Goal: Task Accomplishment & Management: Complete application form

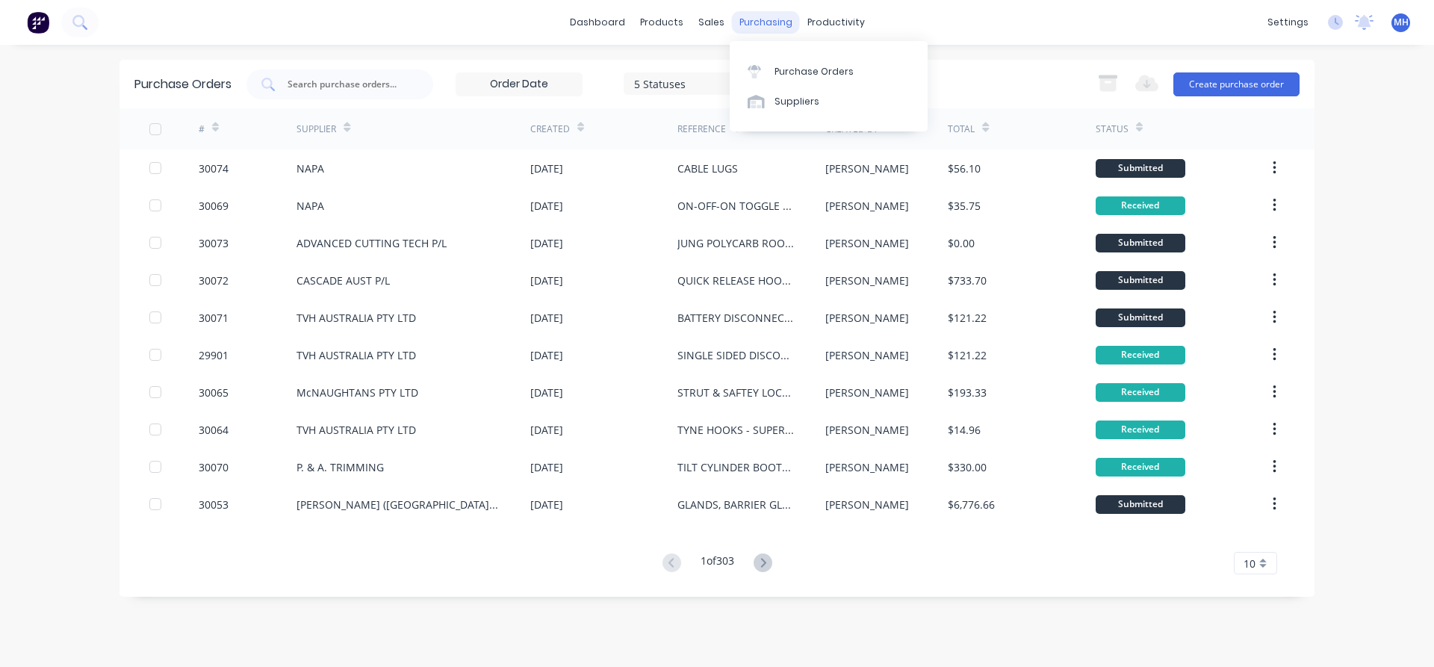
click at [751, 26] on div "purchasing" at bounding box center [766, 22] width 68 height 22
click at [781, 68] on div "Purchase Orders" at bounding box center [813, 71] width 79 height 13
click at [837, 69] on div "Purchase Orders" at bounding box center [813, 71] width 79 height 13
click at [1267, 566] on div "10" at bounding box center [1255, 563] width 43 height 22
click at [1252, 543] on div "35" at bounding box center [1256, 538] width 42 height 26
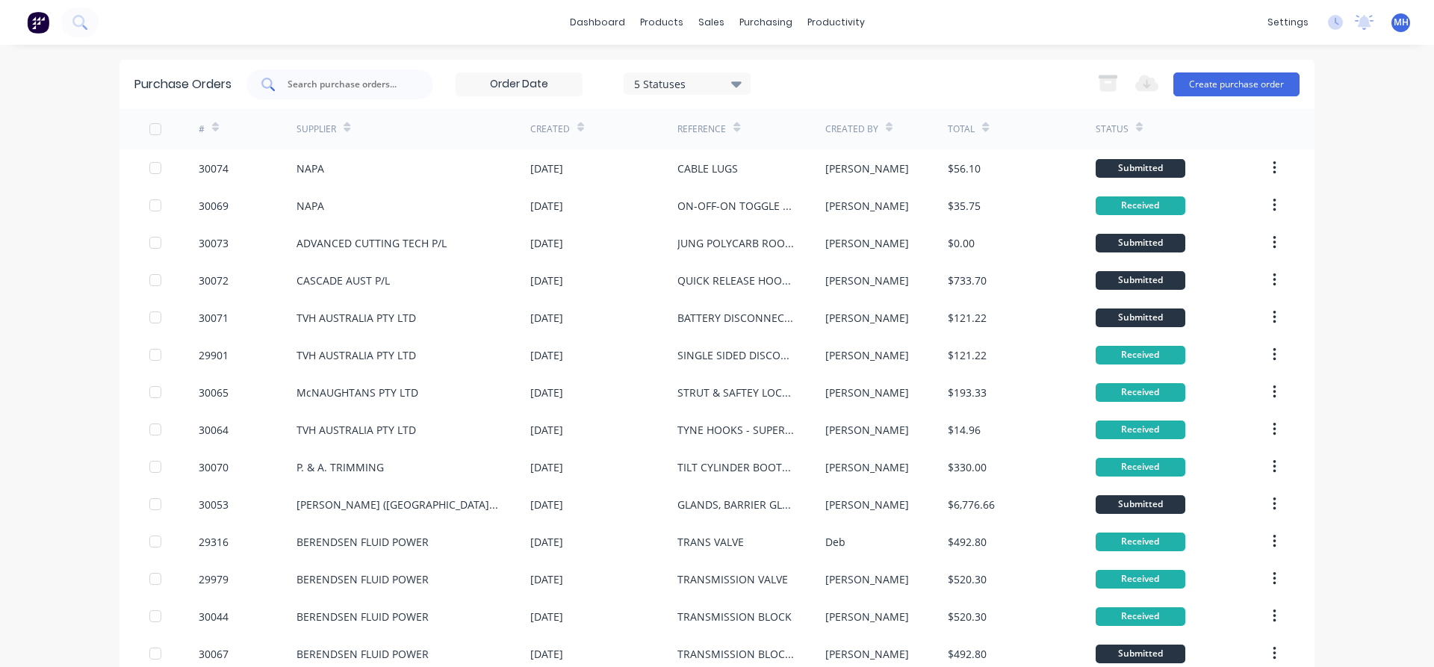
click at [324, 88] on input "text" at bounding box center [348, 84] width 124 height 15
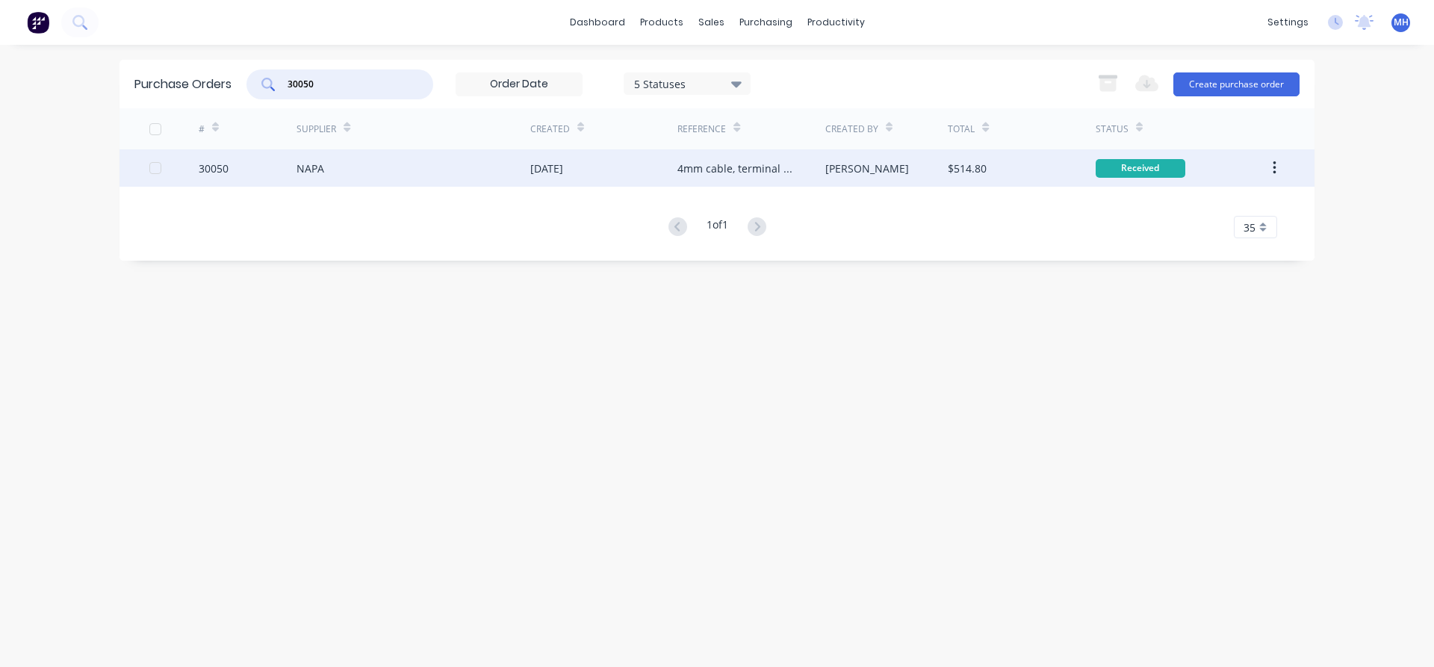
type input "30050"
click at [305, 168] on div "NAPA" at bounding box center [311, 169] width 28 height 16
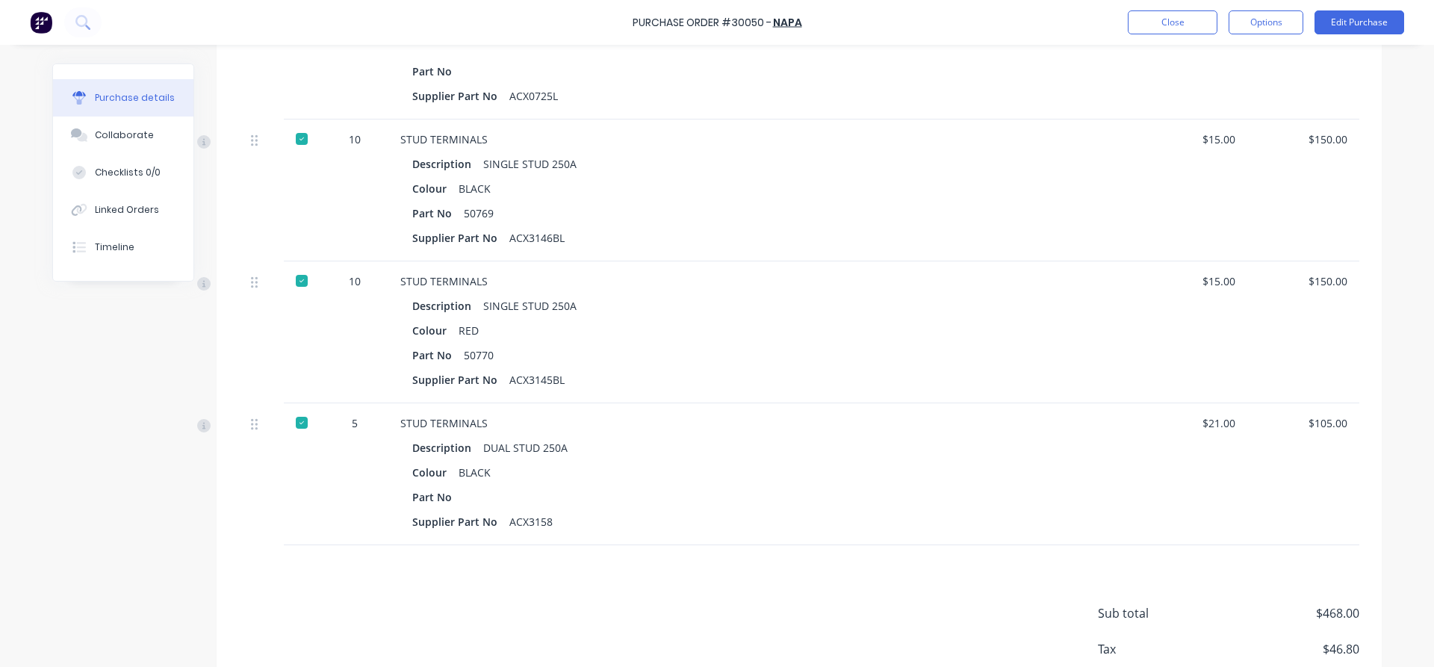
scroll to position [805, 0]
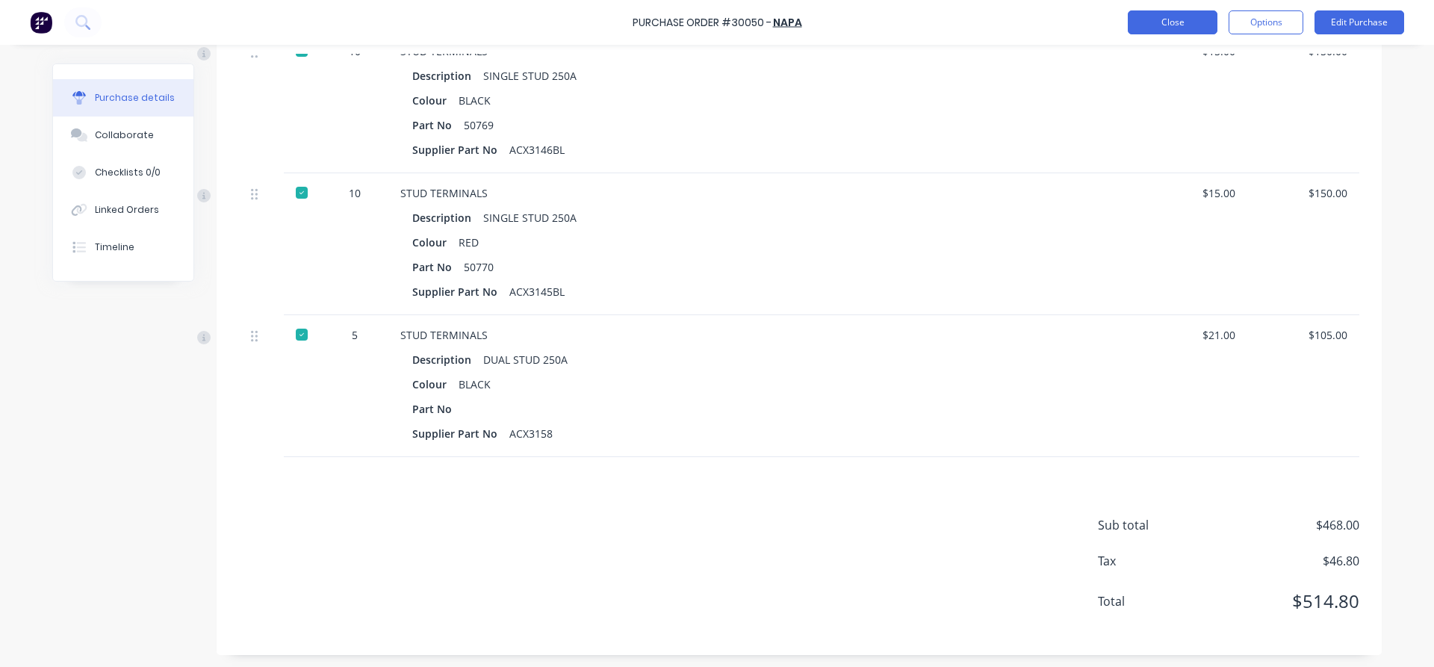
click at [1155, 28] on button "Close" at bounding box center [1173, 22] width 90 height 24
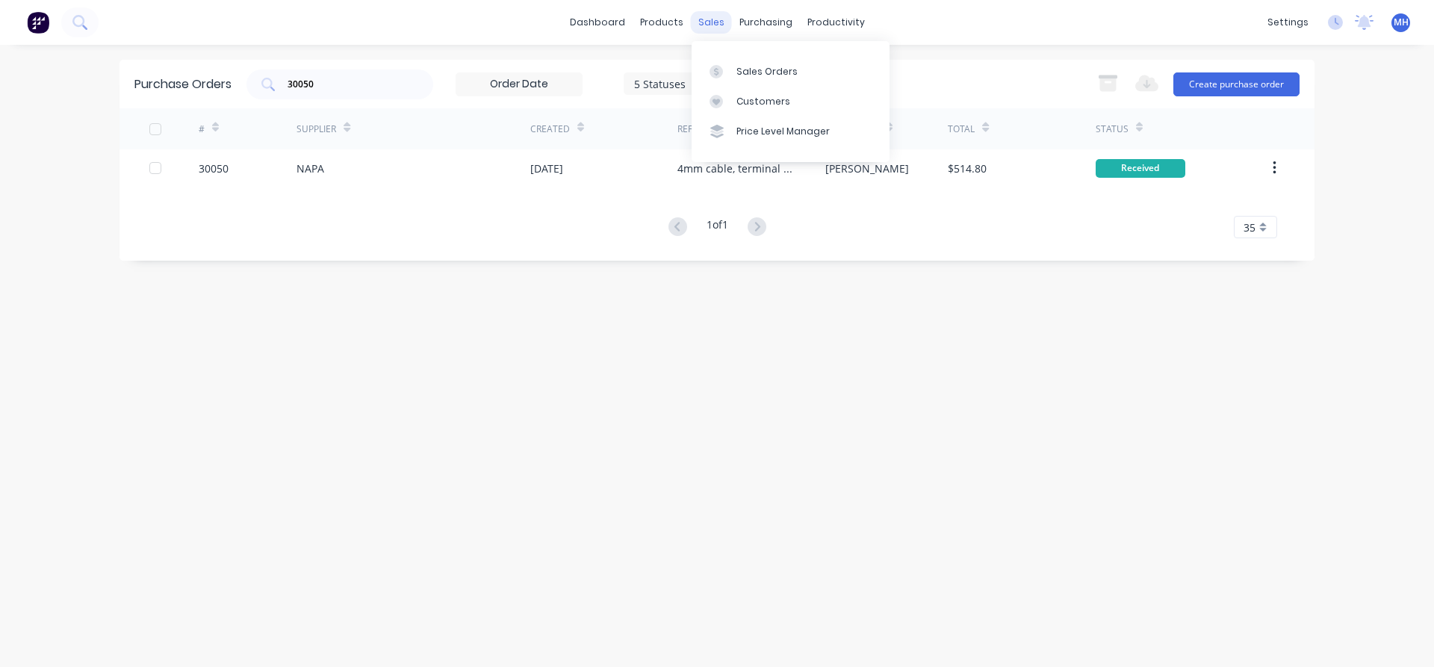
click at [704, 24] on div "sales" at bounding box center [711, 22] width 41 height 22
click at [774, 69] on div "Sales Orders" at bounding box center [766, 71] width 61 height 13
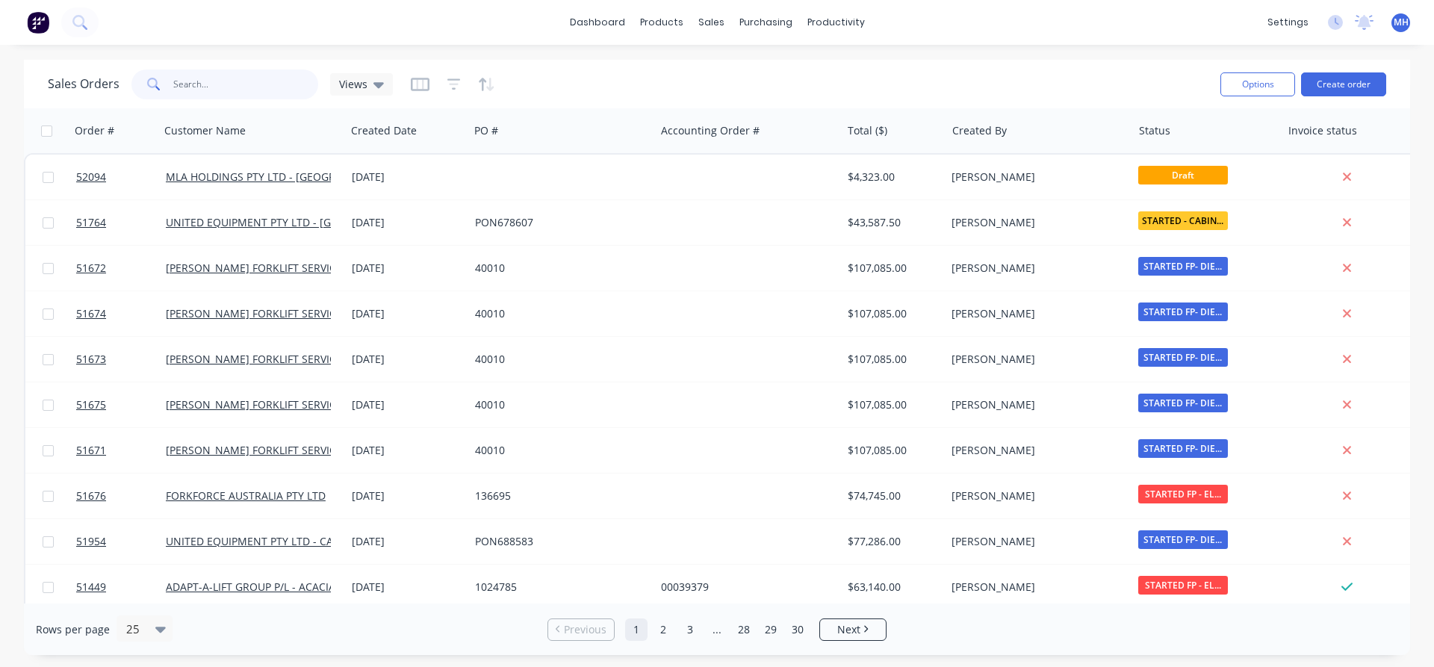
click at [204, 93] on input "text" at bounding box center [246, 84] width 146 height 30
click at [205, 90] on input "text" at bounding box center [246, 84] width 146 height 30
type input "52089"
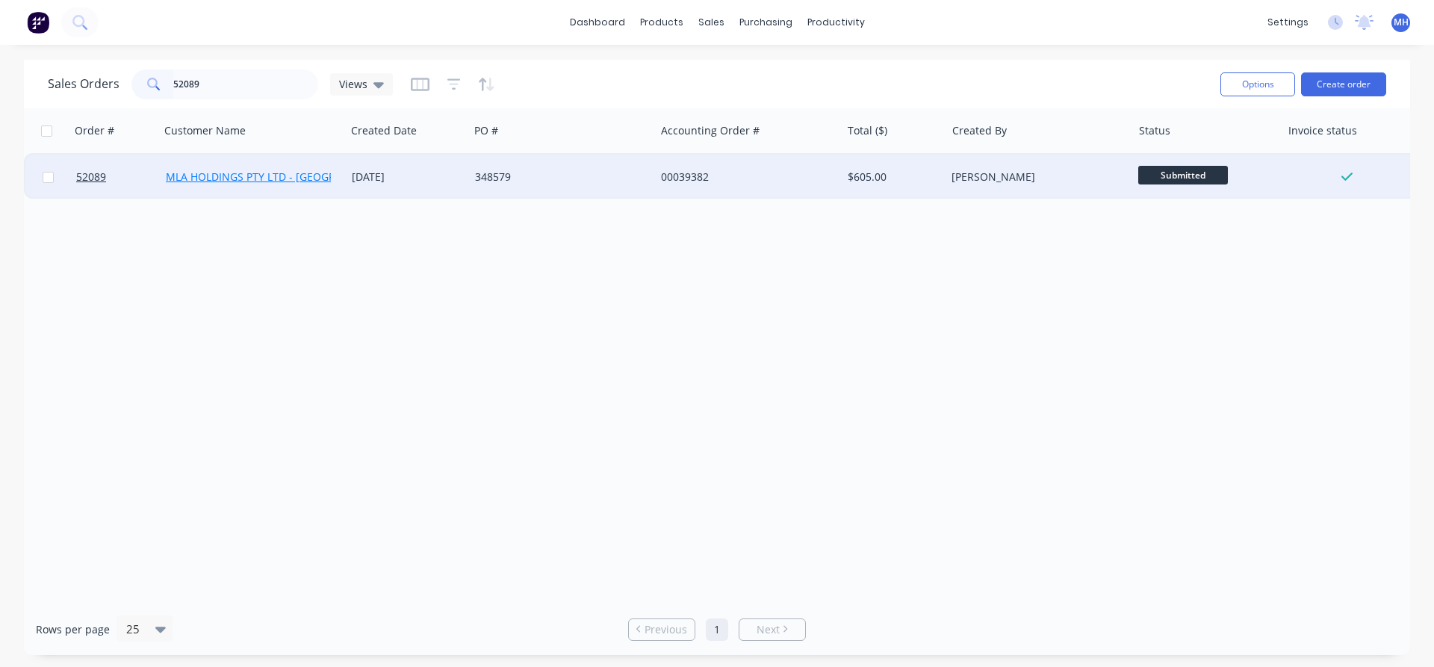
click at [273, 177] on link "MLA HOLDINGS PTY LTD - [GEOGRAPHIC_DATA]" at bounding box center [282, 177] width 233 height 14
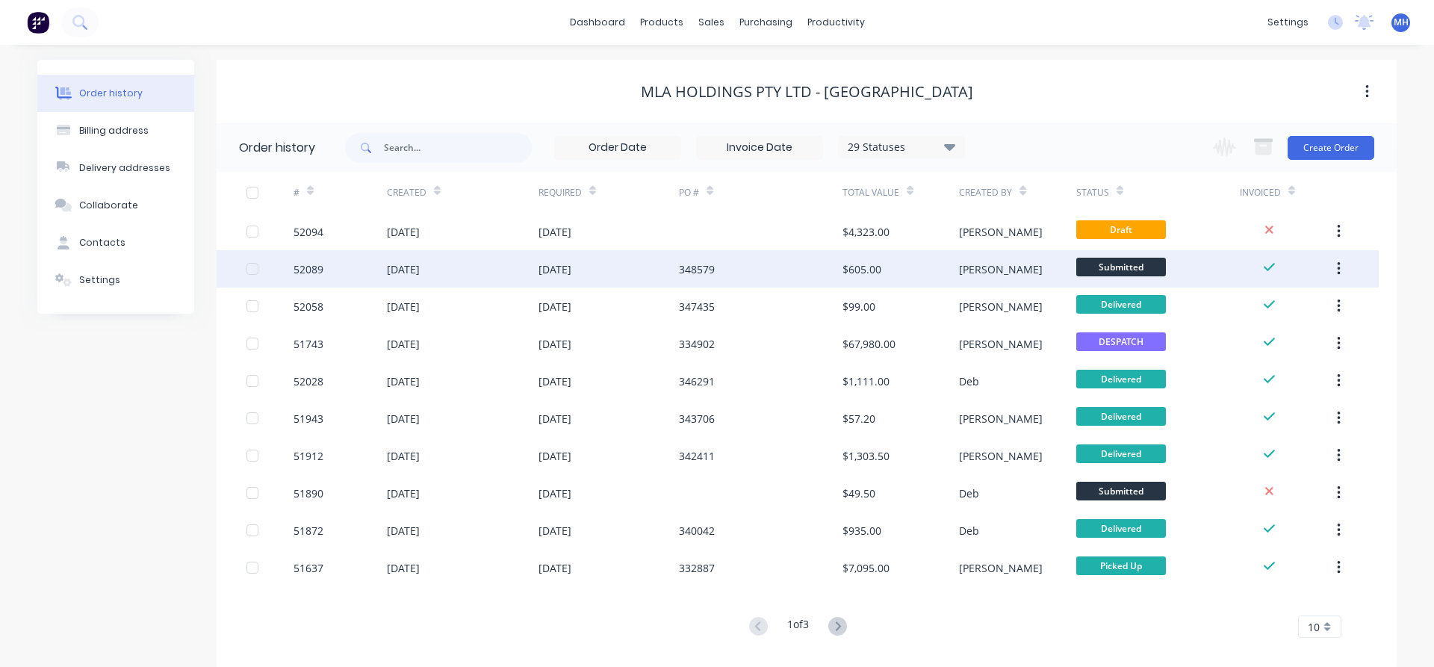
click at [476, 269] on div "[DATE]" at bounding box center [463, 268] width 152 height 37
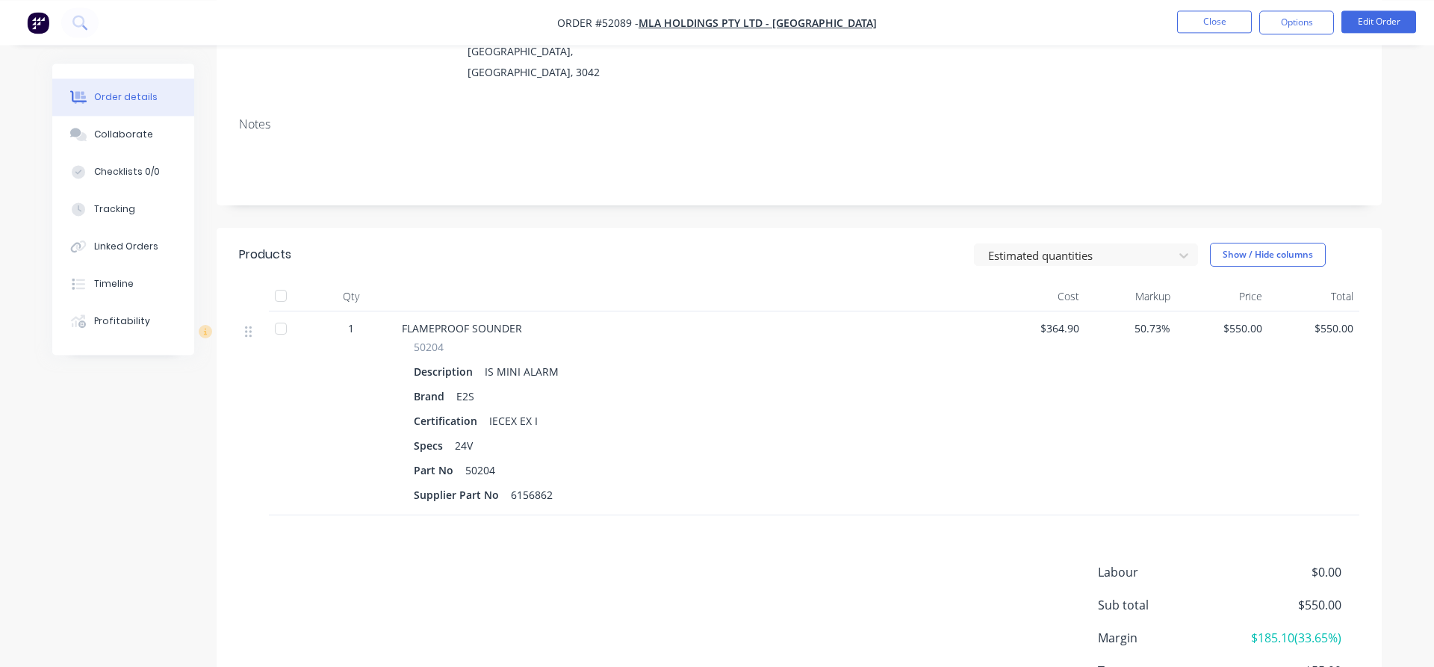
scroll to position [287, 0]
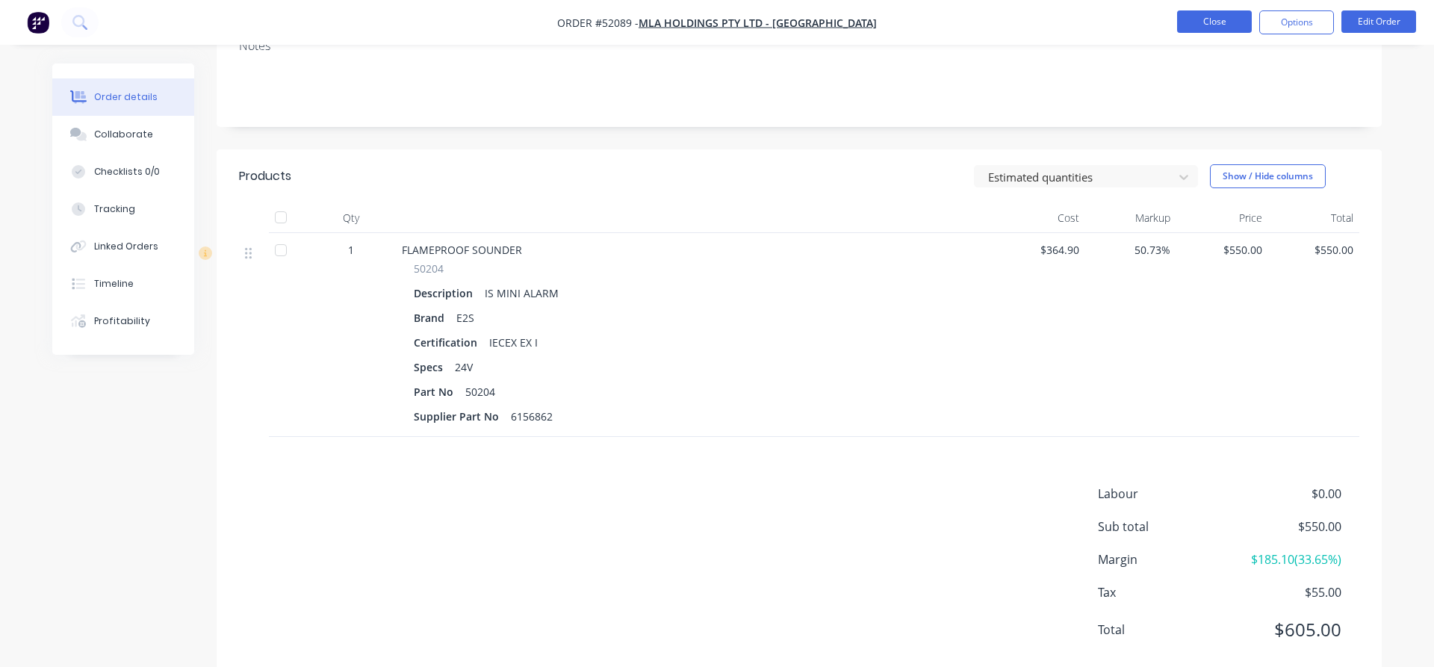
click at [1227, 28] on button "Close" at bounding box center [1214, 21] width 75 height 22
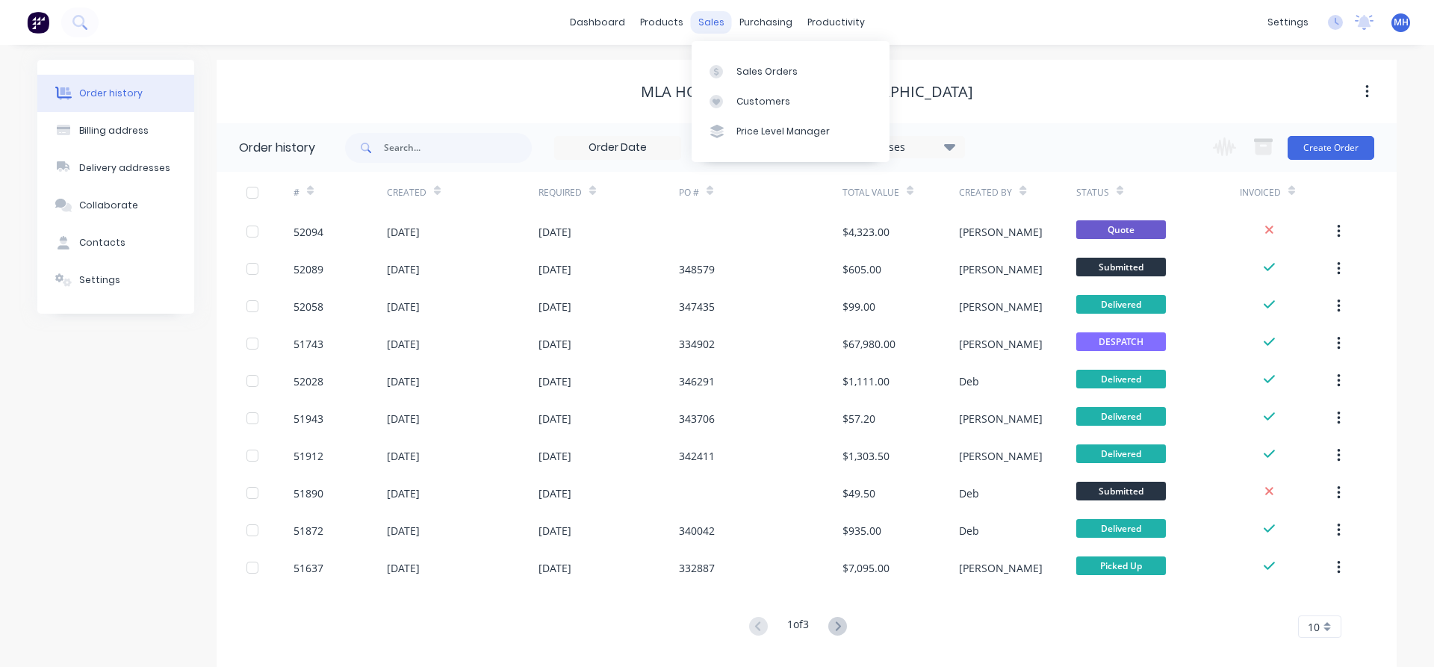
click at [702, 25] on div "sales" at bounding box center [711, 22] width 41 height 22
click at [751, 66] on div "Sales Orders" at bounding box center [766, 71] width 61 height 13
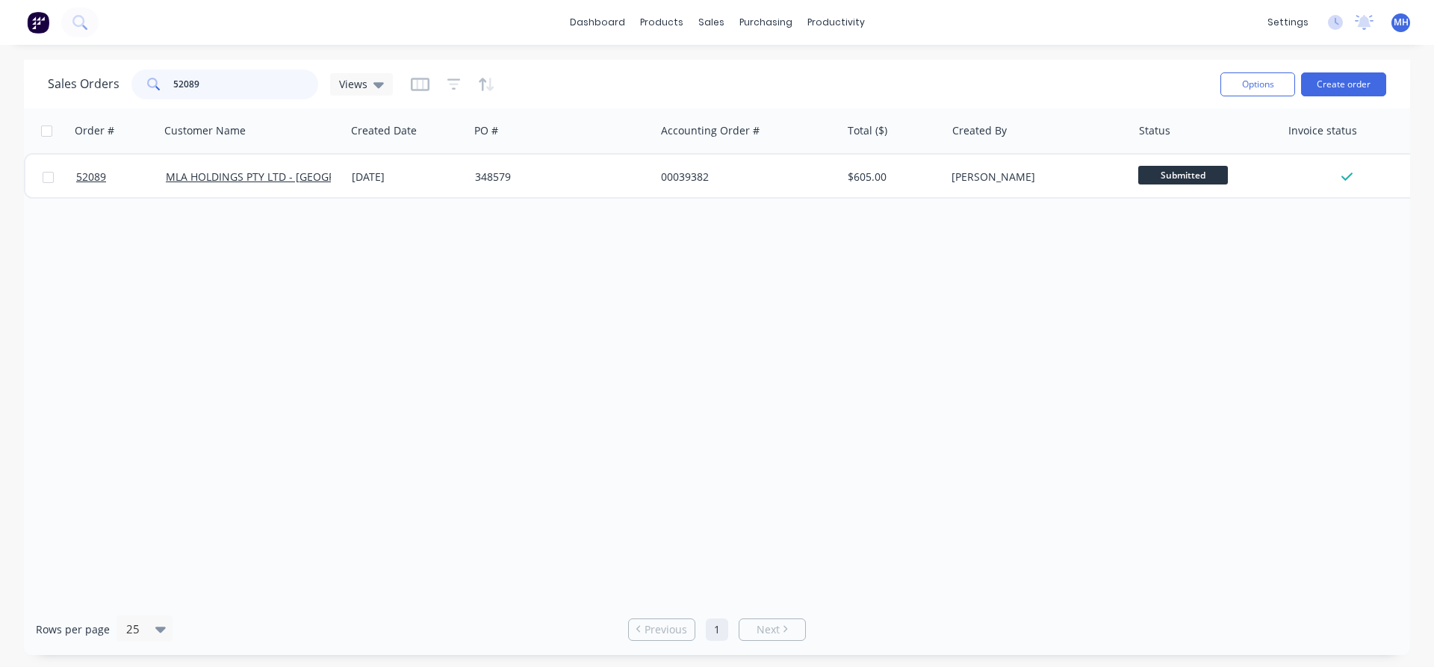
click at [218, 91] on input "52089" at bounding box center [246, 84] width 146 height 30
drag, startPoint x: 217, startPoint y: 89, endPoint x: 119, endPoint y: 81, distance: 98.1
click at [173, 81] on input "52089" at bounding box center [246, 84] width 146 height 30
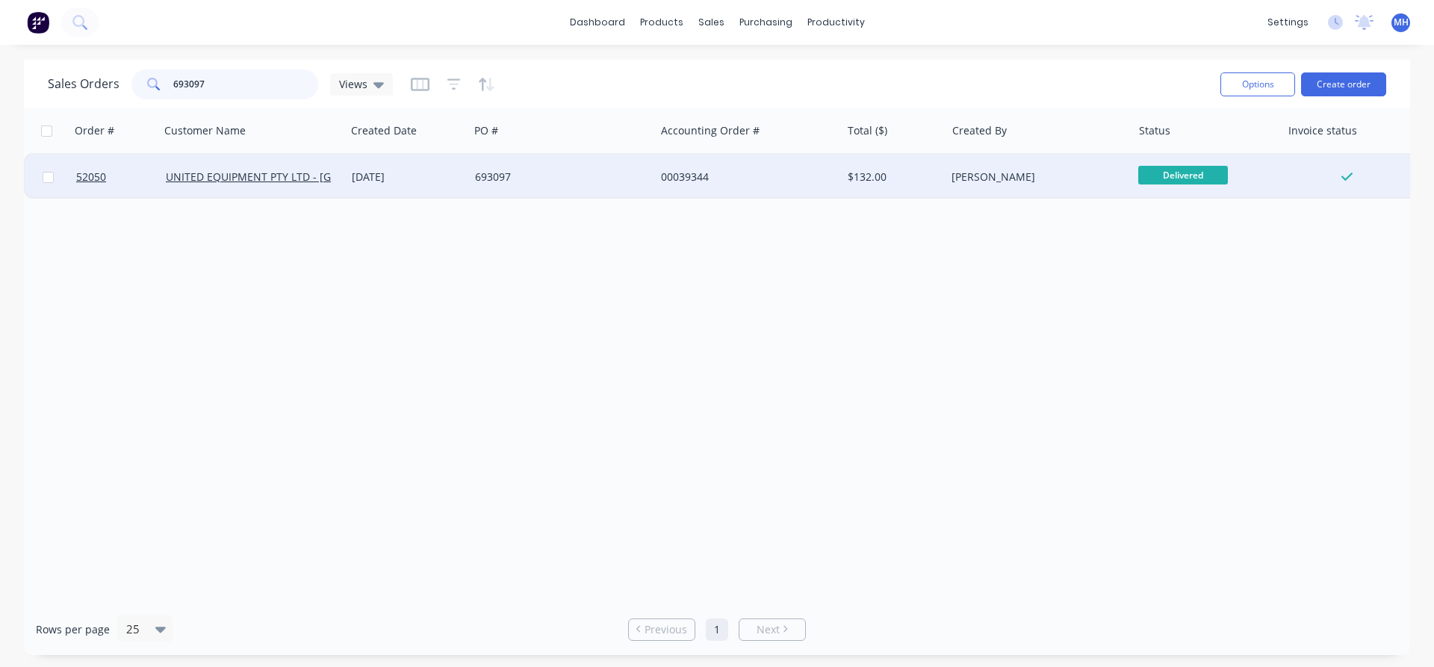
type input "693097"
click at [488, 177] on div "693097" at bounding box center [558, 177] width 166 height 15
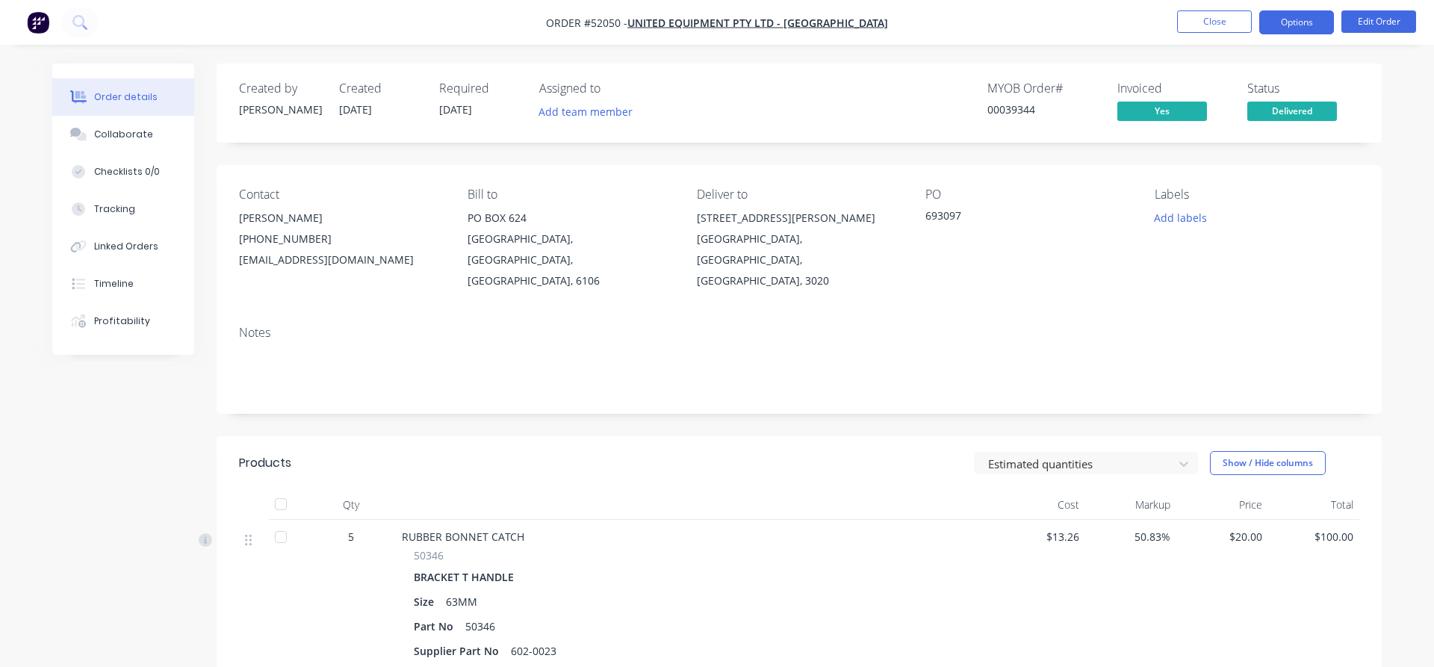
click at [1305, 22] on button "Options" at bounding box center [1296, 22] width 75 height 24
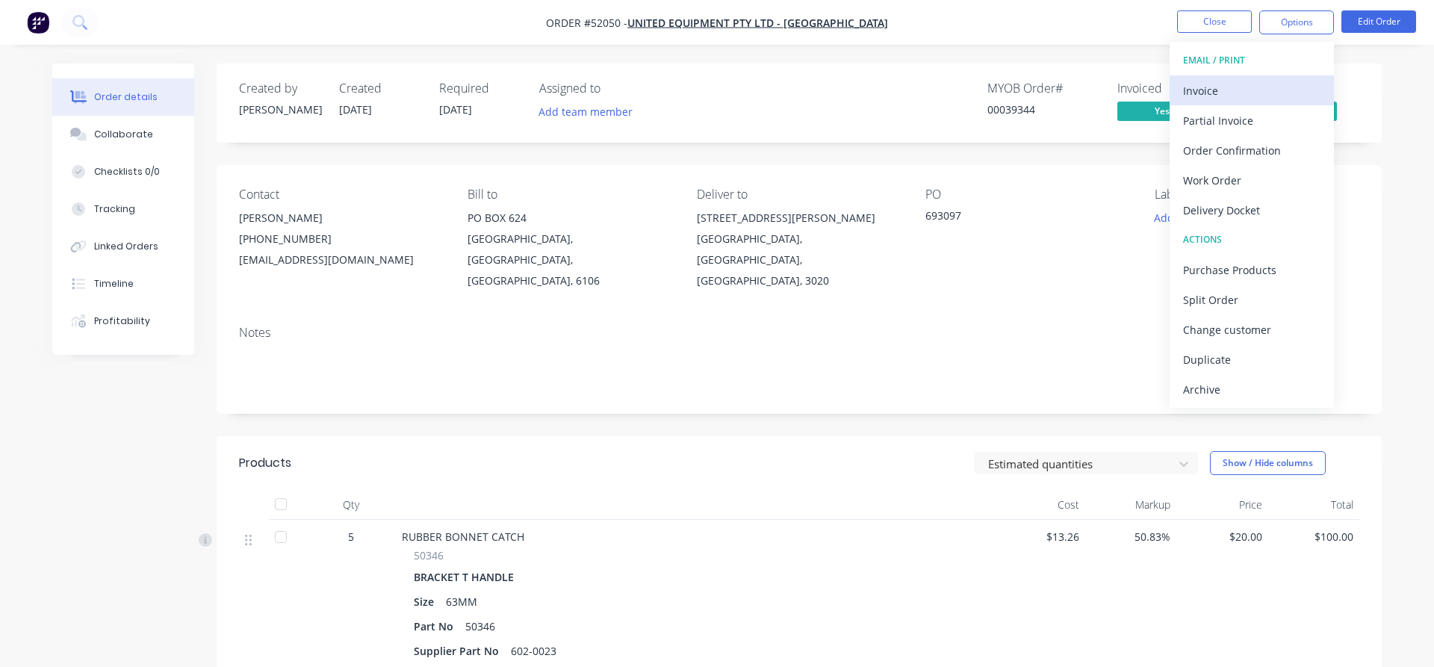
click at [1202, 90] on div "Invoice" at bounding box center [1251, 91] width 137 height 22
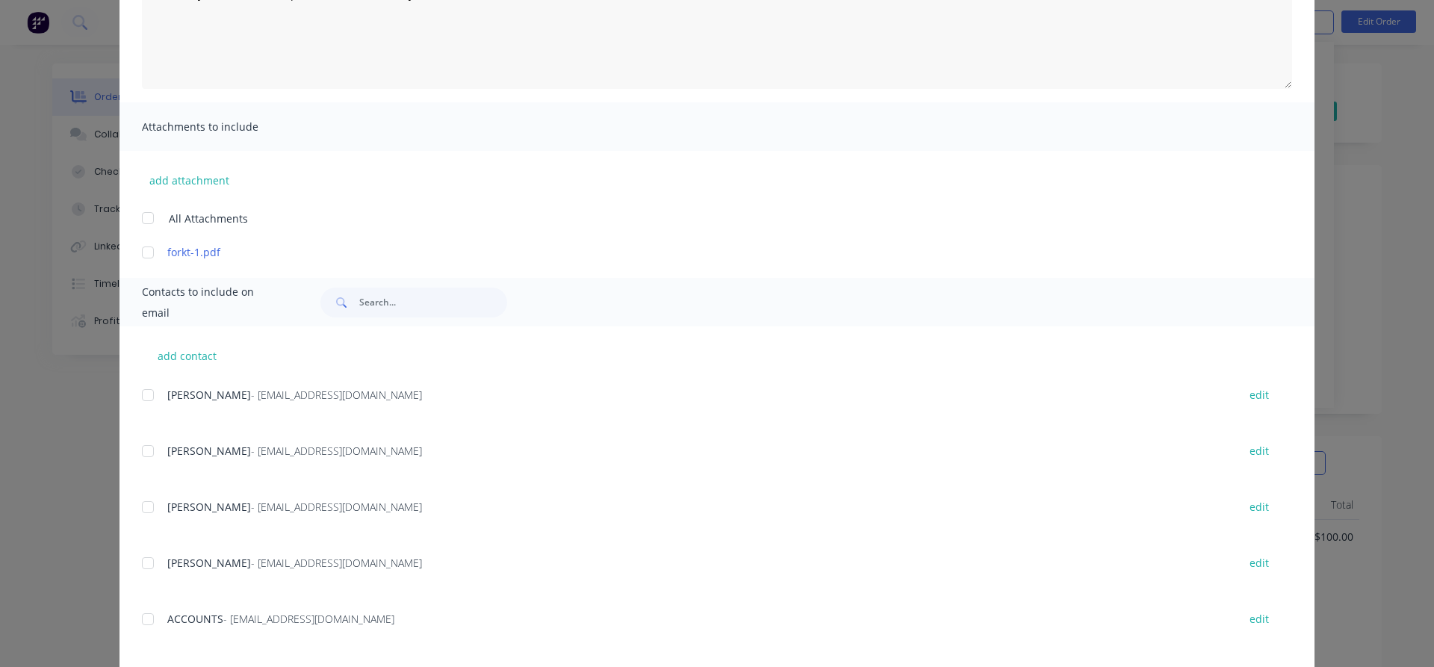
scroll to position [255, 0]
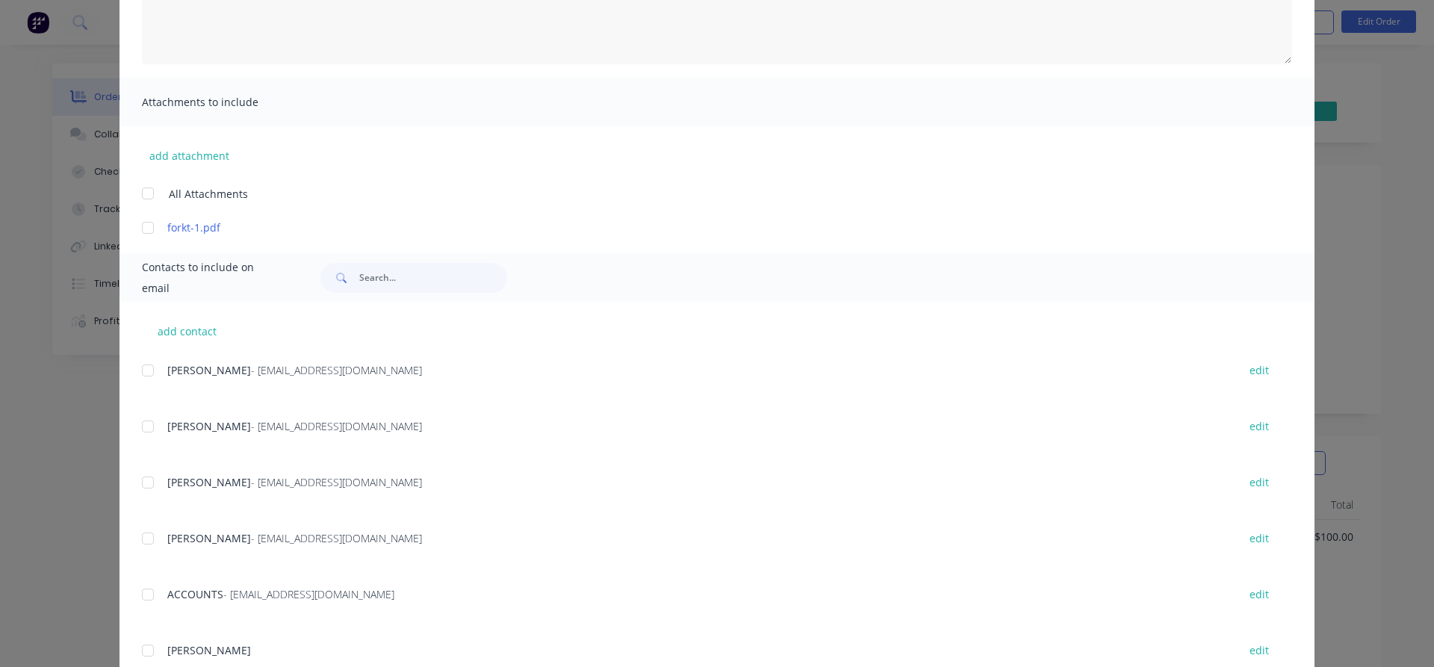
click at [152, 596] on div at bounding box center [148, 595] width 30 height 30
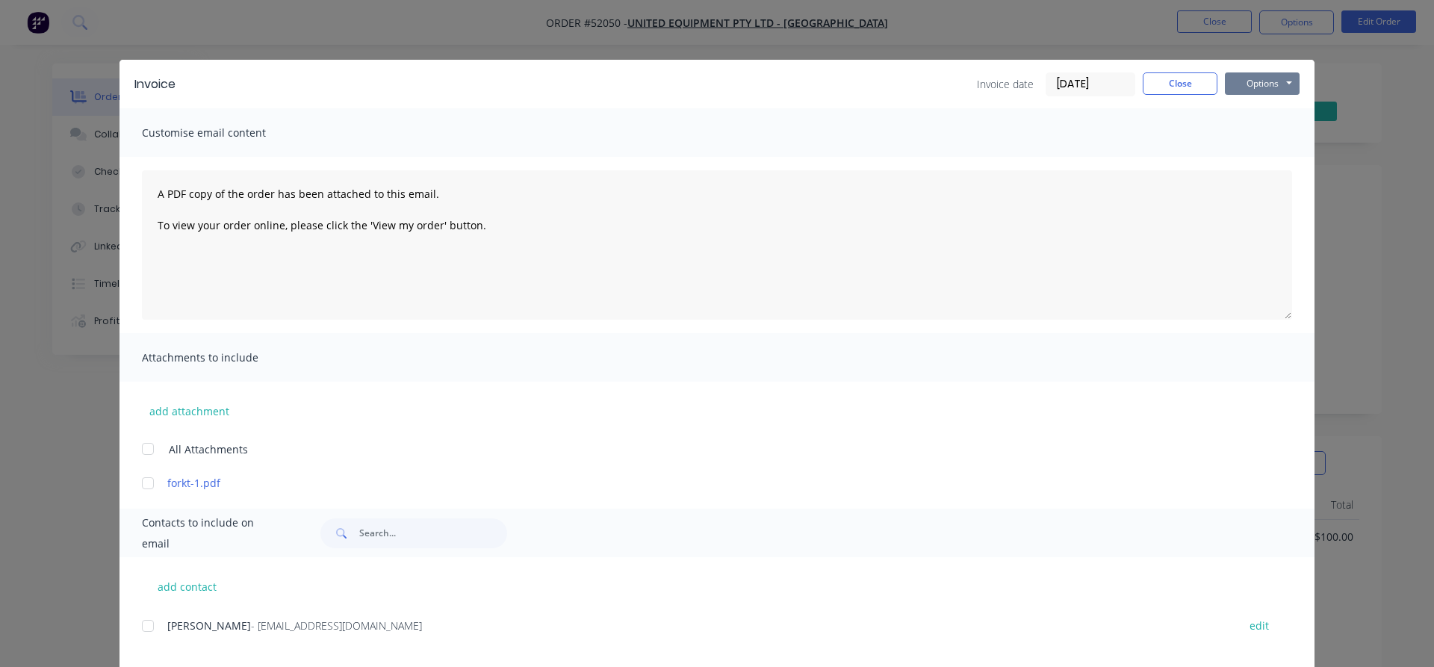
click at [1252, 82] on button "Options" at bounding box center [1262, 83] width 75 height 22
click at [1258, 161] on button "Email" at bounding box center [1273, 159] width 96 height 25
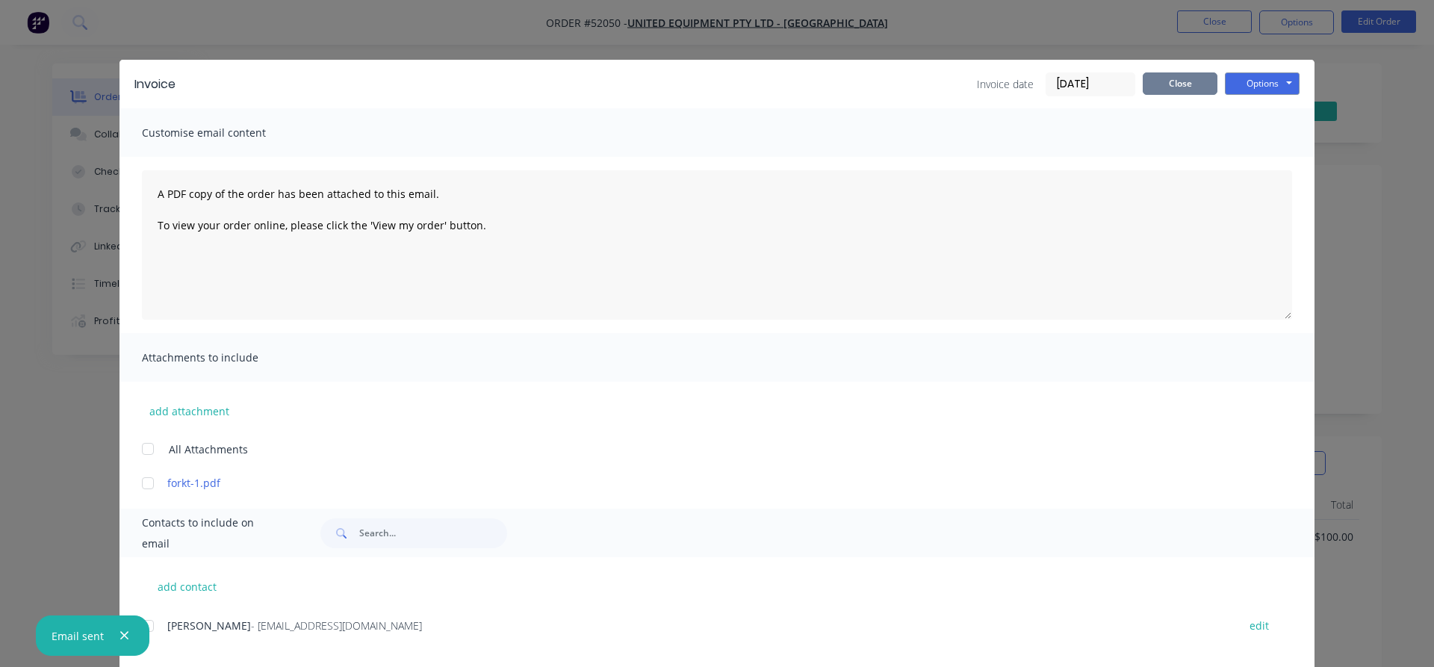
click at [1195, 81] on button "Close" at bounding box center [1180, 83] width 75 height 22
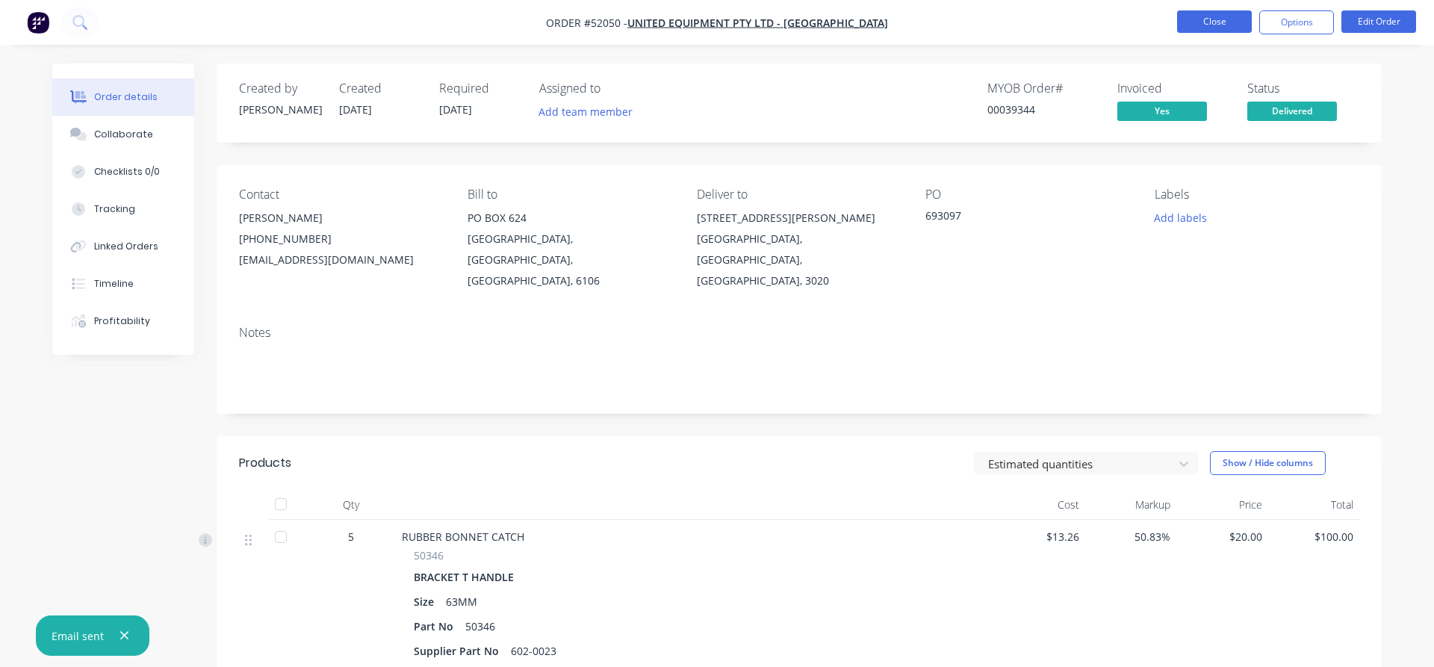
click at [1193, 23] on button "Close" at bounding box center [1214, 21] width 75 height 22
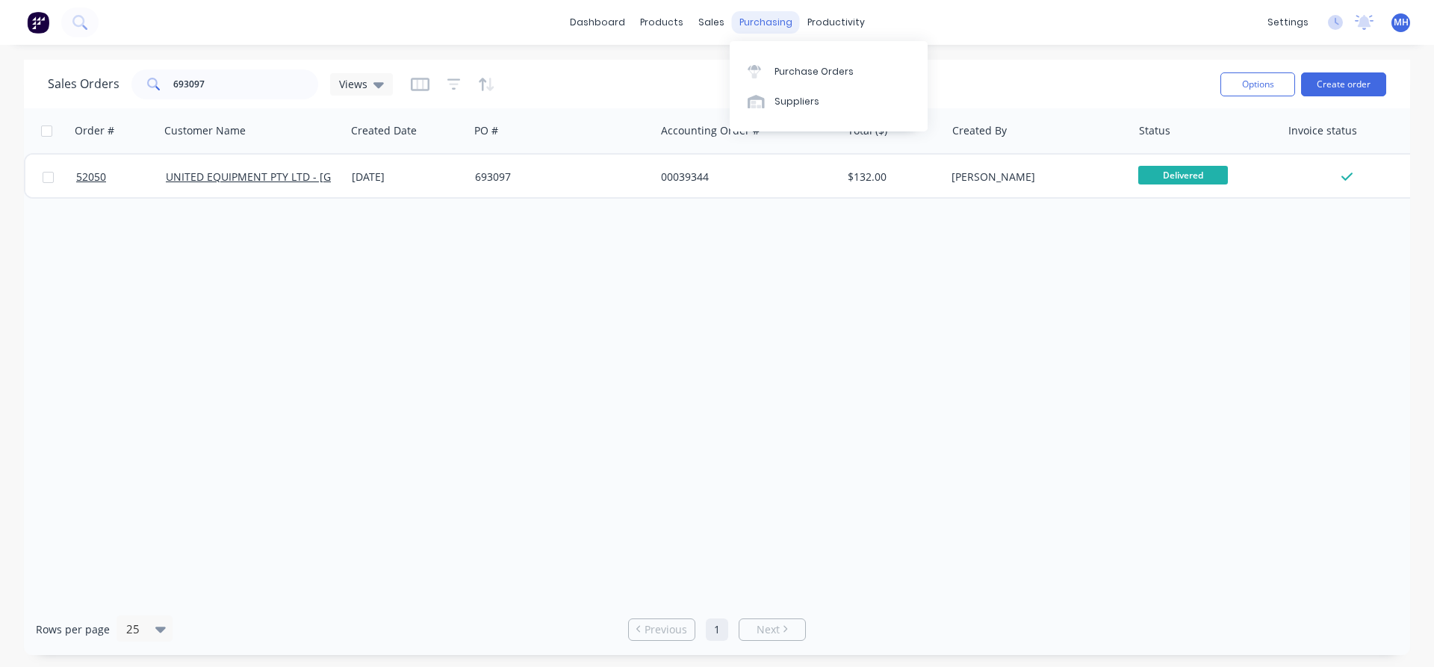
click at [753, 23] on div "purchasing" at bounding box center [766, 22] width 68 height 22
click at [789, 75] on div "Purchase Orders" at bounding box center [813, 71] width 79 height 13
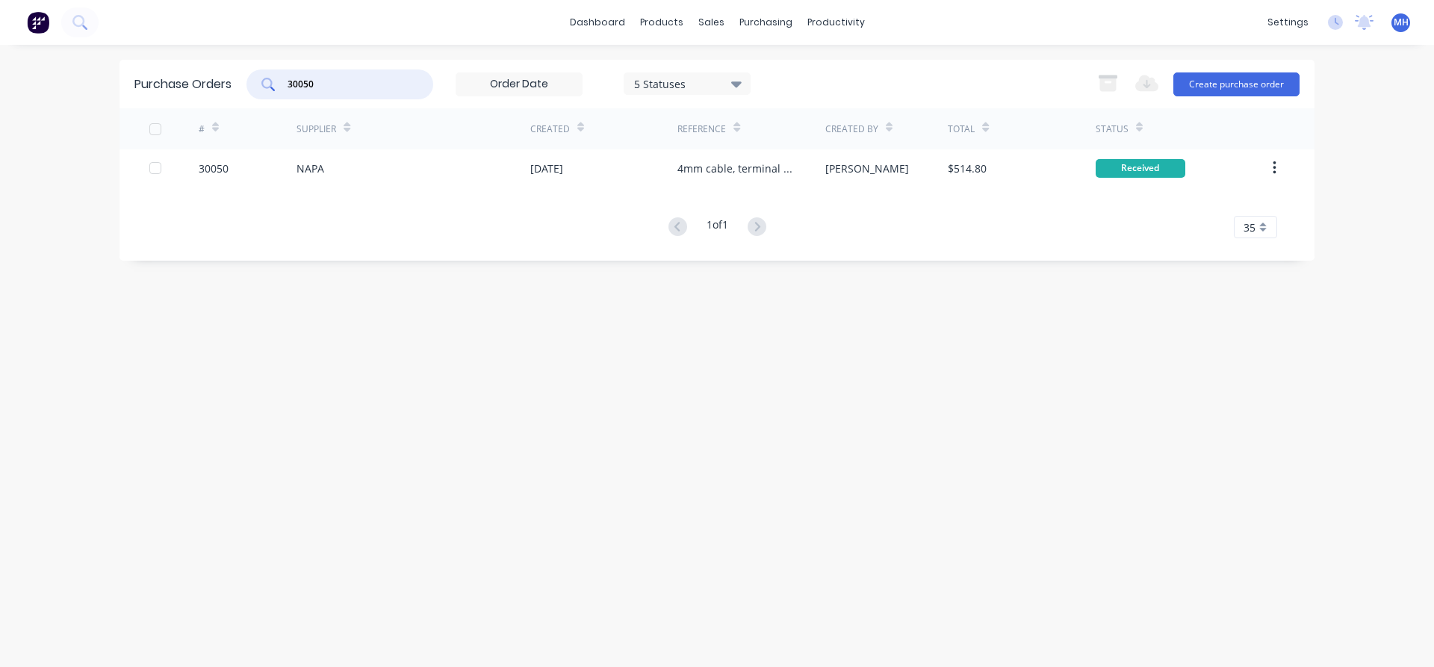
drag, startPoint x: 320, startPoint y: 79, endPoint x: 257, endPoint y: 84, distance: 63.6
click at [286, 84] on input "30050" at bounding box center [348, 84] width 124 height 15
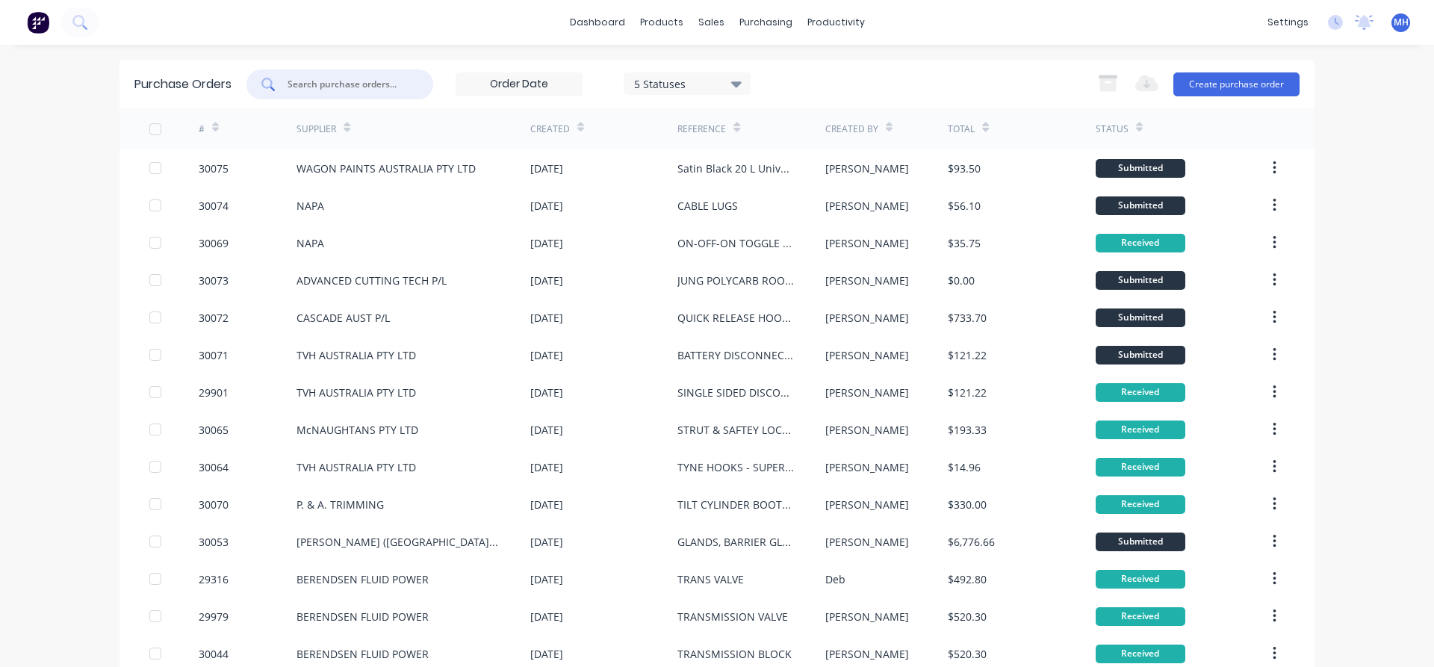
click at [307, 81] on input "text" at bounding box center [348, 84] width 124 height 15
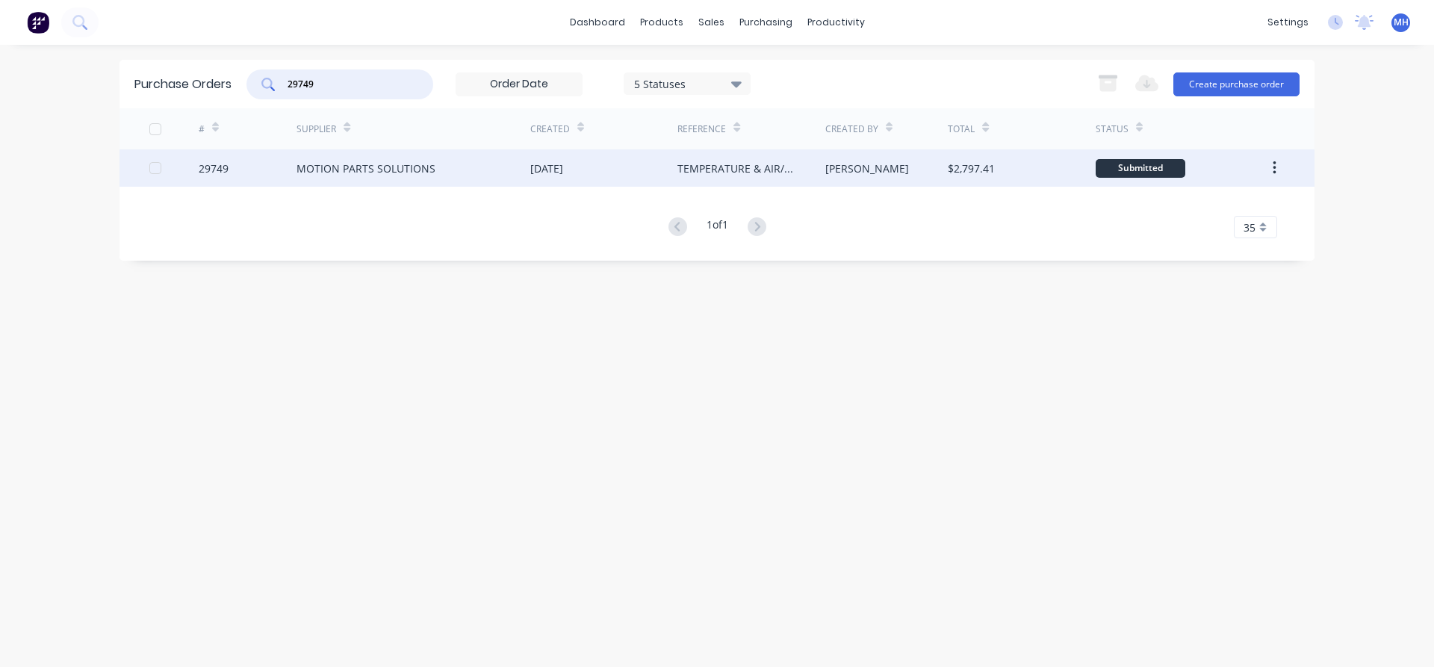
type input "29749"
click at [383, 175] on div "MOTION PARTS SOLUTIONS" at bounding box center [366, 169] width 139 height 16
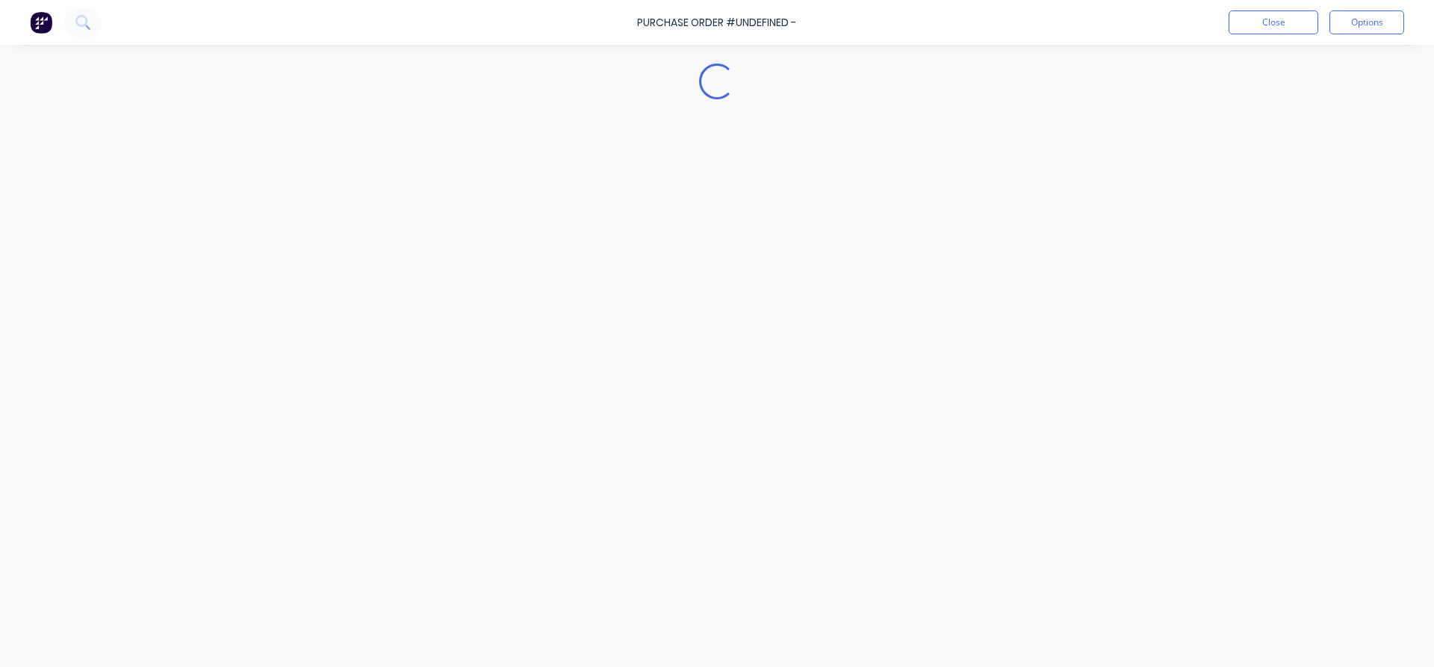
type textarea "x"
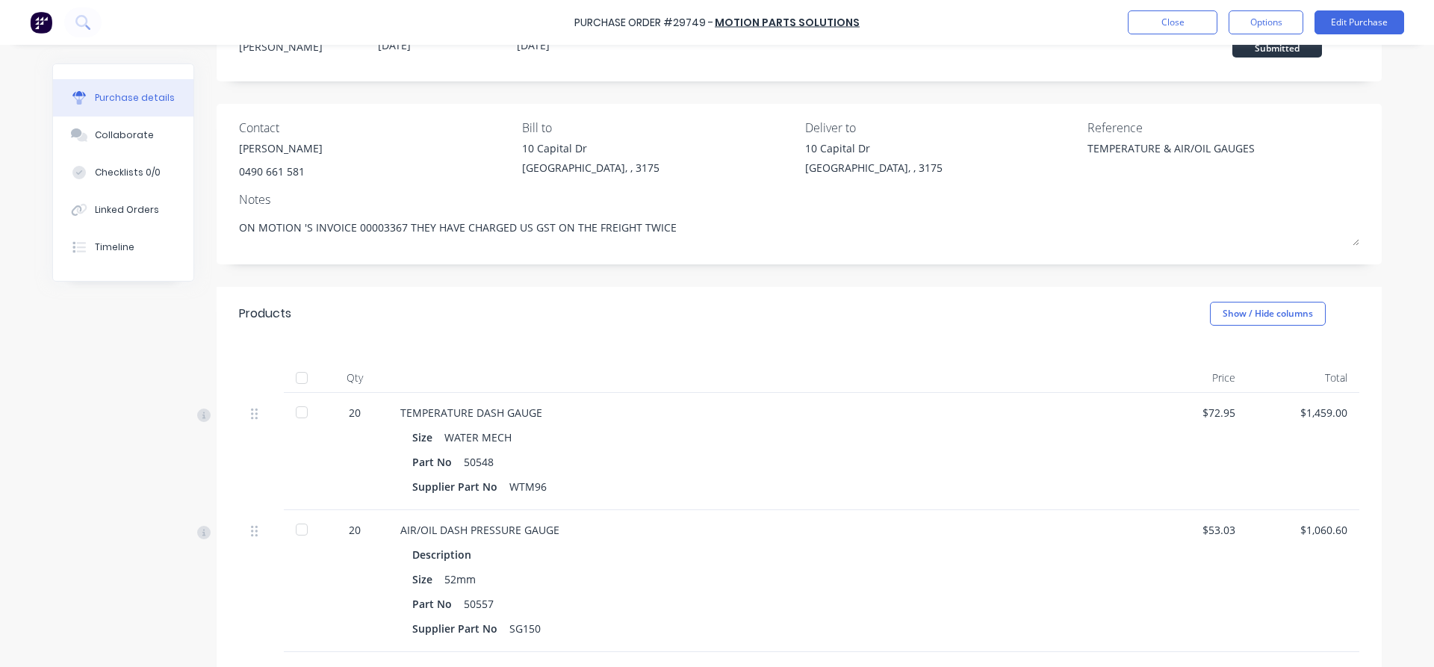
scroll to position [85, 0]
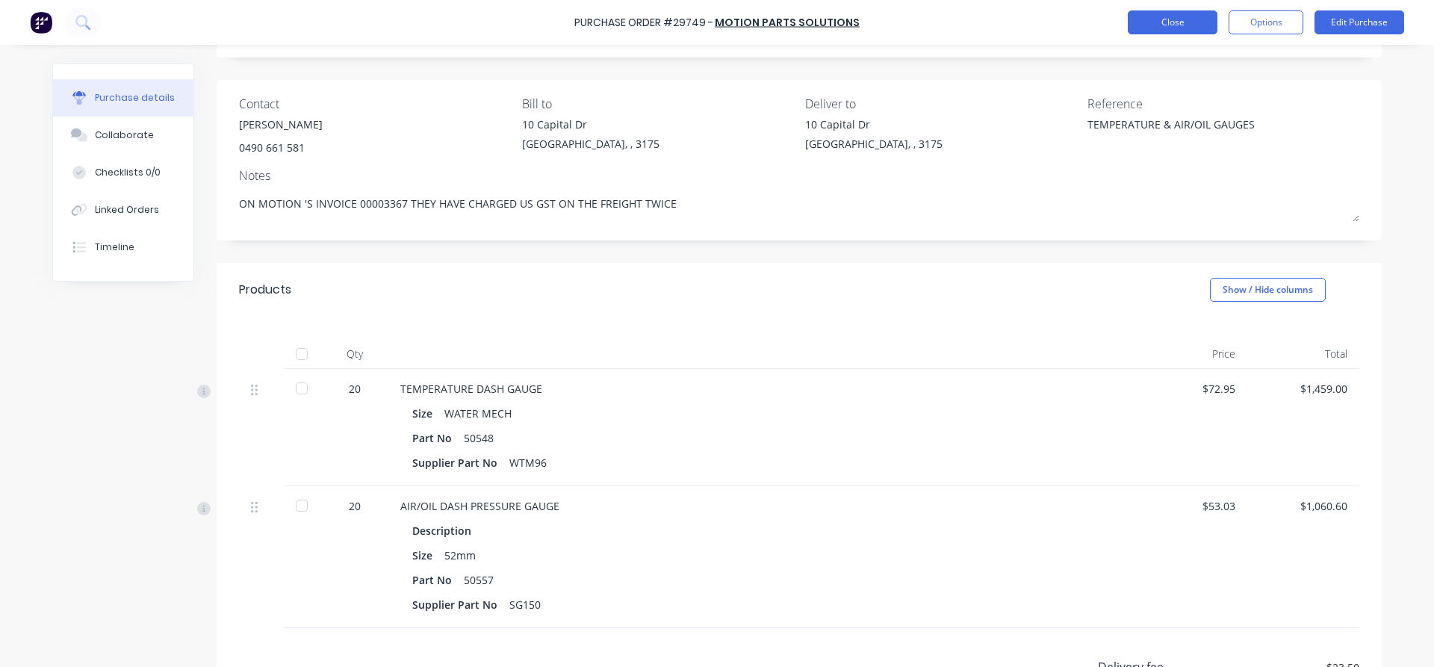
click at [1175, 22] on button "Close" at bounding box center [1173, 22] width 90 height 24
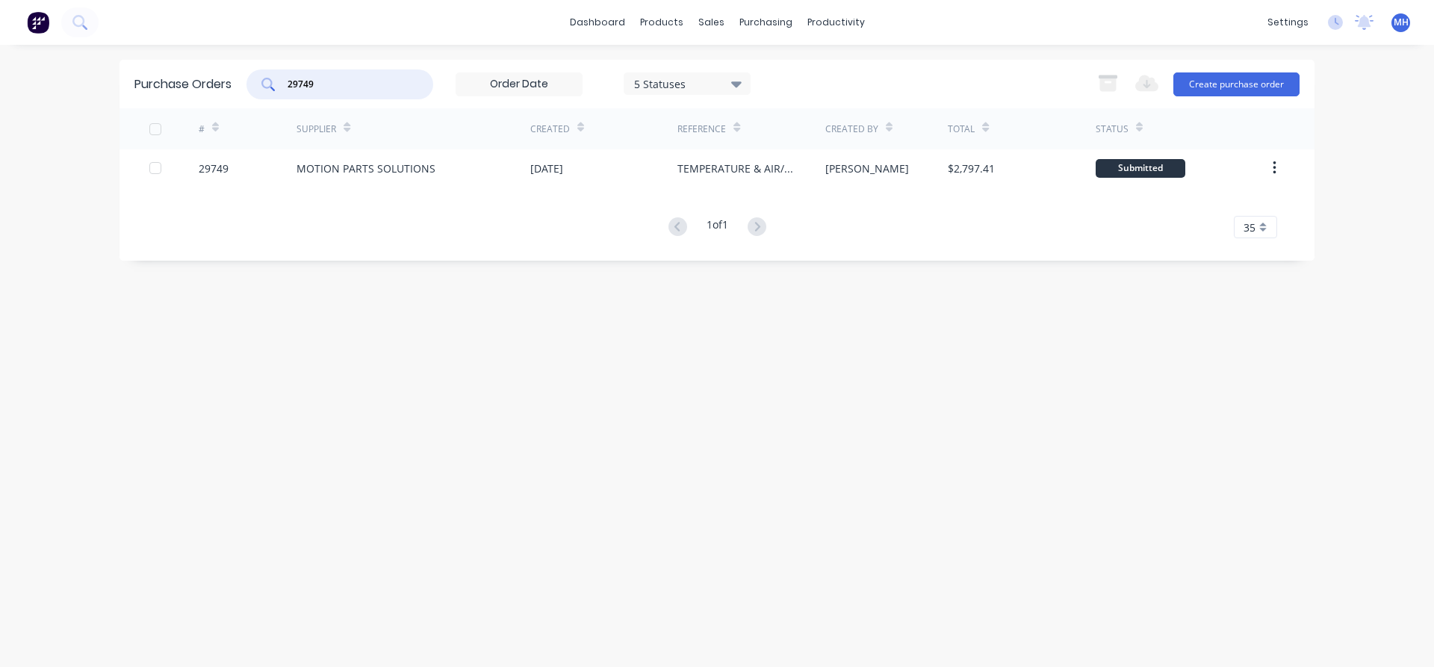
drag, startPoint x: 330, startPoint y: 80, endPoint x: 223, endPoint y: 78, distance: 106.8
click at [286, 78] on input "29749" at bounding box center [348, 84] width 124 height 15
type input "6"
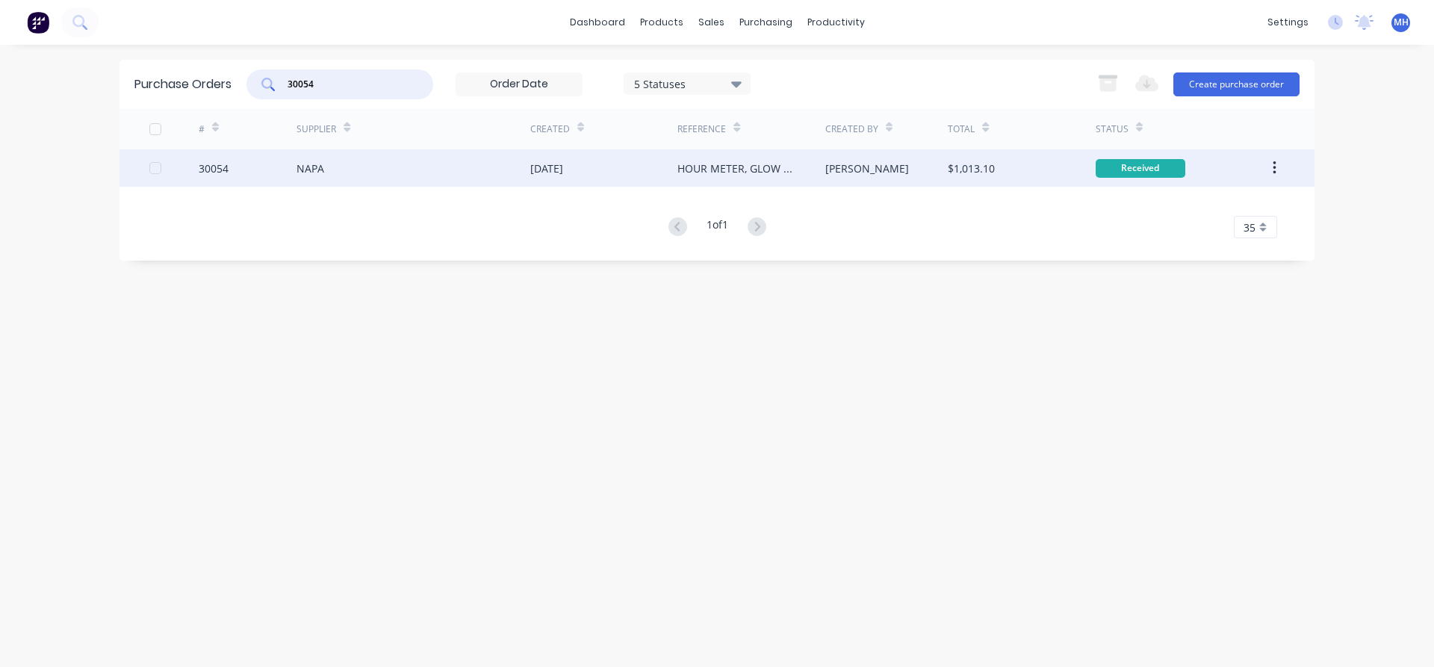
type input "30054"
click at [553, 170] on div "[DATE]" at bounding box center [546, 169] width 33 height 16
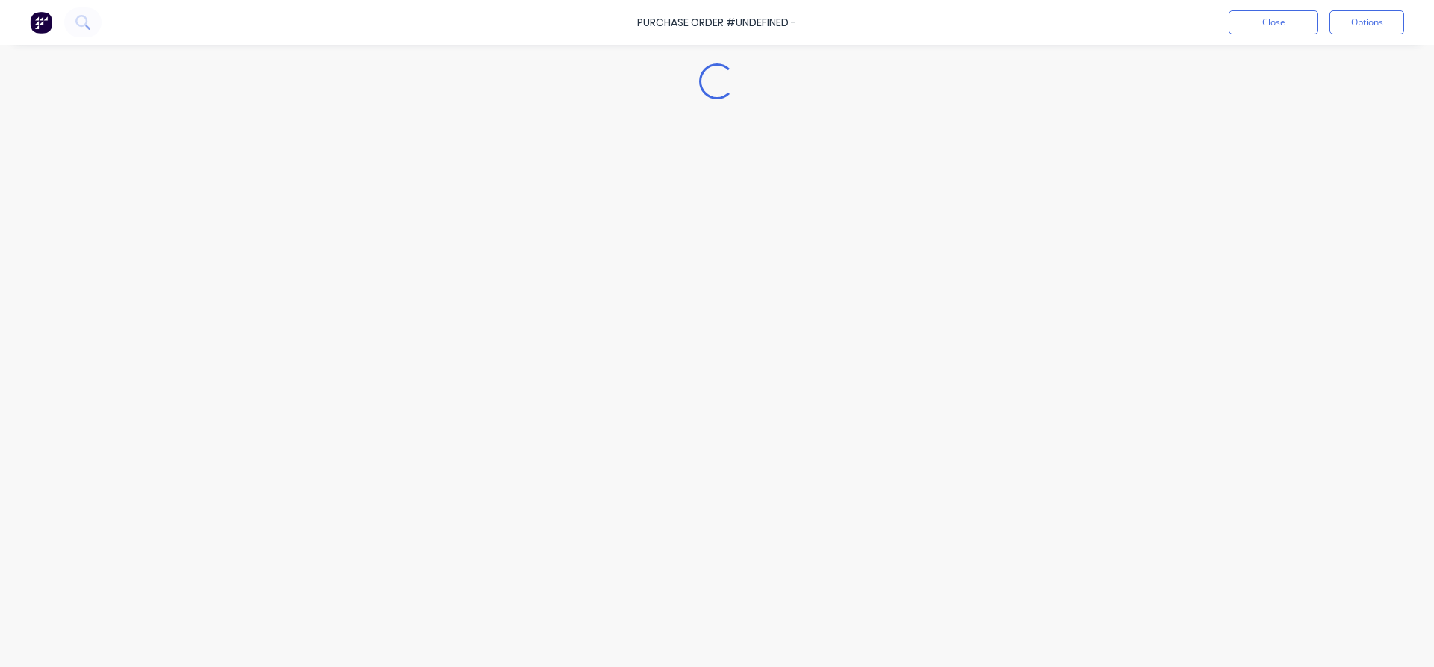
type textarea "x"
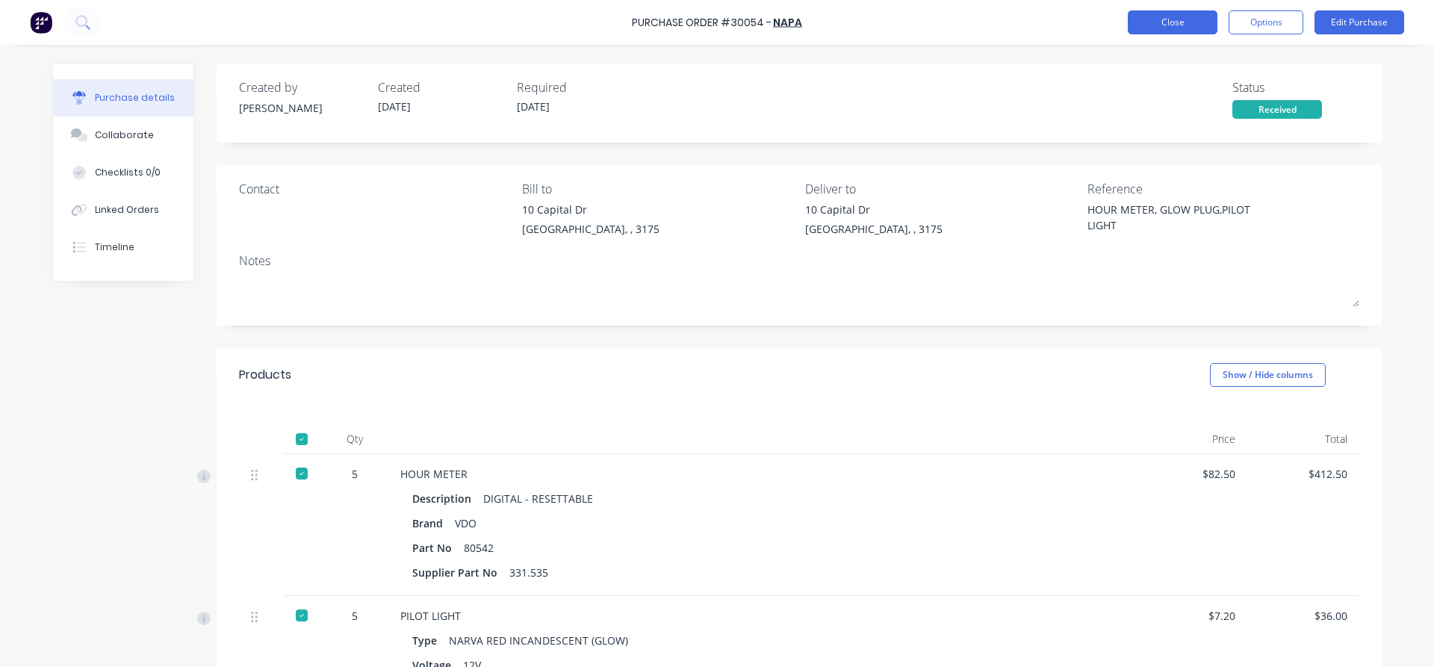
click at [1183, 19] on button "Close" at bounding box center [1173, 22] width 90 height 24
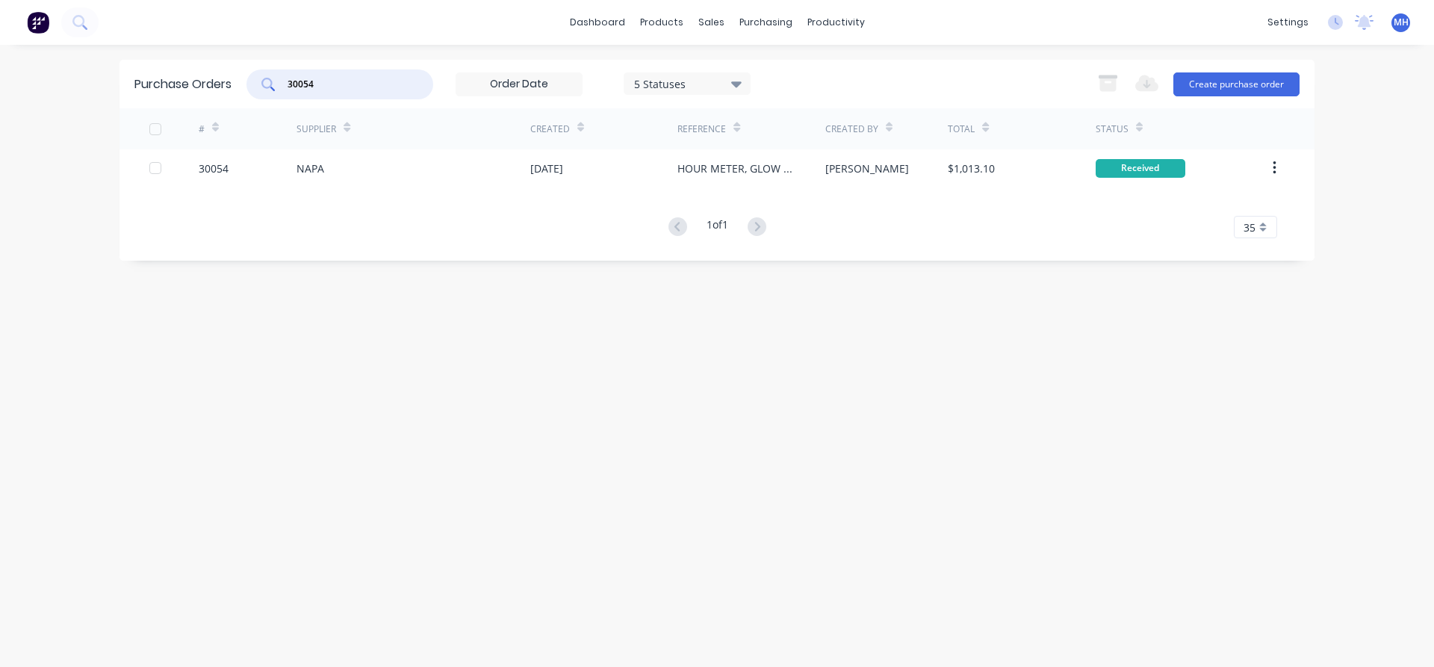
drag, startPoint x: 329, startPoint y: 83, endPoint x: 240, endPoint y: 81, distance: 88.9
click at [286, 81] on input "30054" at bounding box center [348, 84] width 124 height 15
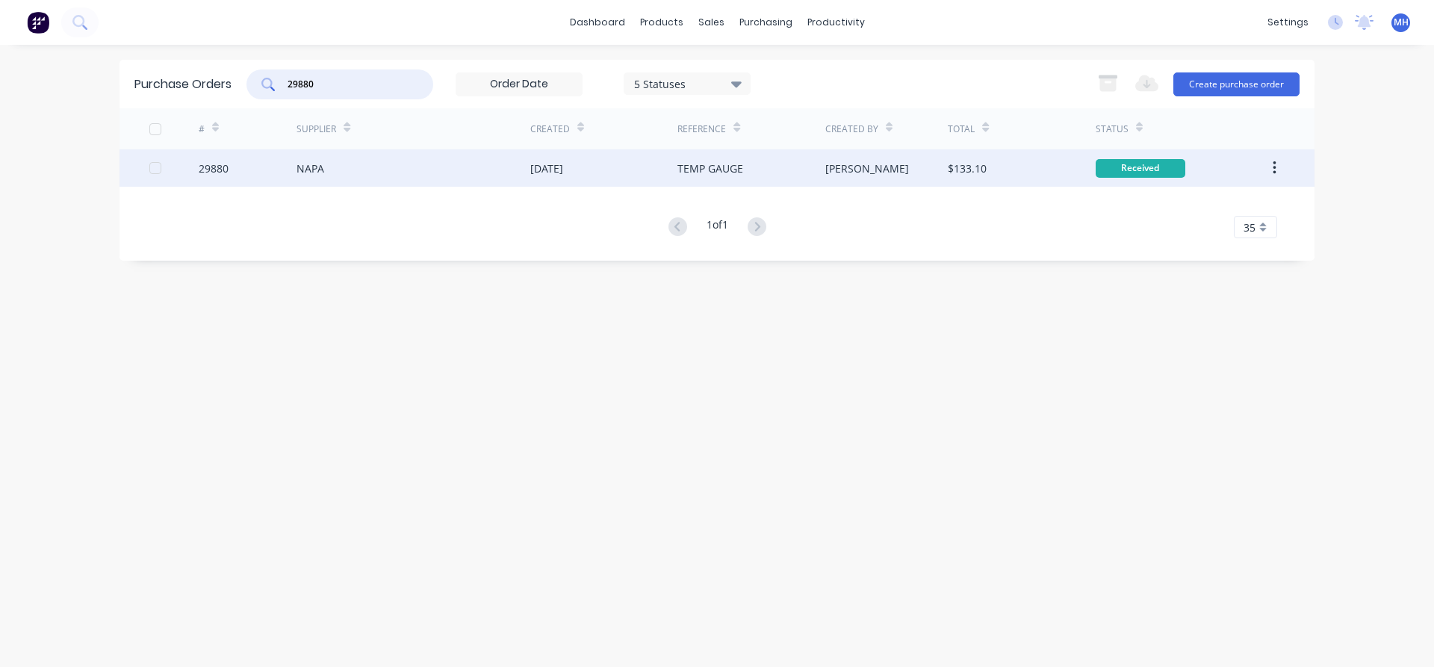
type input "29880"
click at [371, 175] on div "NAPA" at bounding box center [414, 167] width 234 height 37
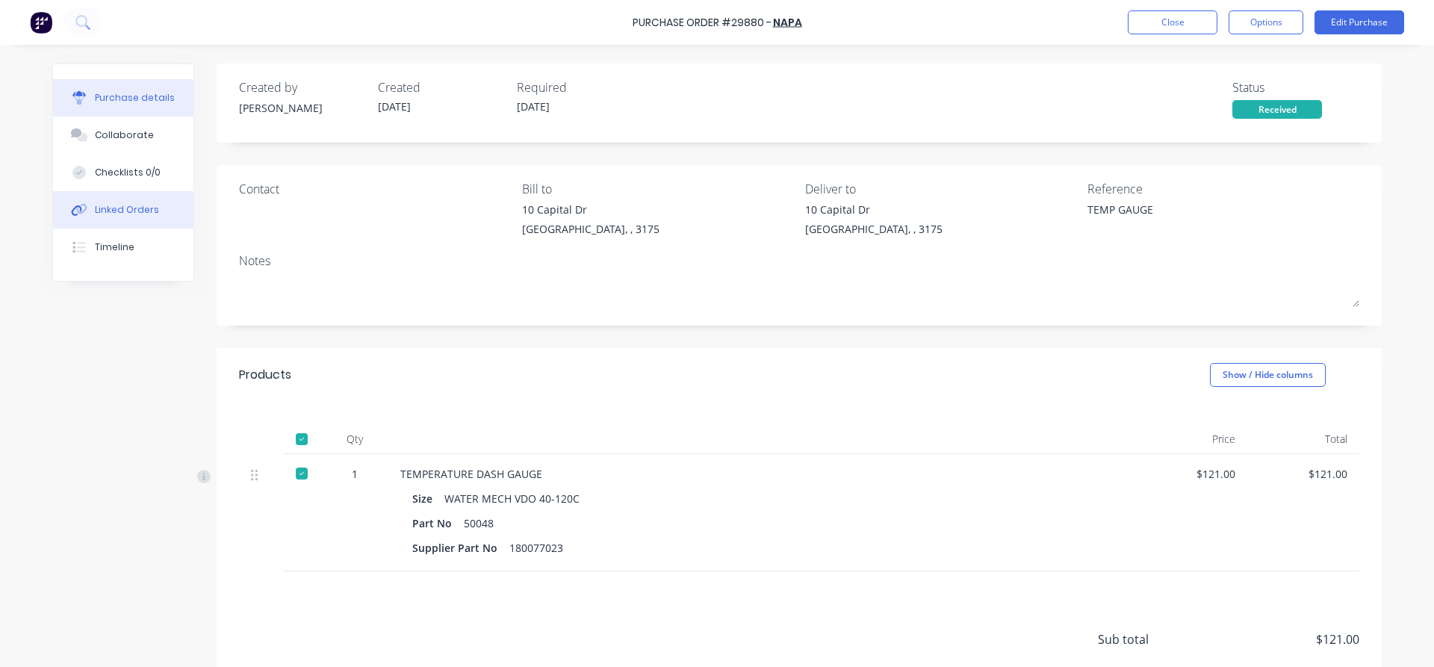
click at [147, 213] on div "Linked Orders" at bounding box center [127, 209] width 64 height 13
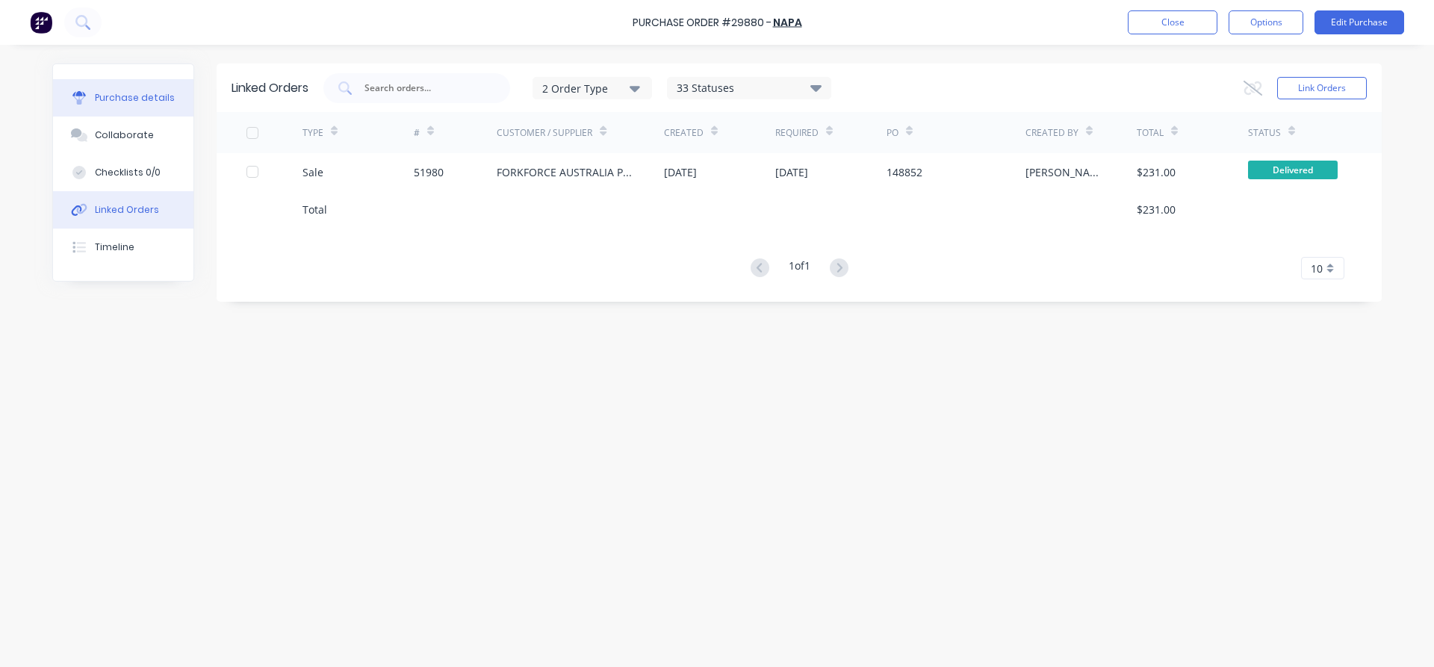
click at [128, 96] on div "Purchase details" at bounding box center [135, 97] width 80 height 13
type textarea "x"
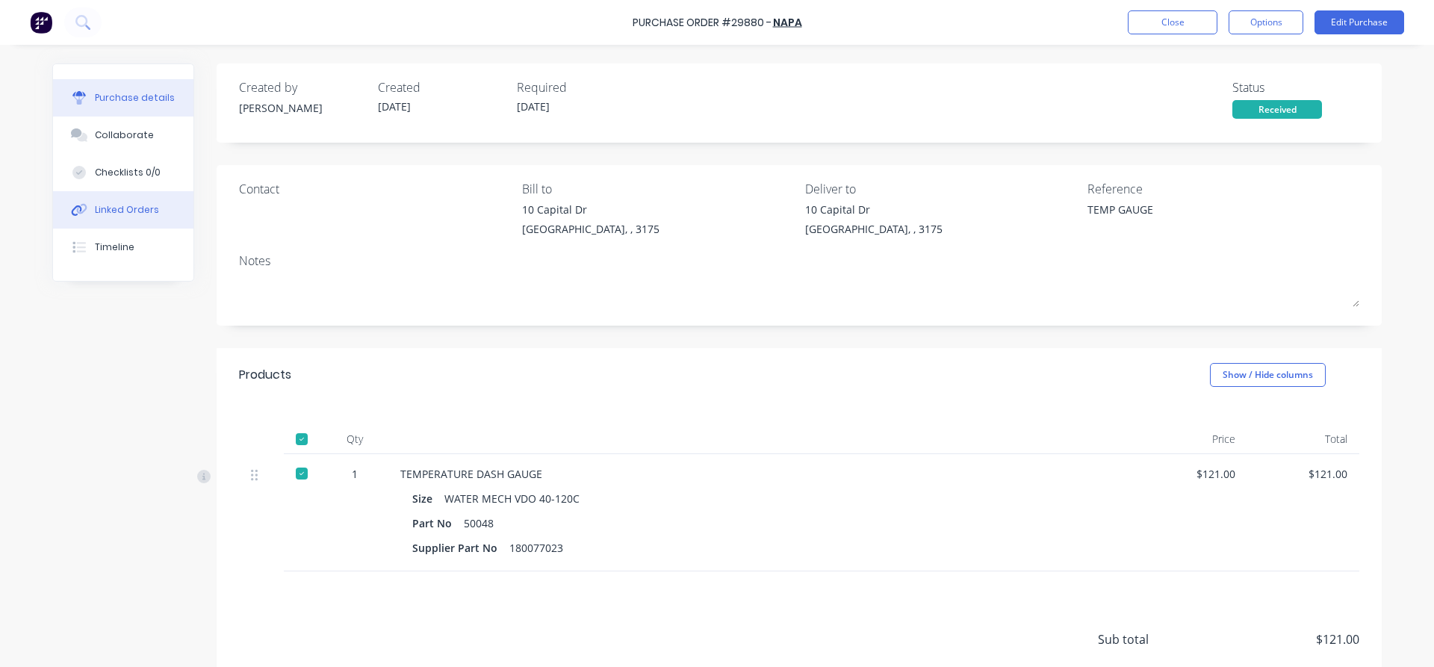
click at [131, 215] on div "Linked Orders" at bounding box center [127, 209] width 64 height 13
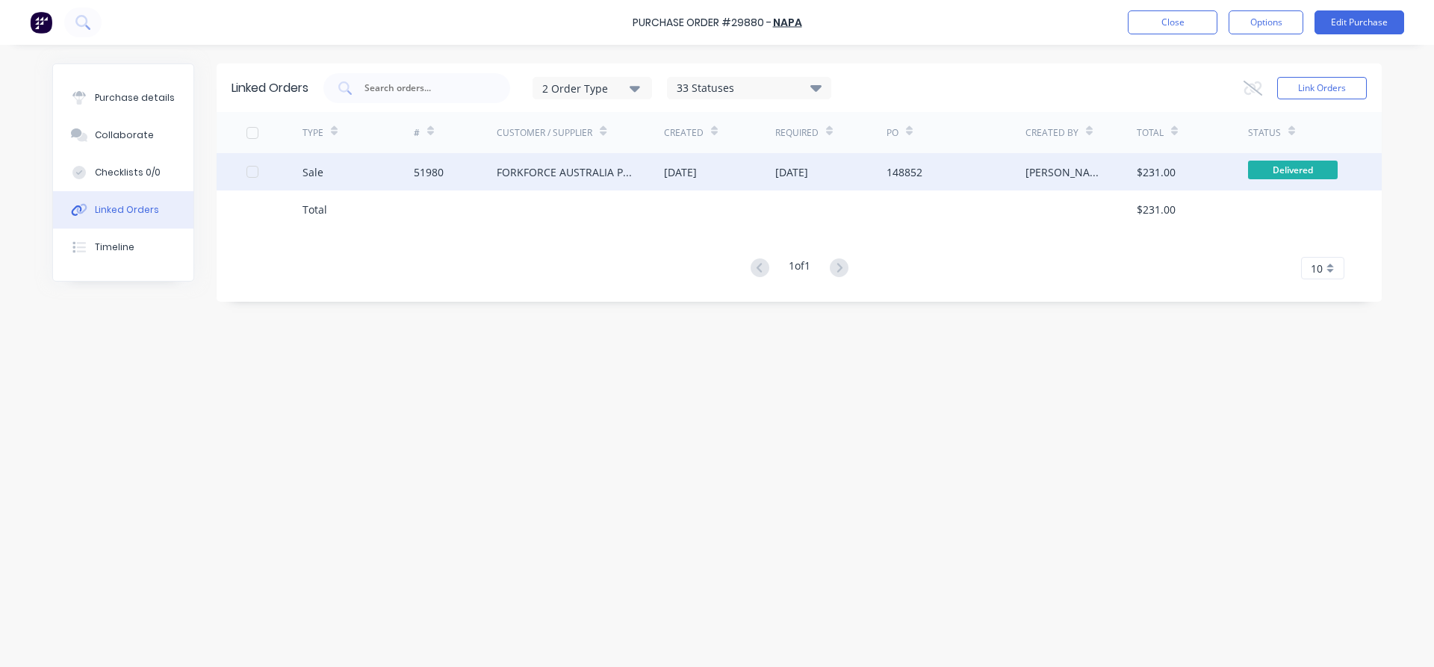
click at [429, 177] on div "51980" at bounding box center [429, 172] width 30 height 16
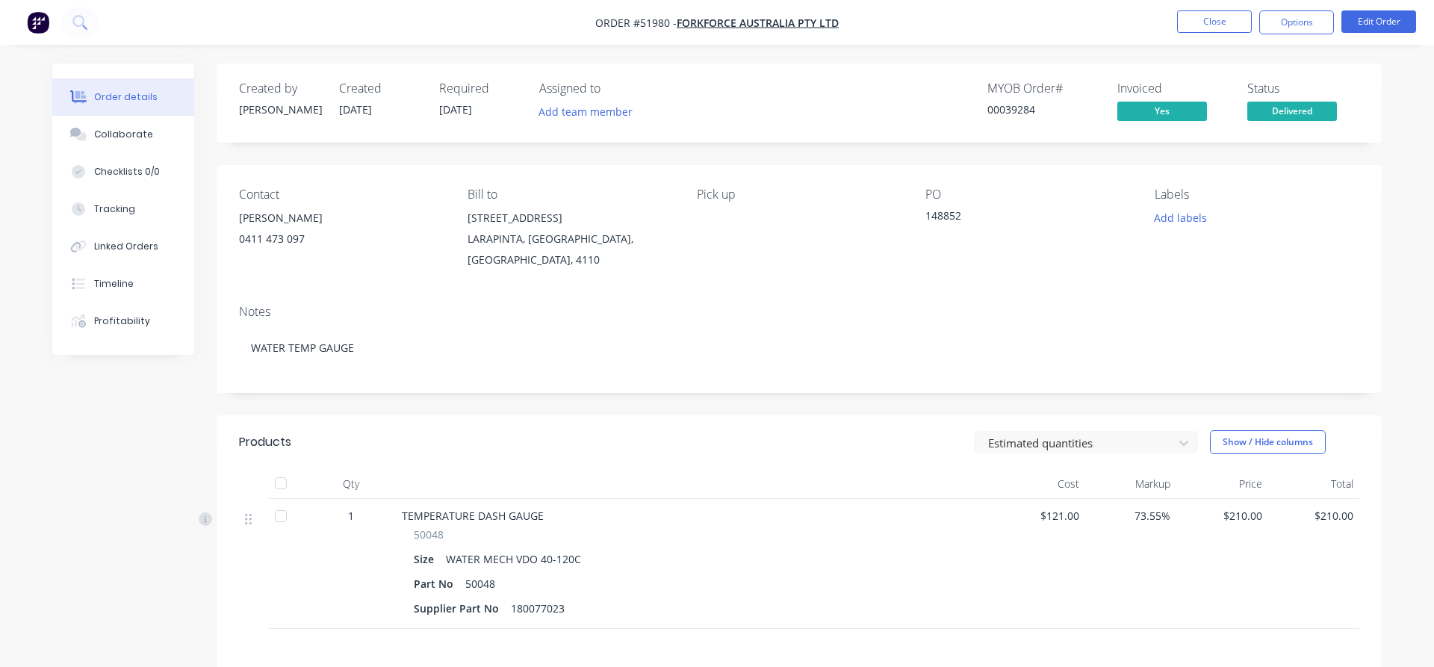
click at [98, 99] on div "Order details" at bounding box center [125, 96] width 63 height 13
click at [127, 94] on div "Order details" at bounding box center [125, 96] width 63 height 13
click at [1219, 25] on button "Close" at bounding box center [1214, 21] width 75 height 22
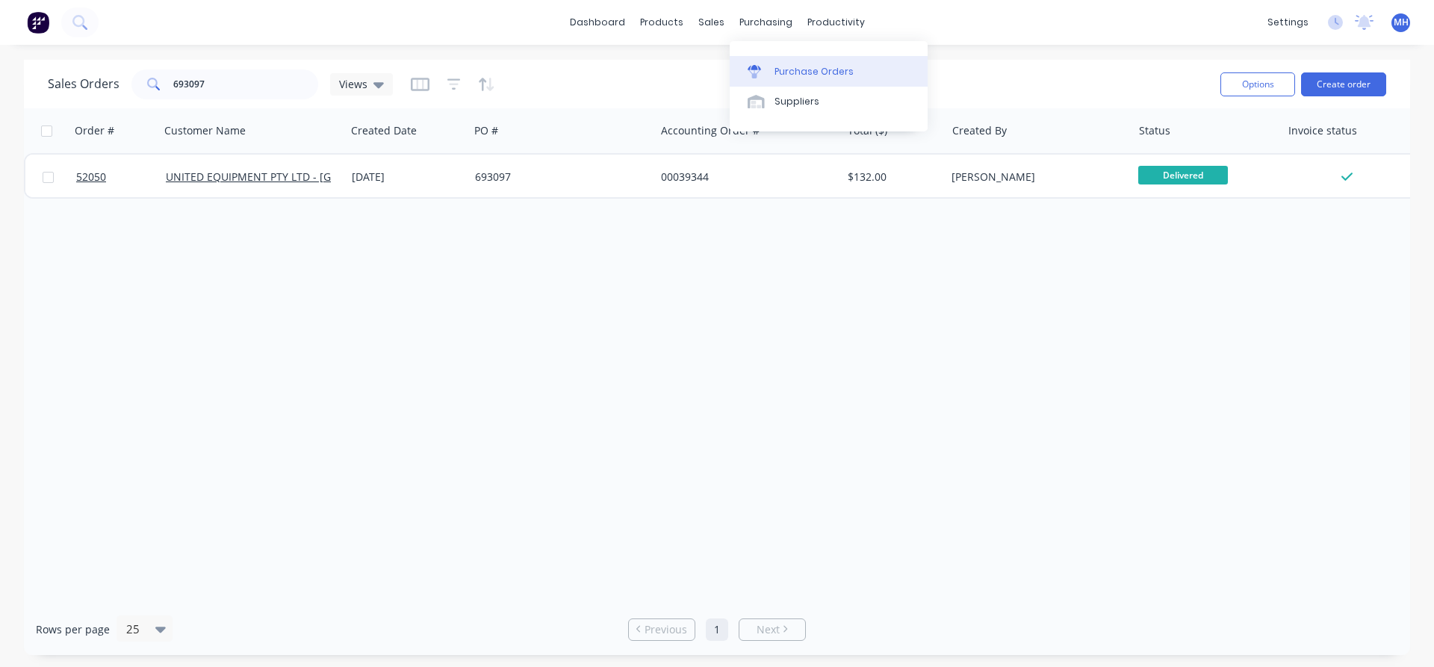
click at [780, 74] on div "Purchase Orders" at bounding box center [813, 71] width 79 height 13
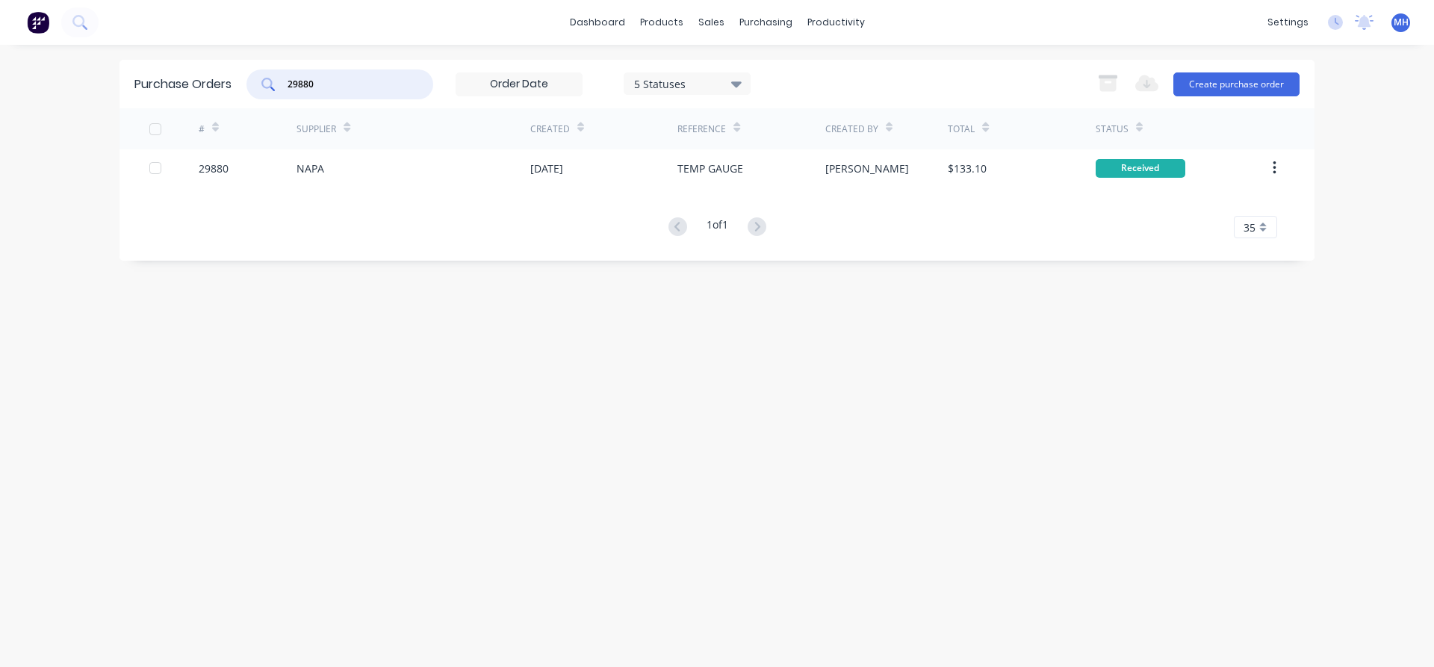
drag, startPoint x: 332, startPoint y: 85, endPoint x: 228, endPoint y: 75, distance: 104.3
click at [286, 77] on input "29880" at bounding box center [348, 84] width 124 height 15
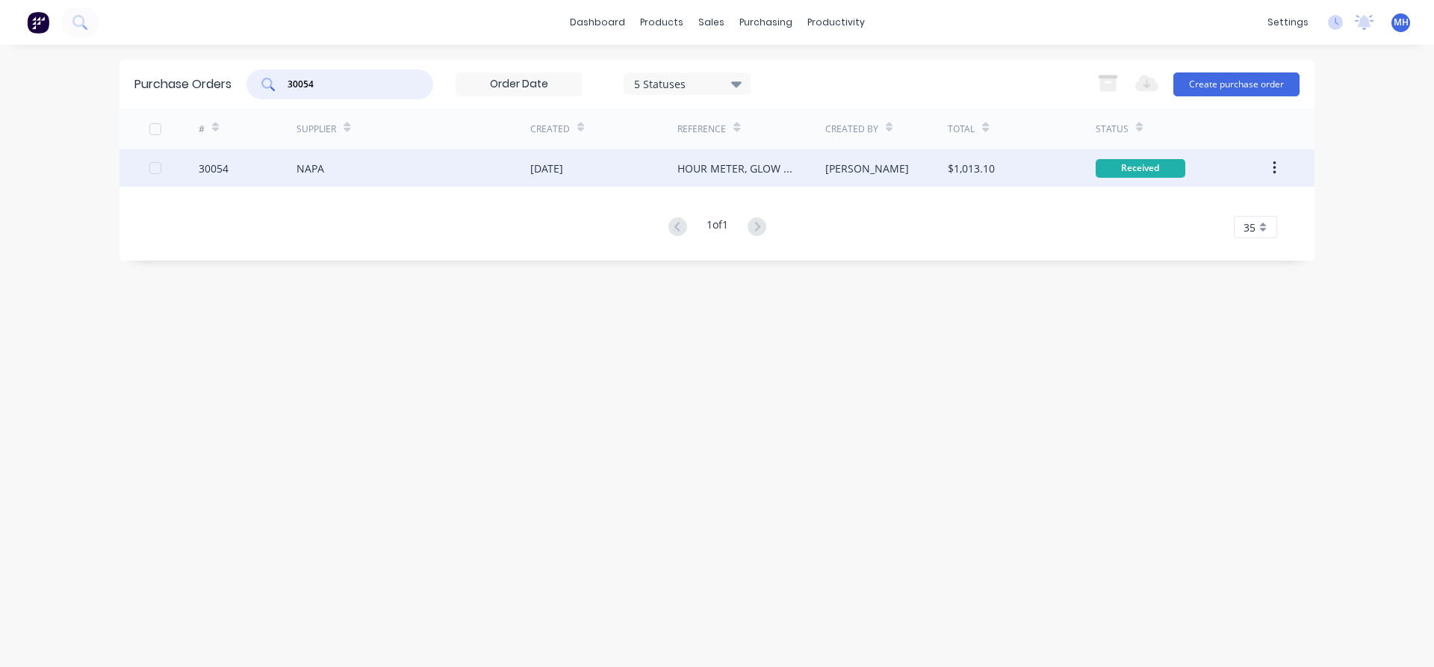
type input "30054"
click at [554, 175] on div "[DATE]" at bounding box center [546, 169] width 33 height 16
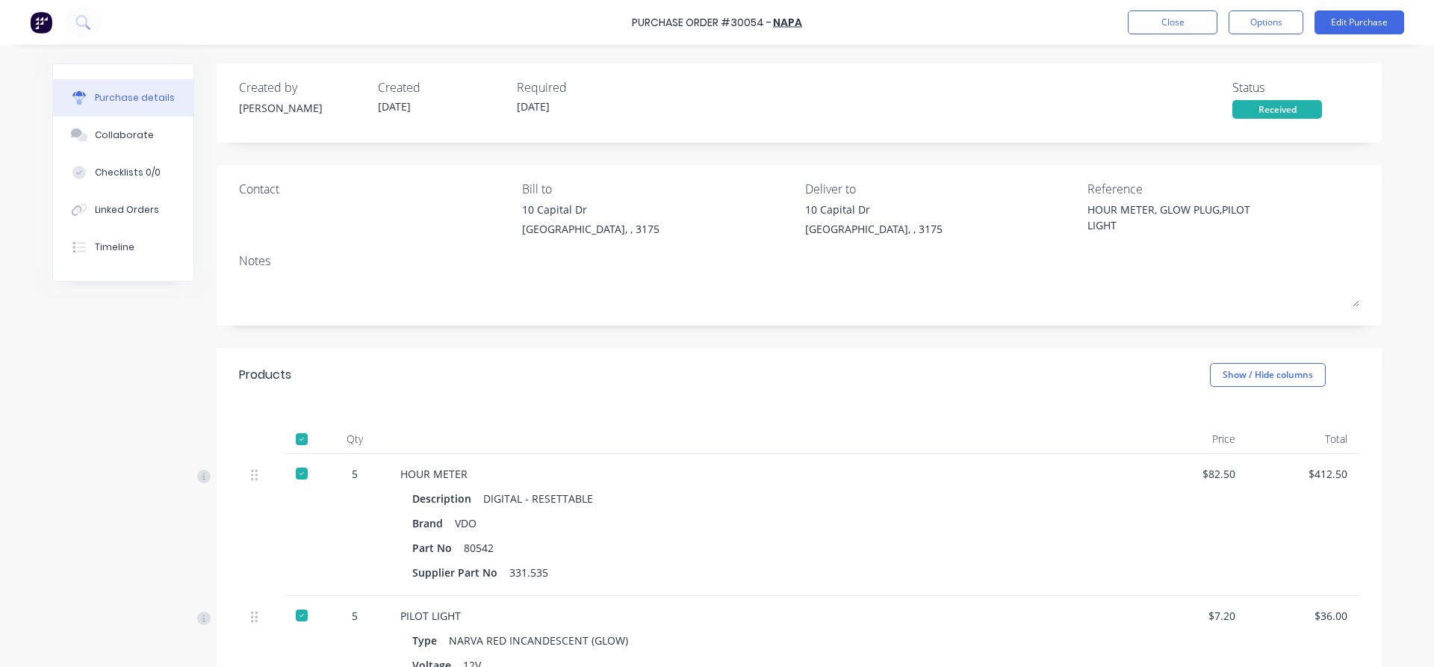
type textarea "x"
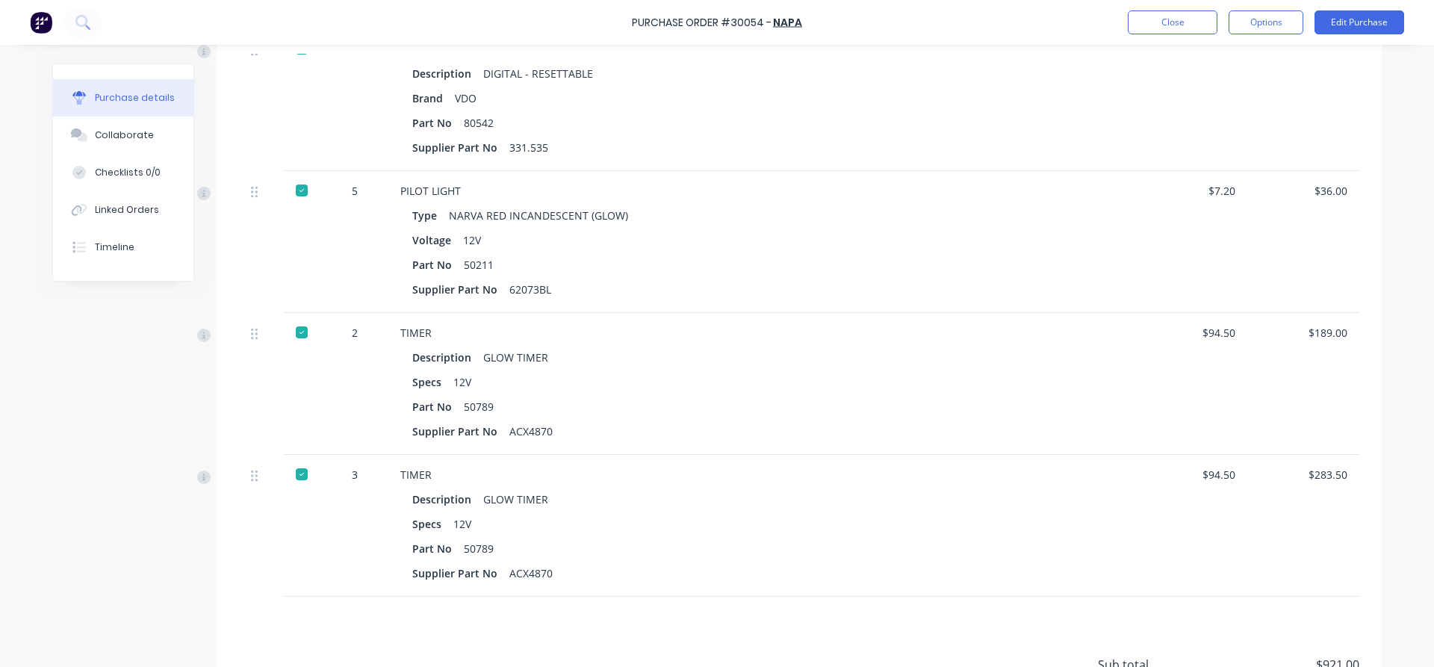
scroll to position [341, 0]
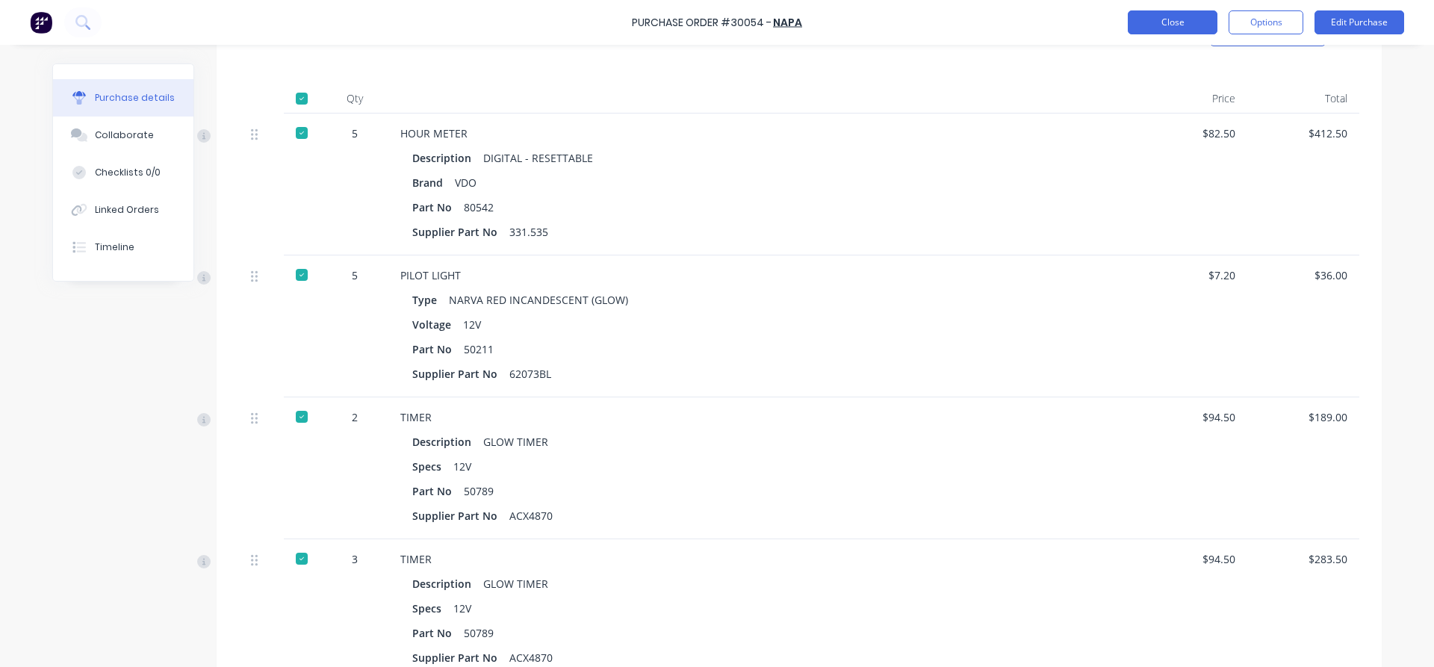
click at [1171, 31] on button "Close" at bounding box center [1173, 22] width 90 height 24
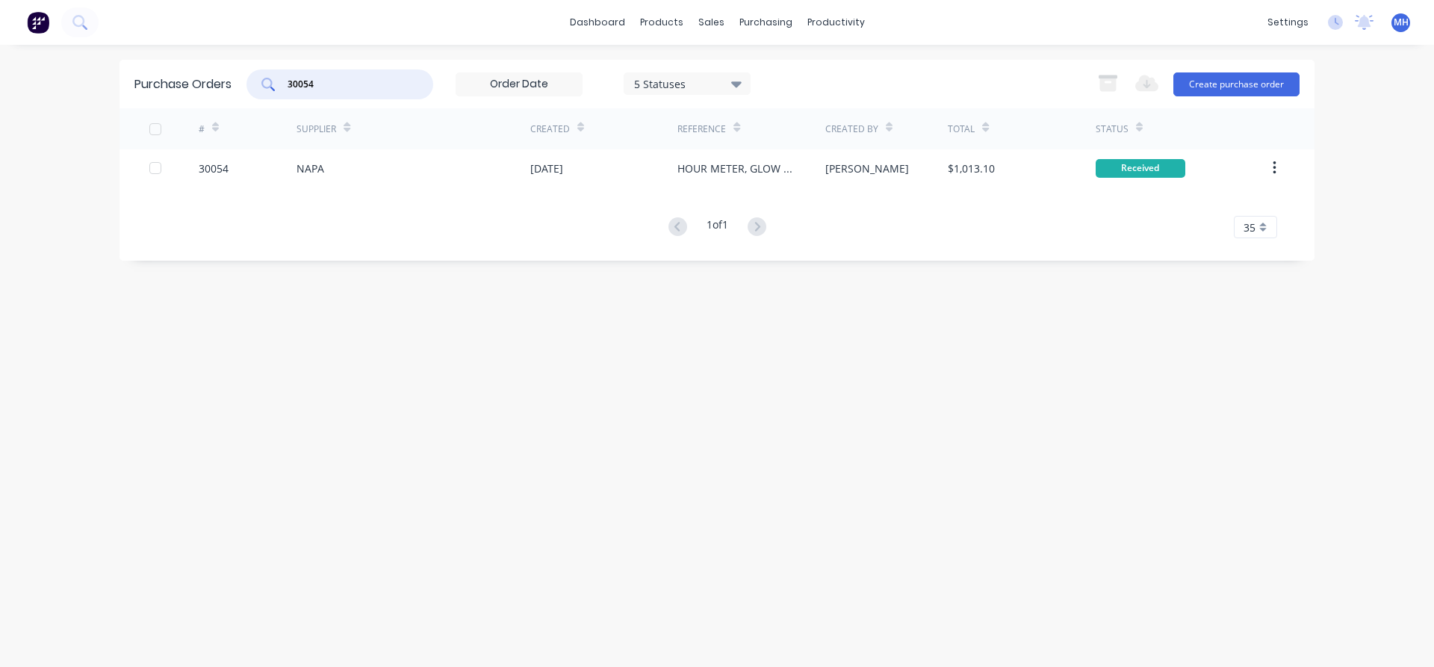
drag, startPoint x: 352, startPoint y: 82, endPoint x: 234, endPoint y: 76, distance: 118.2
click at [286, 78] on input "30054" at bounding box center [348, 84] width 124 height 15
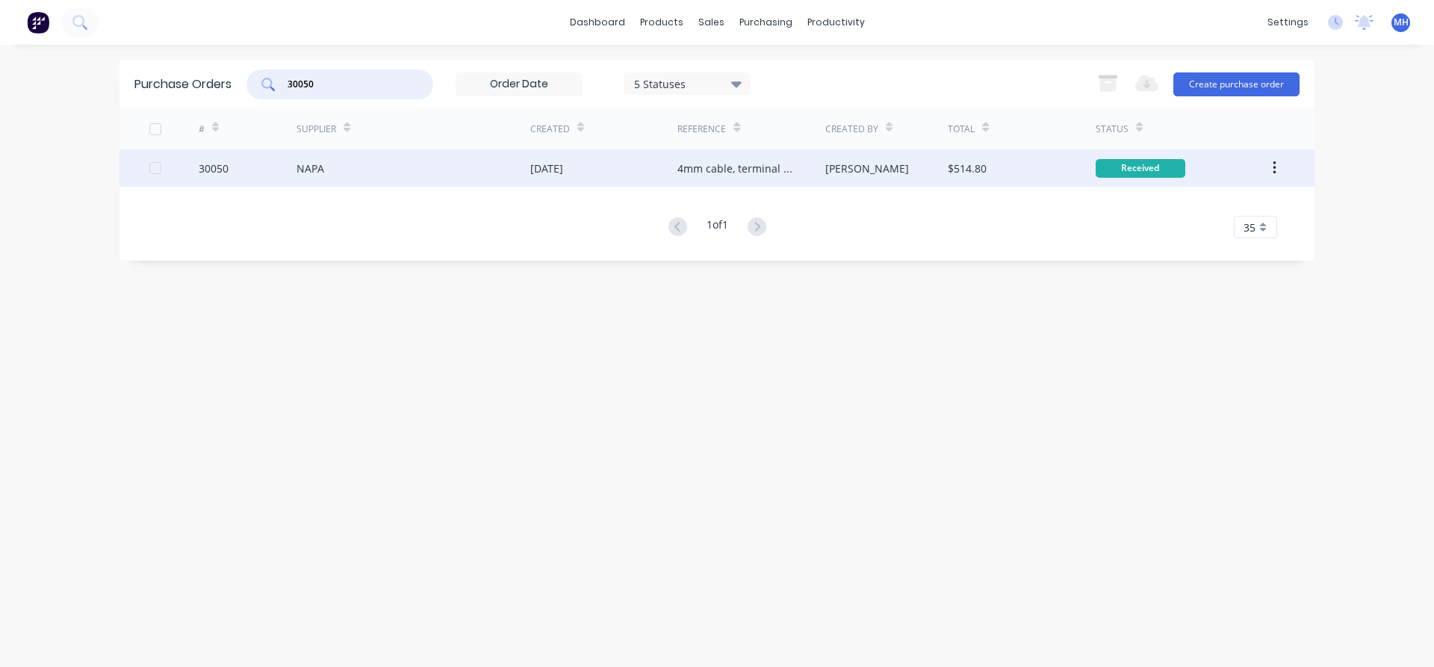
type input "30050"
click at [394, 170] on div "NAPA" at bounding box center [414, 167] width 234 height 37
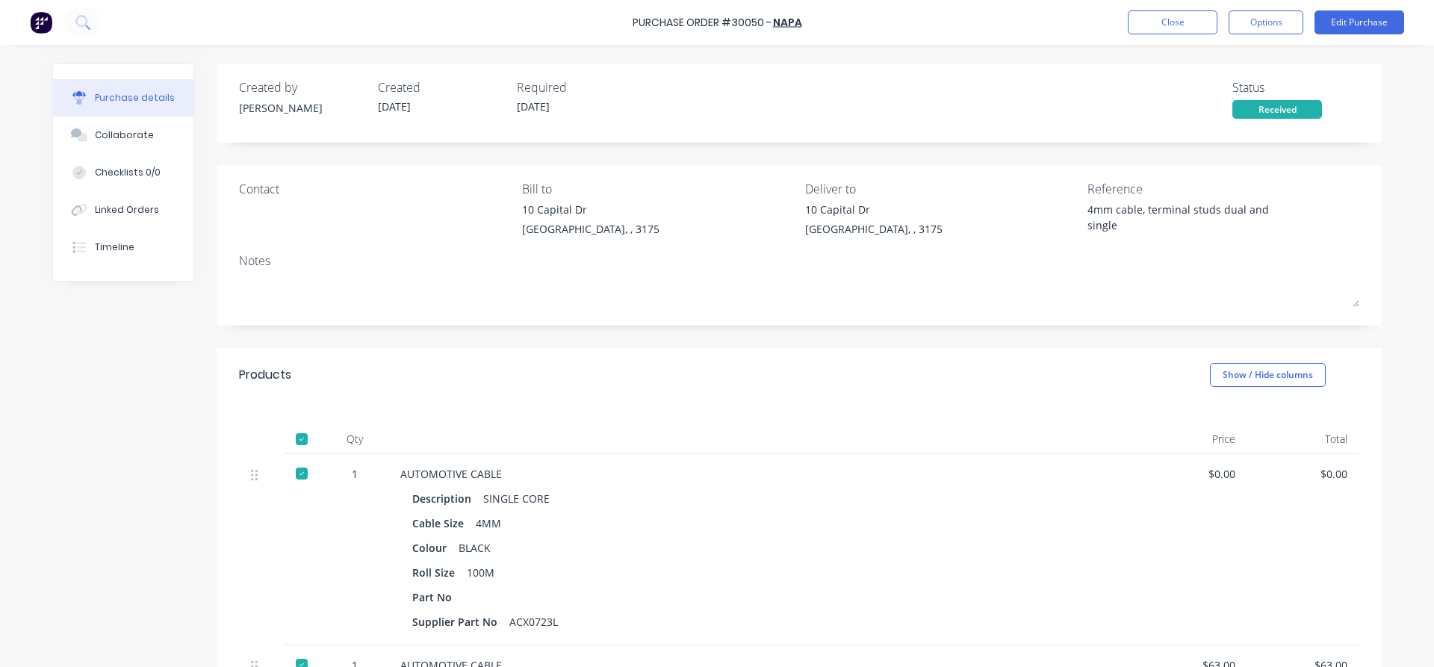
click at [1179, 642] on div "$0.00" at bounding box center [1191, 549] width 112 height 191
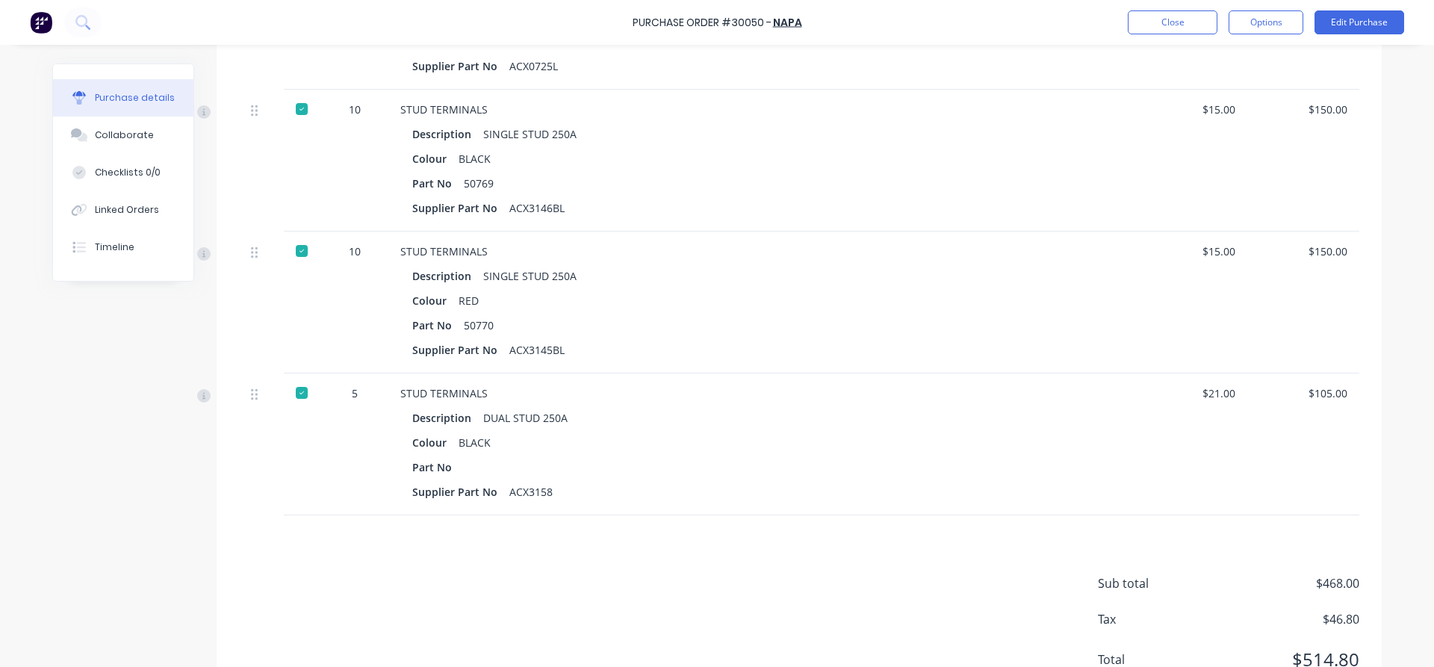
scroll to position [720, 0]
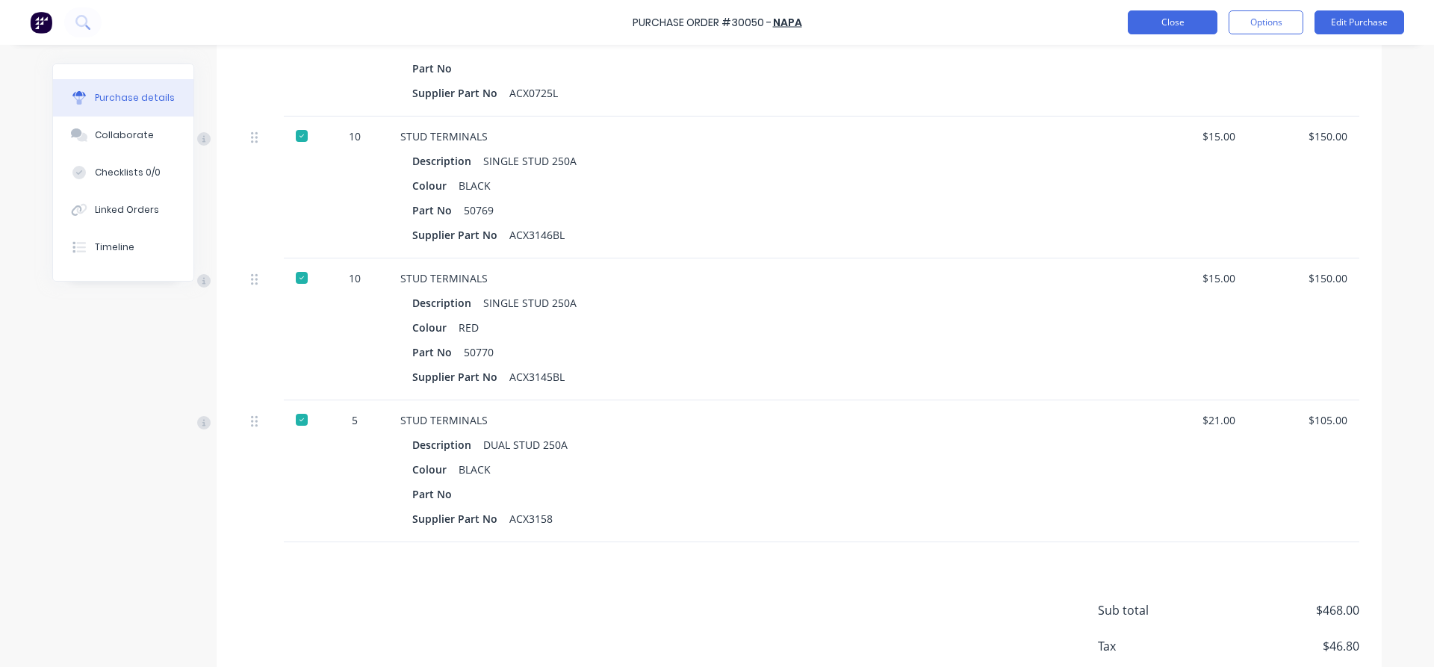
click at [1173, 21] on button "Close" at bounding box center [1173, 22] width 90 height 24
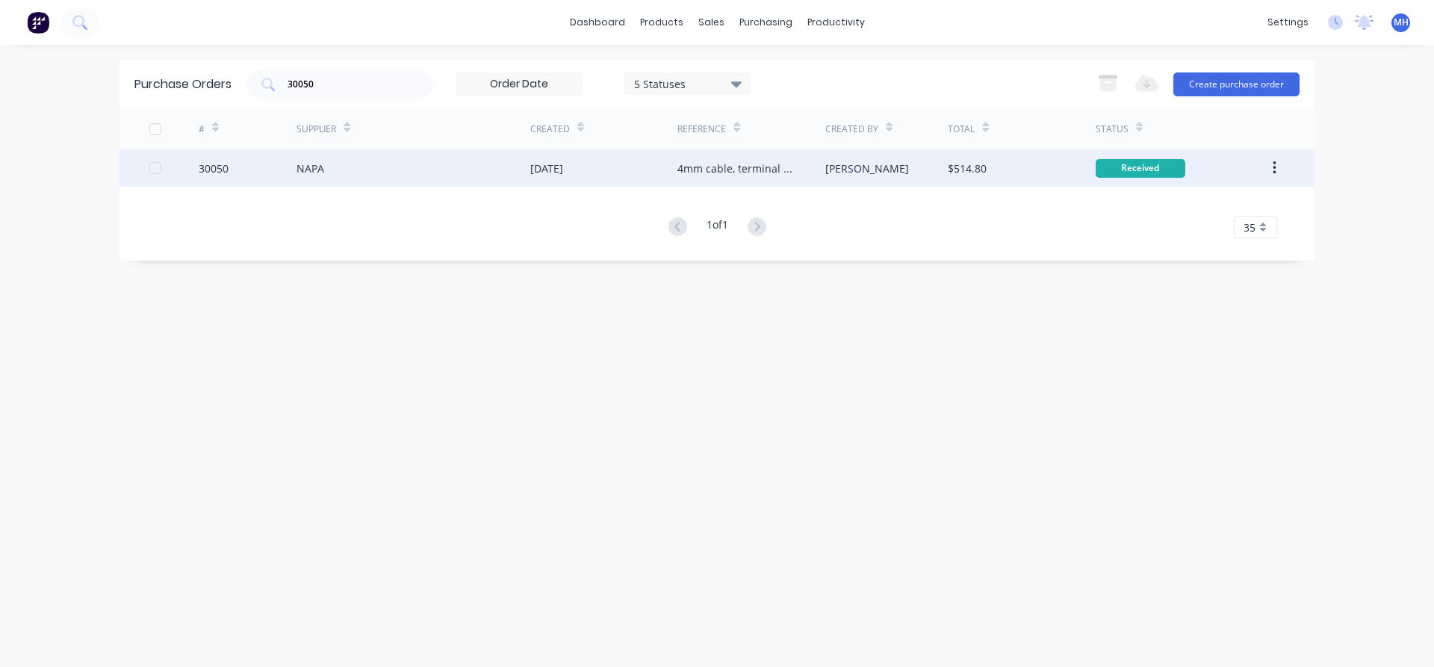
click at [471, 167] on div "NAPA" at bounding box center [414, 167] width 234 height 37
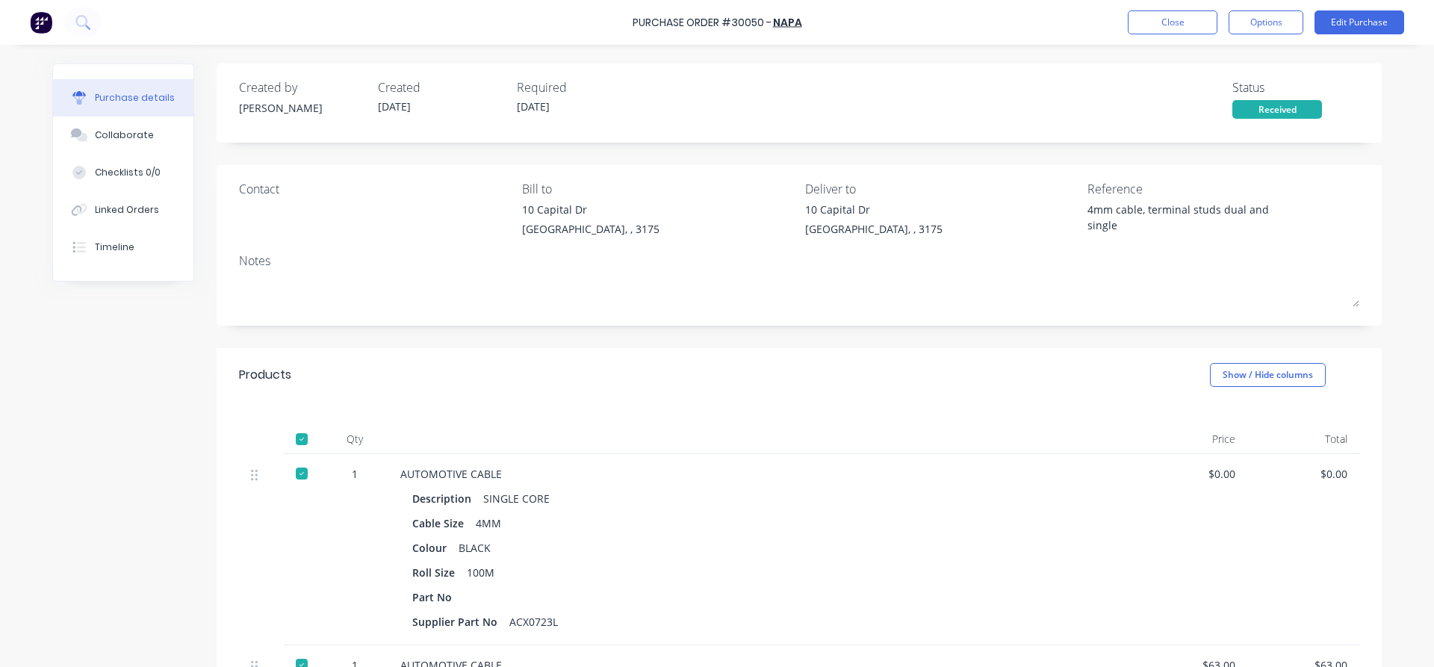
type textarea "x"
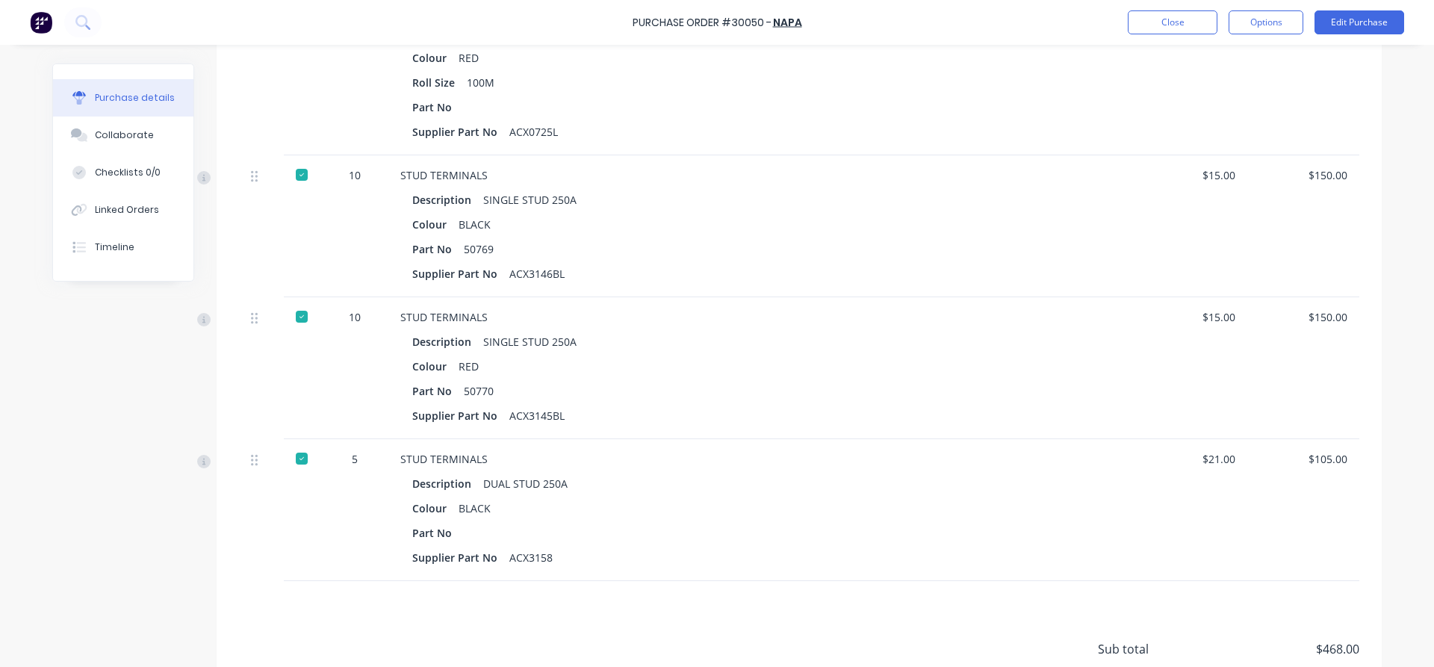
scroll to position [596, 0]
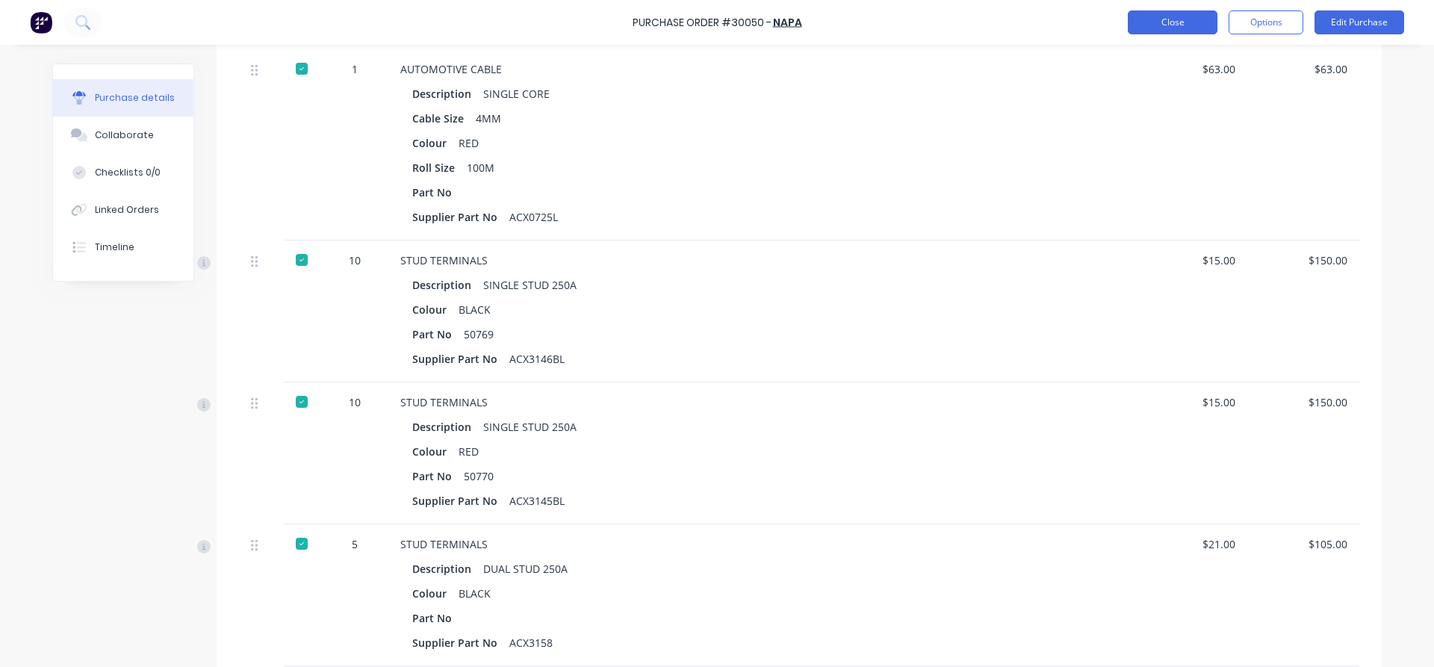
click at [1197, 32] on button "Close" at bounding box center [1173, 22] width 90 height 24
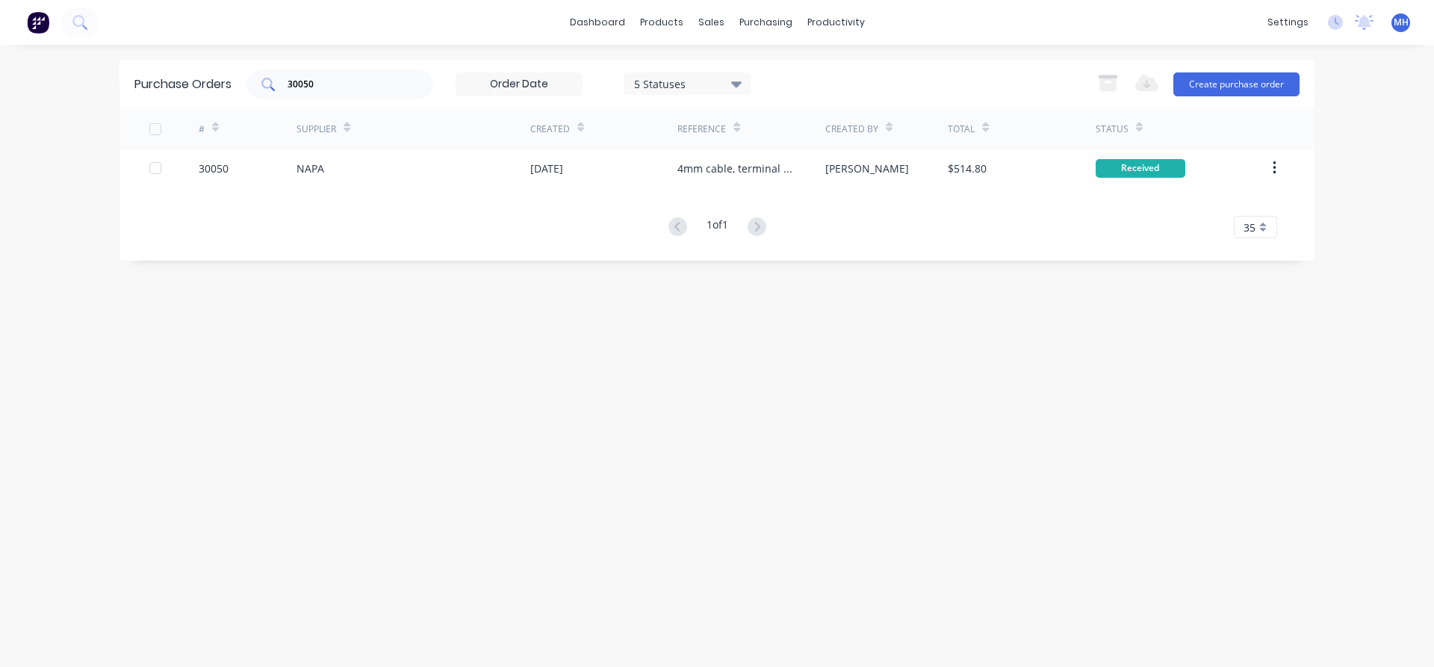
click at [319, 90] on input "30050" at bounding box center [348, 84] width 124 height 15
type input "30052"
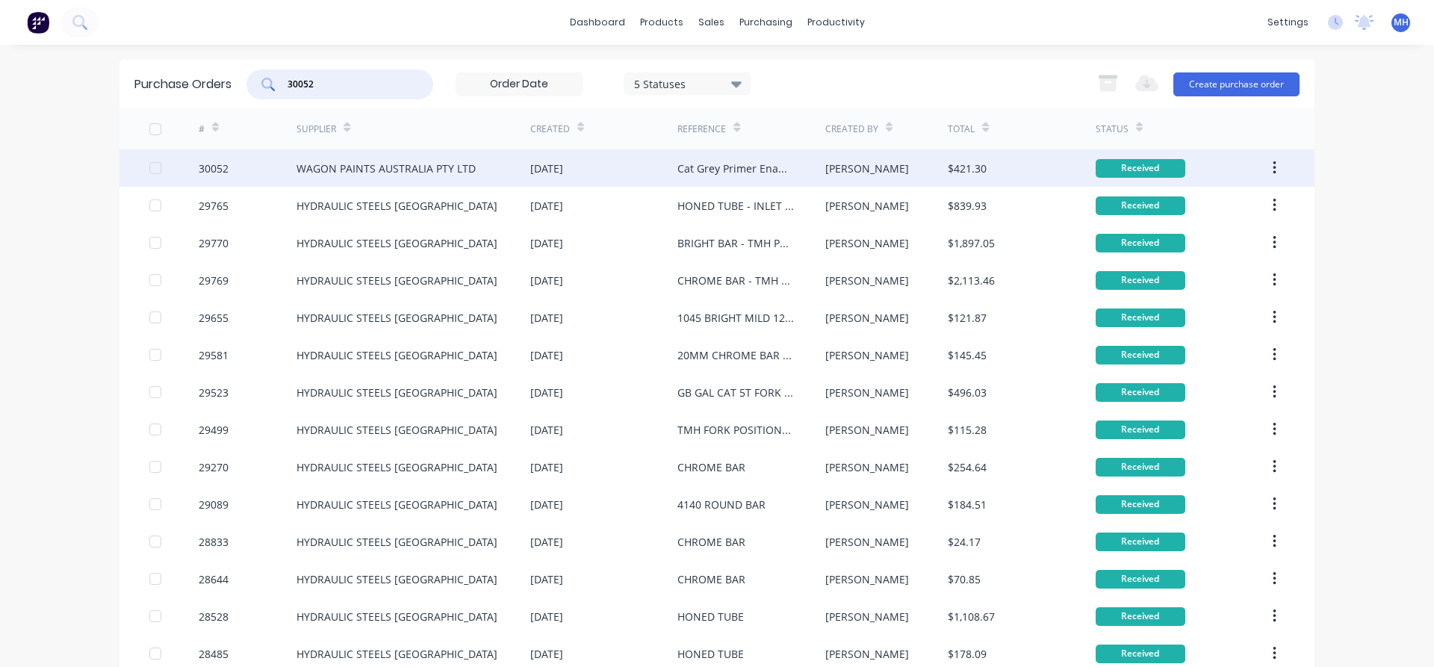
click at [386, 171] on div "WAGON PAINTS AUSTRALIA PTY LTD" at bounding box center [386, 169] width 179 height 16
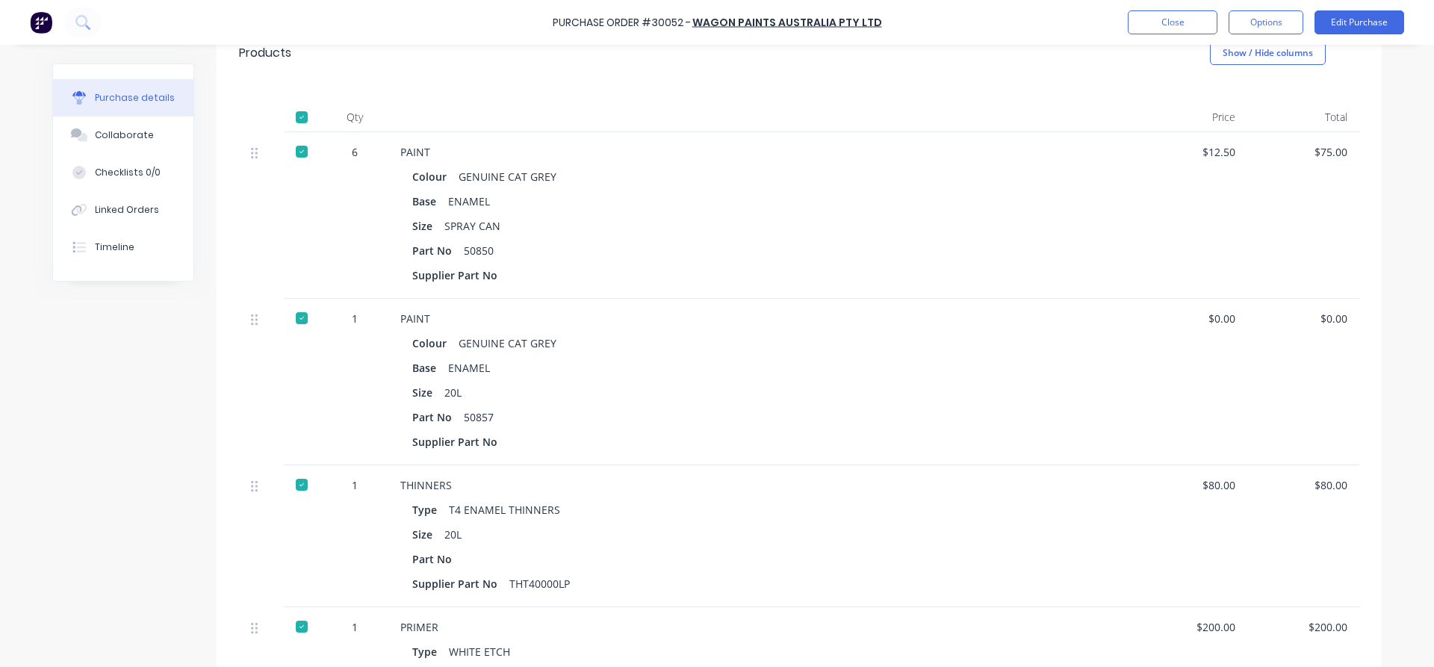
scroll to position [255, 0]
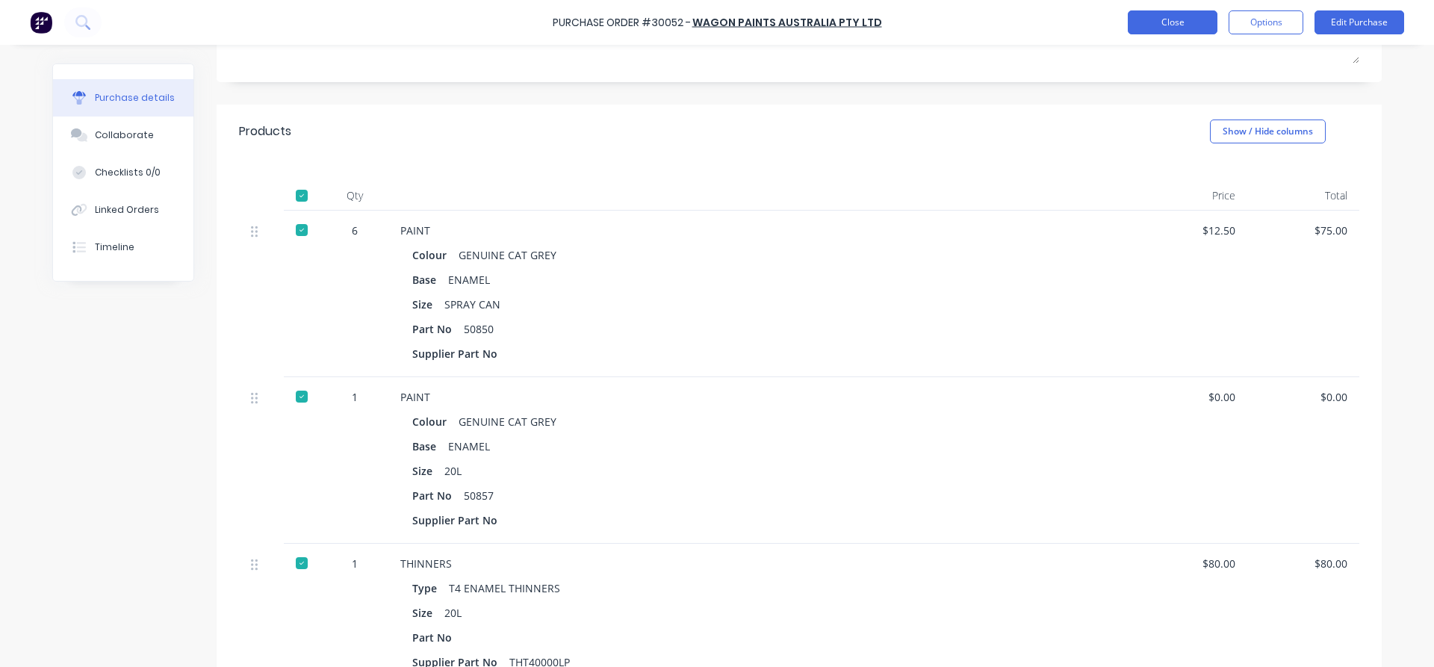
click at [1184, 23] on button "Close" at bounding box center [1173, 22] width 90 height 24
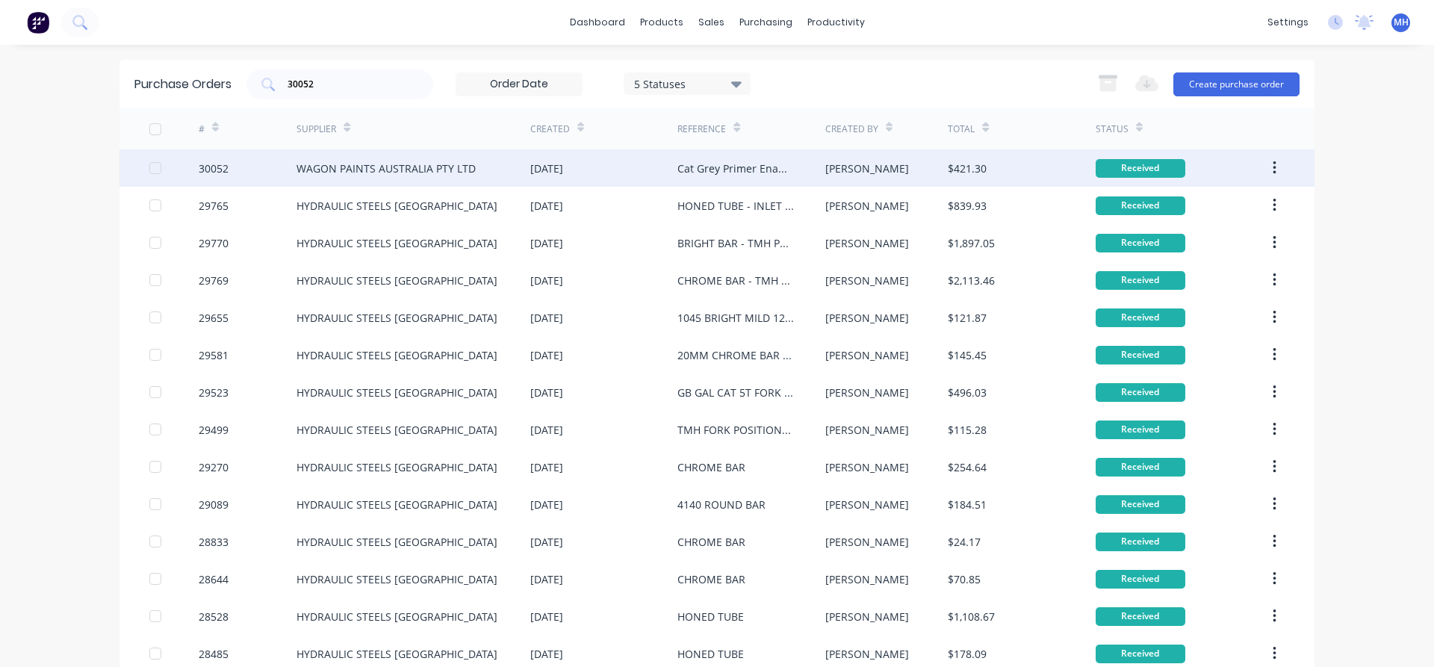
click at [479, 173] on div "WAGON PAINTS AUSTRALIA PTY LTD" at bounding box center [414, 167] width 234 height 37
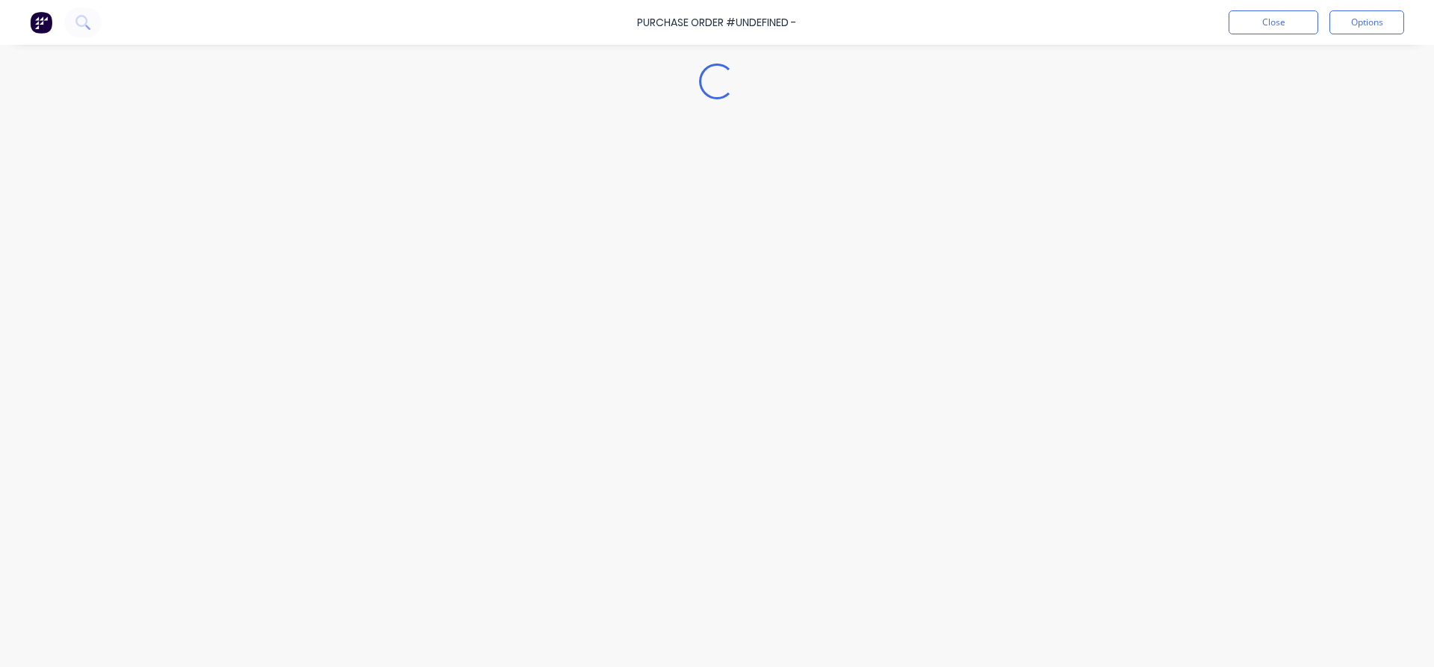
type textarea "x"
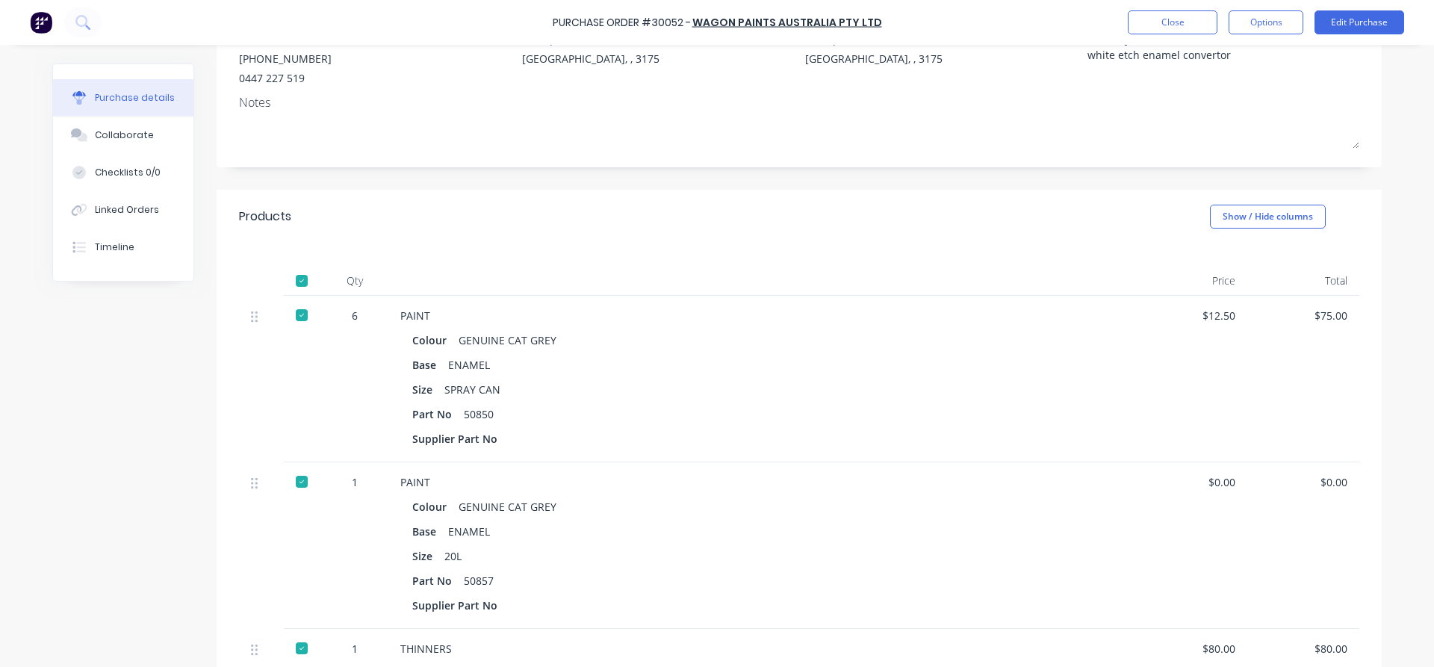
scroll to position [85, 0]
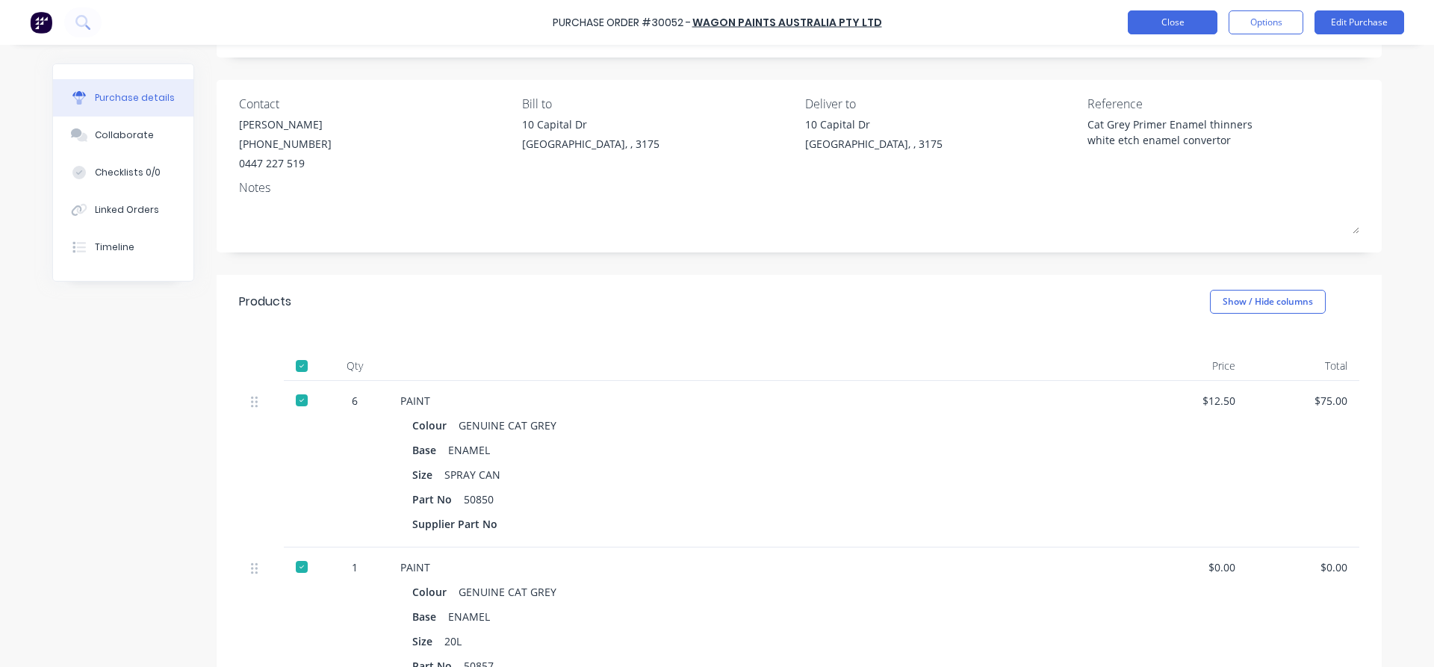
click at [1164, 29] on button "Close" at bounding box center [1173, 22] width 90 height 24
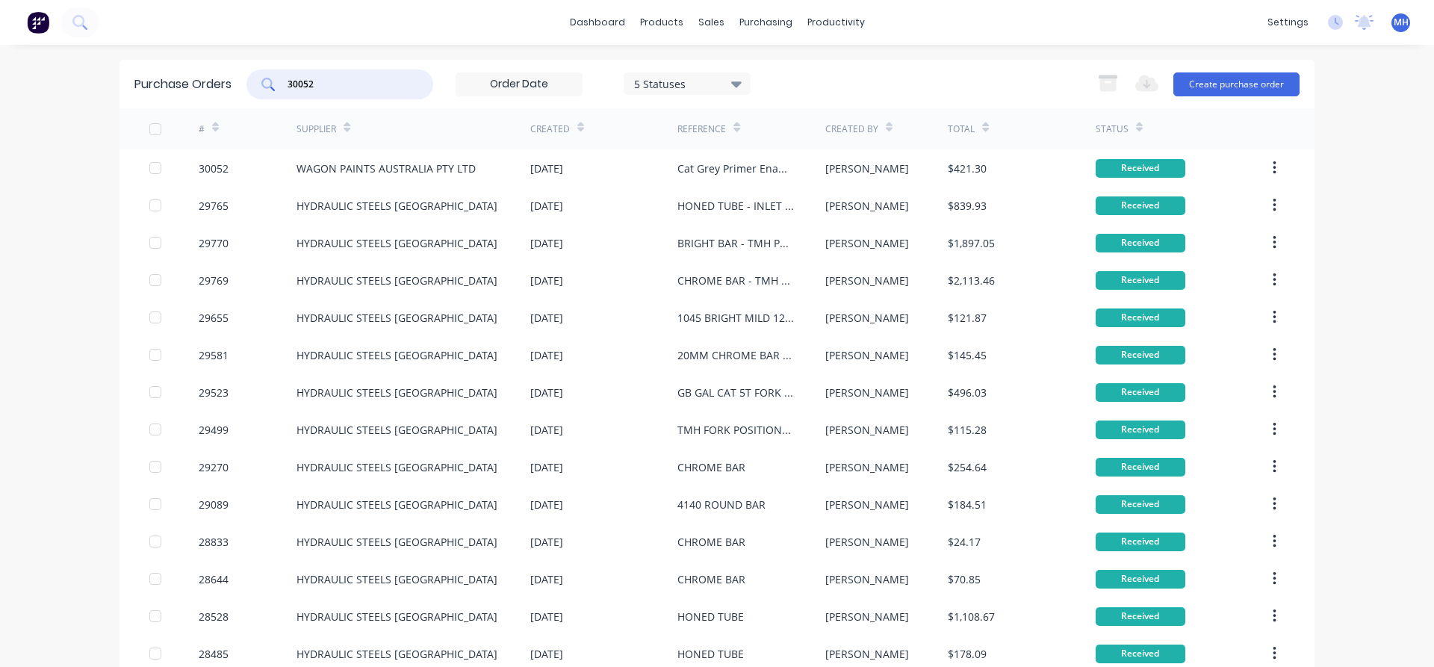
drag, startPoint x: 316, startPoint y: 84, endPoint x: 243, endPoint y: 90, distance: 73.4
click at [286, 90] on input "30052" at bounding box center [348, 84] width 124 height 15
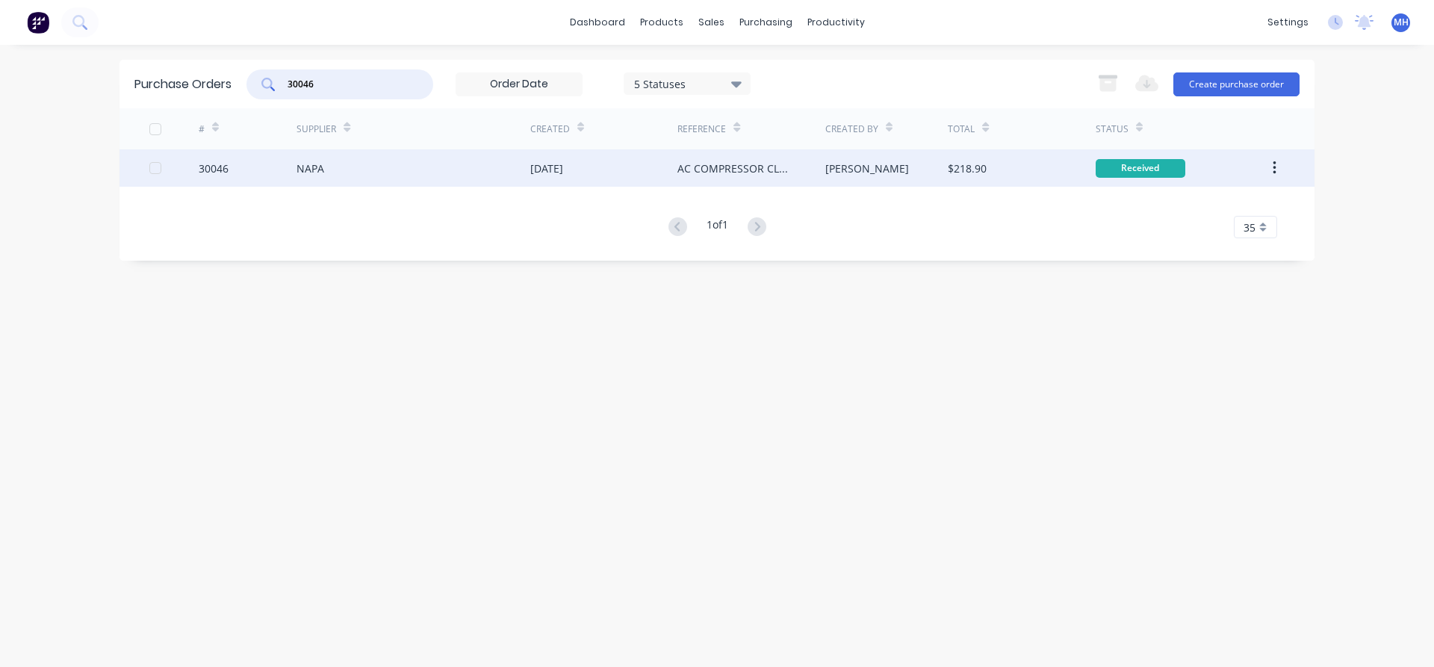
type input "30046"
click at [336, 166] on div "NAPA" at bounding box center [414, 167] width 234 height 37
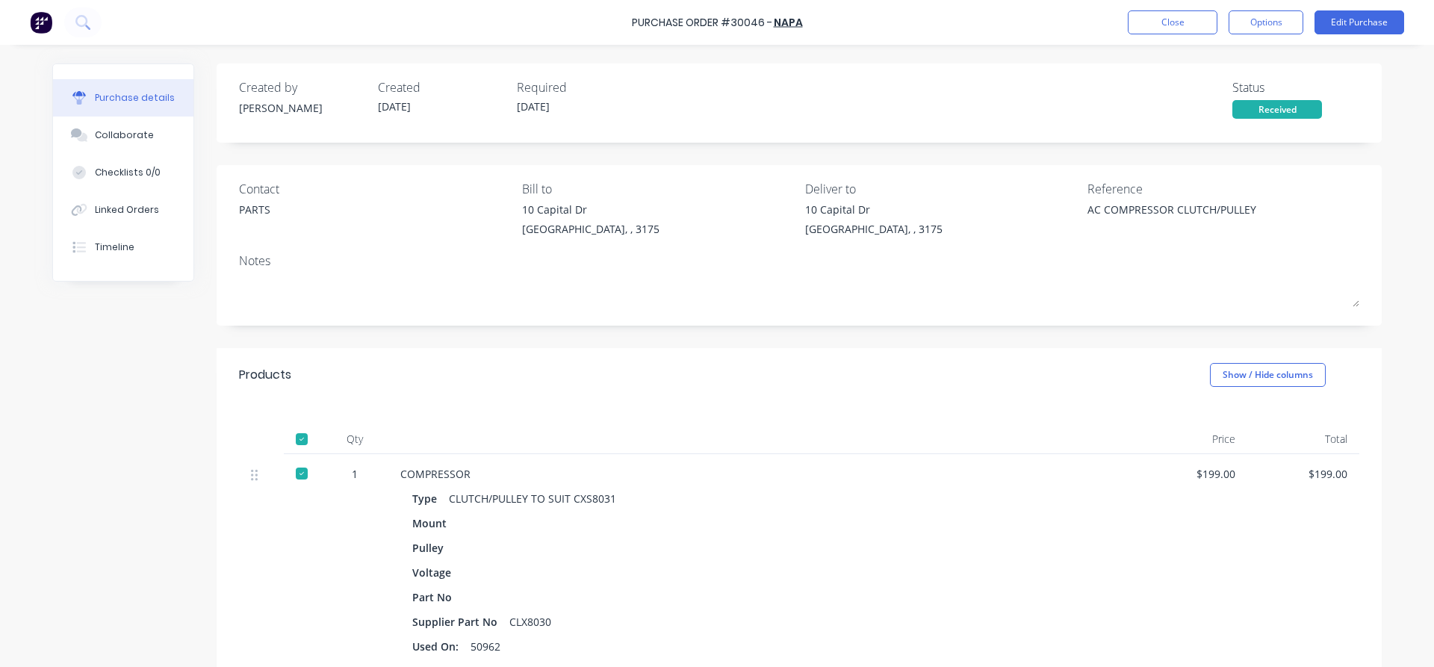
type textarea "x"
click at [1173, 20] on button "Close" at bounding box center [1173, 22] width 90 height 24
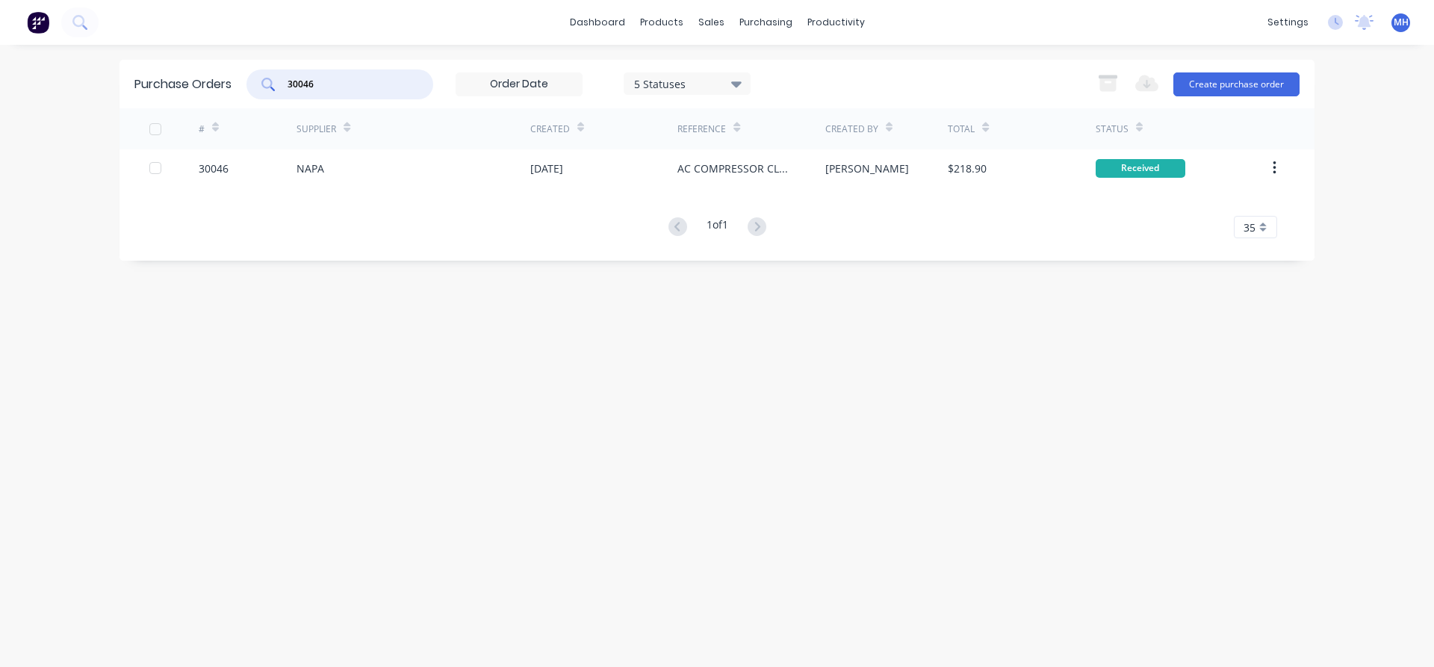
click at [331, 90] on input "30046" at bounding box center [348, 84] width 124 height 15
type input "30059"
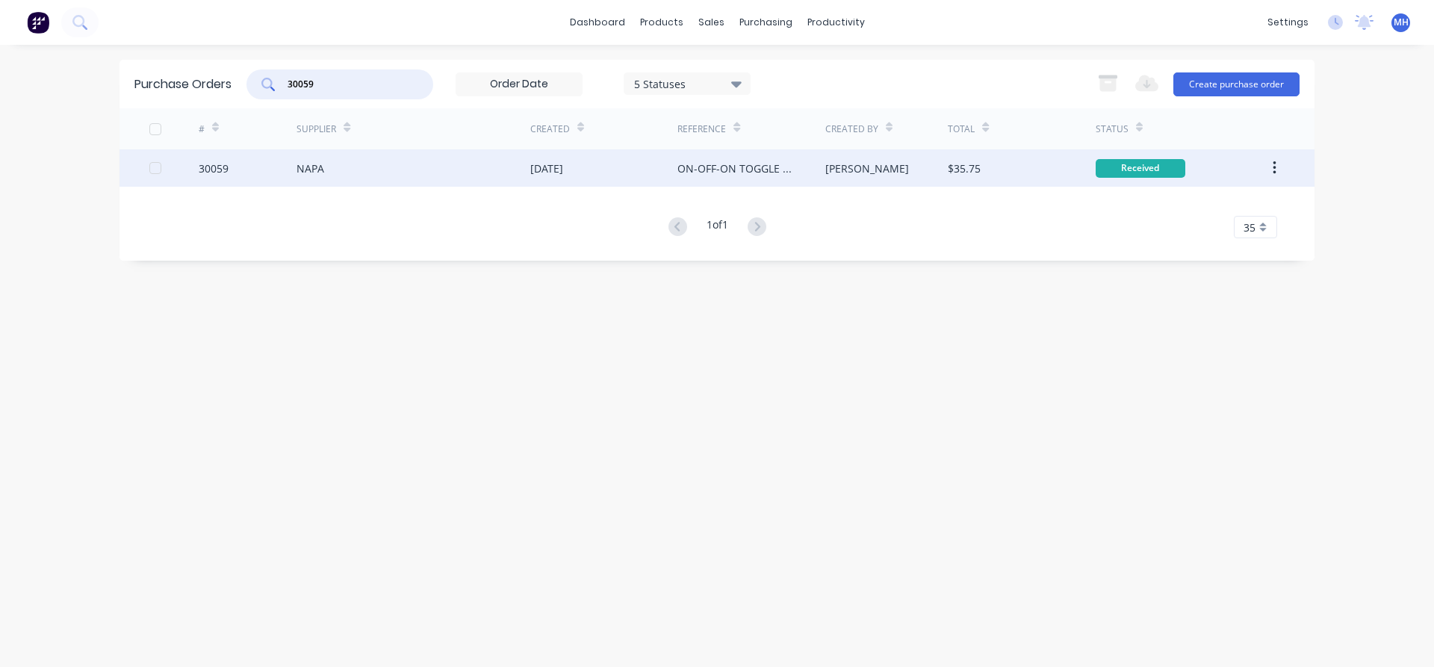
click at [464, 173] on div "NAPA" at bounding box center [414, 167] width 234 height 37
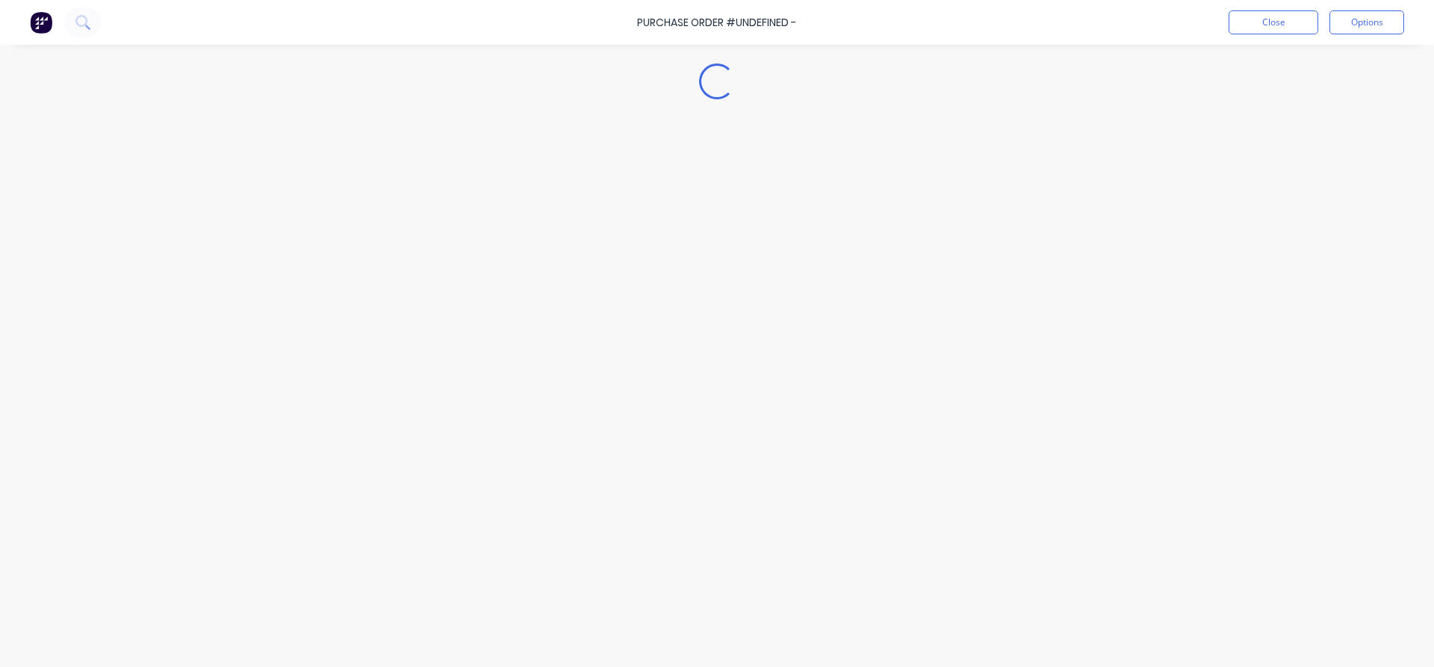
type textarea "x"
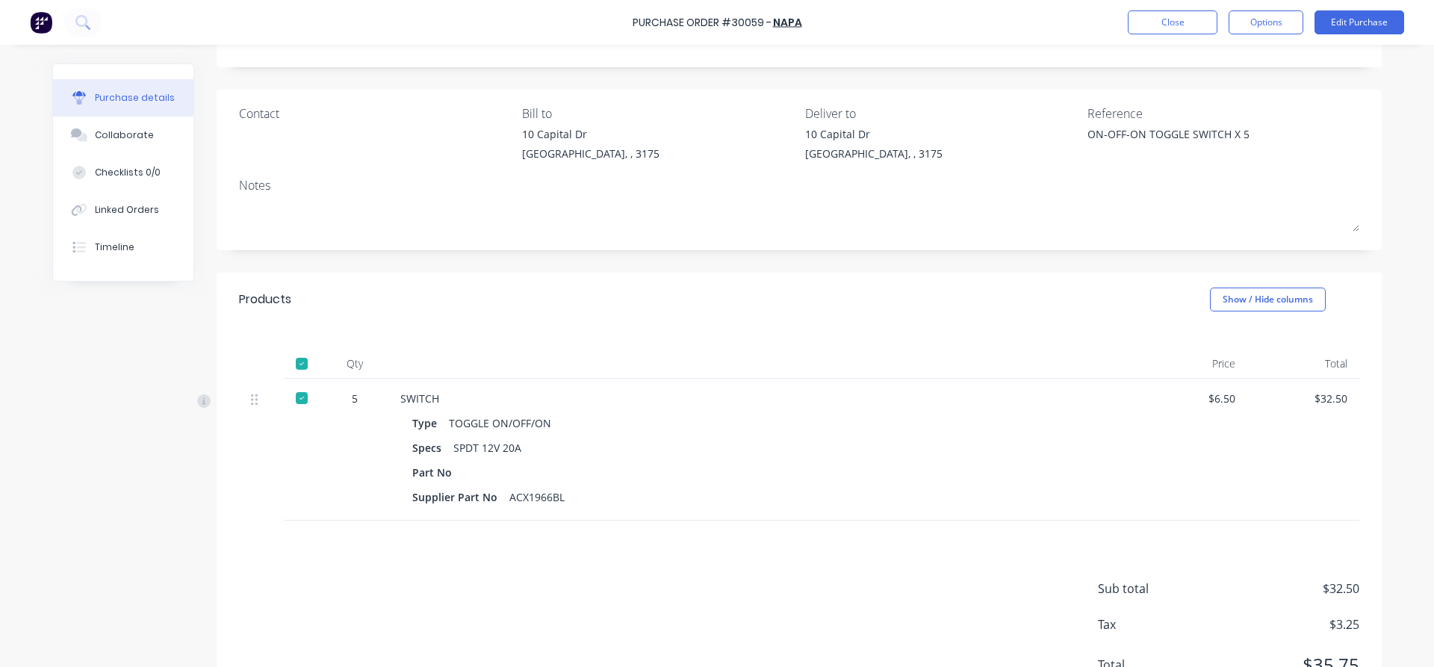
scroll to position [139, 0]
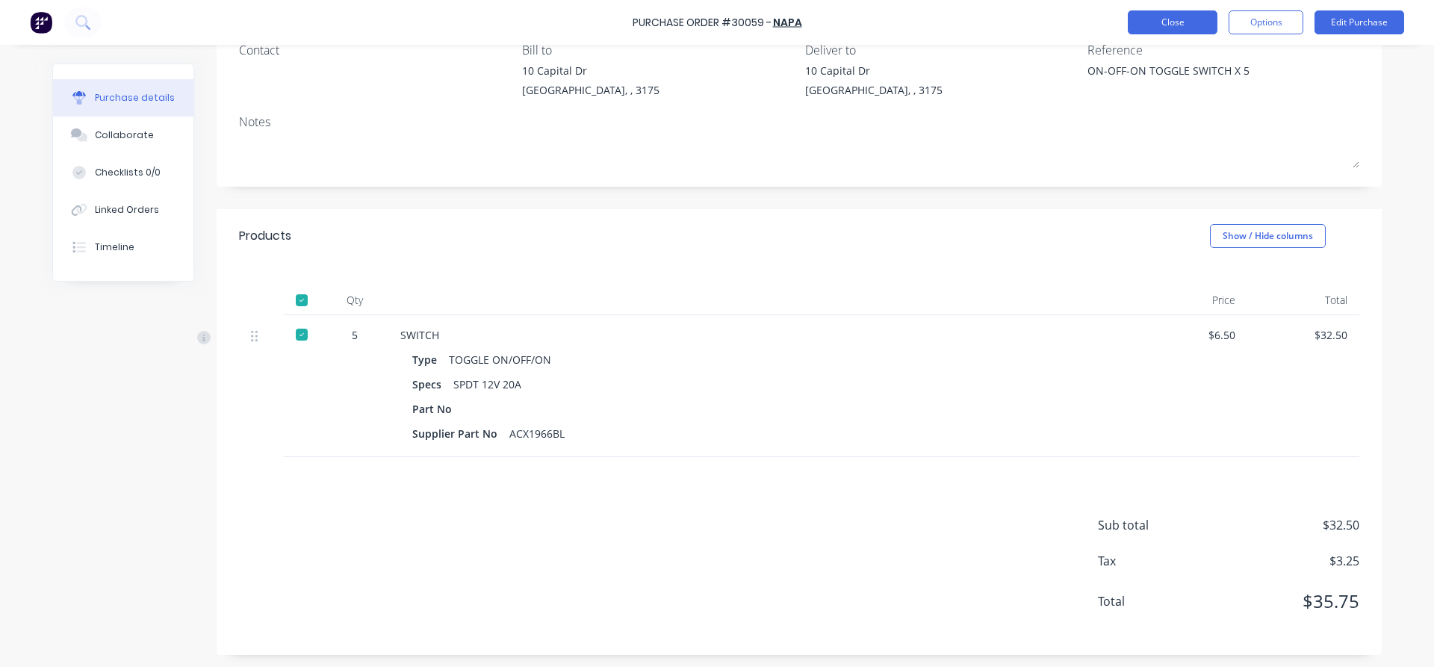
click at [1163, 22] on button "Close" at bounding box center [1173, 22] width 90 height 24
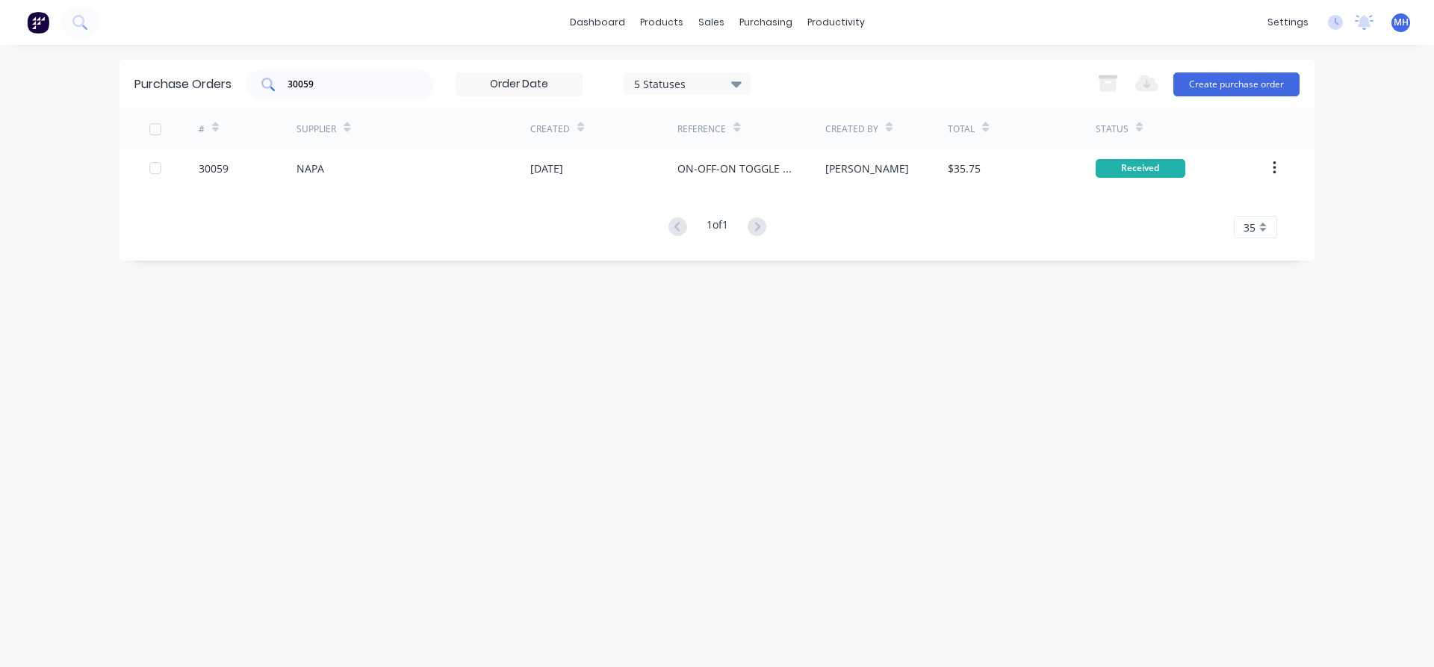
click at [354, 87] on input "30059" at bounding box center [348, 84] width 124 height 15
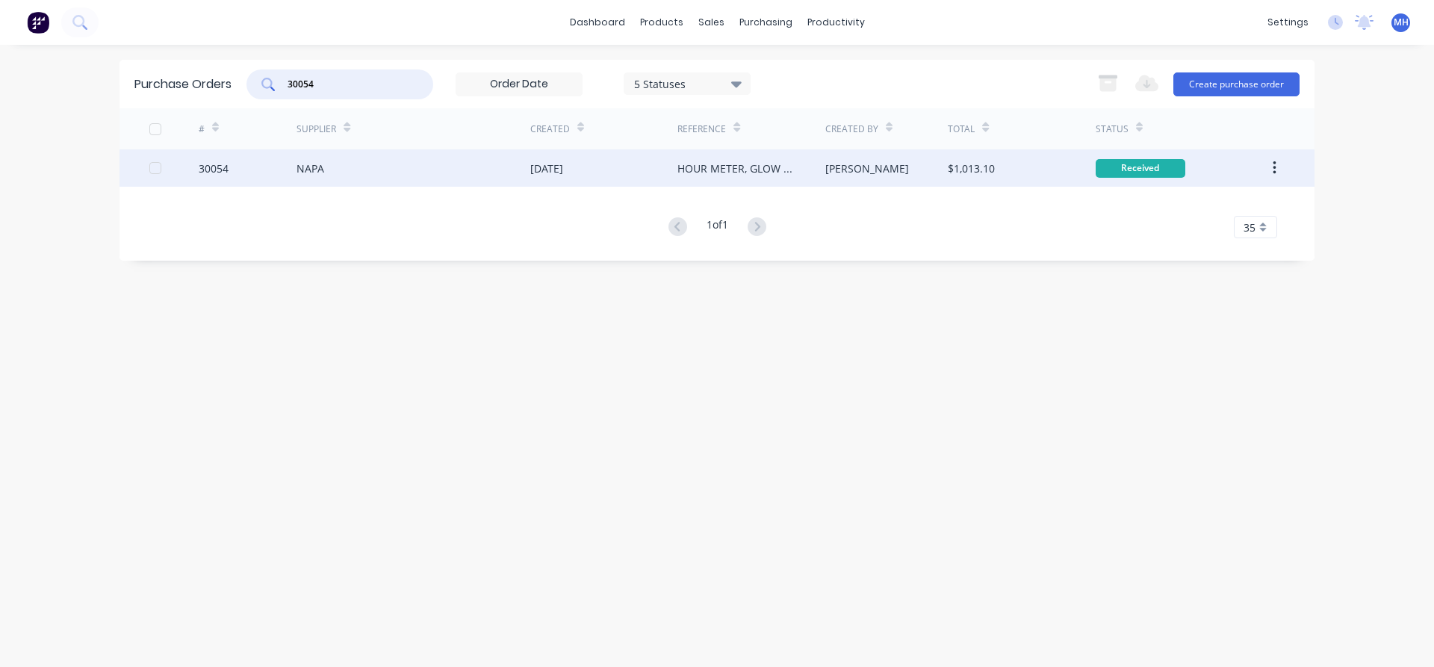
type input "30054"
click at [550, 167] on div "[DATE]" at bounding box center [546, 169] width 33 height 16
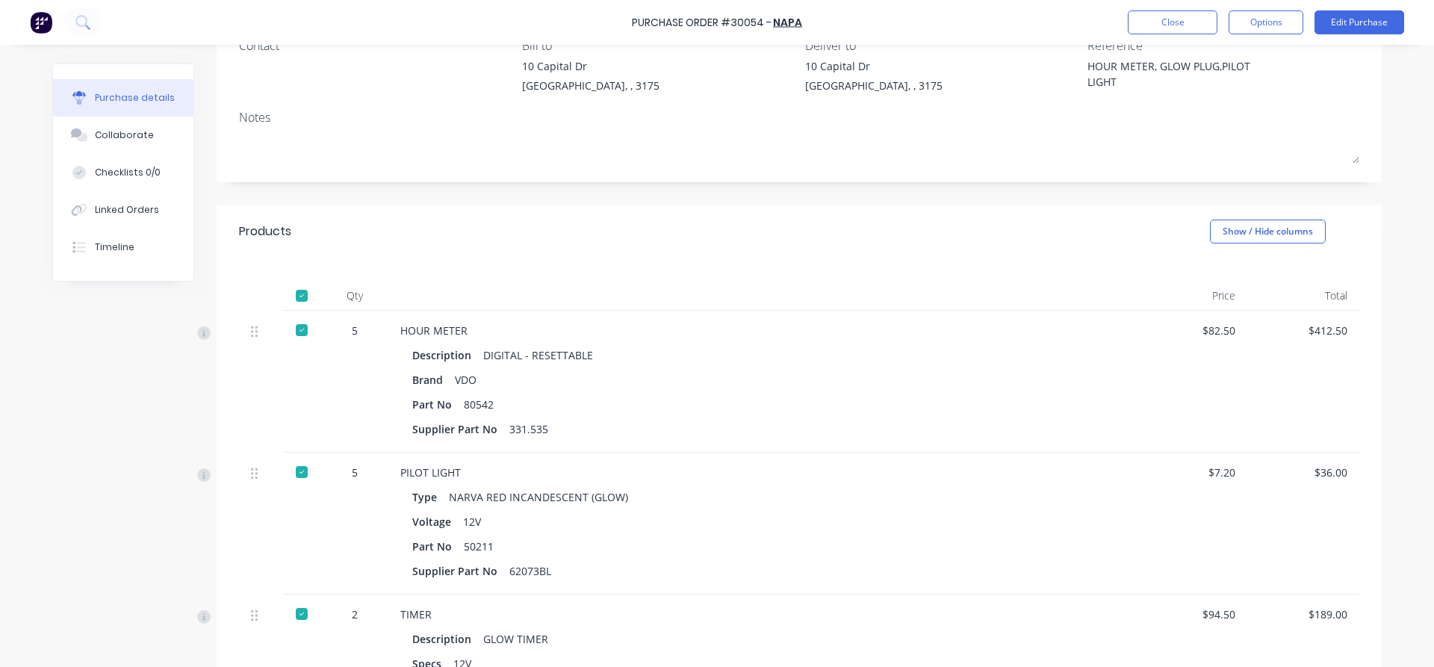
scroll to position [54, 0]
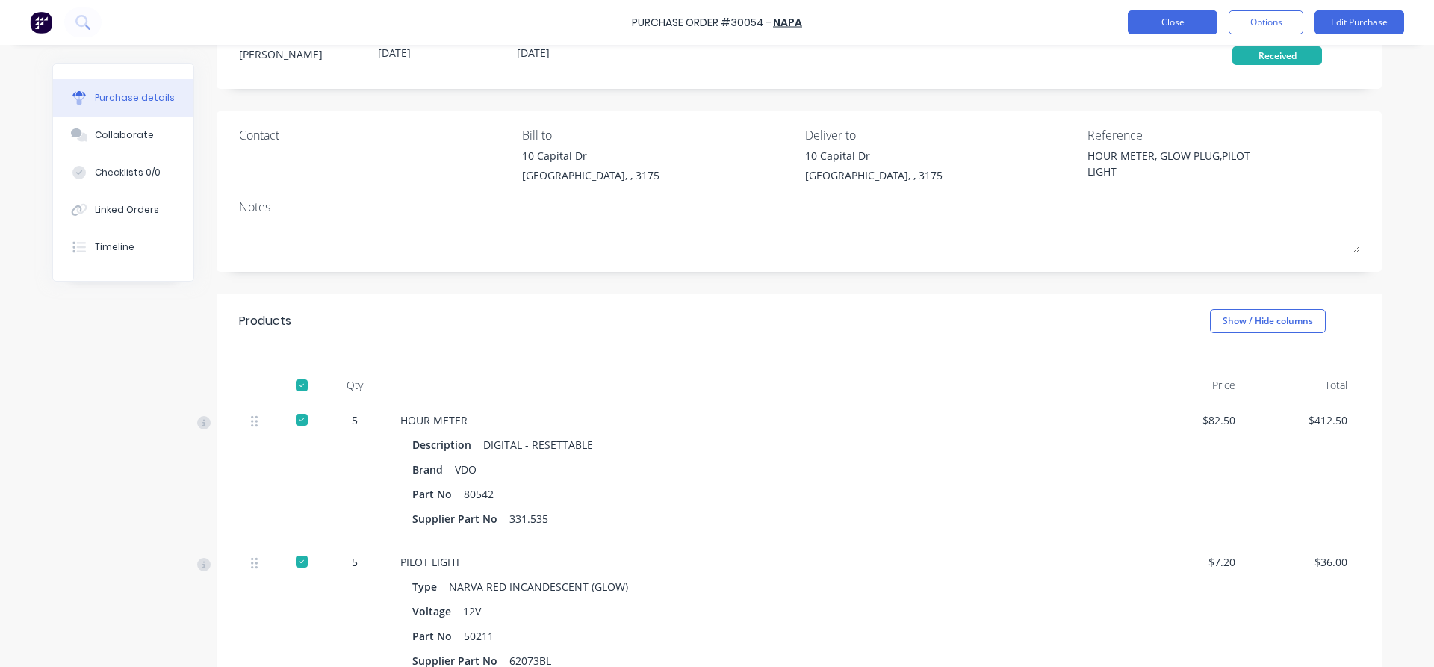
click at [1187, 30] on button "Close" at bounding box center [1173, 22] width 90 height 24
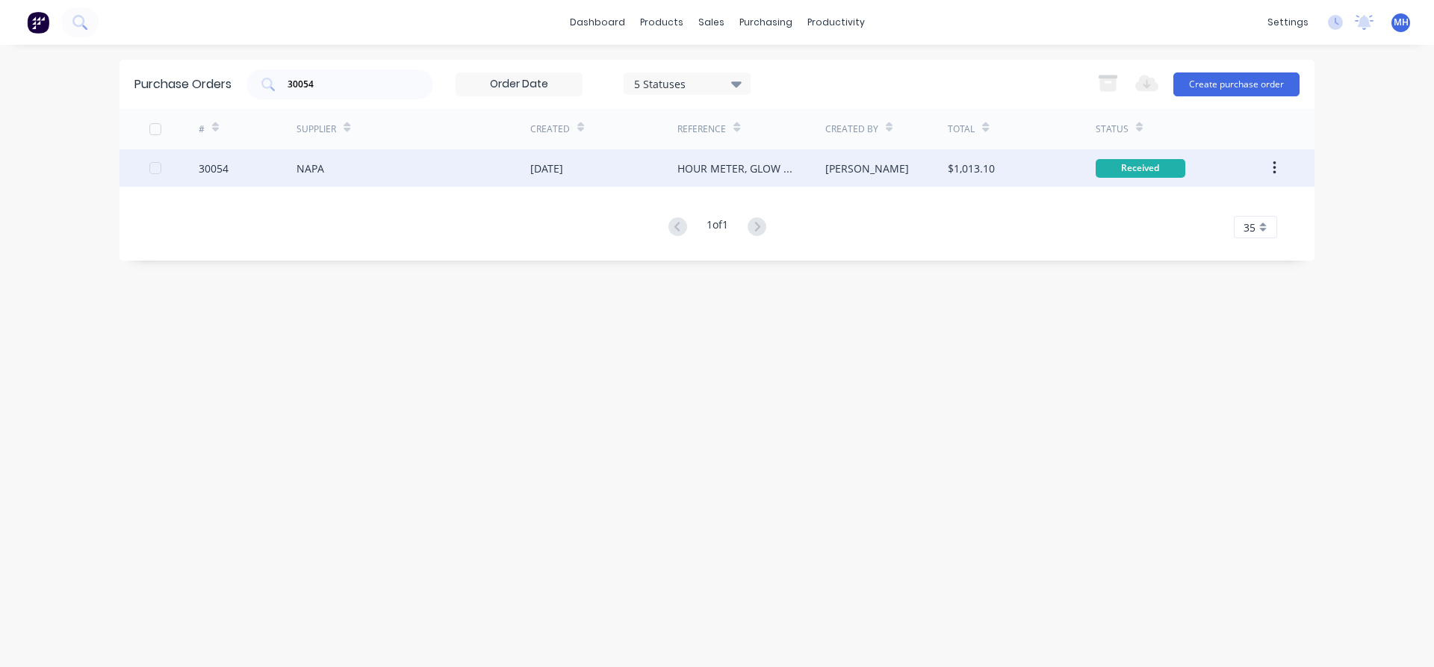
click at [475, 175] on div "NAPA" at bounding box center [414, 167] width 234 height 37
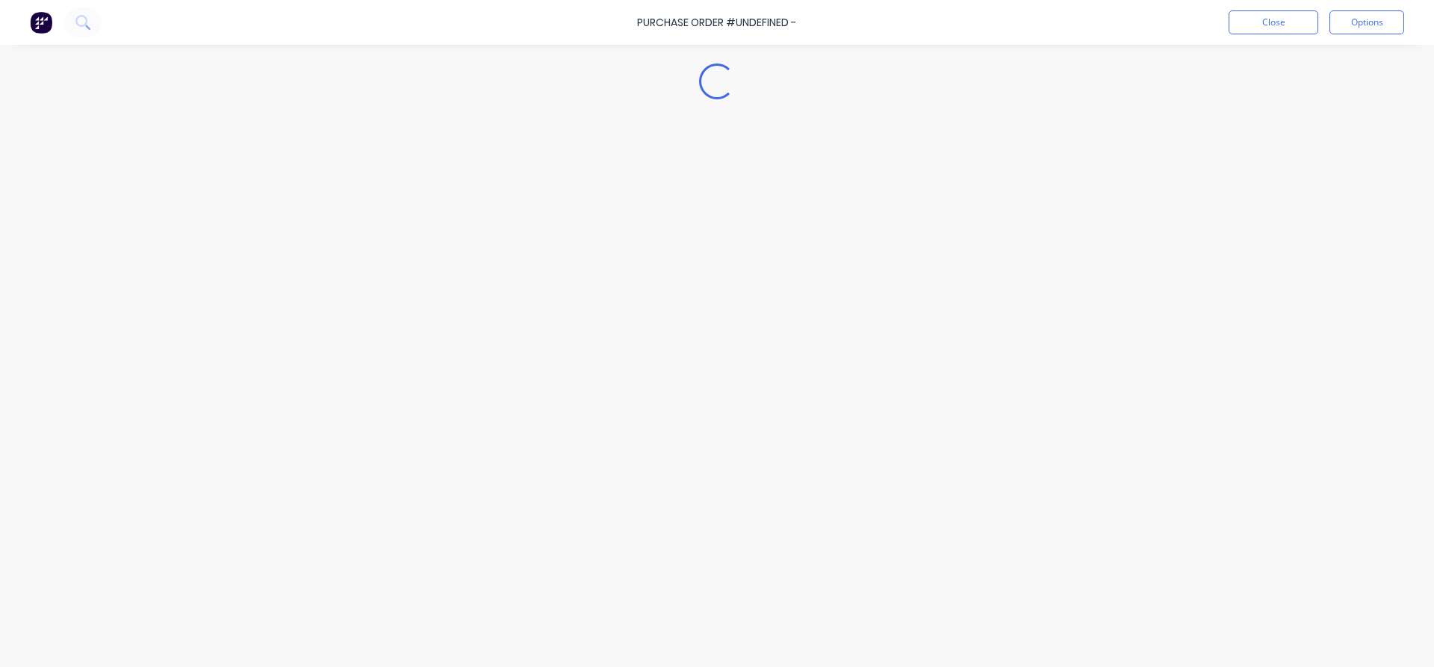
type textarea "x"
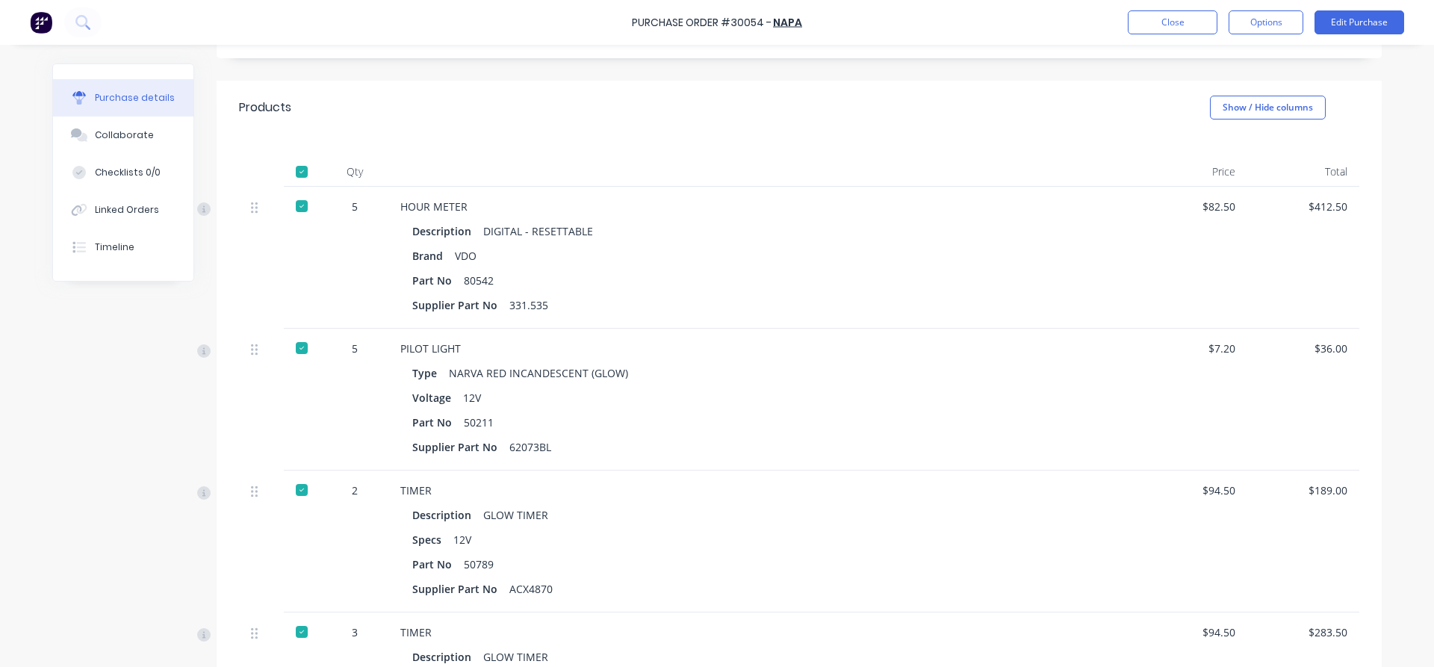
scroll to position [565, 0]
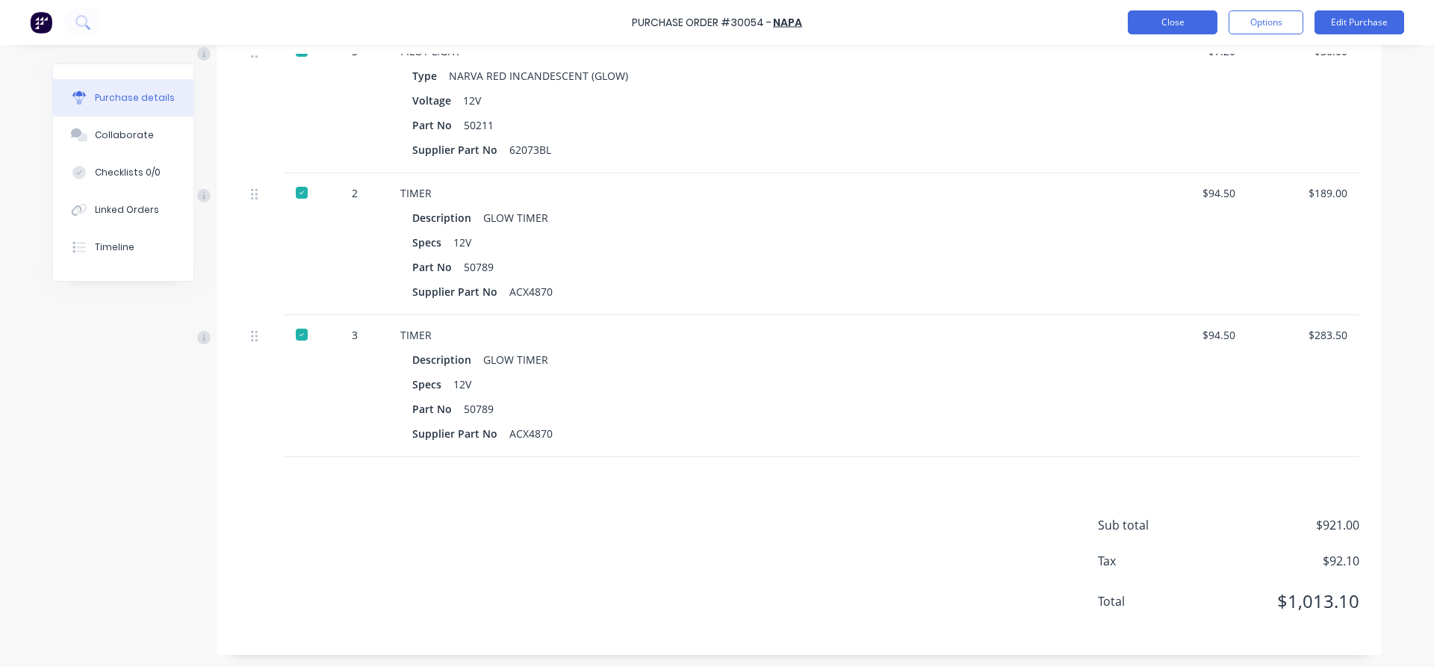
click at [1173, 21] on button "Close" at bounding box center [1173, 22] width 90 height 24
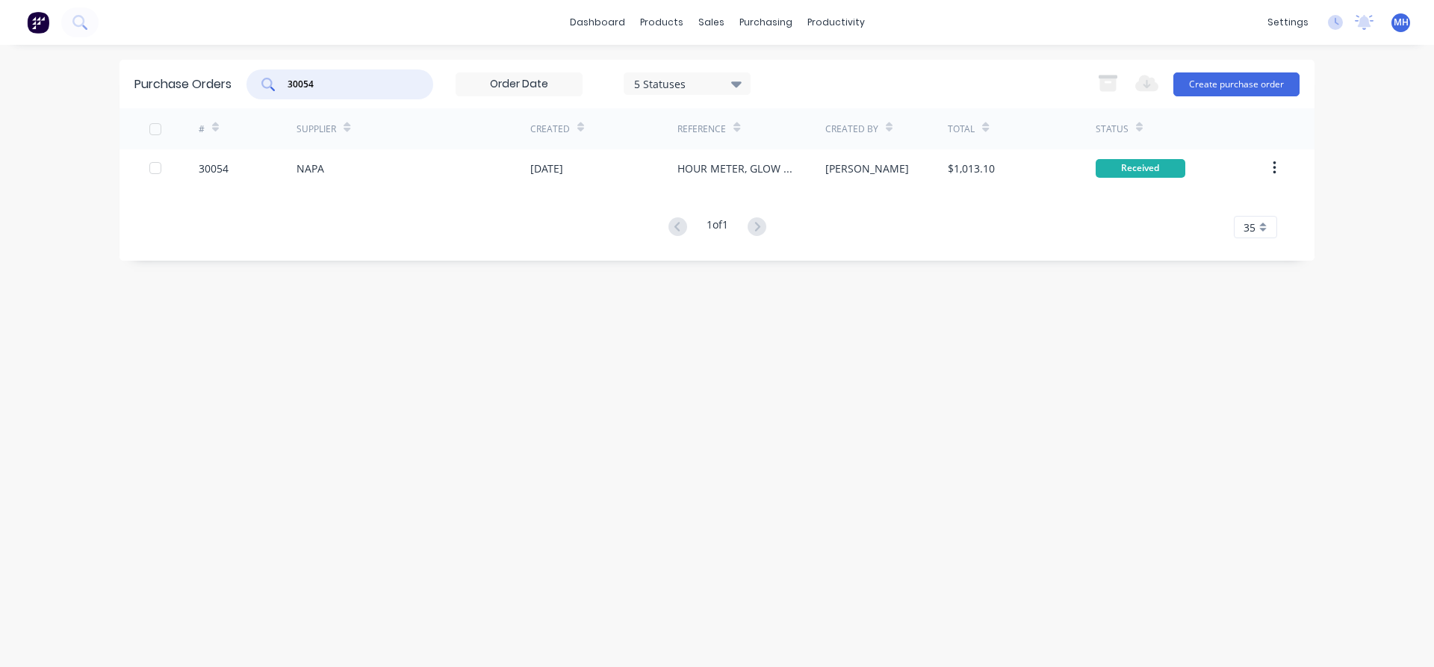
click at [326, 86] on input "30054" at bounding box center [348, 84] width 124 height 15
type input "30047"
click at [463, 173] on div "AUSTRALIAN STAINLESS DISTRIBUTORS P/L" at bounding box center [399, 169] width 204 height 16
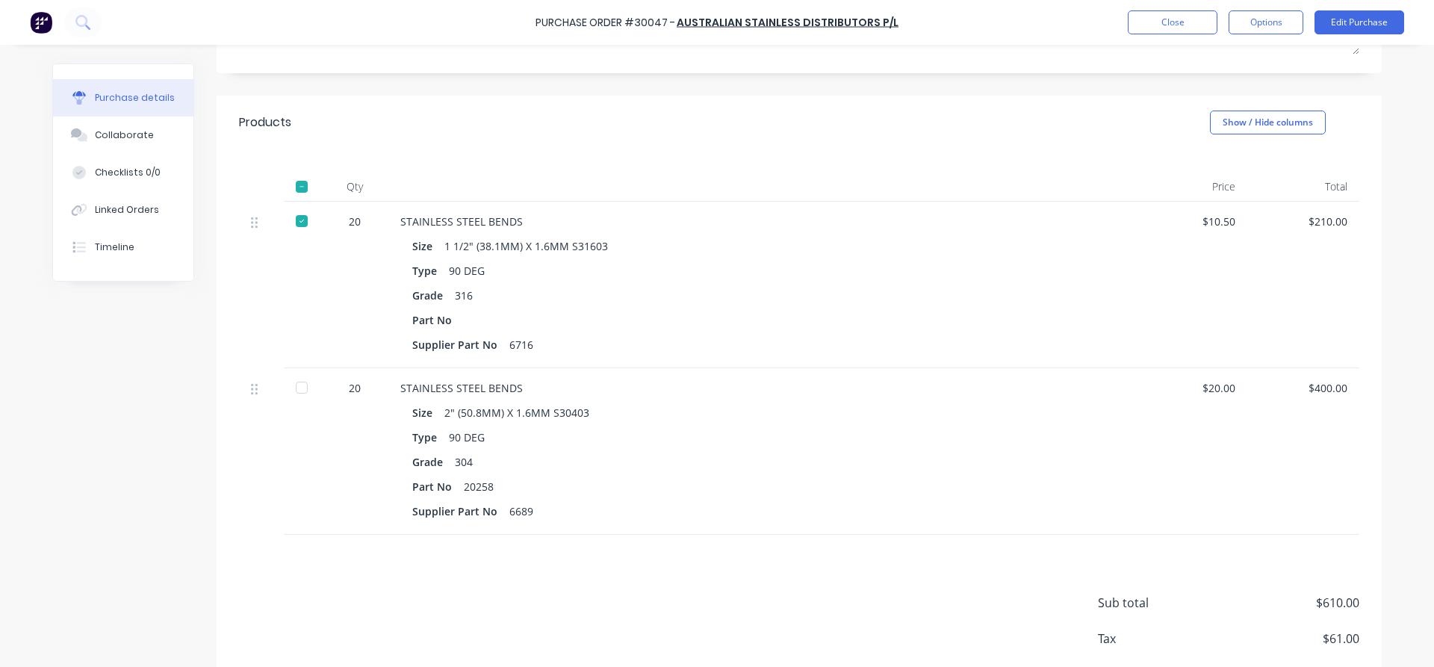
scroll to position [330, 0]
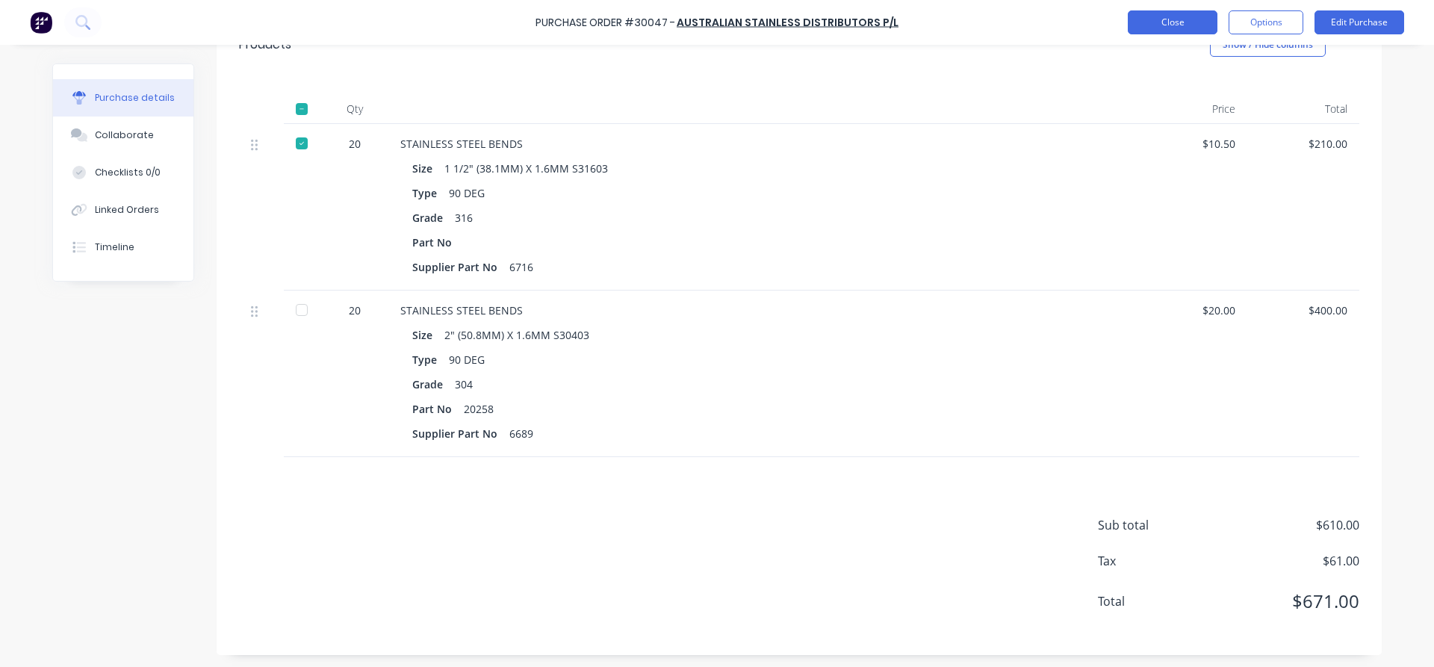
click at [1188, 22] on button "Close" at bounding box center [1173, 22] width 90 height 24
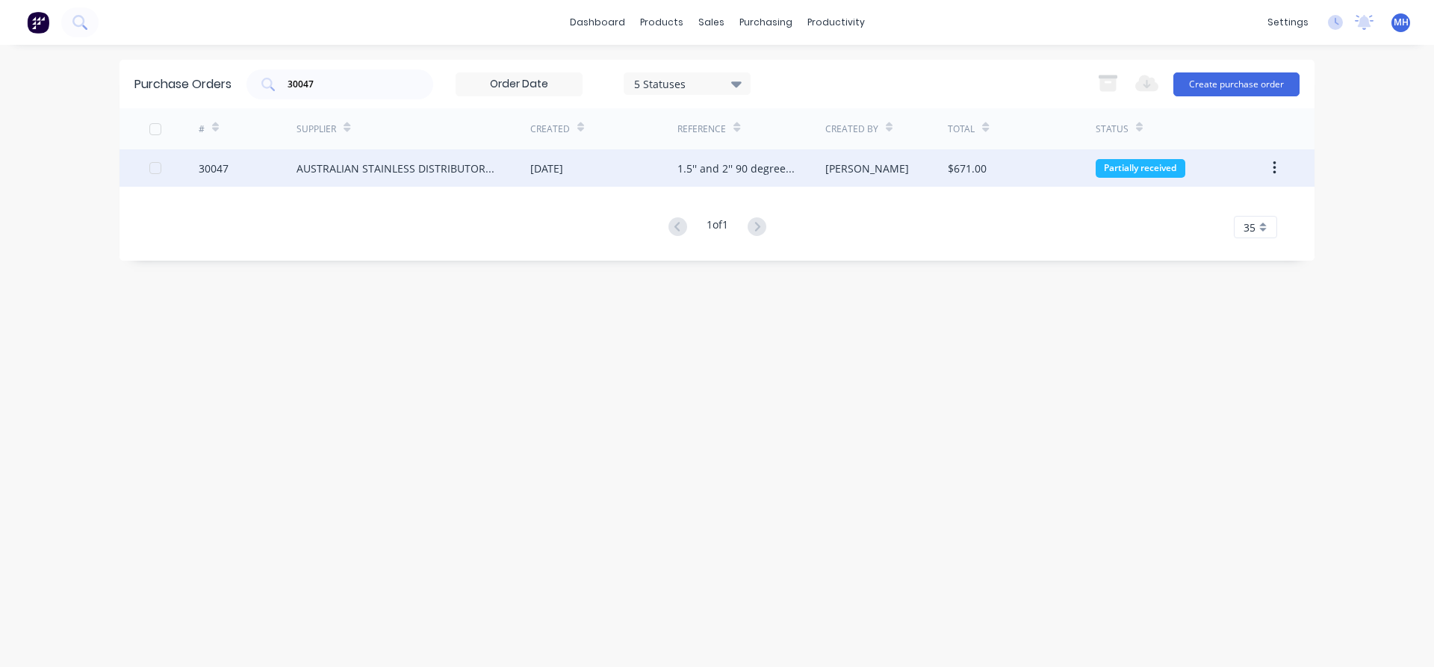
click at [406, 170] on div "AUSTRALIAN STAINLESS DISTRIBUTORS P/L" at bounding box center [399, 169] width 204 height 16
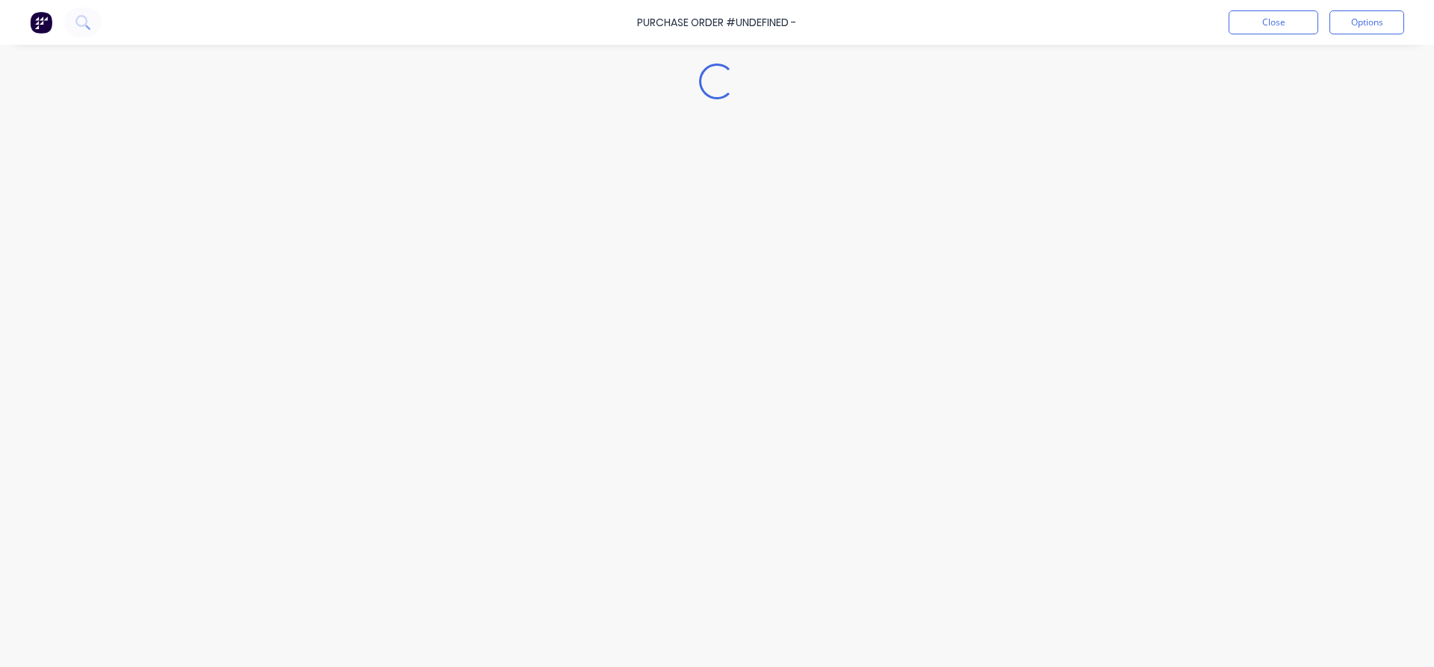
type textarea "x"
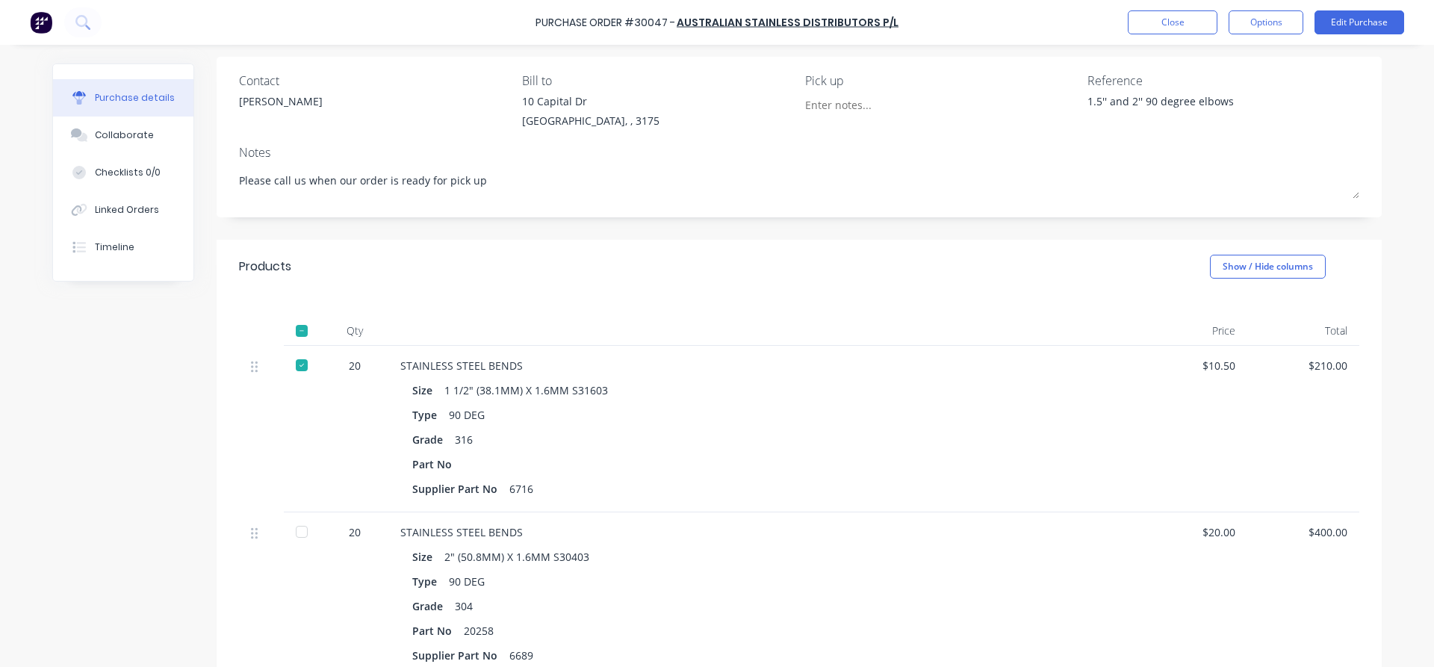
scroll to position [170, 0]
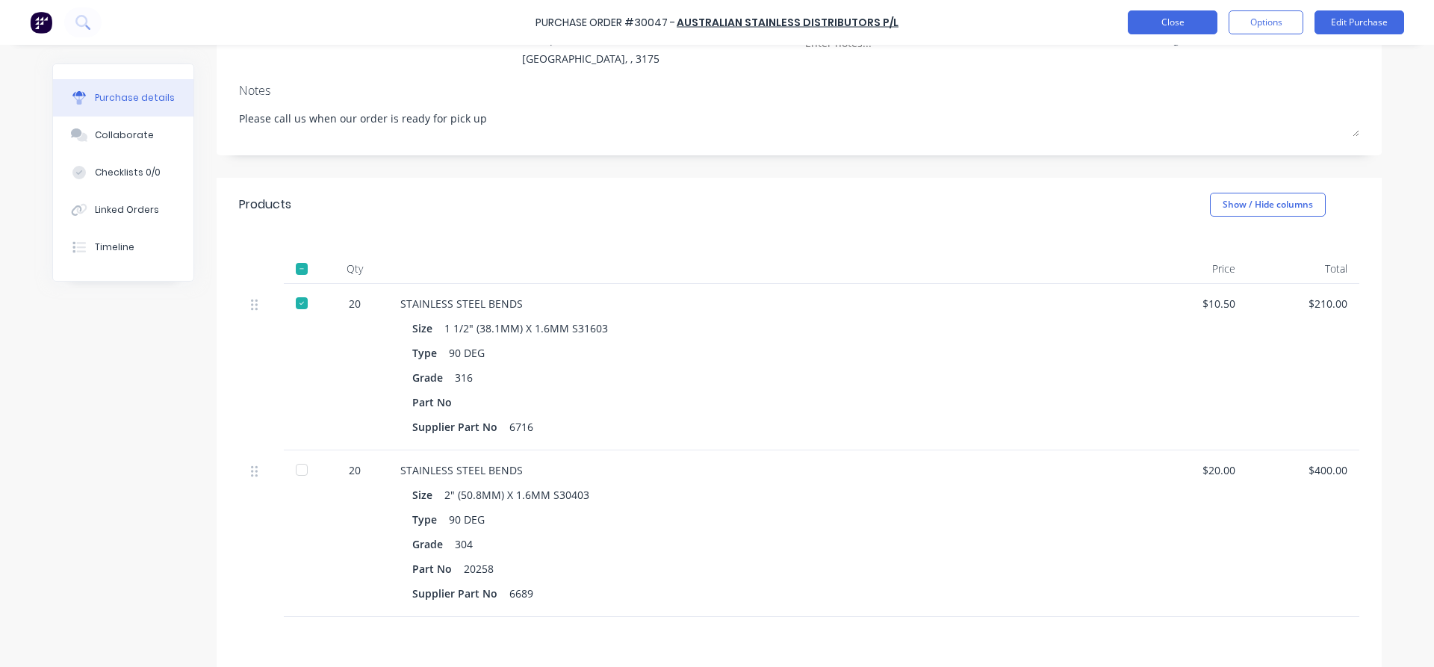
click at [1173, 24] on button "Close" at bounding box center [1173, 22] width 90 height 24
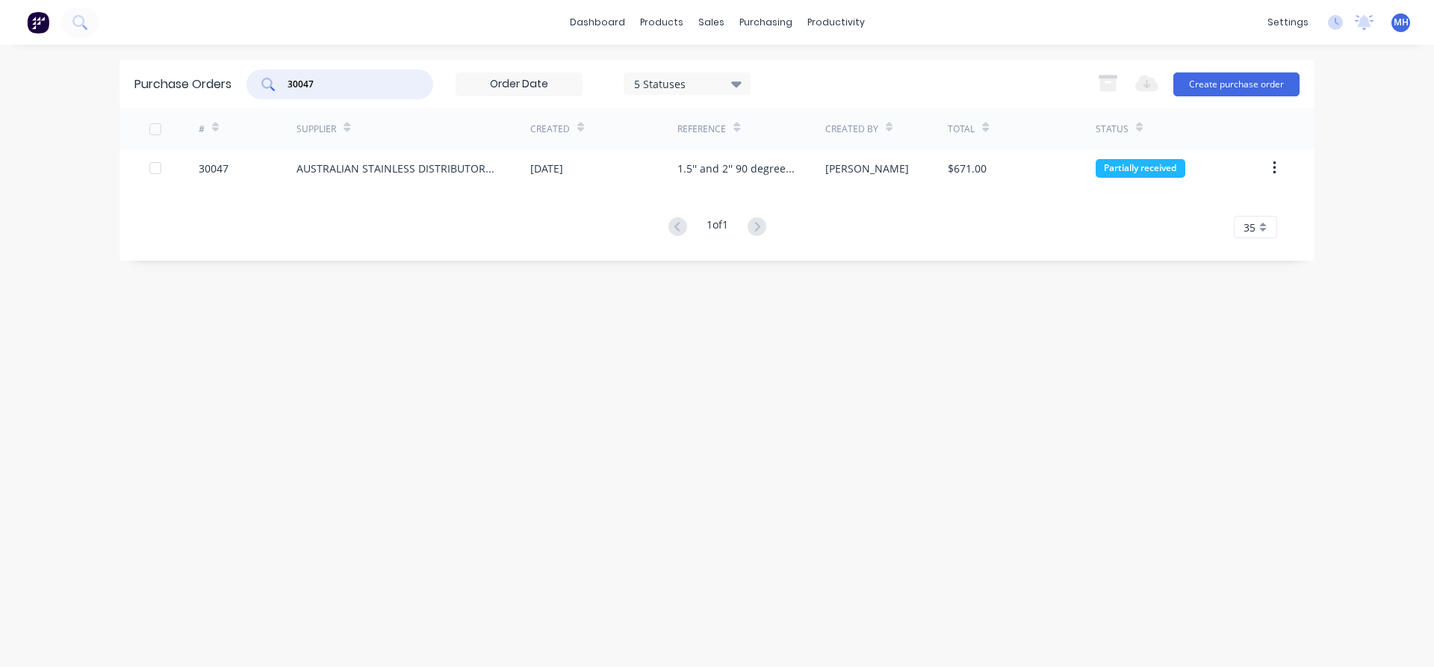
drag, startPoint x: 350, startPoint y: 81, endPoint x: 241, endPoint y: 81, distance: 109.0
click at [286, 81] on input "30047" at bounding box center [348, 84] width 124 height 15
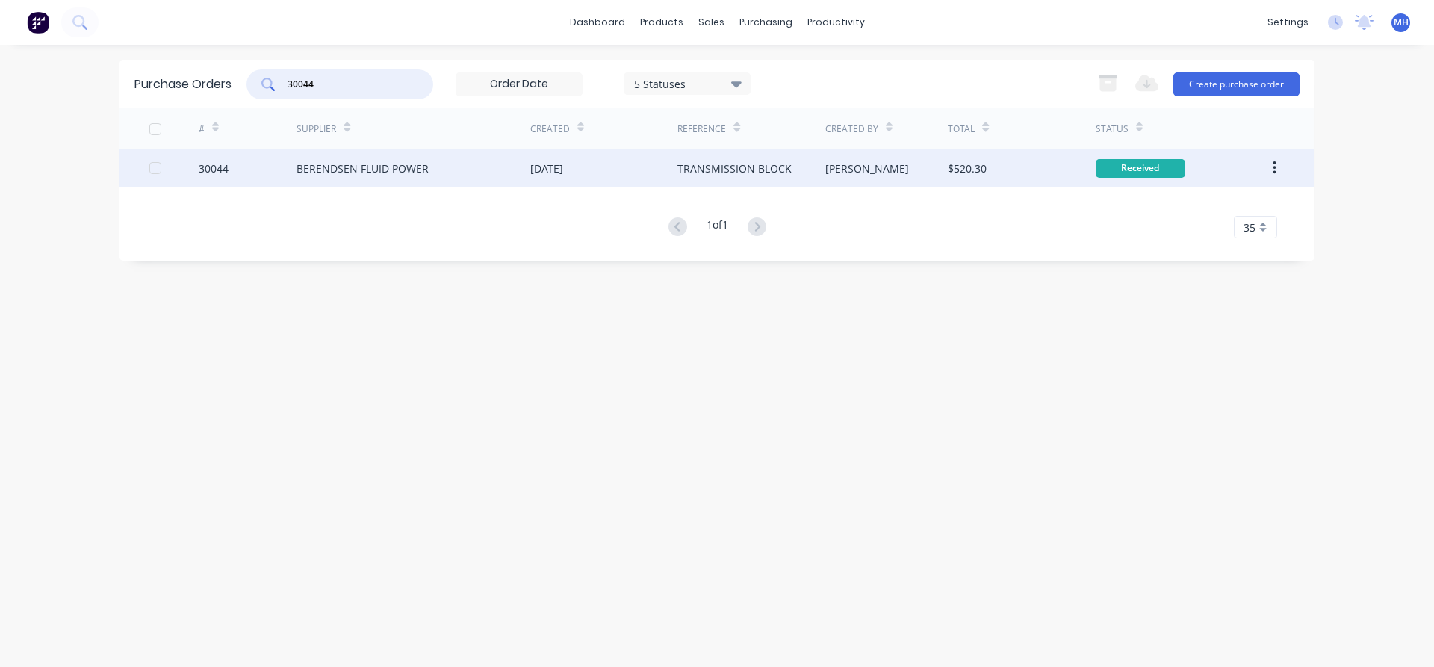
type input "30044"
click at [394, 172] on div "BERENDSEN FLUID POWER" at bounding box center [363, 169] width 132 height 16
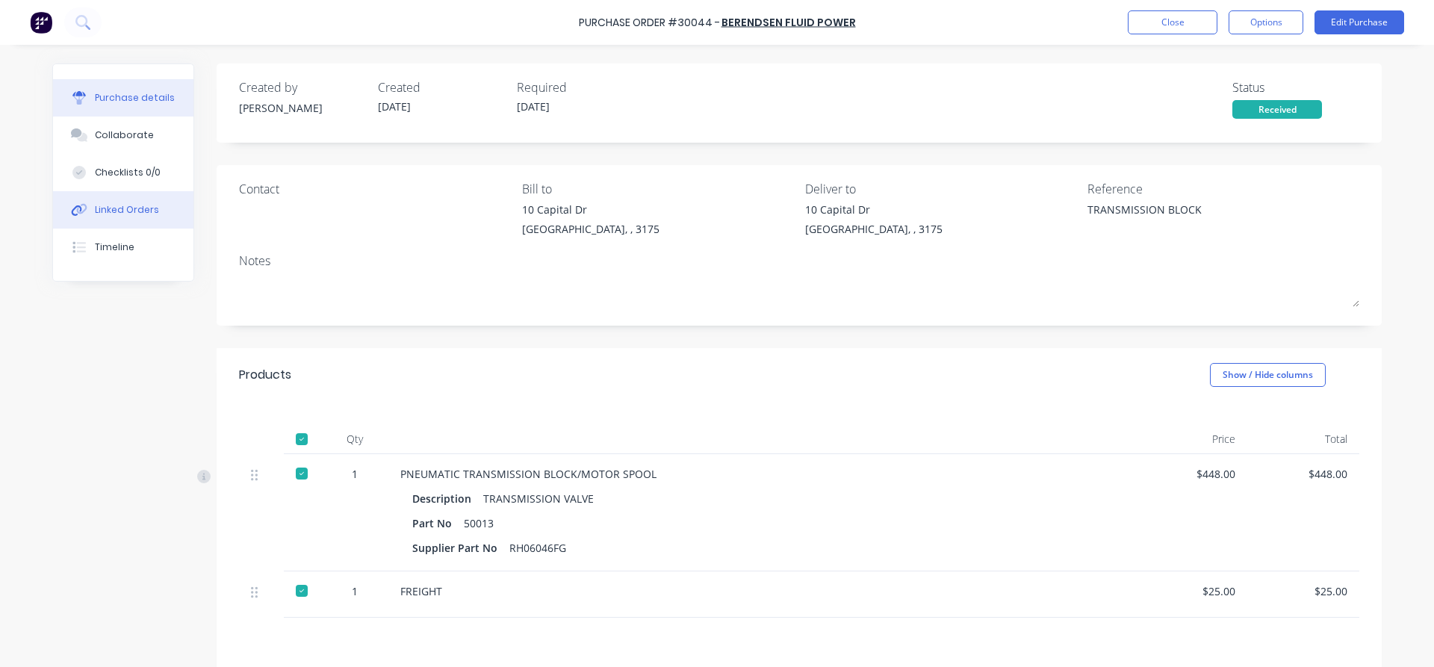
click at [120, 210] on div "Linked Orders" at bounding box center [127, 209] width 64 height 13
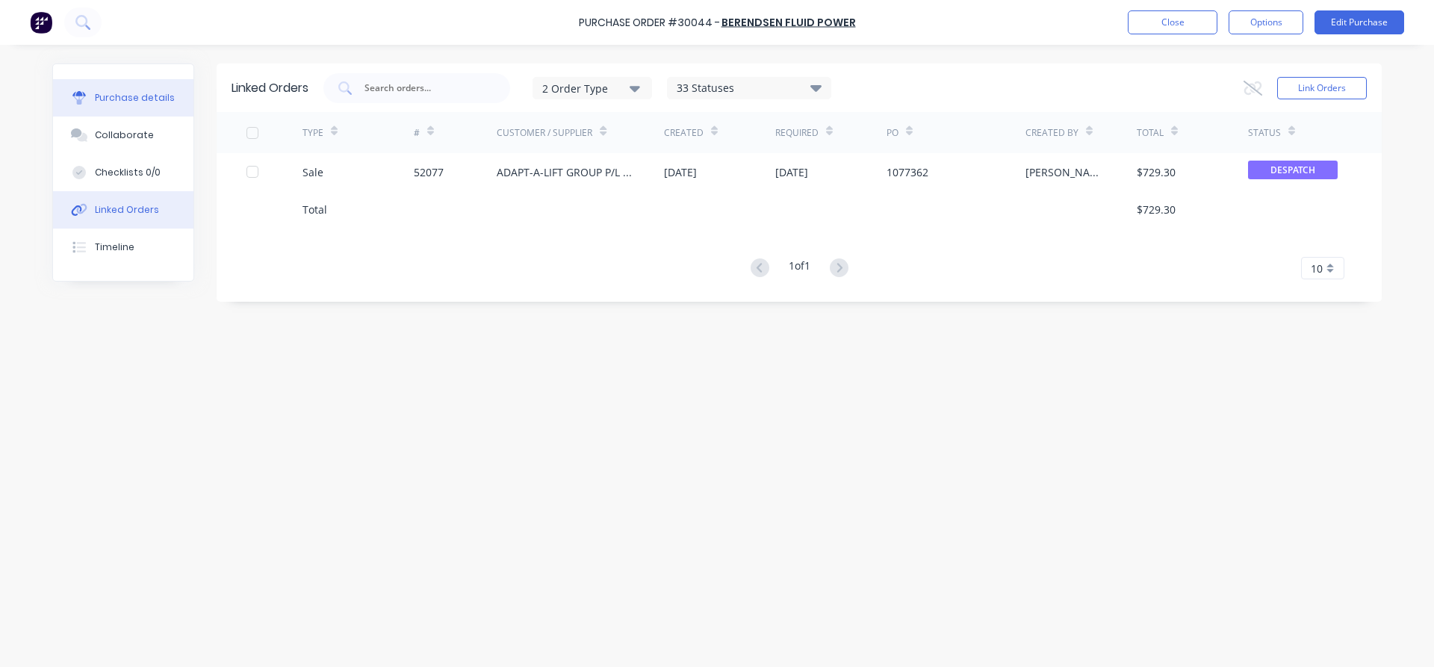
click at [107, 96] on div "Purchase details" at bounding box center [135, 97] width 80 height 13
type textarea "x"
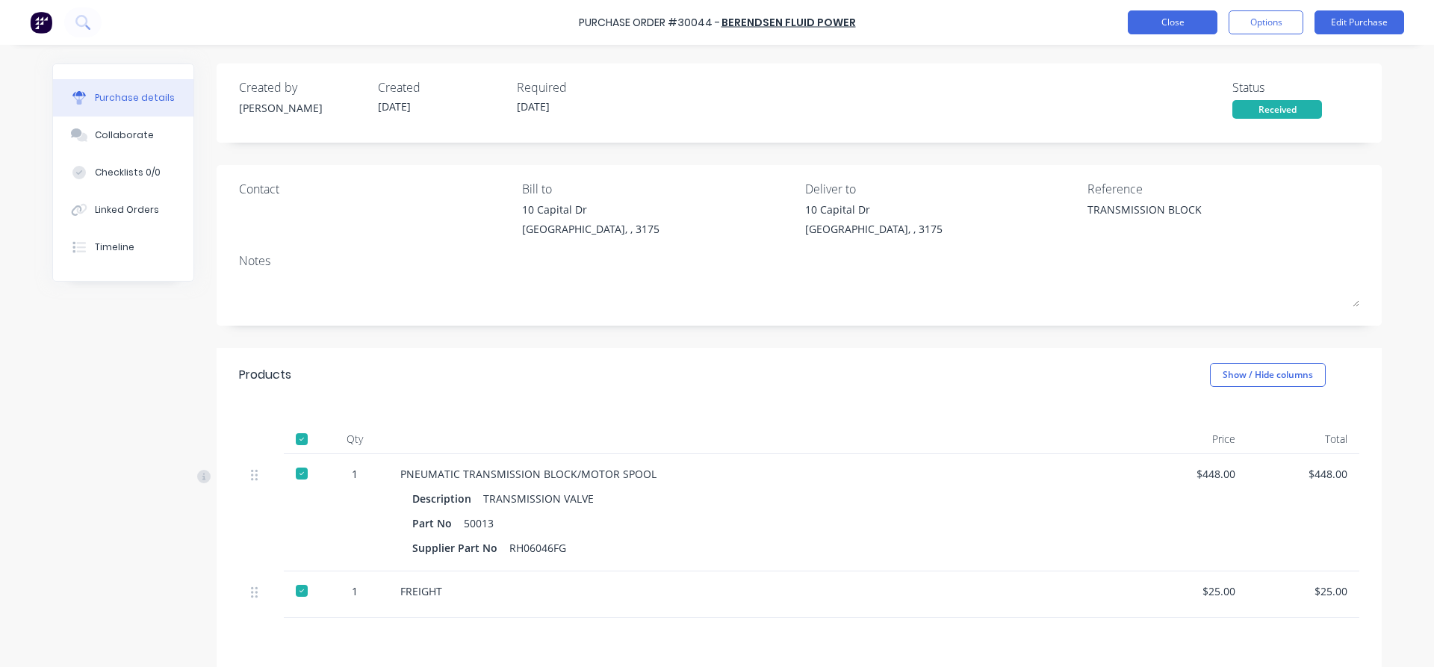
click at [1158, 29] on button "Close" at bounding box center [1173, 22] width 90 height 24
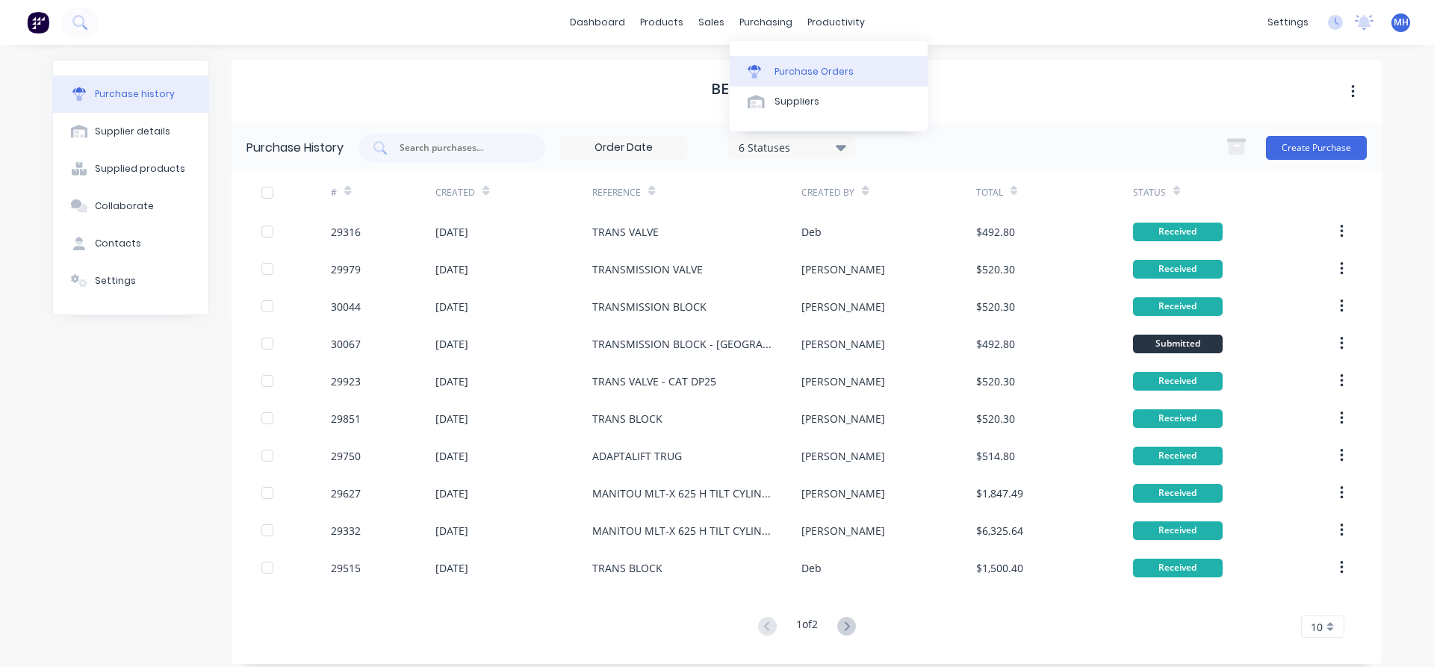
click at [798, 74] on div "Purchase Orders" at bounding box center [813, 71] width 79 height 13
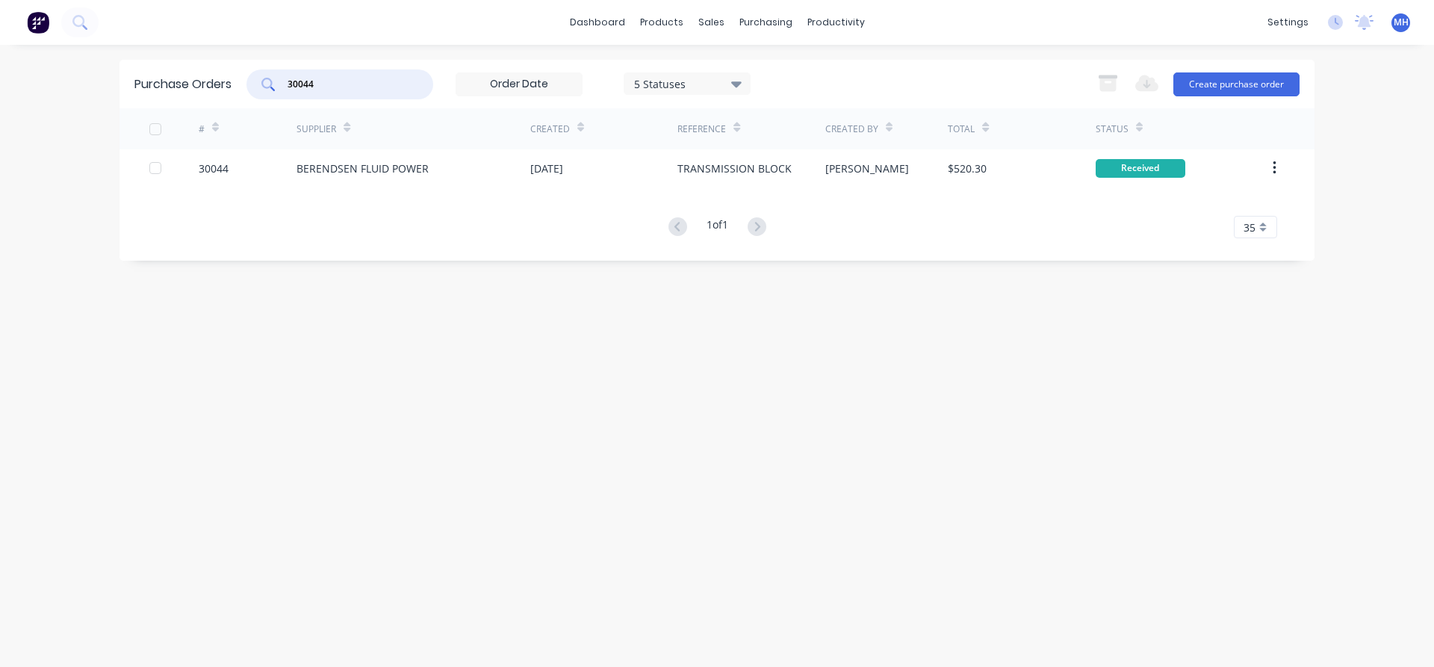
drag, startPoint x: 324, startPoint y: 84, endPoint x: 223, endPoint y: 84, distance: 101.6
click at [286, 84] on input "30044" at bounding box center [348, 84] width 124 height 15
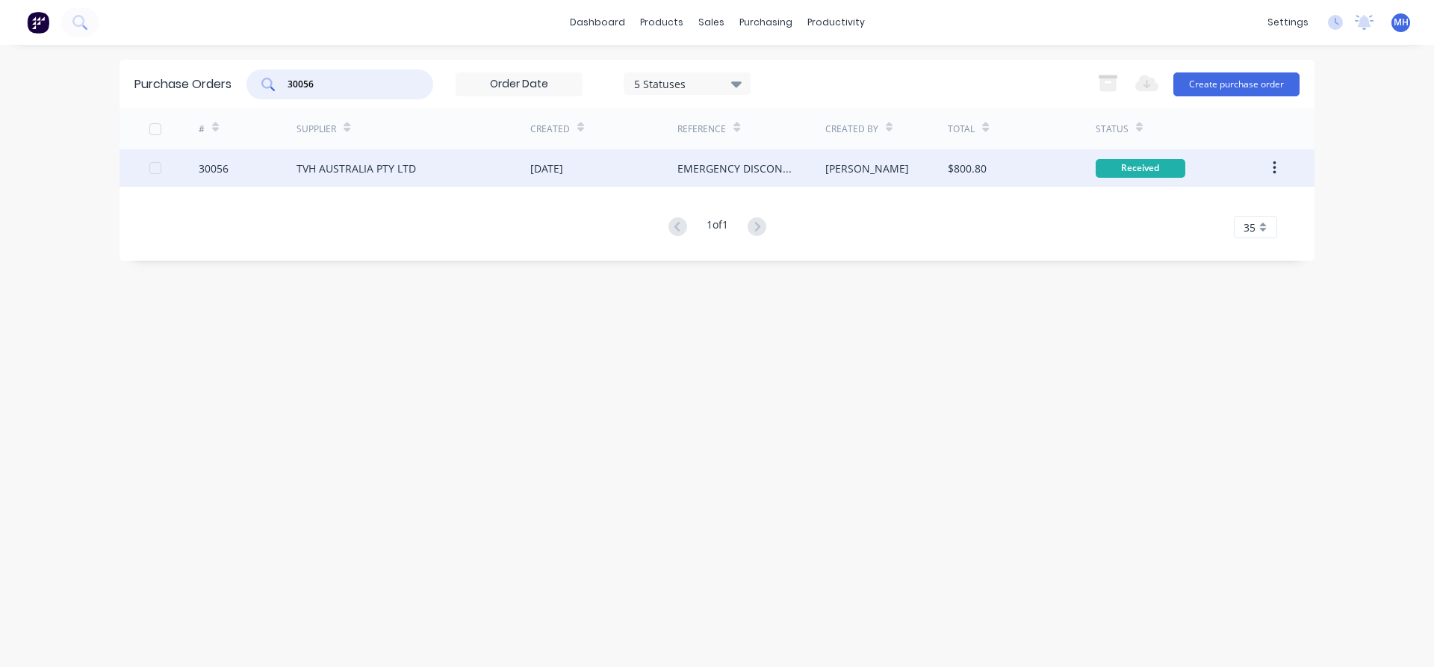
type input "30056"
click at [346, 173] on div "TVH AUSTRALIA PTY LTD" at bounding box center [356, 169] width 119 height 16
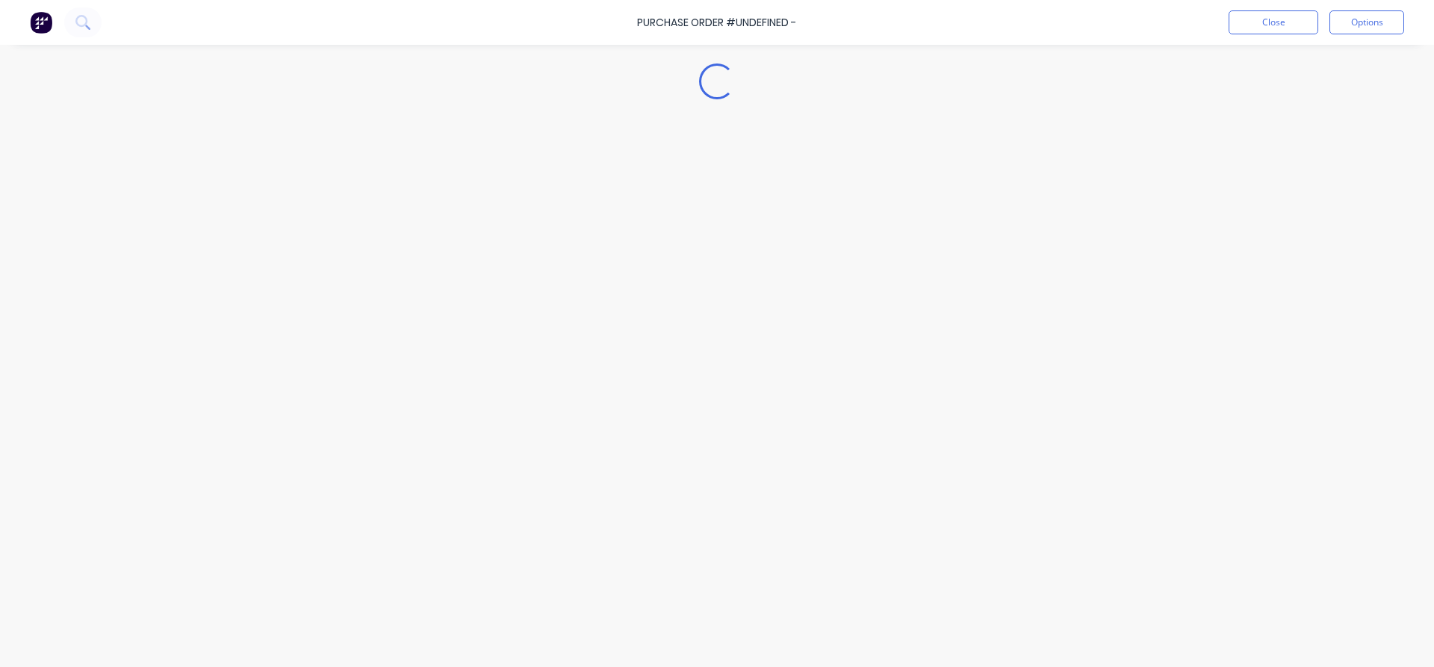
type textarea "x"
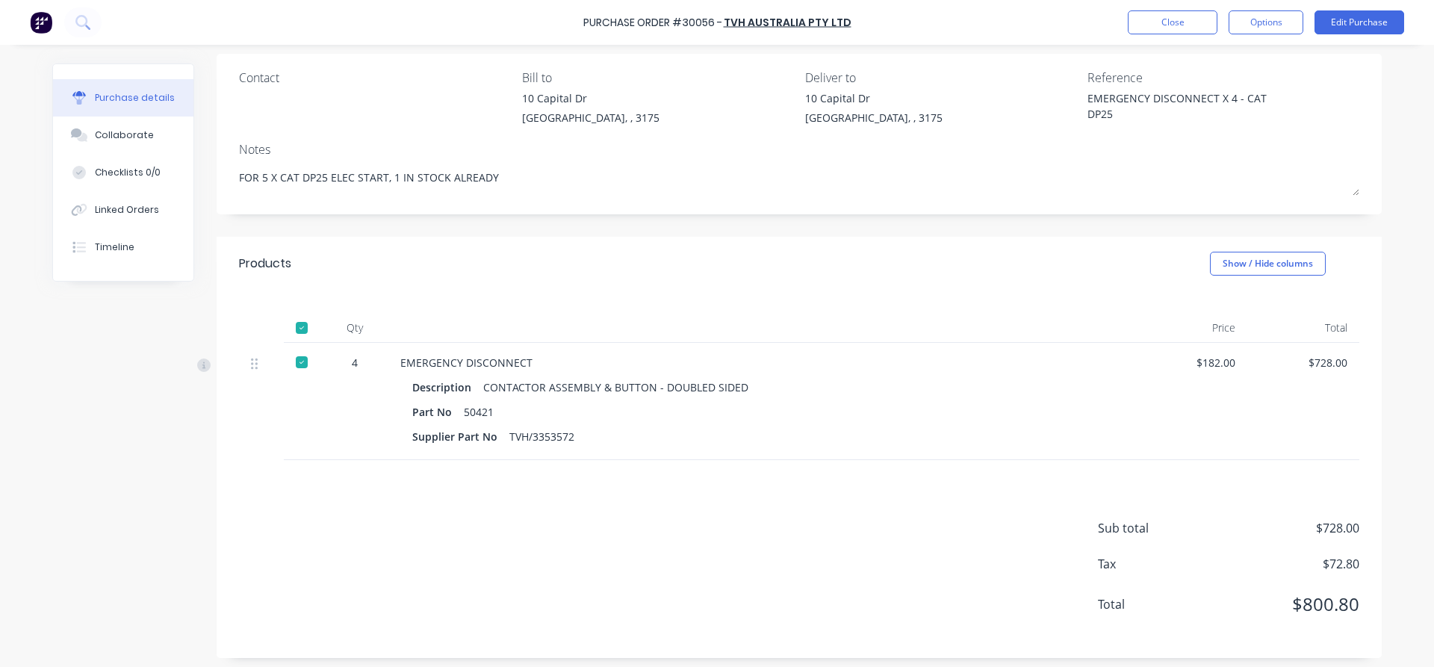
scroll to position [114, 0]
click at [1179, 22] on button "Close" at bounding box center [1173, 22] width 90 height 24
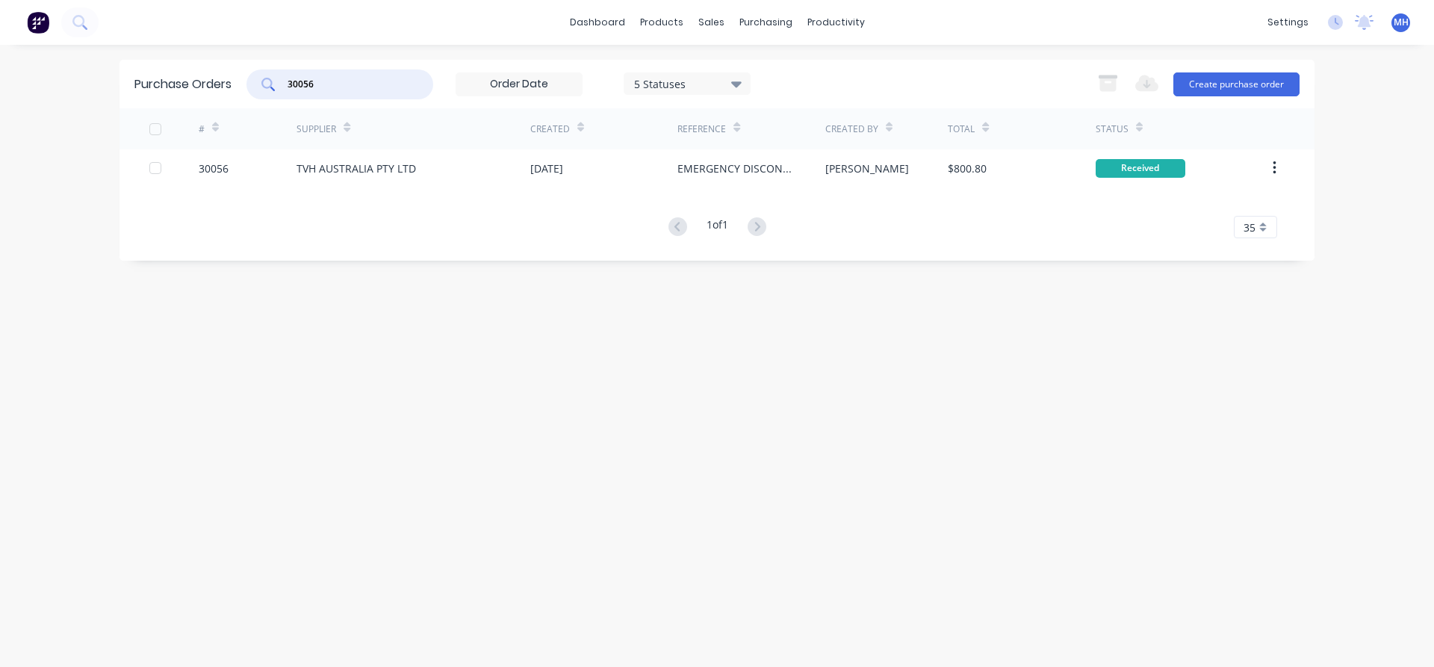
click at [335, 89] on input "30056" at bounding box center [348, 84] width 124 height 15
click at [710, 24] on div "sales" at bounding box center [711, 22] width 41 height 22
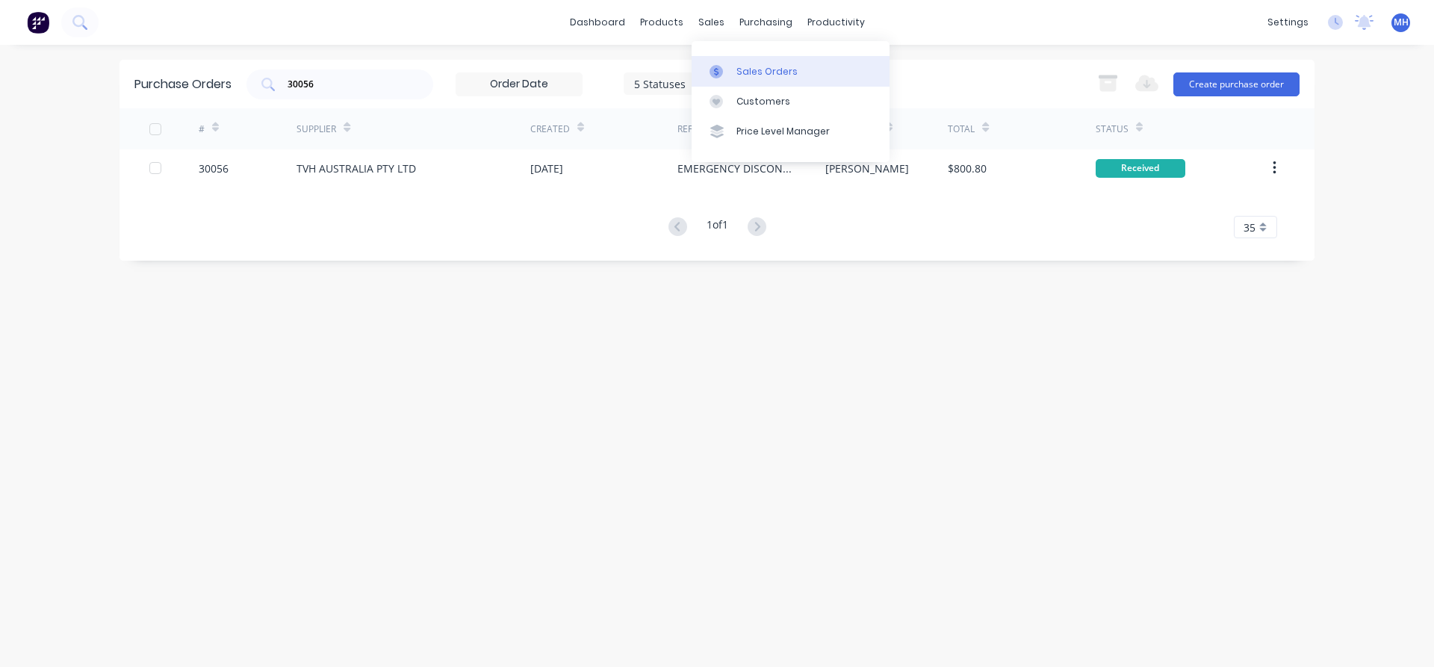
click at [748, 67] on div "Sales Orders" at bounding box center [766, 71] width 61 height 13
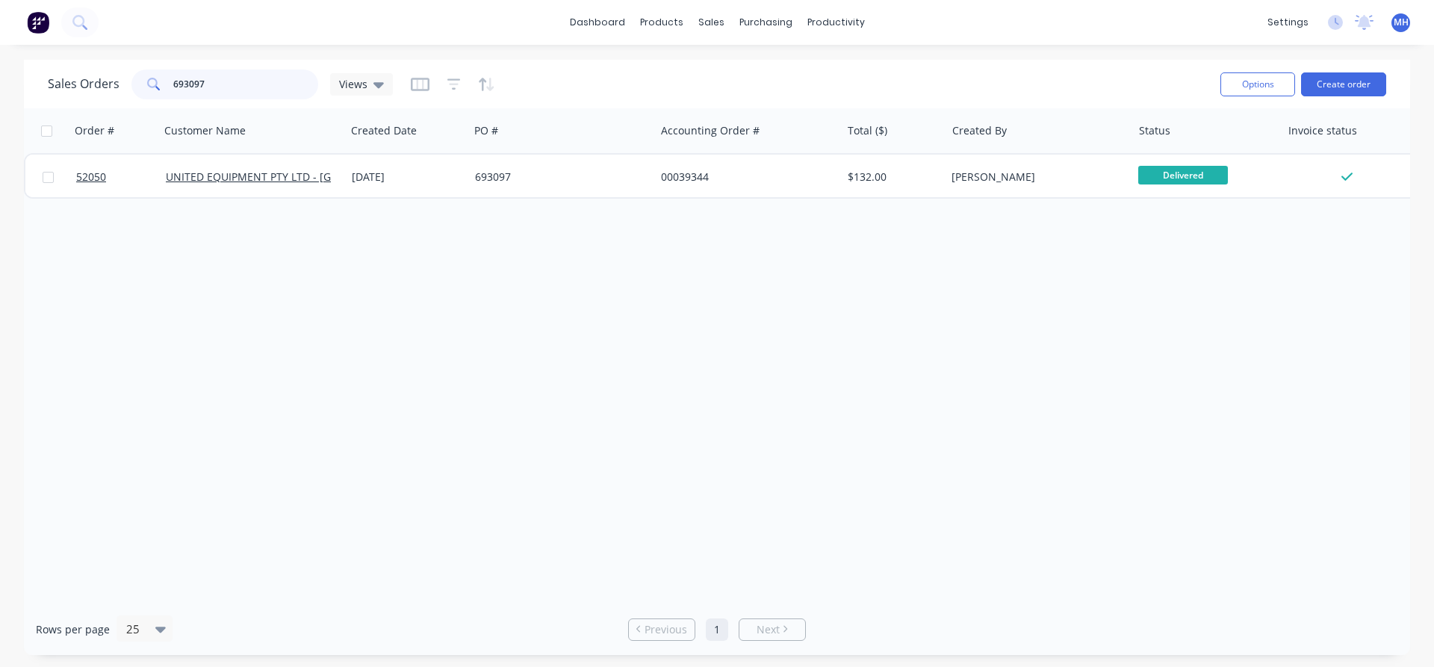
drag, startPoint x: 214, startPoint y: 86, endPoint x: 94, endPoint y: 91, distance: 120.4
click at [173, 90] on input "693097" at bounding box center [246, 84] width 146 height 30
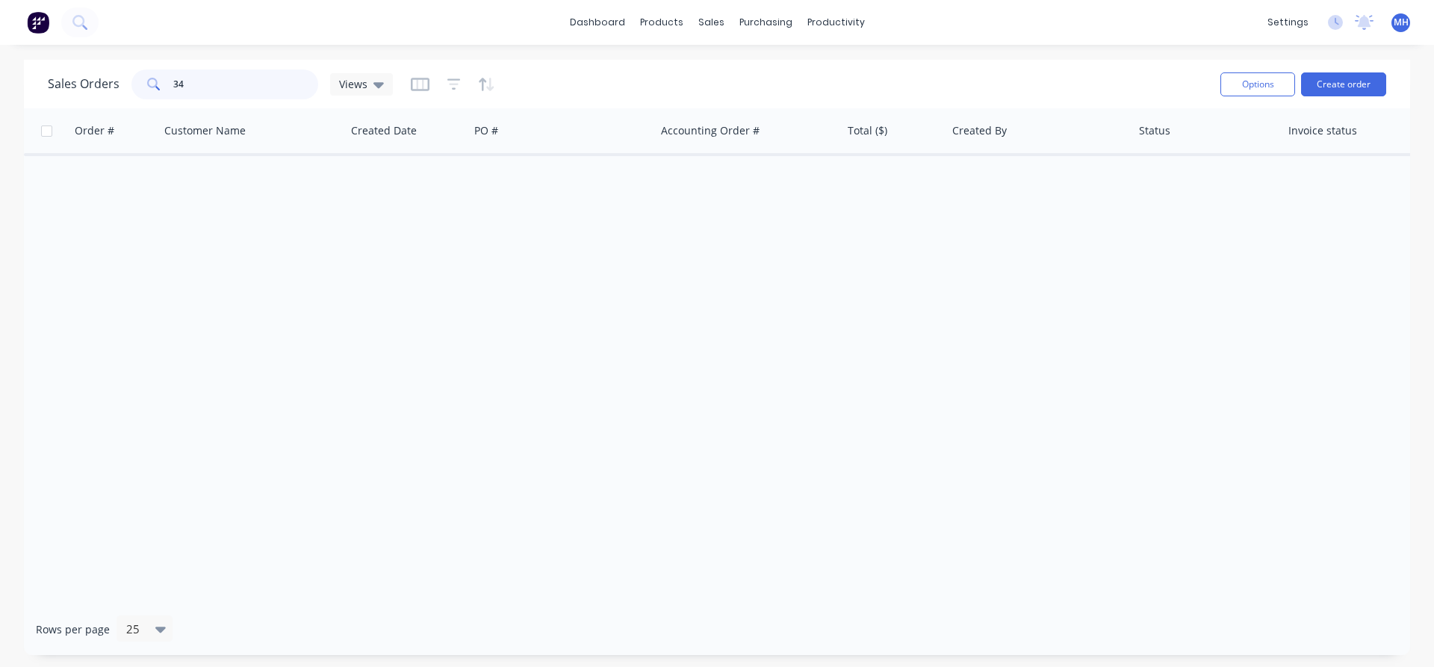
type input "3"
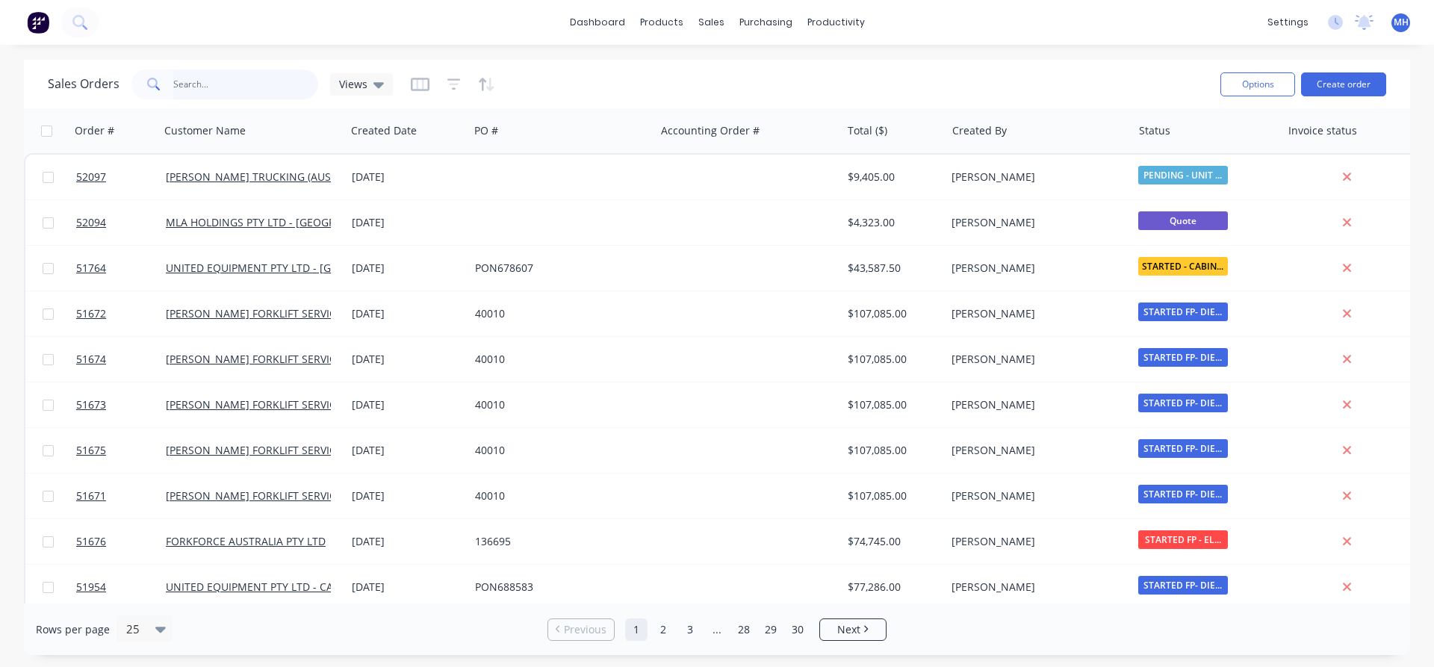
click at [215, 80] on input "text" at bounding box center [246, 84] width 146 height 30
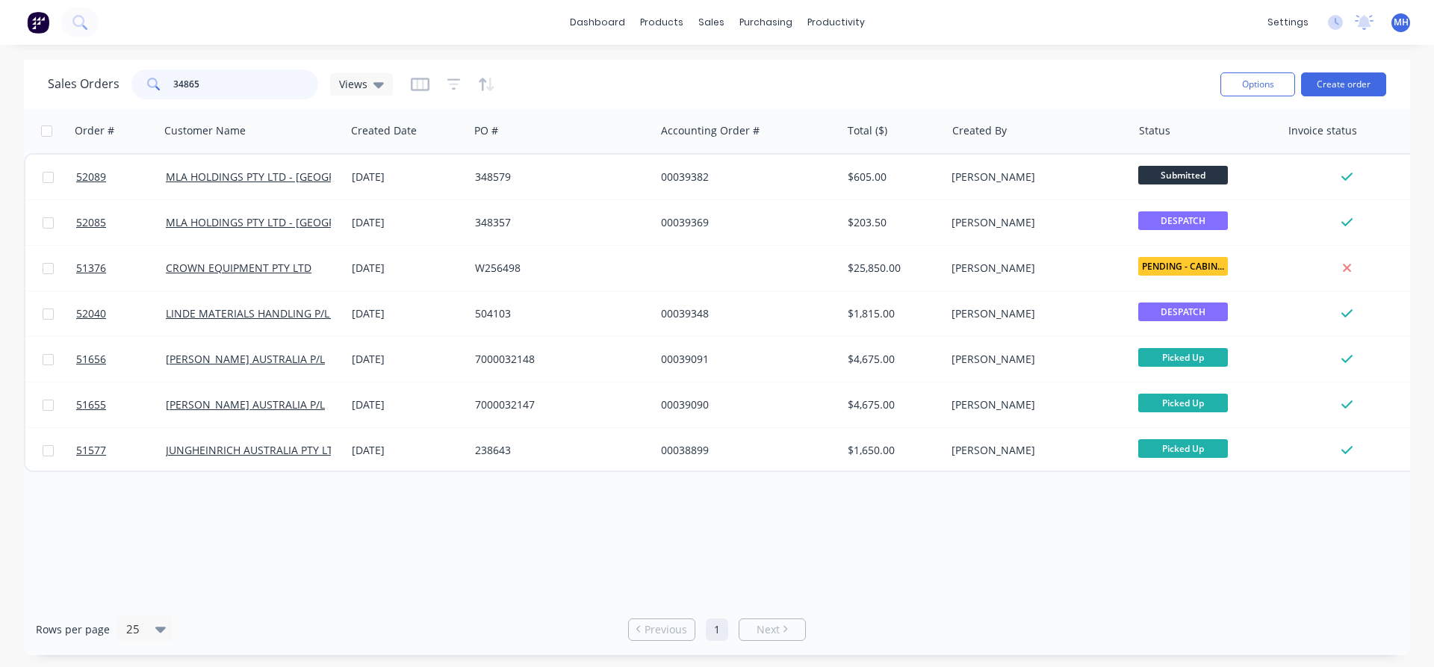
type input "348657"
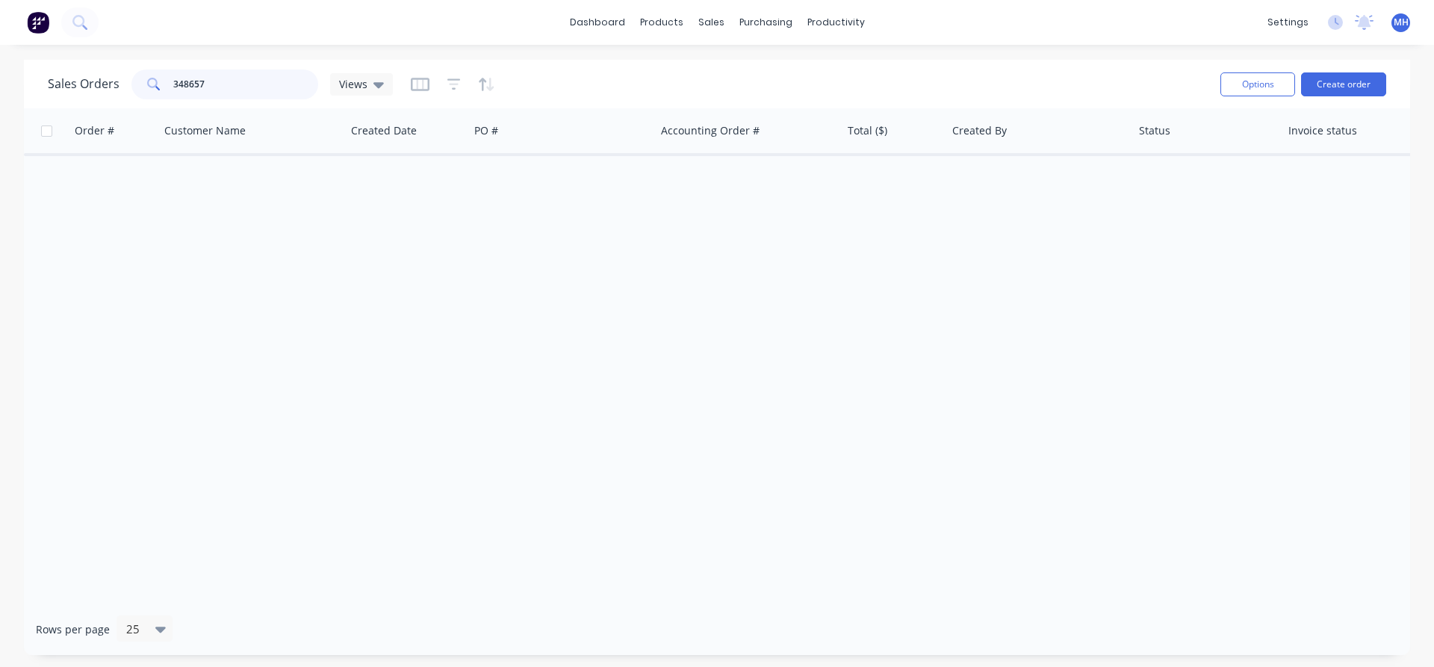
drag, startPoint x: 217, startPoint y: 88, endPoint x: 82, endPoint y: 79, distance: 135.5
click at [173, 80] on input "348657" at bounding box center [246, 84] width 146 height 30
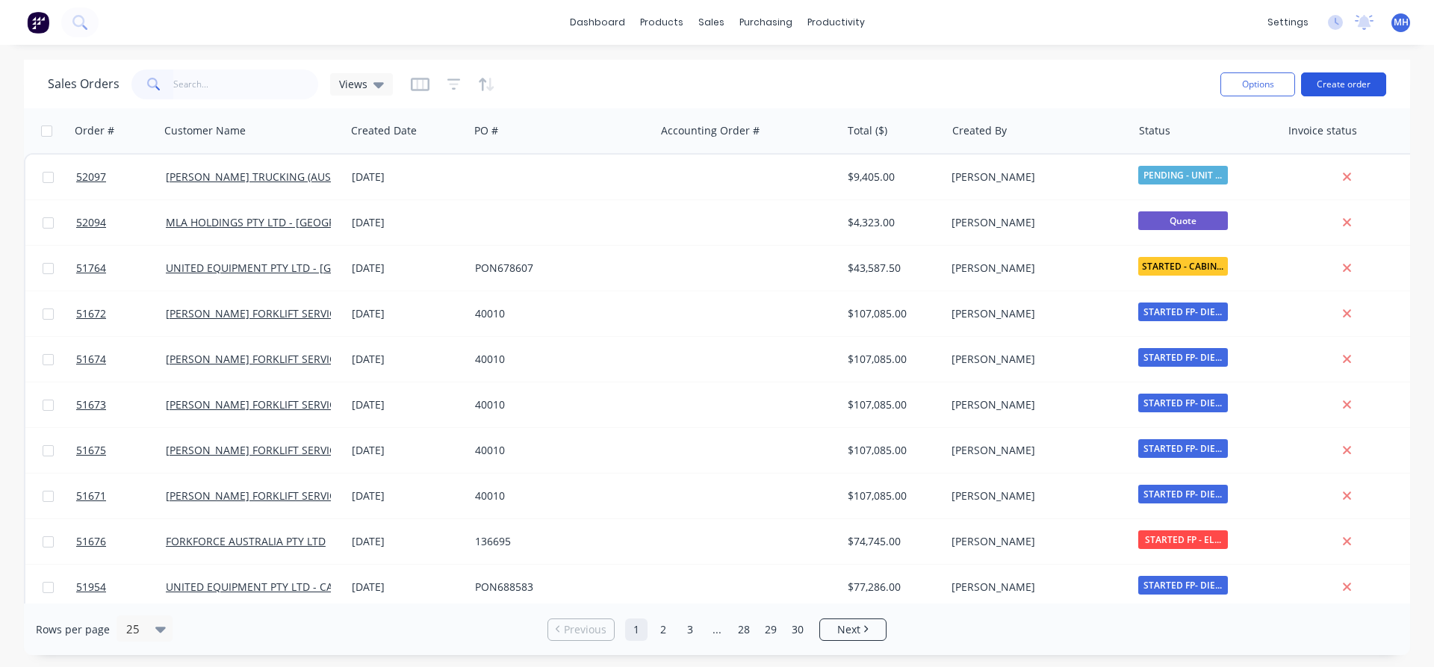
click at [1347, 83] on button "Create order" at bounding box center [1343, 84] width 85 height 24
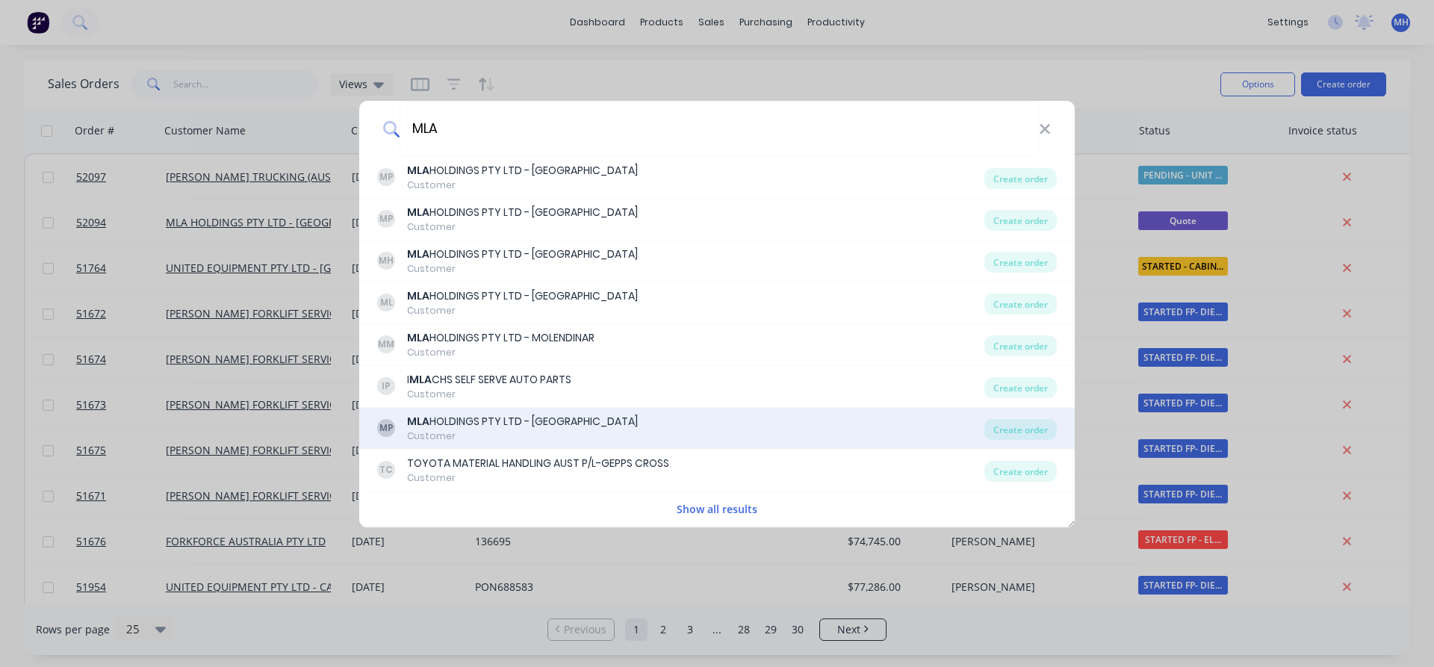
type input "MLA"
click at [452, 427] on div "MLA HOLDINGS PTY LTD - [GEOGRAPHIC_DATA]" at bounding box center [522, 422] width 231 height 16
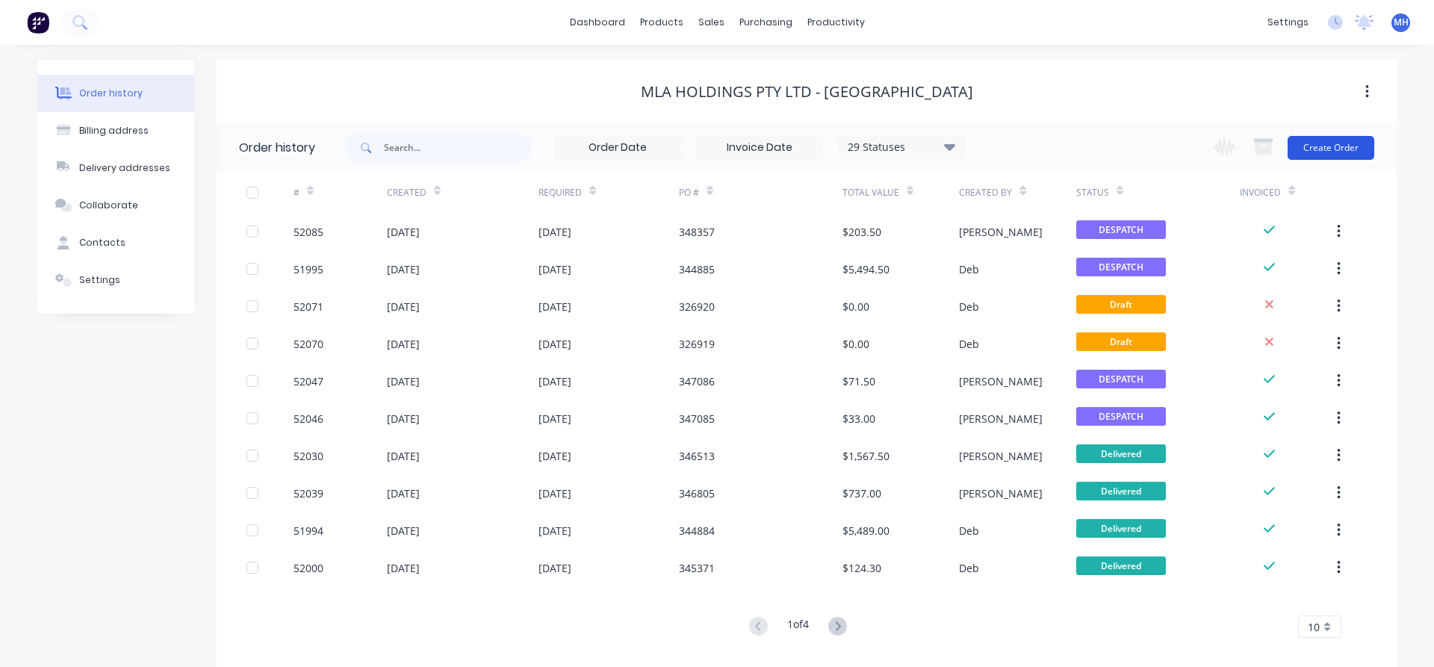
click at [1350, 154] on button "Create Order" at bounding box center [1331, 148] width 87 height 24
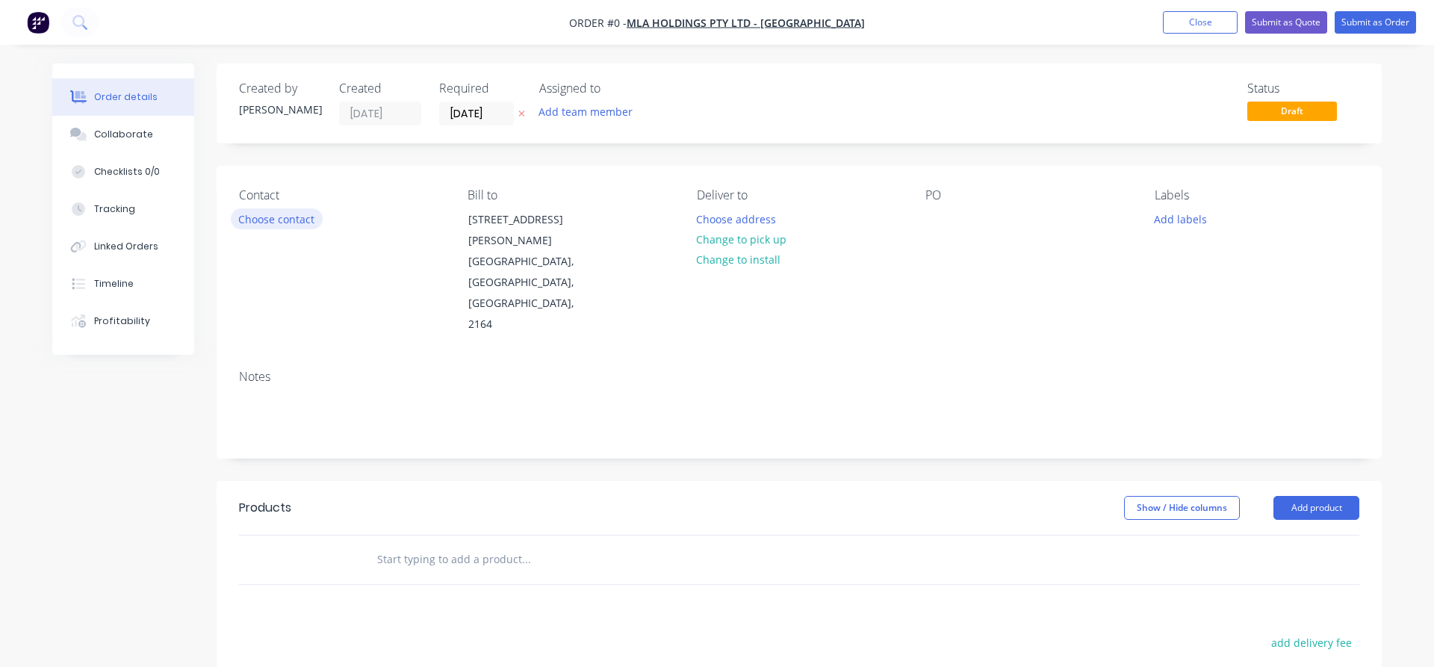
click at [284, 223] on button "Choose contact" at bounding box center [277, 218] width 92 height 20
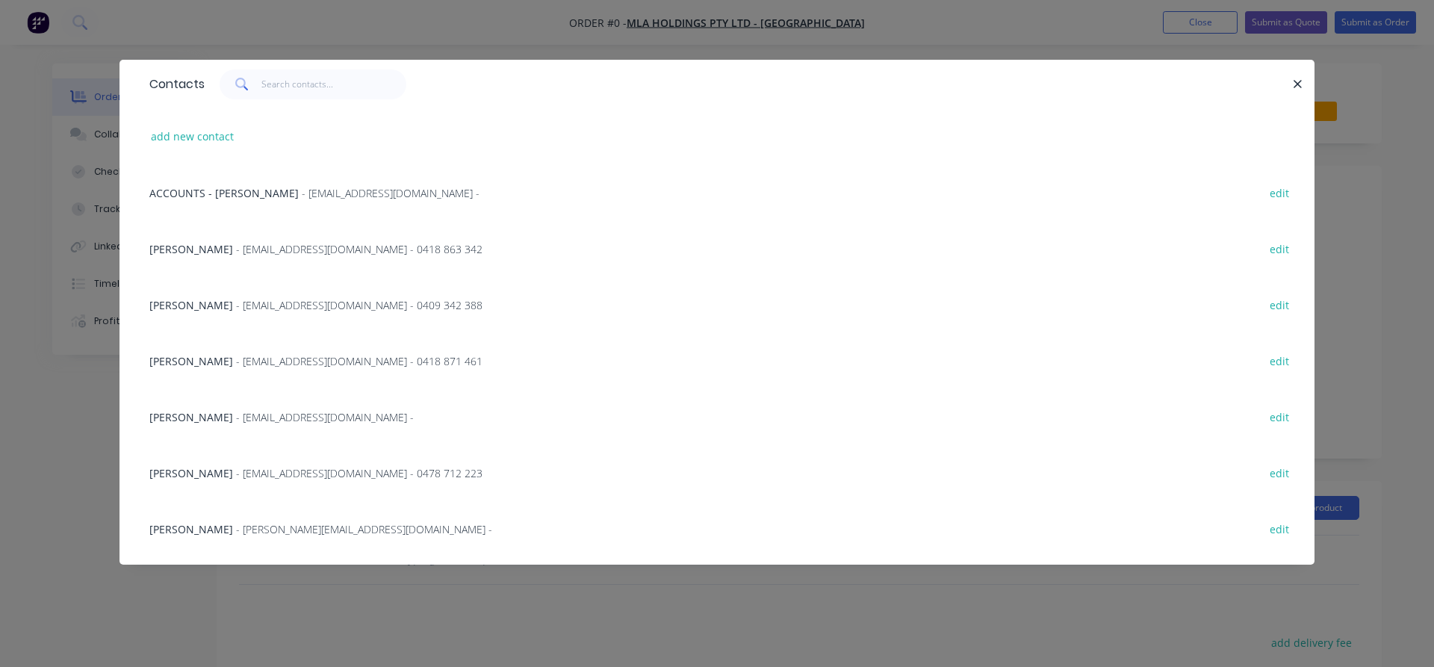
click at [187, 415] on span "[PERSON_NAME]" at bounding box center [191, 417] width 84 height 14
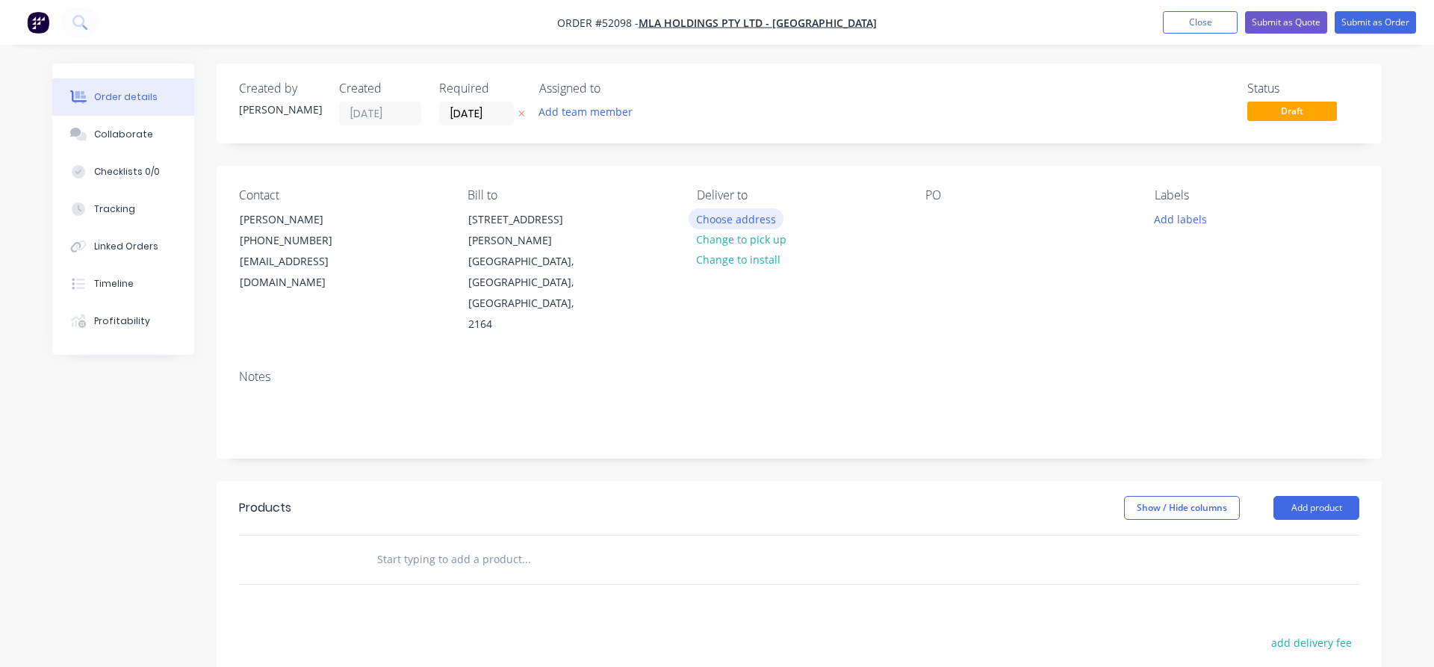
click at [725, 220] on button "Choose address" at bounding box center [737, 218] width 96 height 20
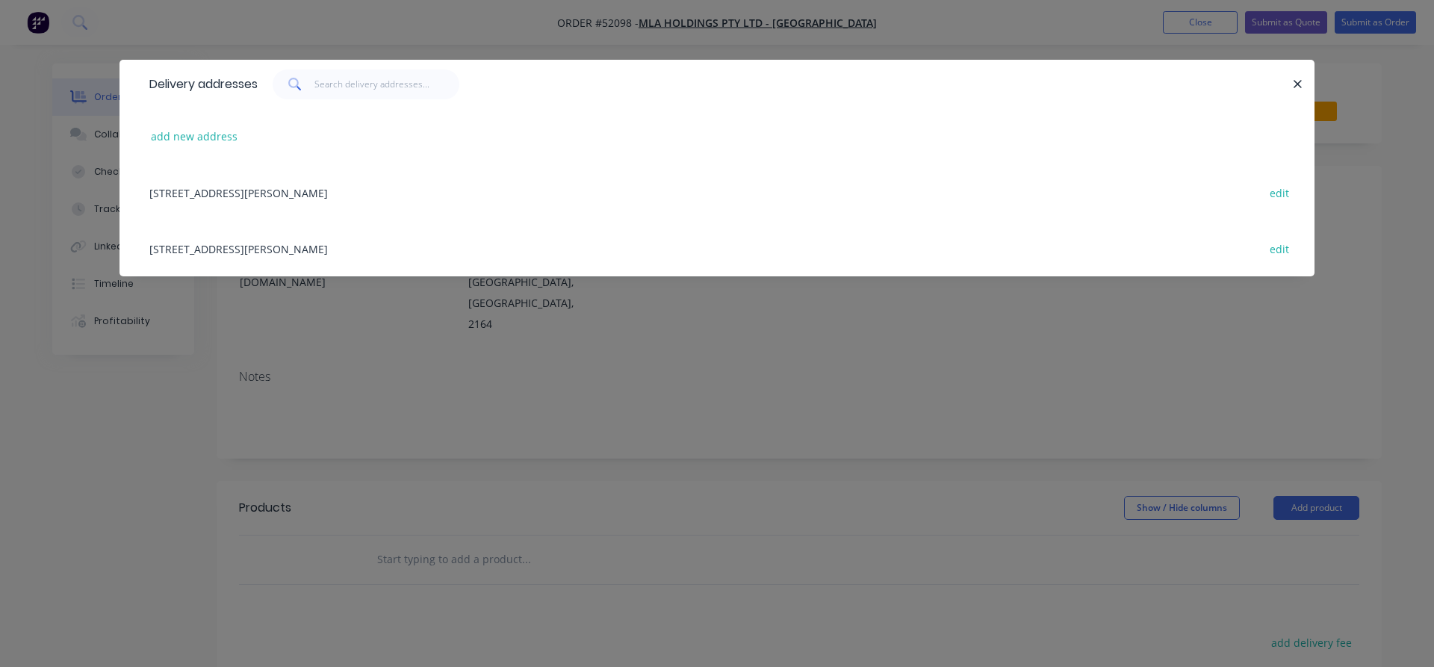
click at [284, 190] on div "[STREET_ADDRESS][PERSON_NAME] edit" at bounding box center [717, 192] width 1150 height 56
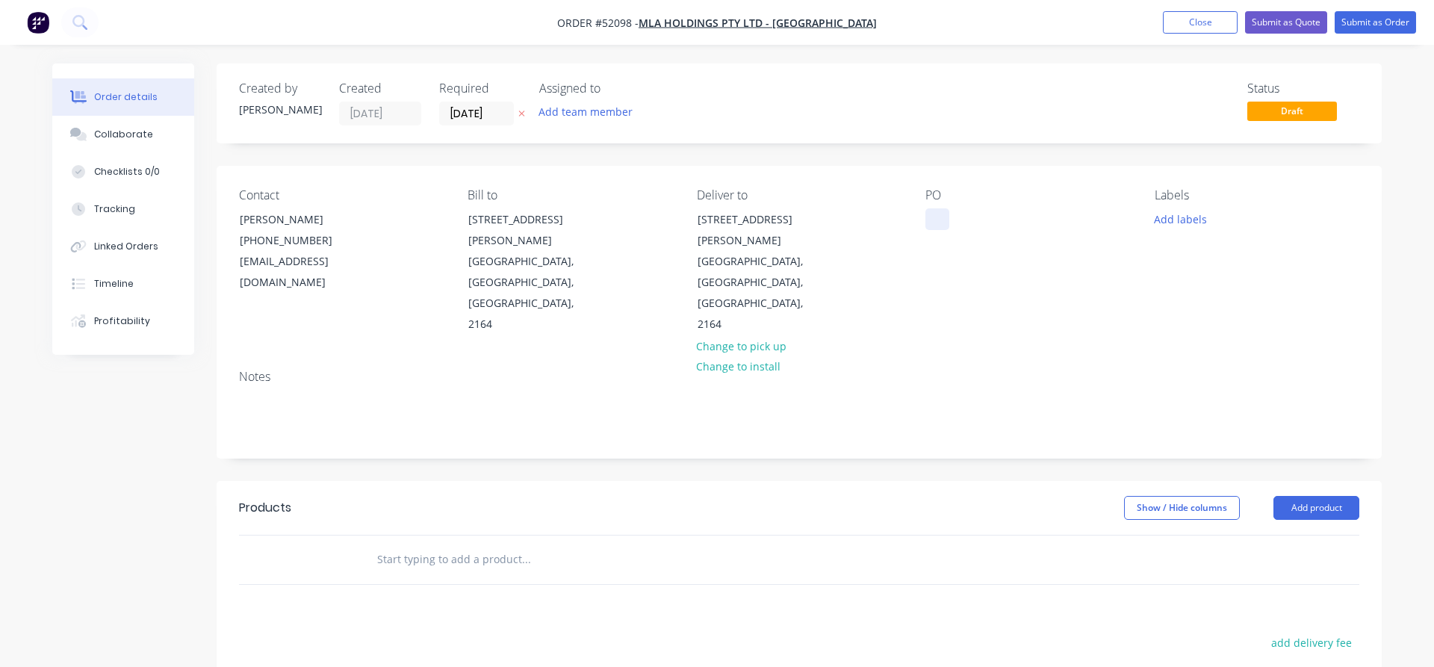
click at [928, 214] on div at bounding box center [937, 219] width 24 height 22
click at [1189, 218] on button "Add labels" at bounding box center [1180, 218] width 69 height 20
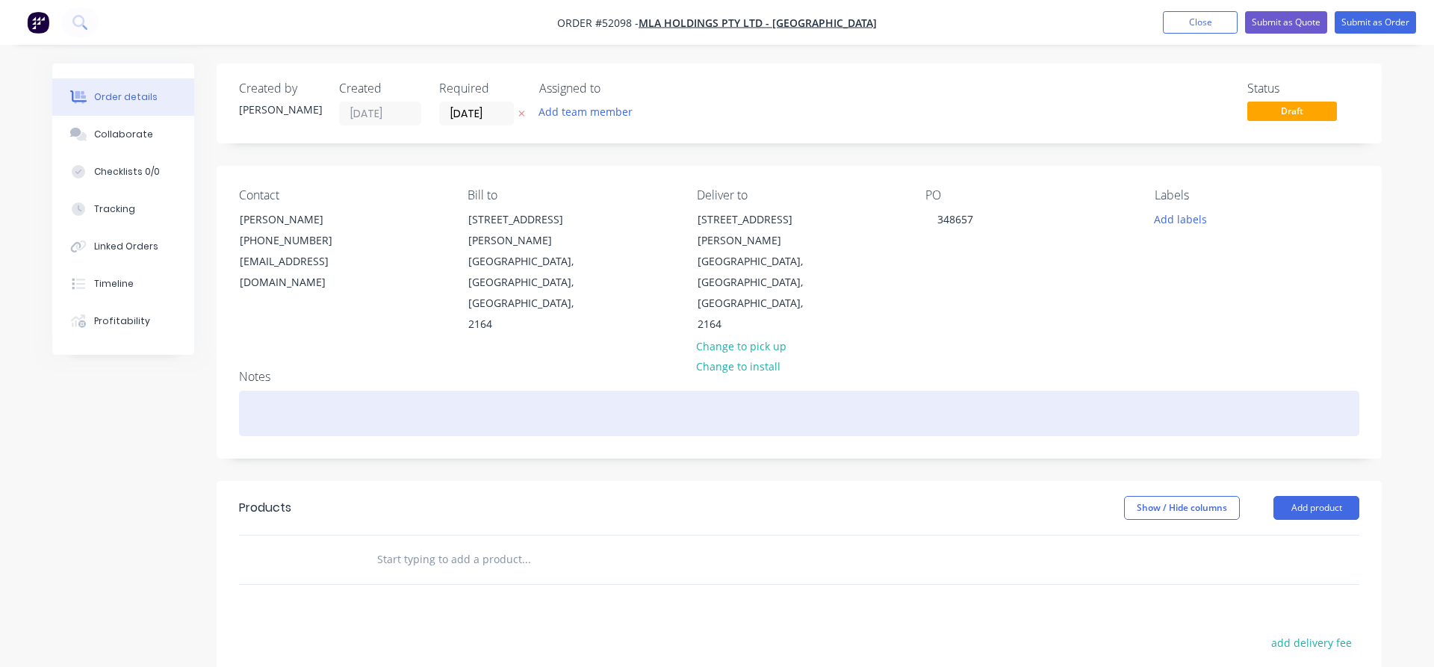
click at [965, 391] on div at bounding box center [799, 414] width 1120 height 46
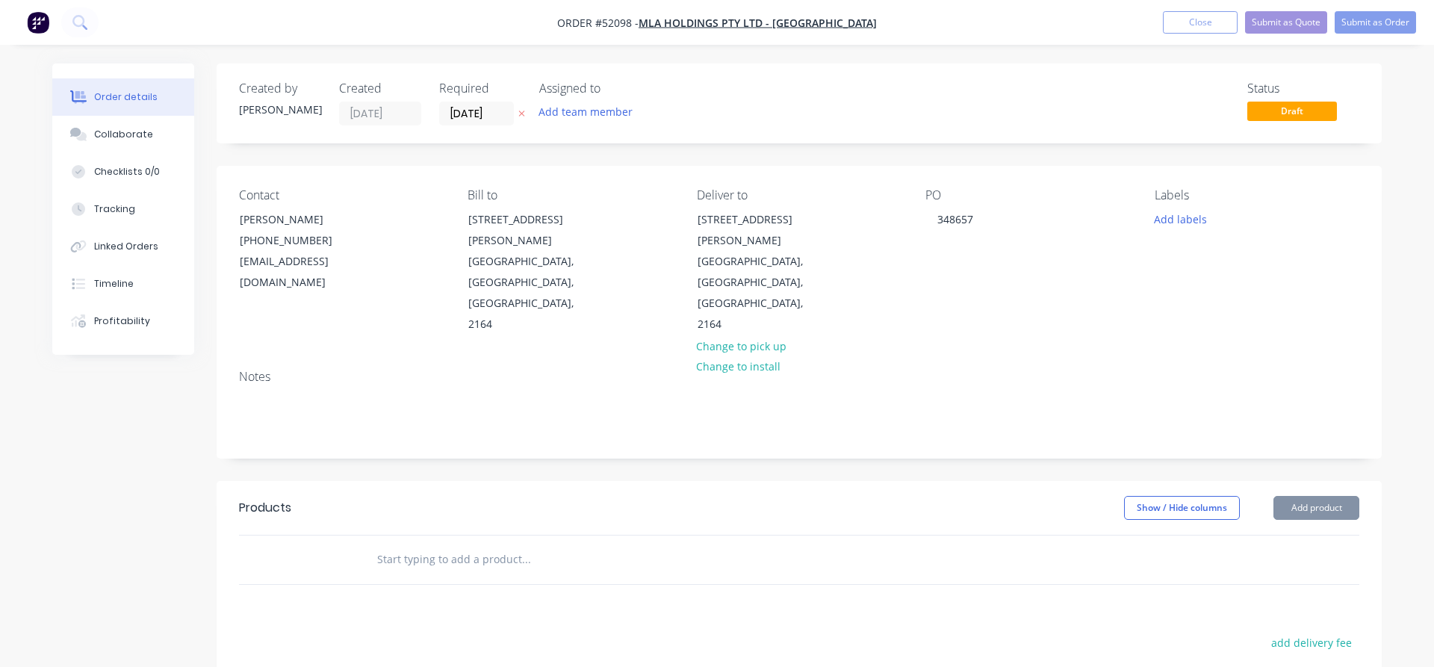
click at [403, 544] on input "text" at bounding box center [525, 559] width 299 height 30
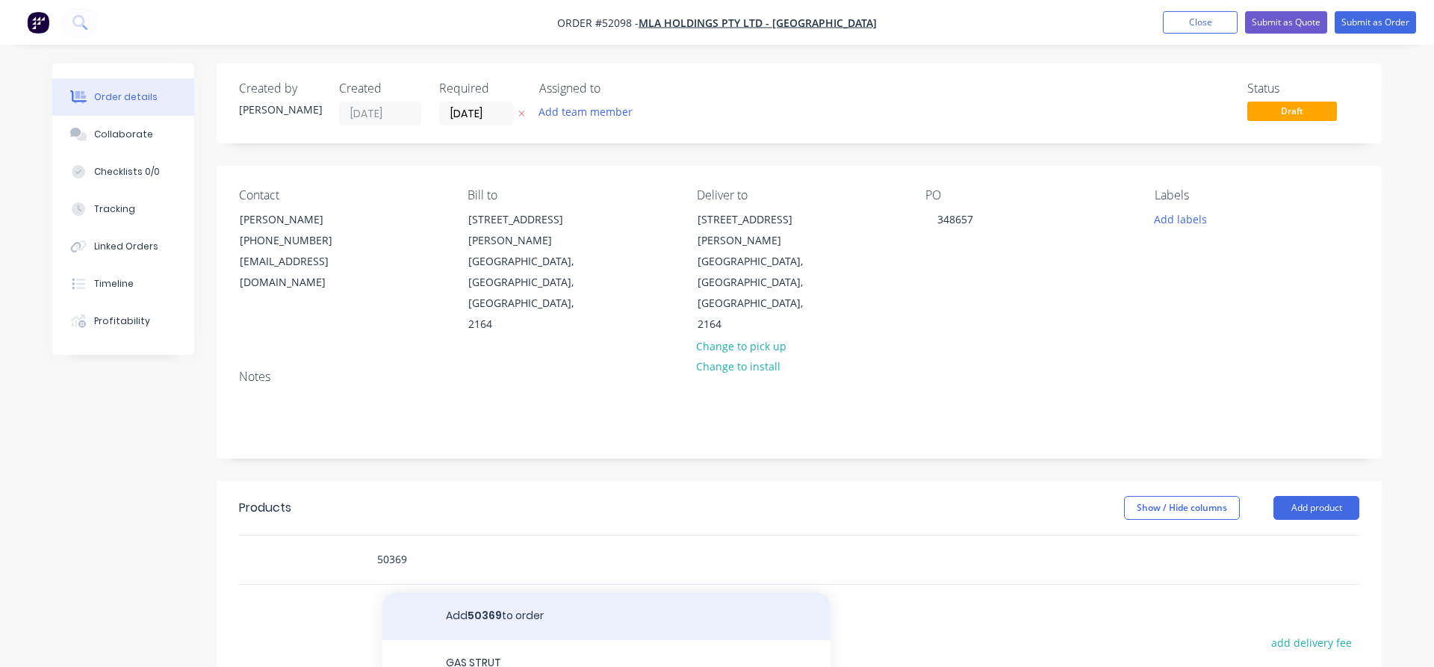
scroll to position [85, 0]
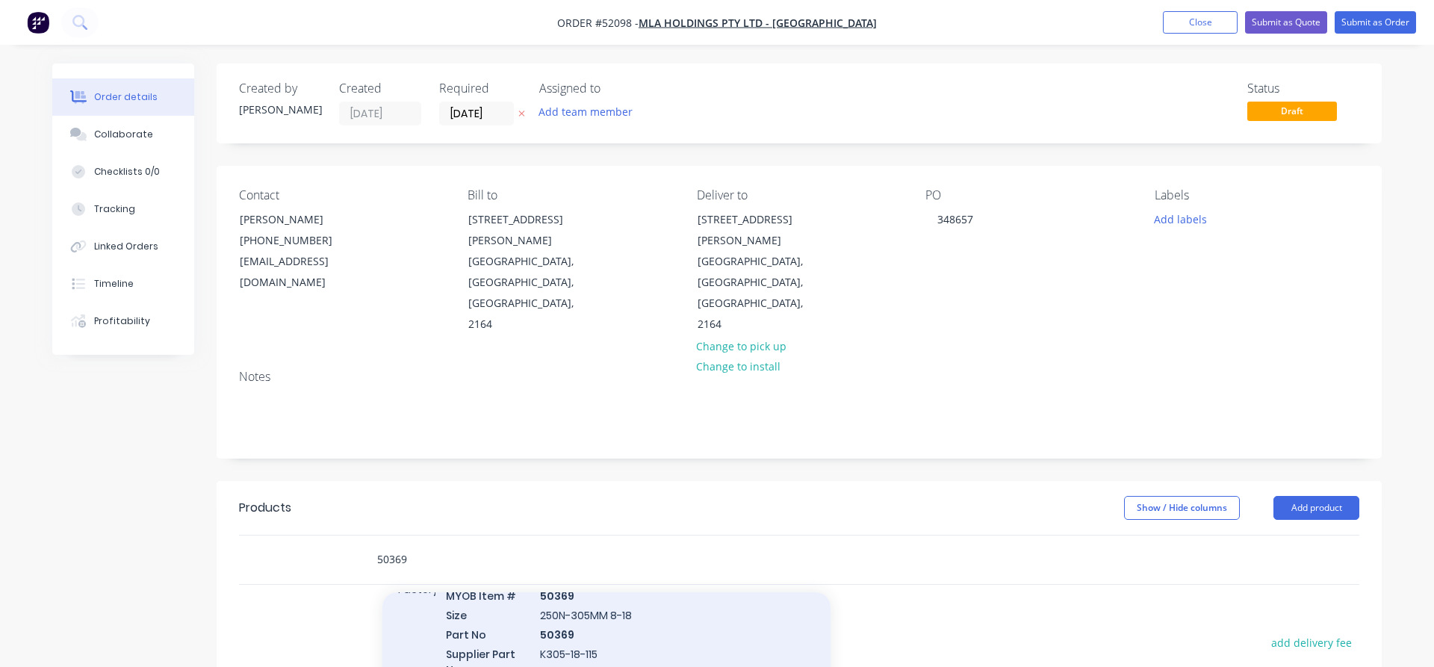
type input "50369"
click at [563, 574] on div "GAS STRUT MYOB Item # 50369 Size 250N-305MM 8-18 Part No 50369 Supplier Part No…" at bounding box center [606, 632] width 448 height 155
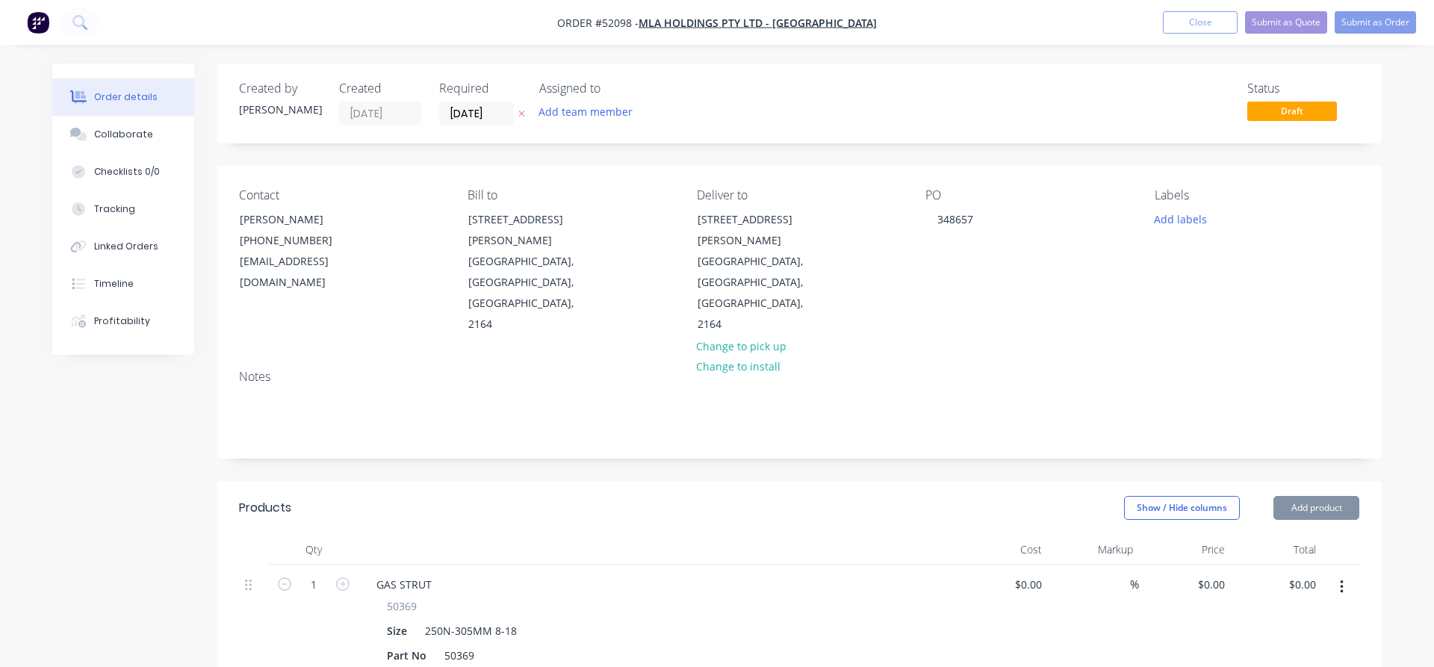
type input "$16.91"
type input "106.98"
type input "$35.00"
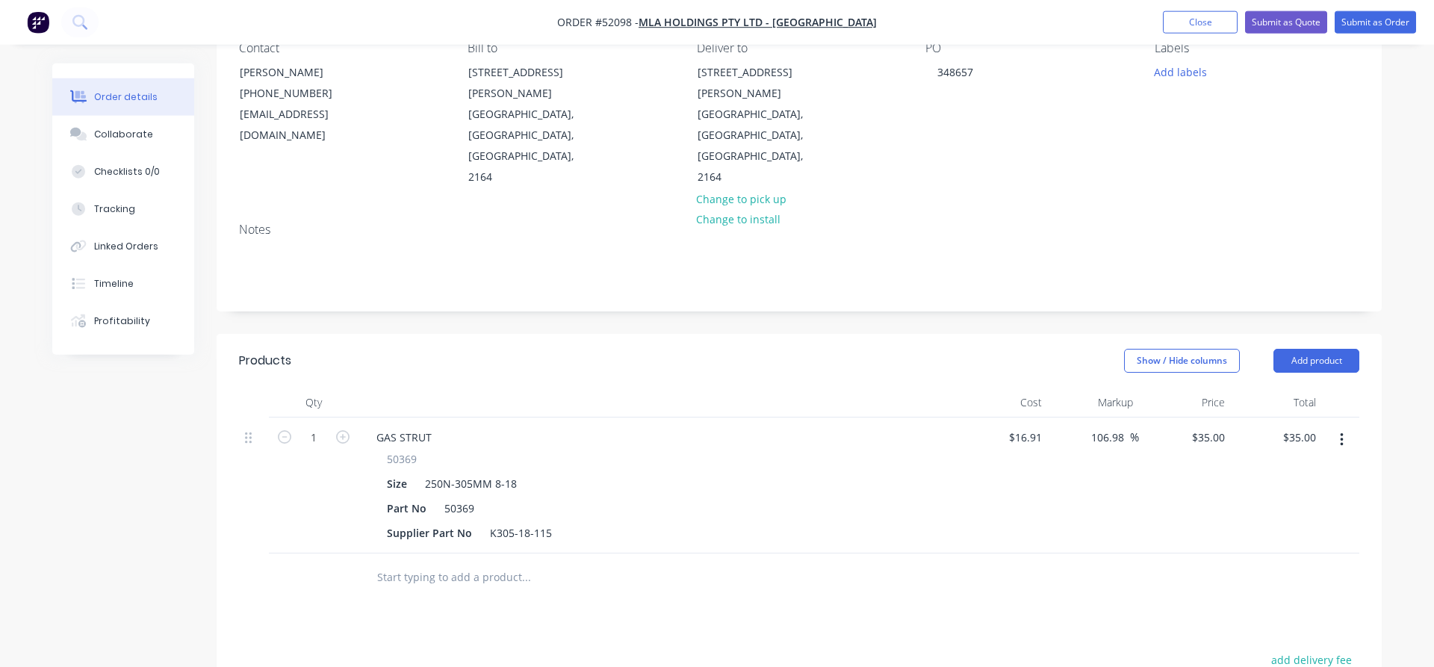
scroll to position [152, 0]
click at [378, 557] on input "text" at bounding box center [525, 572] width 299 height 30
type input "F"
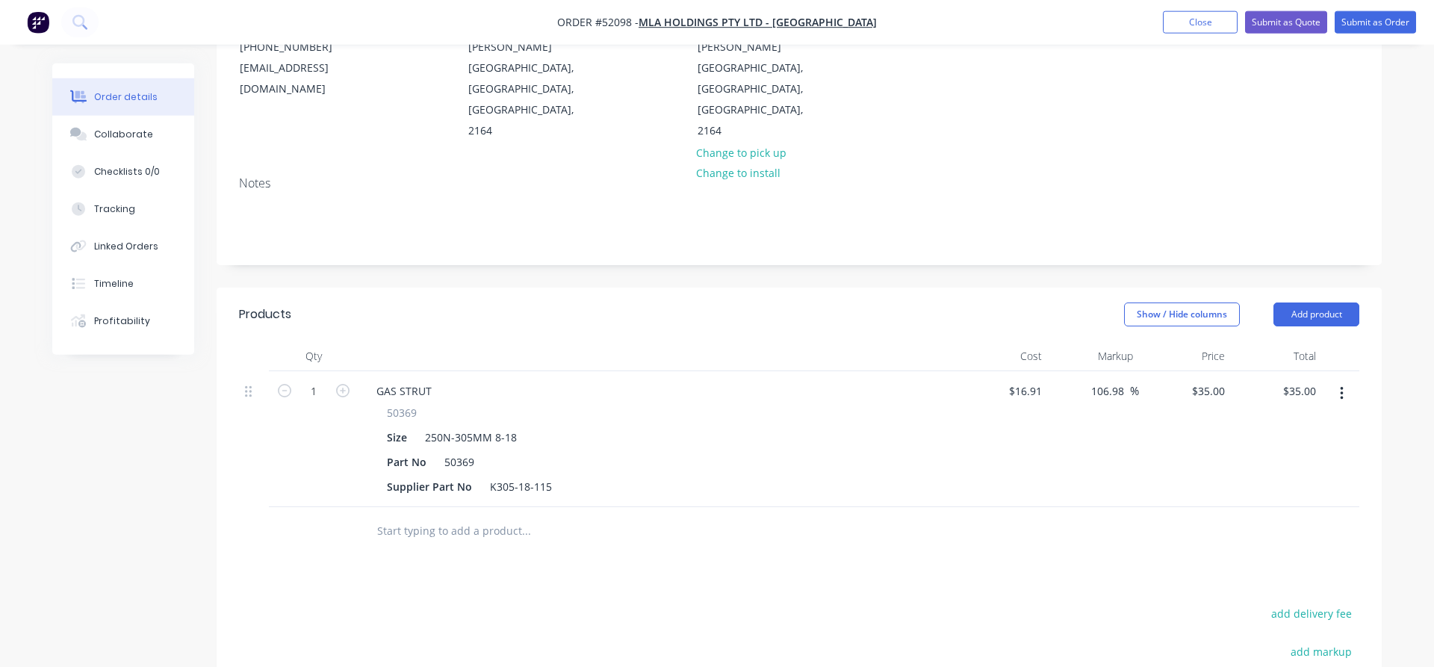
scroll to position [193, 0]
click at [341, 385] on icon "button" at bounding box center [342, 391] width 13 height 13
type input "2"
type input "$70.00"
click at [341, 385] on icon "button" at bounding box center [342, 391] width 13 height 13
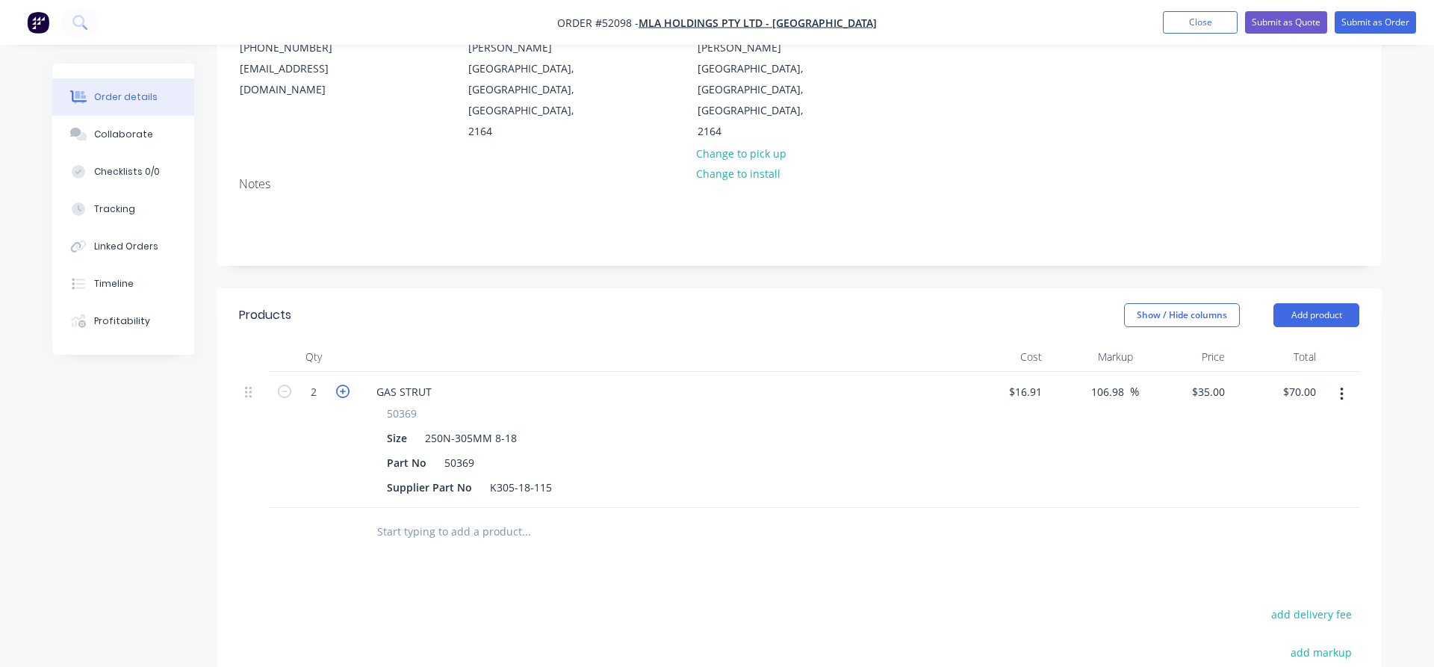
type input "3"
type input "$105.00"
click at [341, 385] on icon "button" at bounding box center [342, 391] width 13 height 13
type input "4"
type input "$140.00"
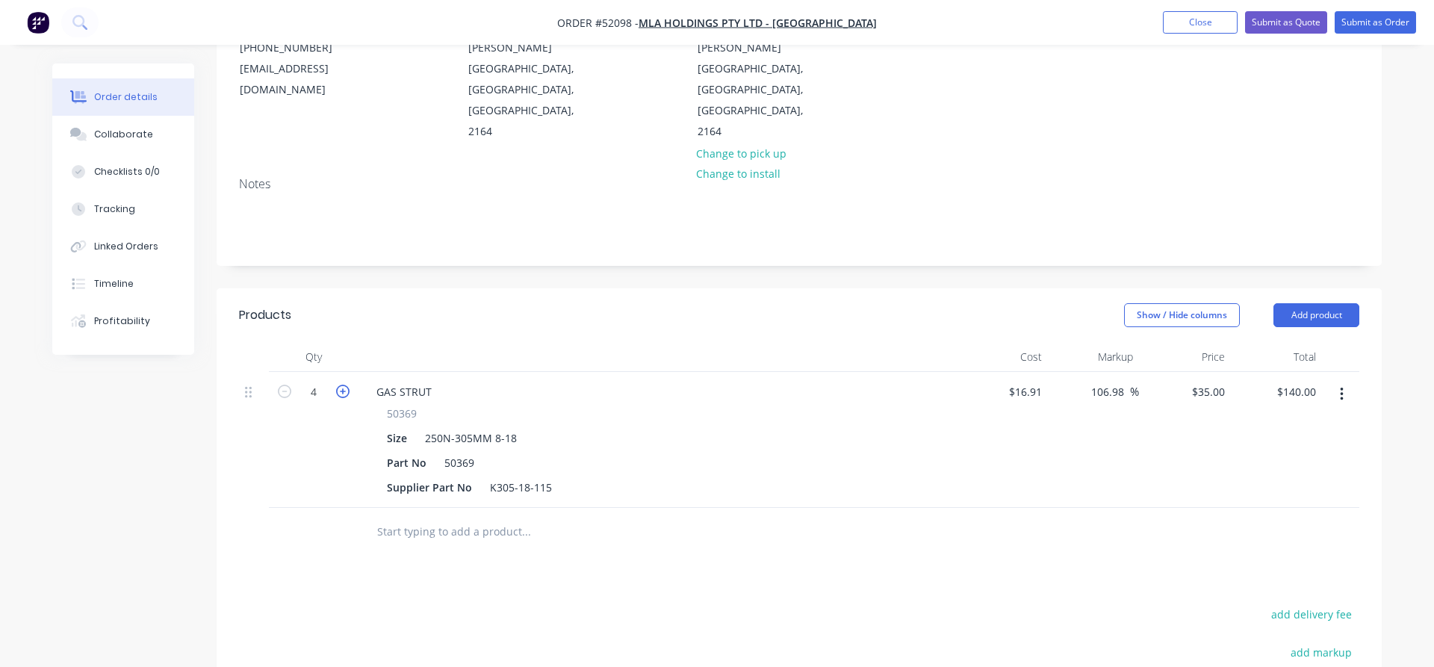
click at [341, 385] on icon "button" at bounding box center [342, 391] width 13 height 13
type input "5"
type input "$175.00"
click at [341, 385] on icon "button" at bounding box center [342, 391] width 13 height 13
type input "6"
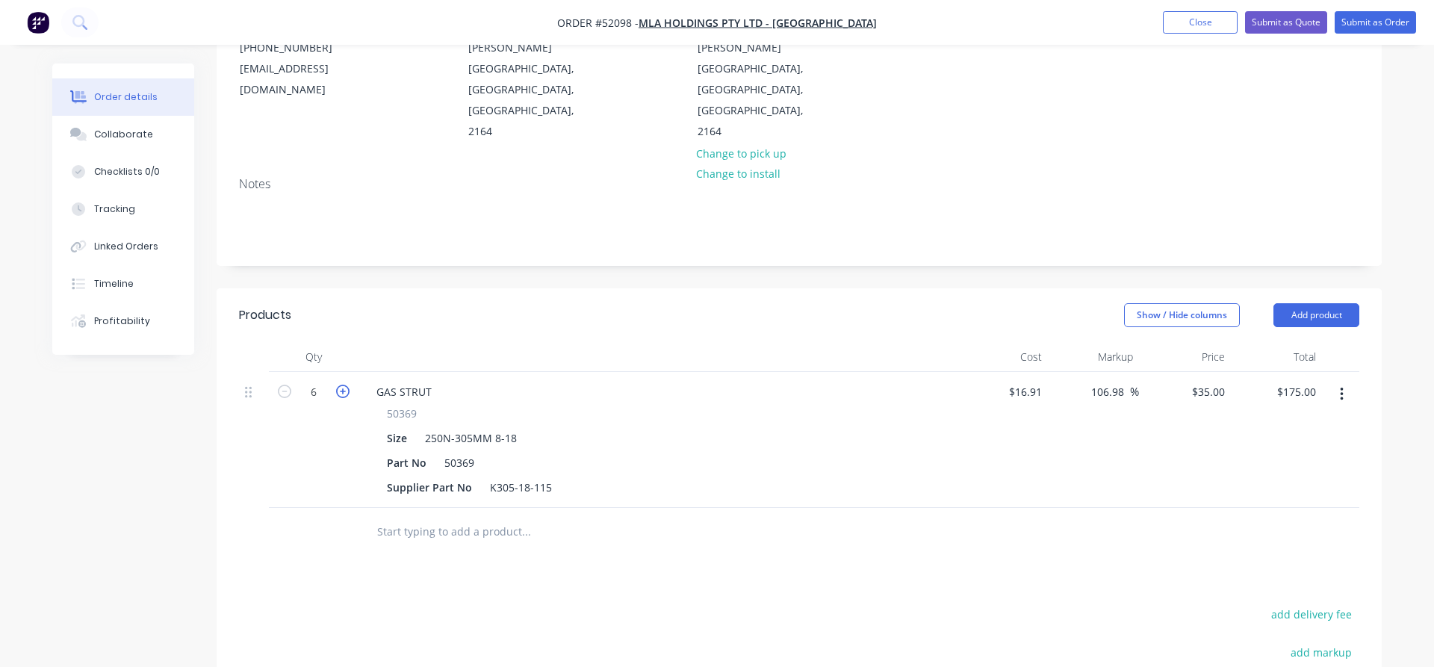
type input "$210.00"
click at [341, 385] on icon "button" at bounding box center [342, 391] width 13 height 13
type input "7"
type input "$245.00"
click at [341, 385] on icon "button" at bounding box center [342, 391] width 13 height 13
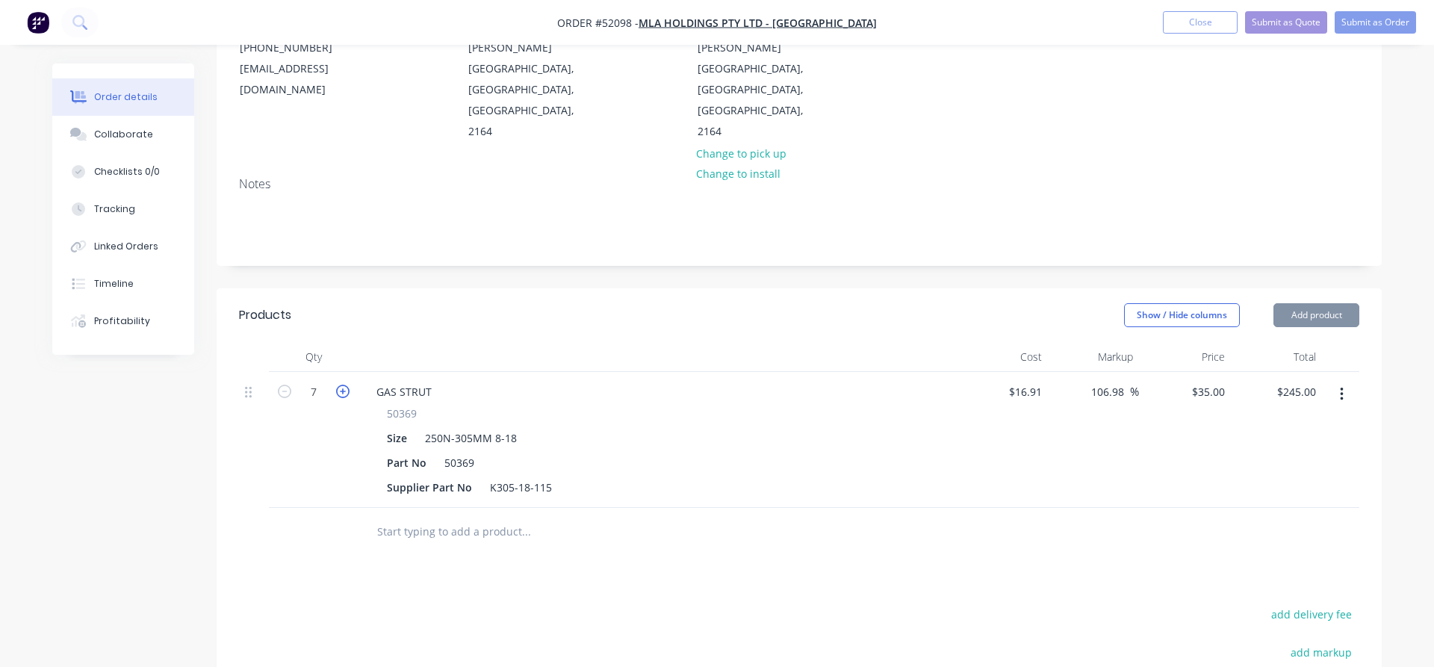
type input "8"
type input "$280.00"
click at [341, 385] on icon "button" at bounding box center [342, 391] width 13 height 13
type input "9"
type input "$315.00"
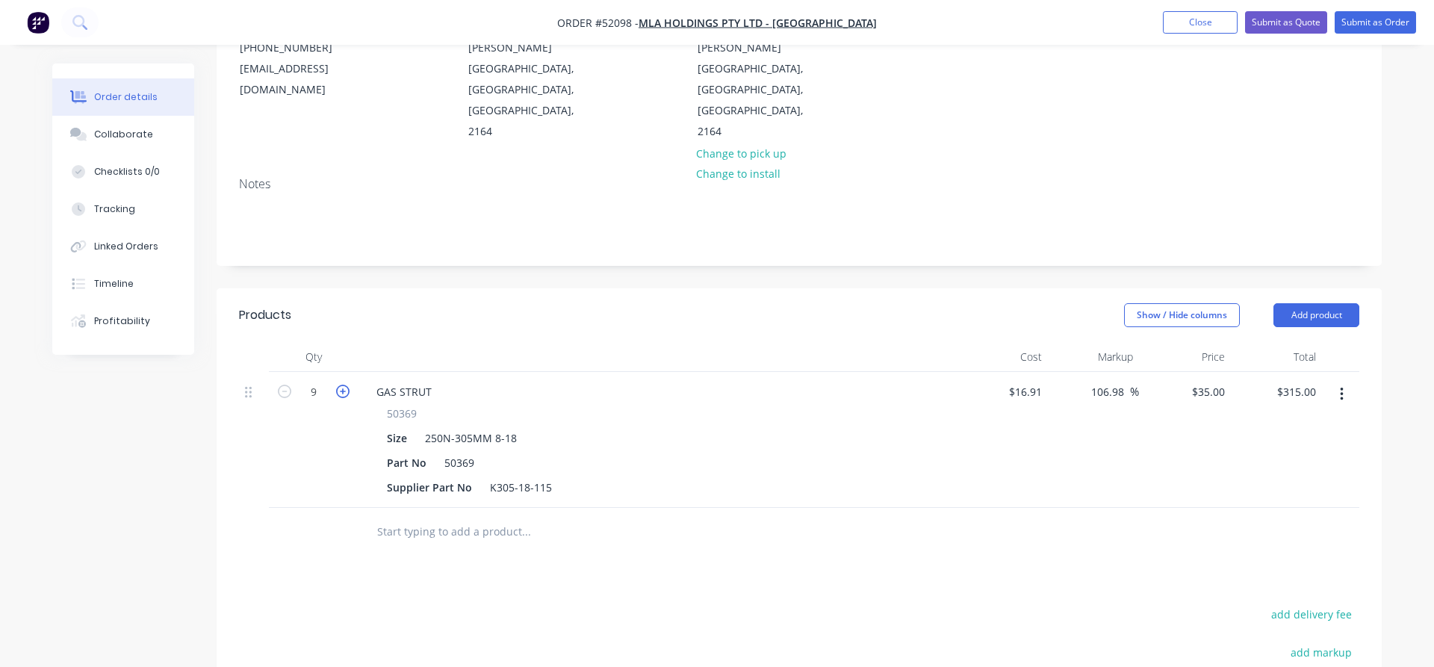
click at [341, 385] on icon "button" at bounding box center [342, 391] width 13 height 13
type input "10"
type input "$350.00"
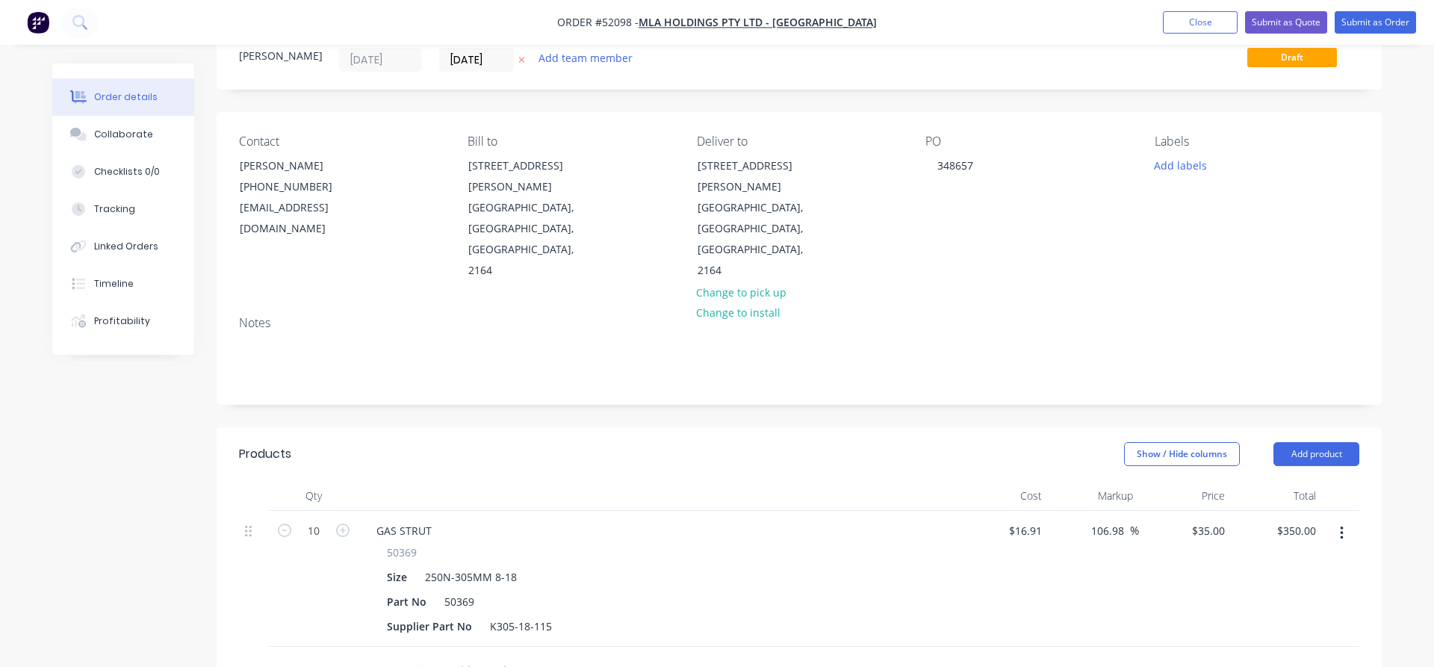
scroll to position [0, 0]
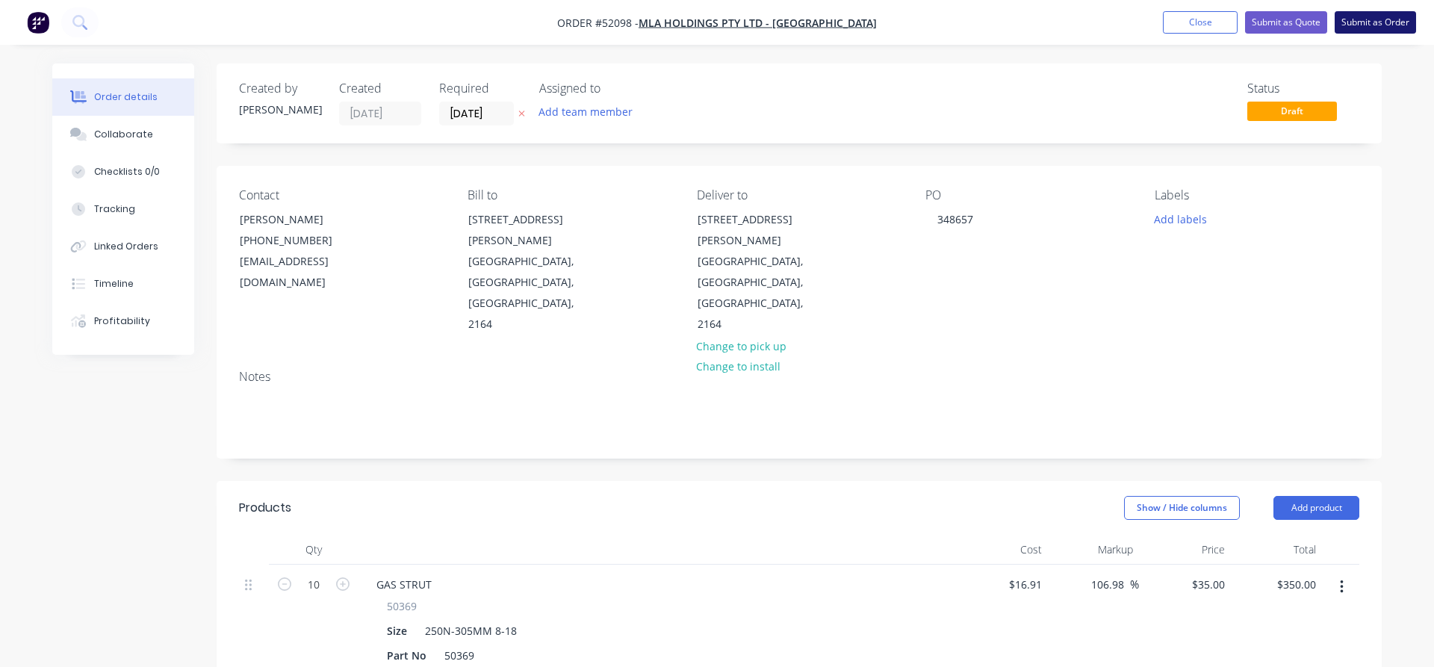
click at [1373, 16] on button "Submit as Order" at bounding box center [1375, 22] width 81 height 22
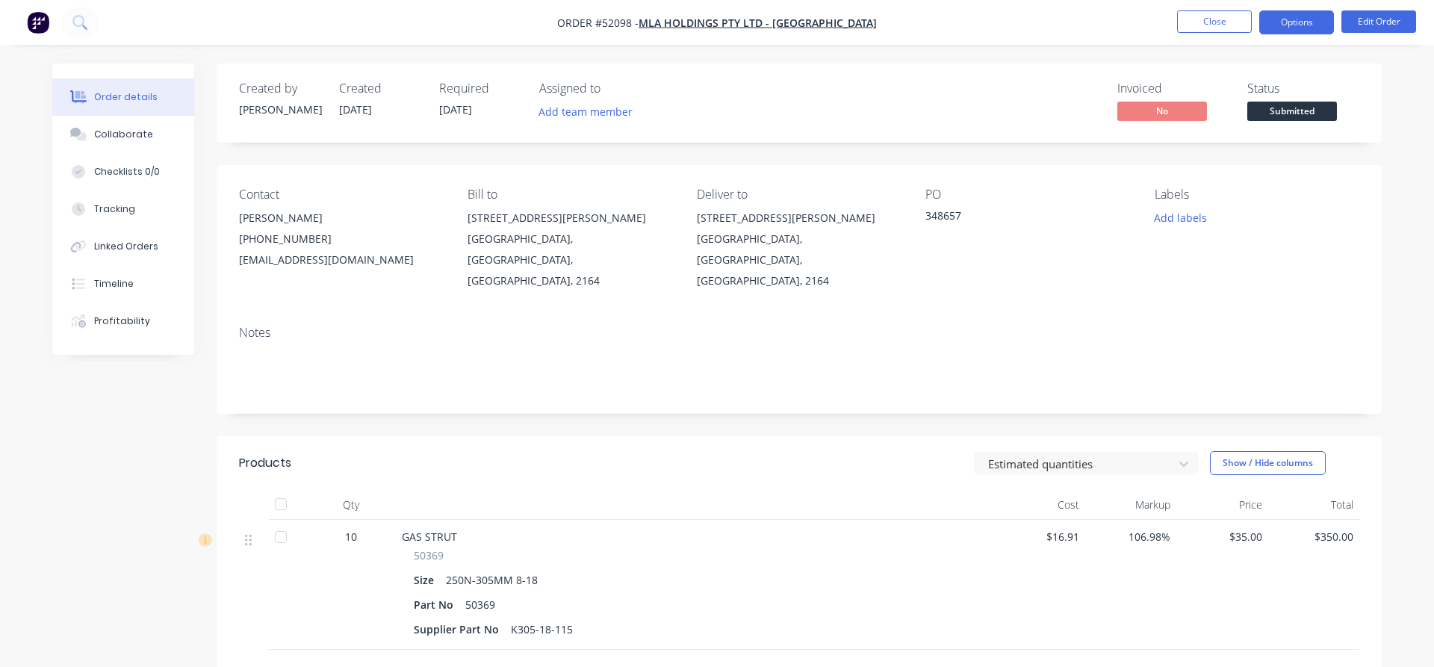
click at [1282, 16] on button "Options" at bounding box center [1296, 22] width 75 height 24
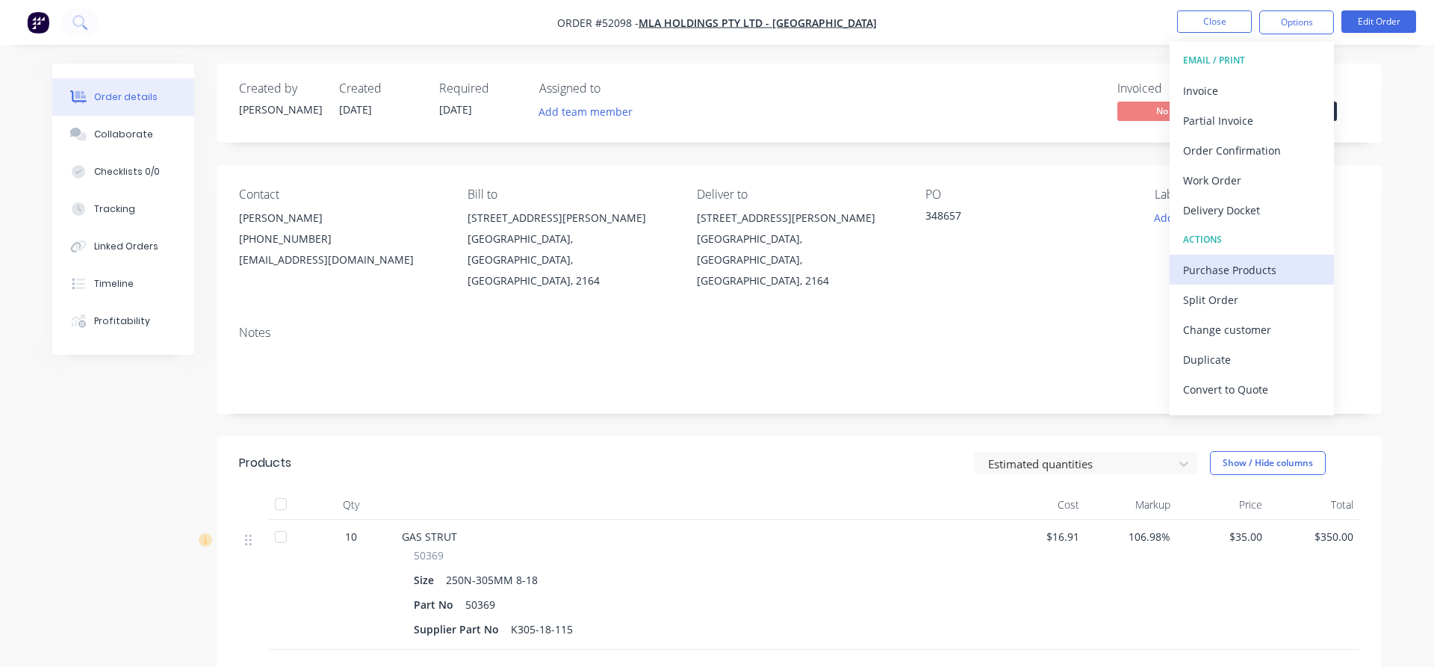
click at [1232, 270] on div "Purchase Products" at bounding box center [1251, 270] width 137 height 22
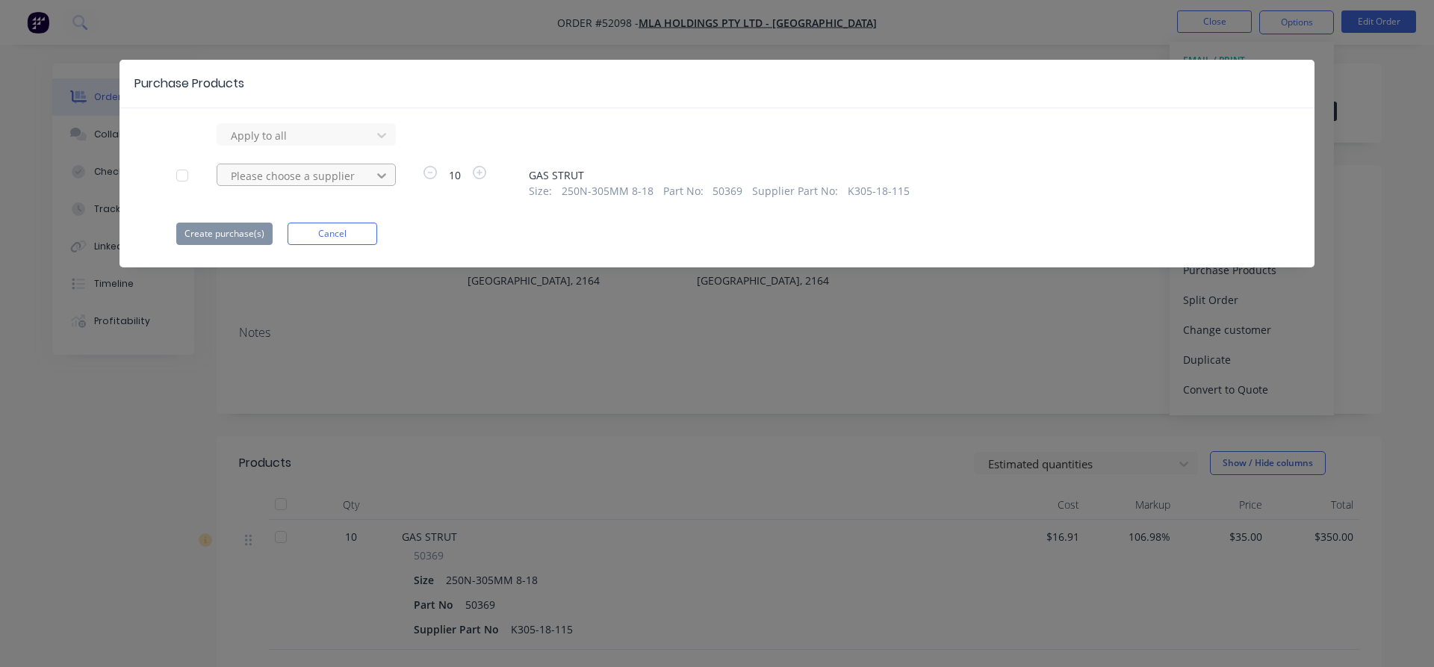
click at [386, 178] on icon at bounding box center [381, 175] width 15 height 15
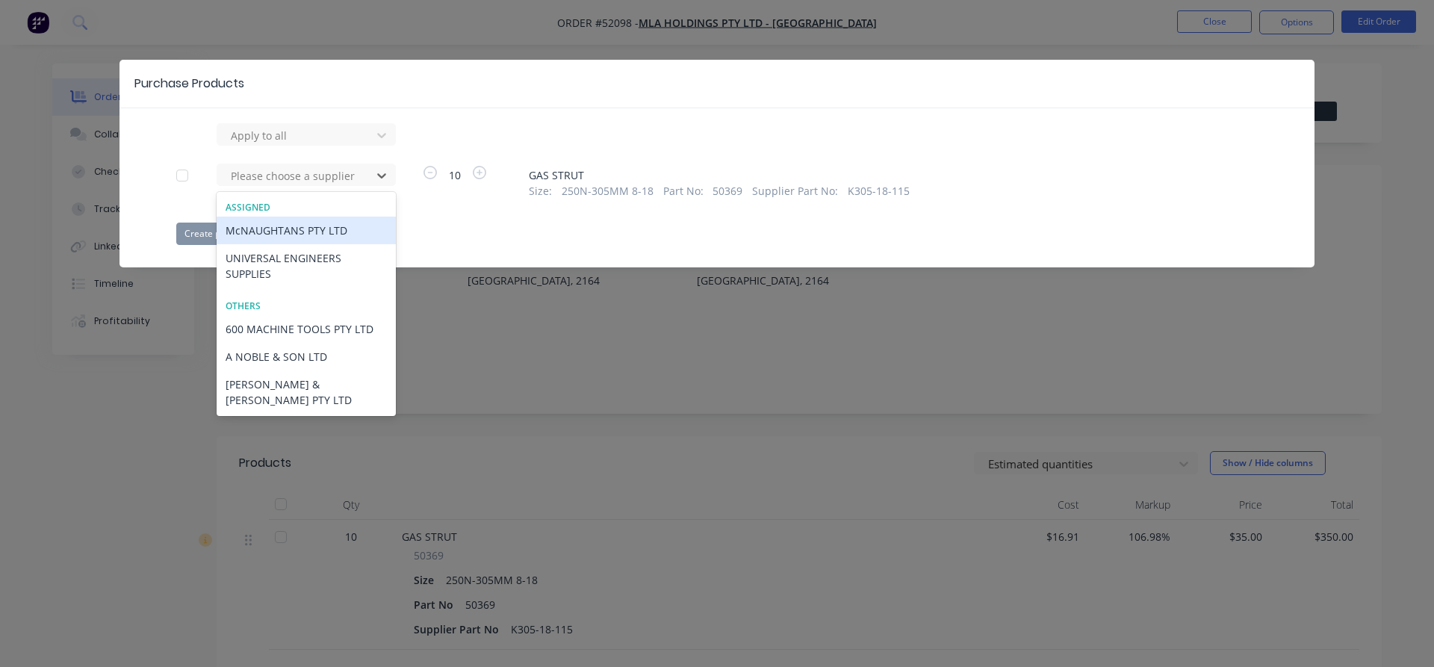
click at [309, 231] on div "McNAUGHTANS PTY LTD" at bounding box center [306, 231] width 179 height 28
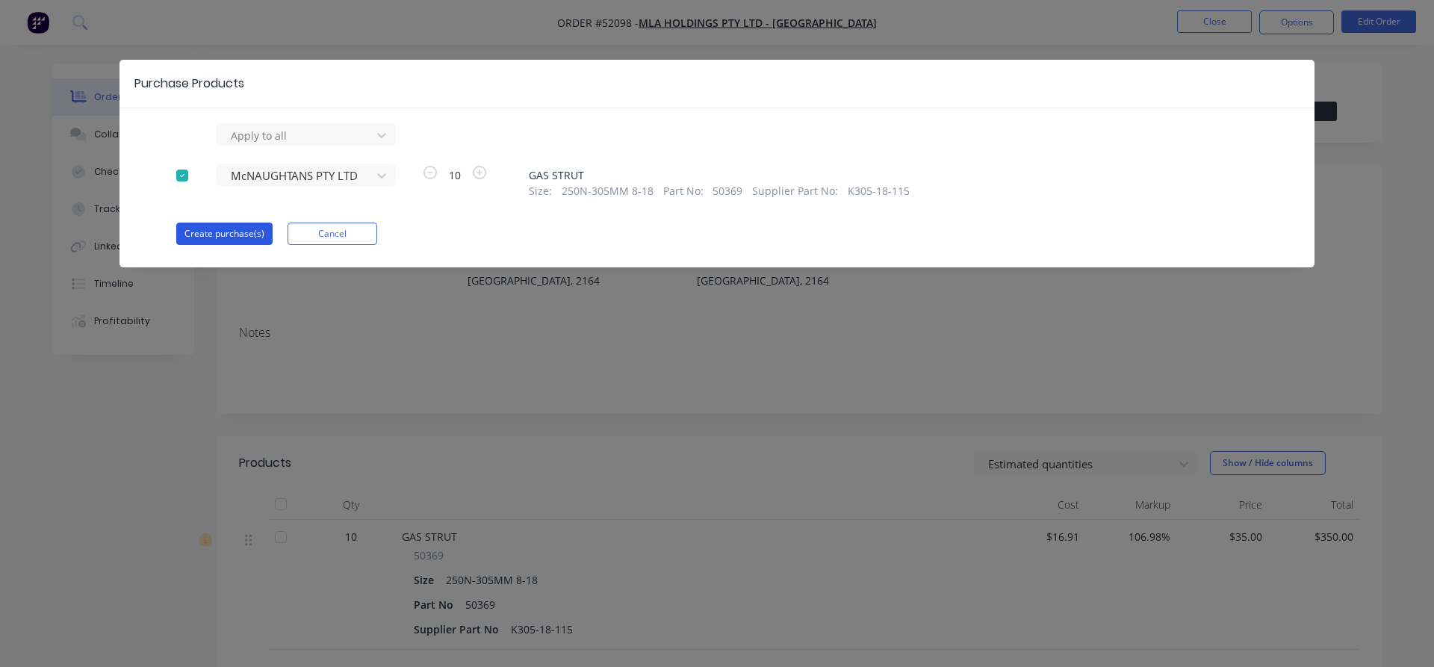
click at [227, 235] on button "Create purchase(s)" at bounding box center [224, 234] width 96 height 22
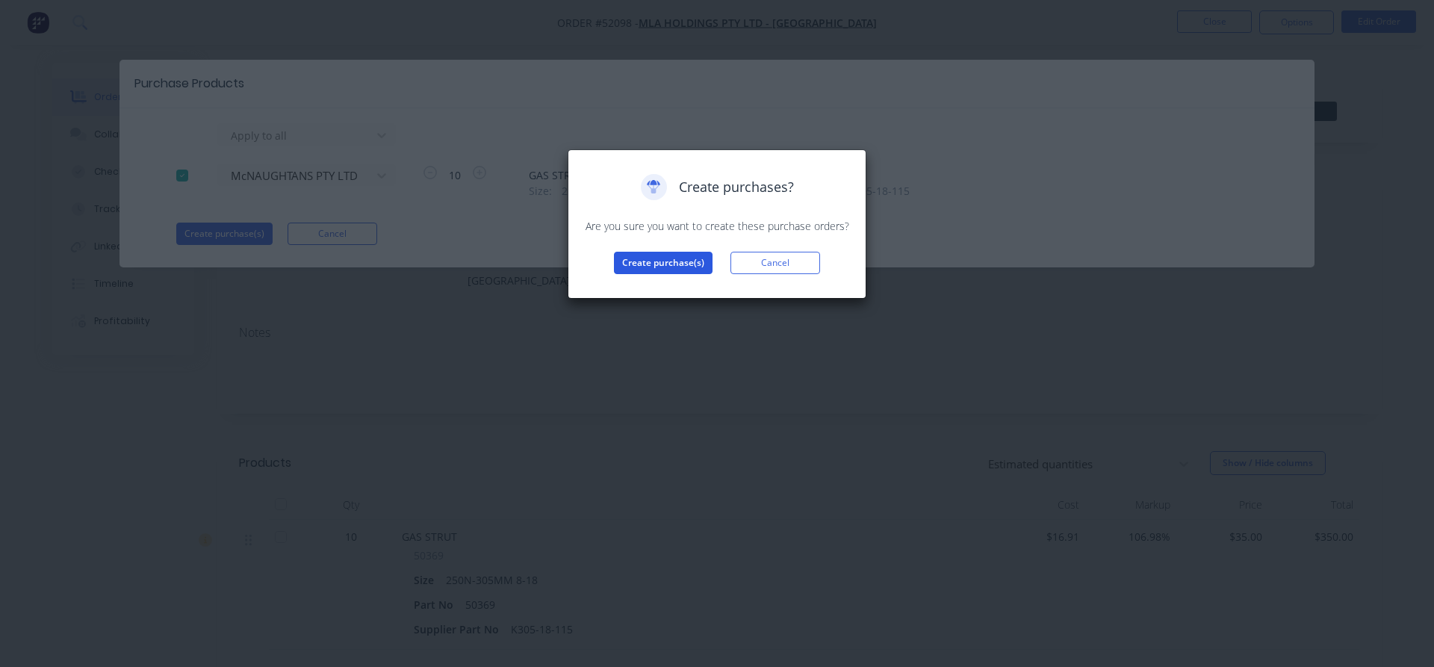
click at [671, 265] on button "Create purchase(s)" at bounding box center [663, 263] width 99 height 22
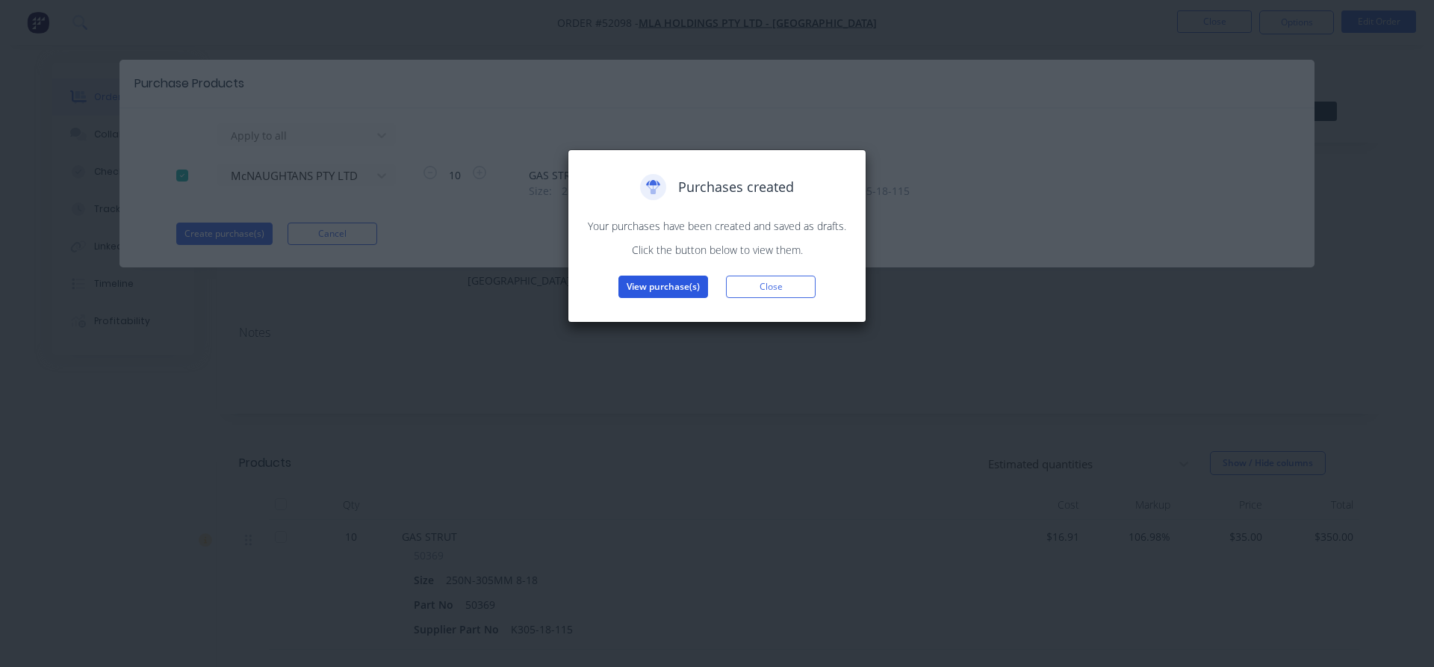
click at [656, 288] on button "View purchase(s)" at bounding box center [663, 287] width 90 height 22
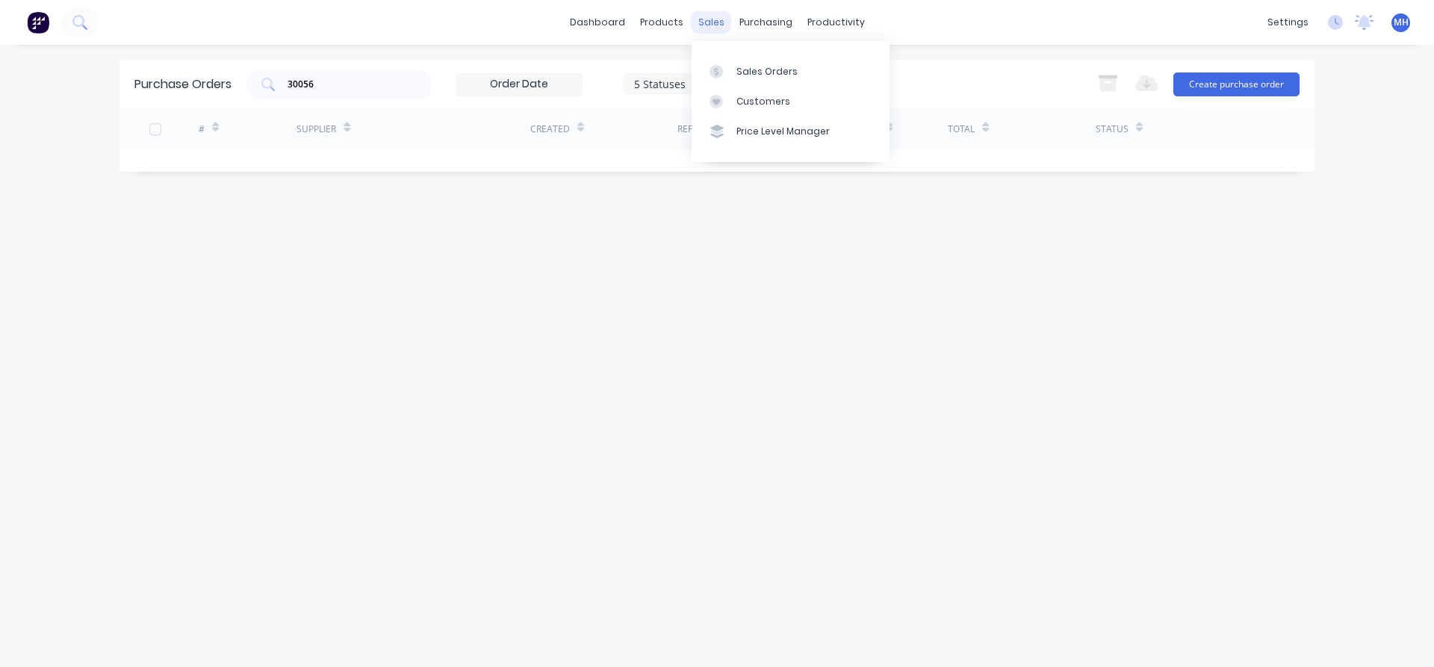
click at [701, 22] on div "sales" at bounding box center [711, 22] width 41 height 22
click at [760, 71] on div "Sales Orders" at bounding box center [766, 71] width 61 height 13
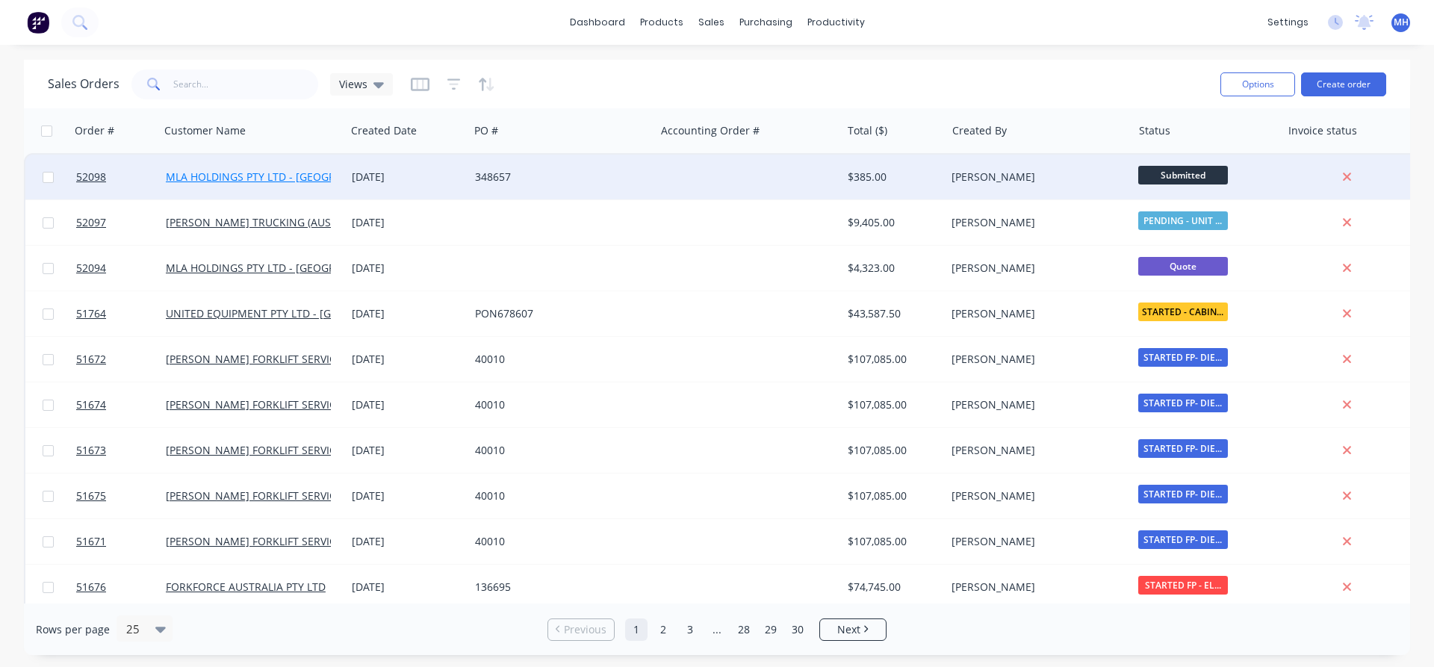
click at [260, 178] on link "MLA HOLDINGS PTY LTD - [GEOGRAPHIC_DATA]" at bounding box center [282, 177] width 233 height 14
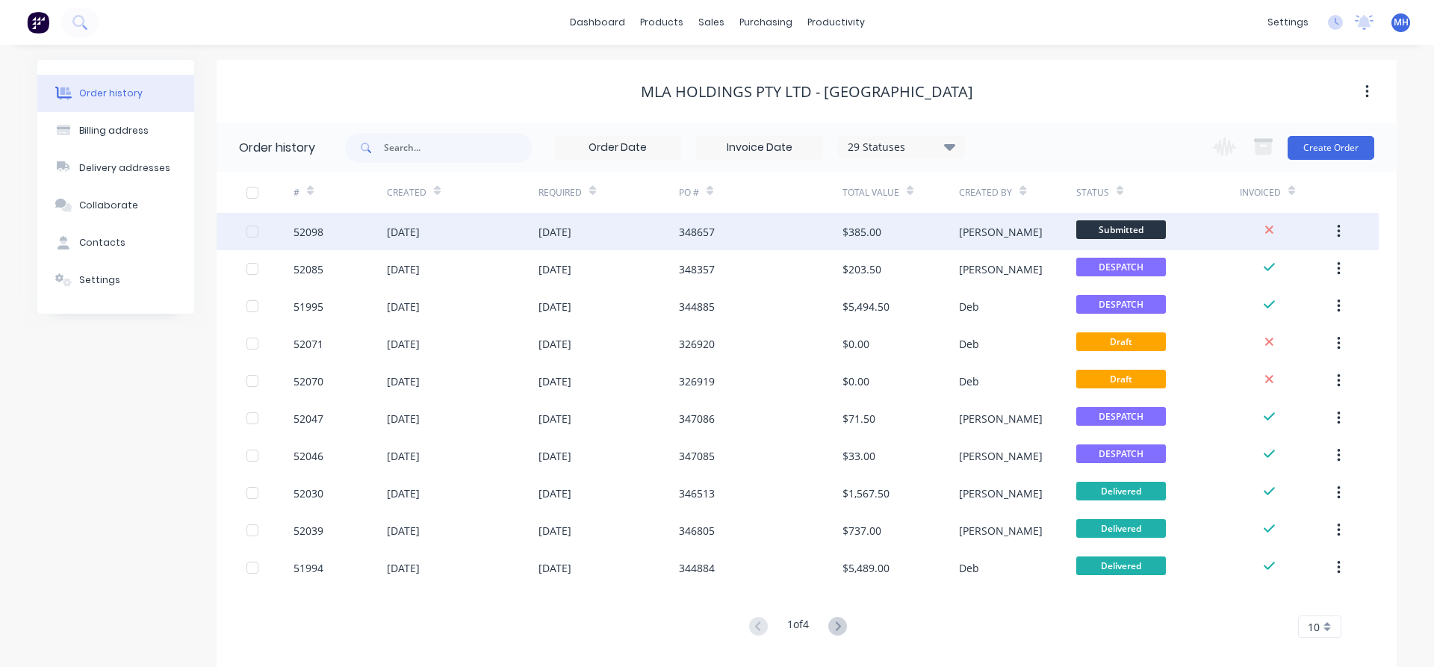
click at [420, 238] on div "[DATE]" at bounding box center [403, 232] width 33 height 16
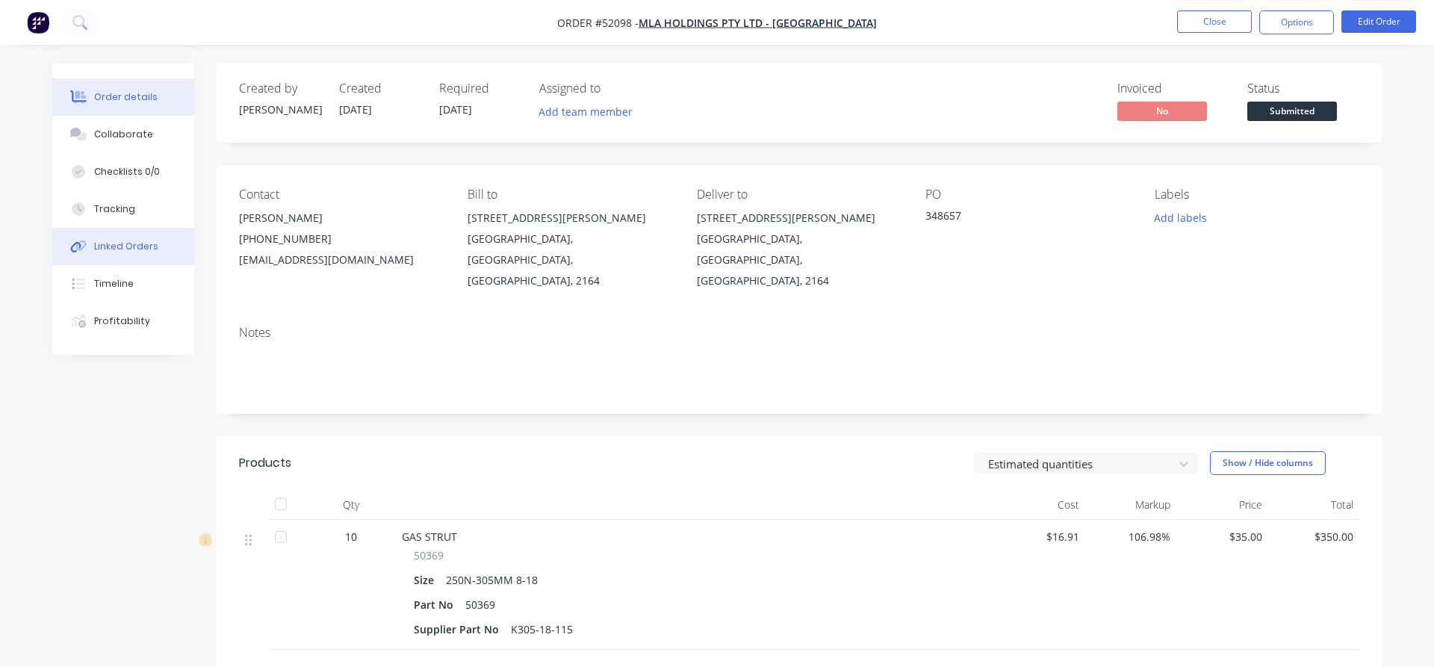
click at [134, 249] on div "Linked Orders" at bounding box center [126, 246] width 64 height 13
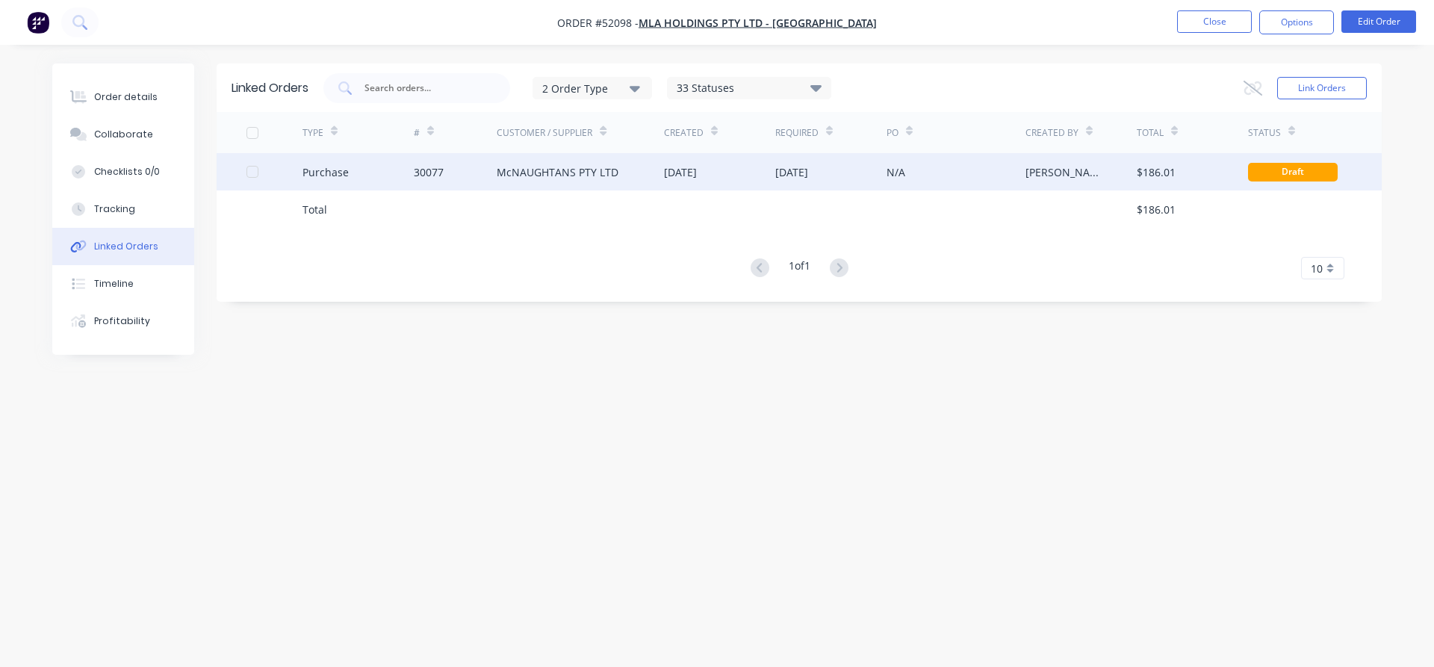
click at [565, 170] on div "McNAUGHTANS PTY LTD" at bounding box center [558, 172] width 122 height 16
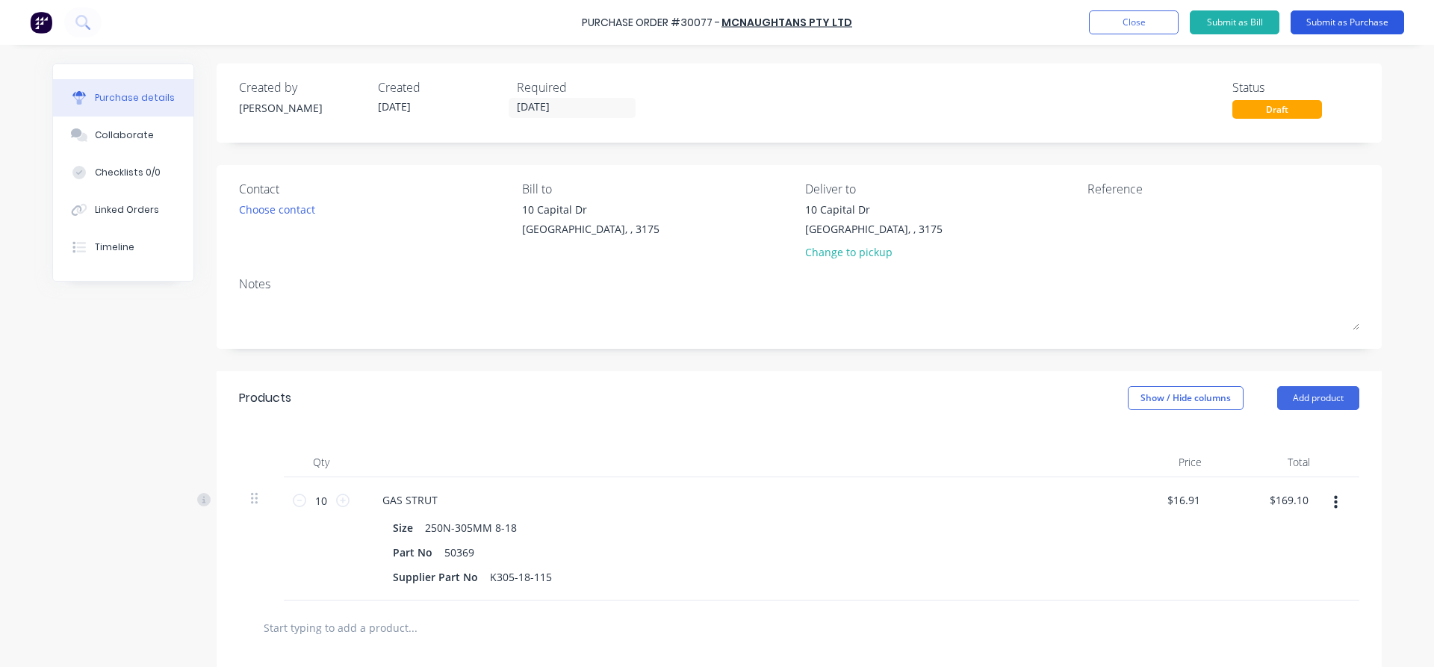
click at [1341, 22] on button "Submit as Purchase" at bounding box center [1348, 22] width 114 height 24
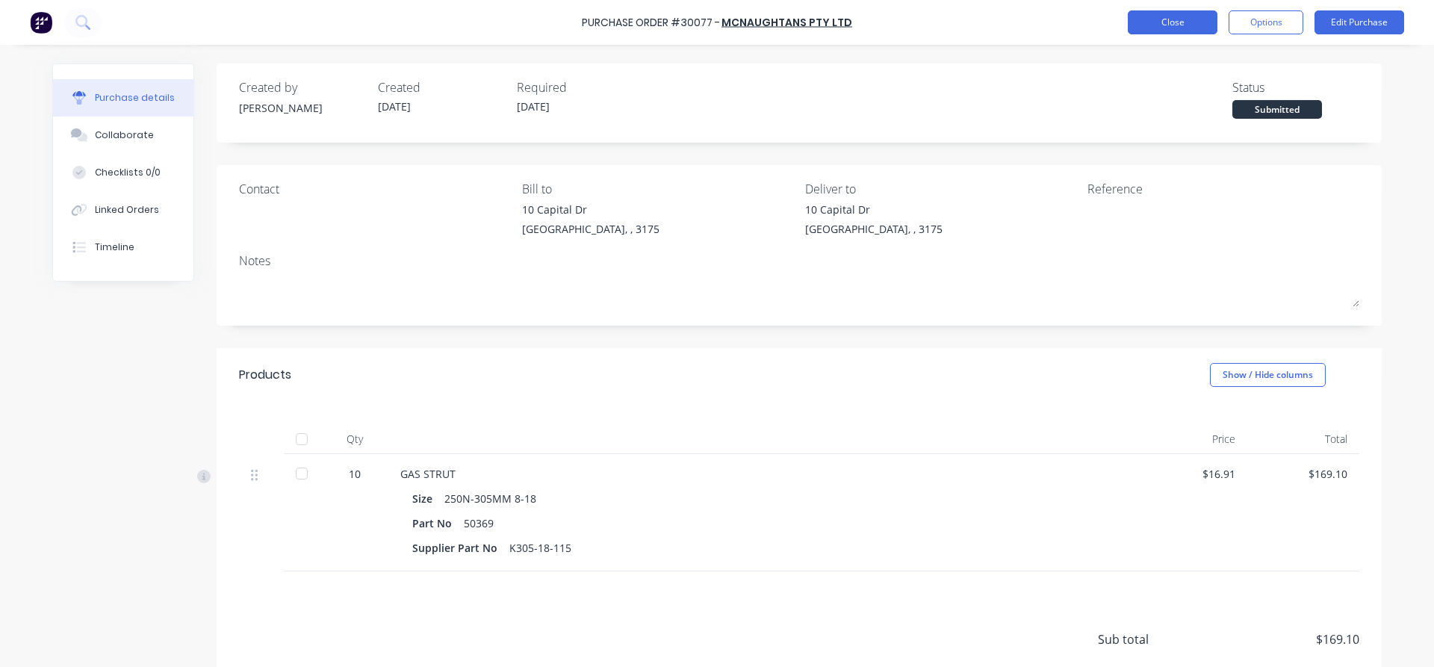
click at [1183, 27] on button "Close" at bounding box center [1173, 22] width 90 height 24
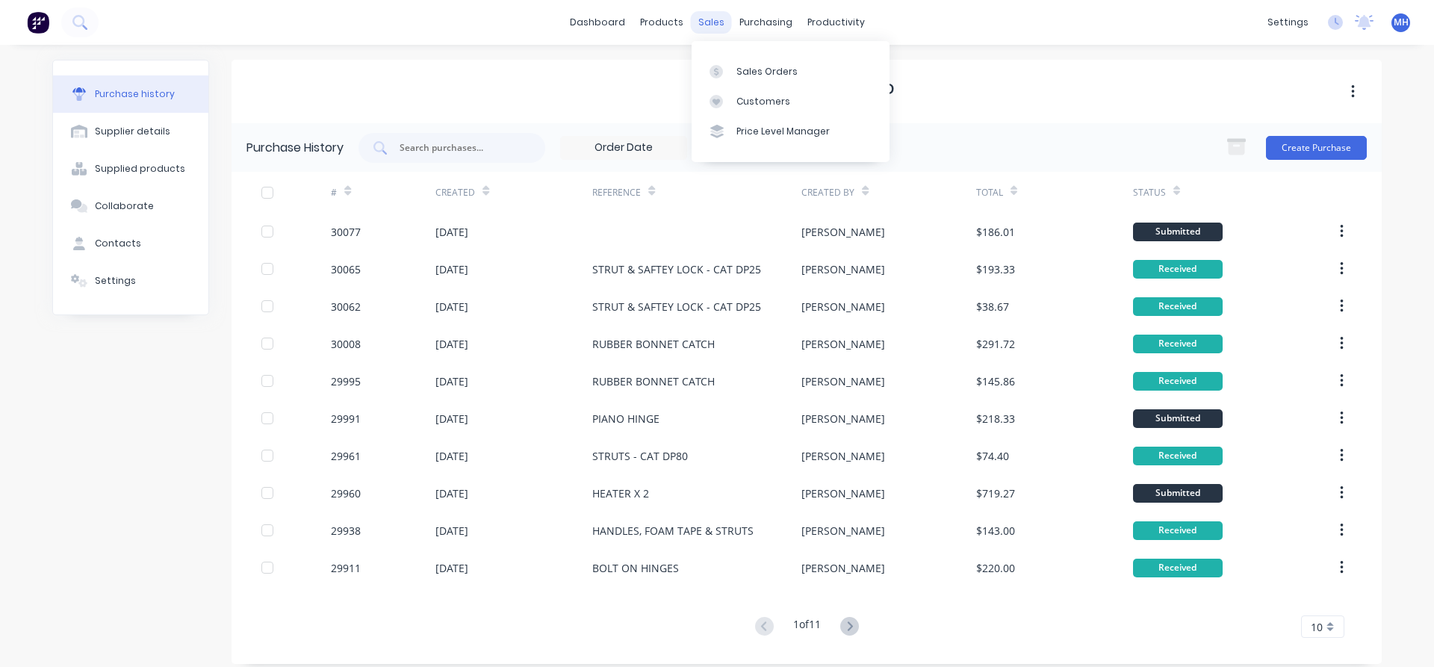
click at [710, 22] on div "sales" at bounding box center [711, 22] width 41 height 22
click at [762, 75] on div "Sales Orders" at bounding box center [766, 71] width 61 height 13
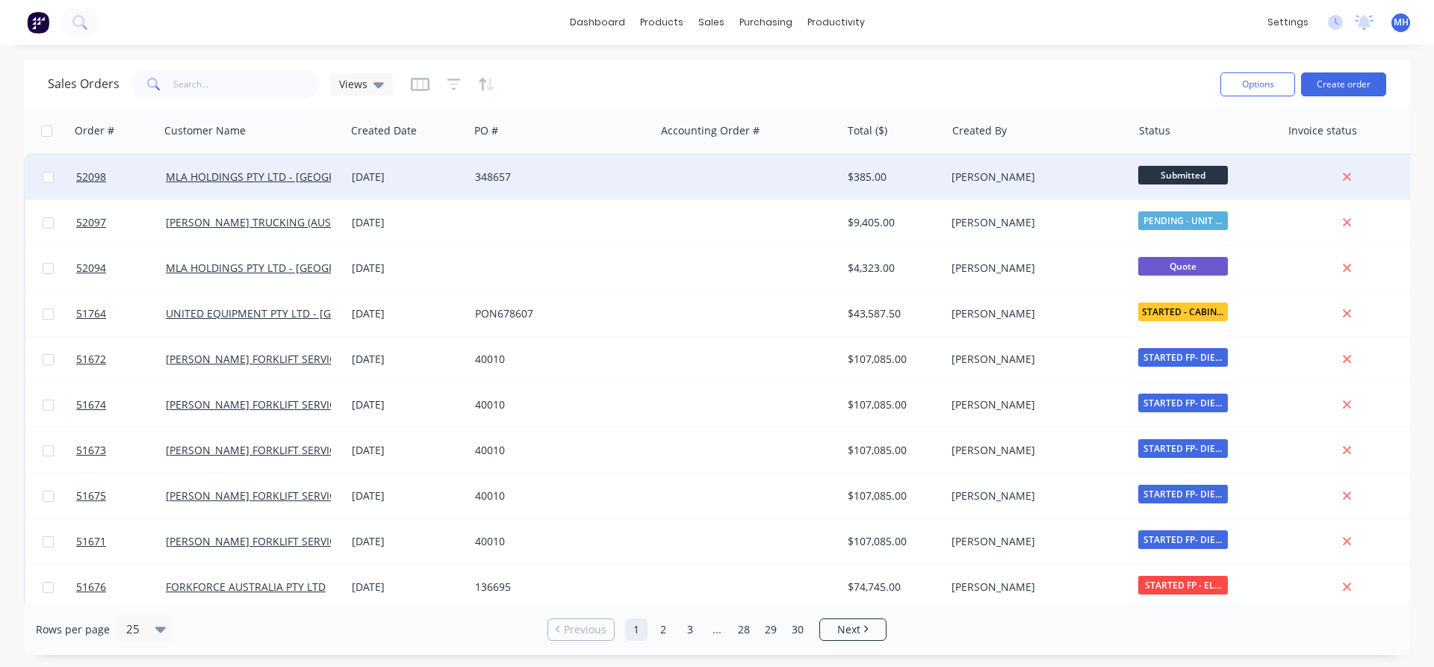
click at [534, 186] on div "348657" at bounding box center [562, 177] width 186 height 45
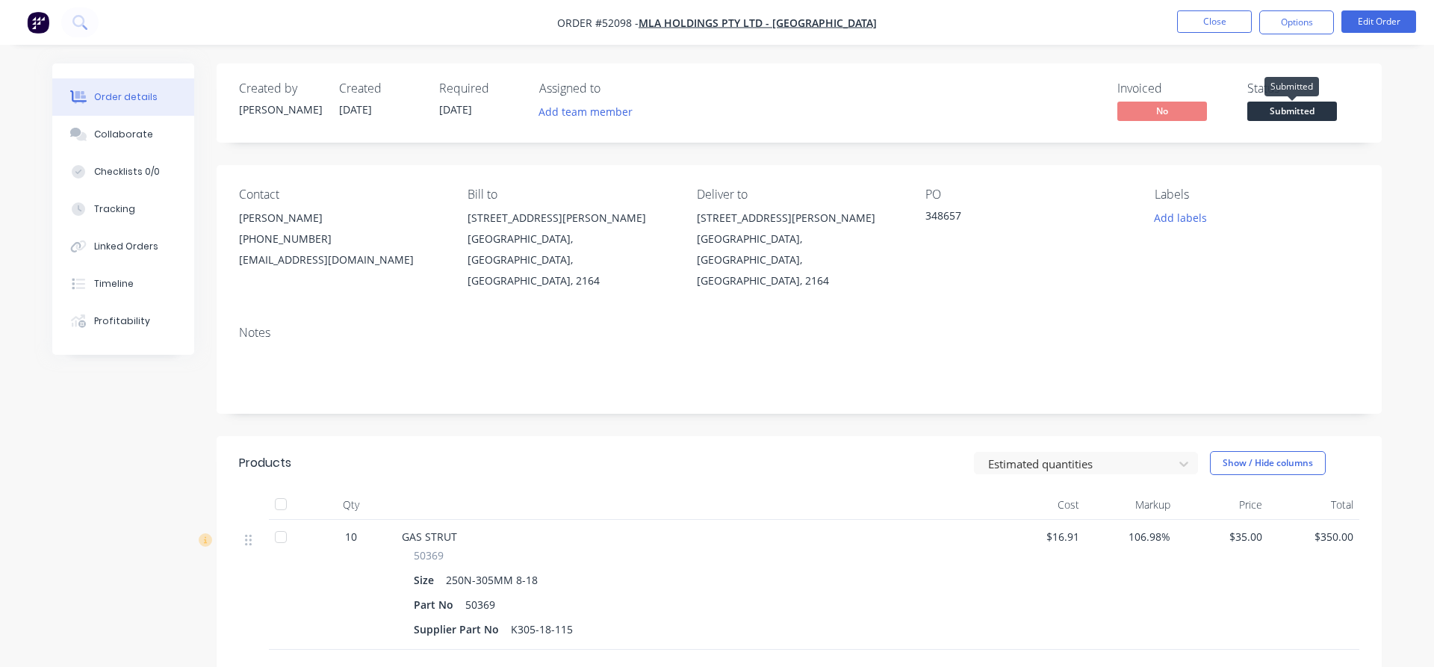
click at [1303, 109] on span "Submitted" at bounding box center [1292, 111] width 90 height 19
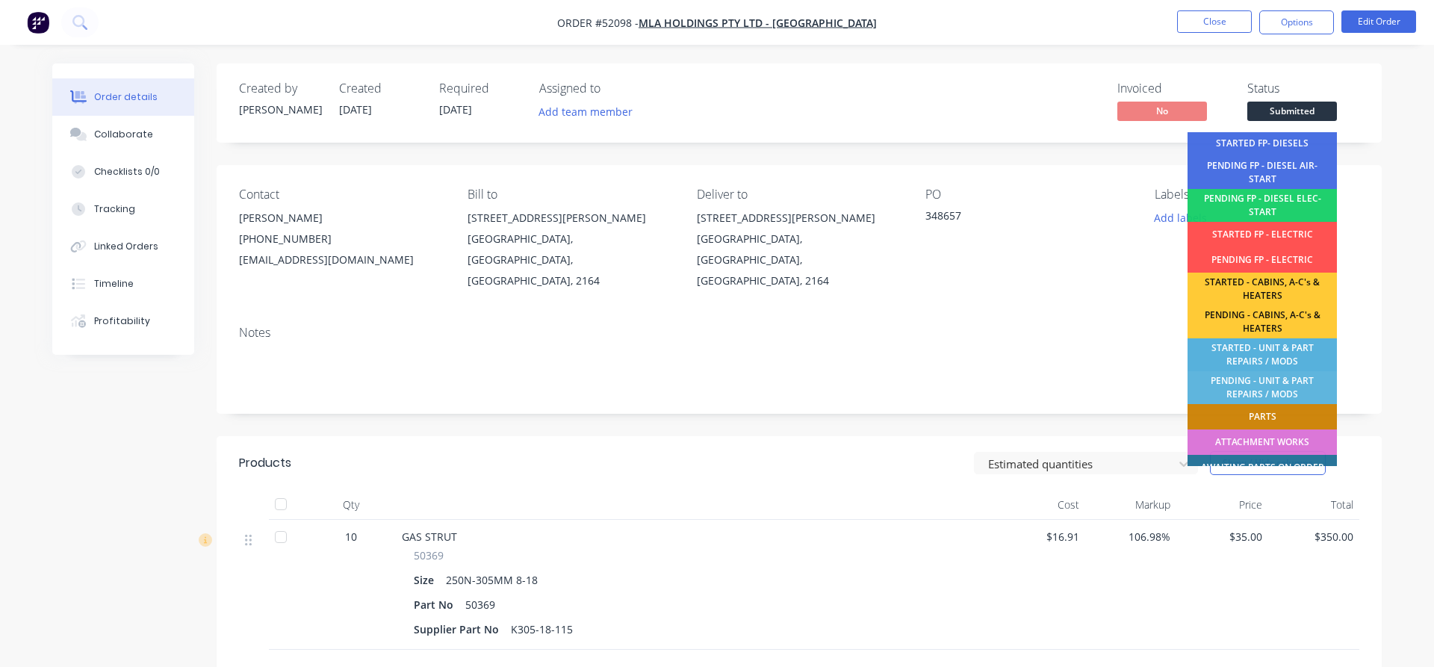
scroll to position [170, 0]
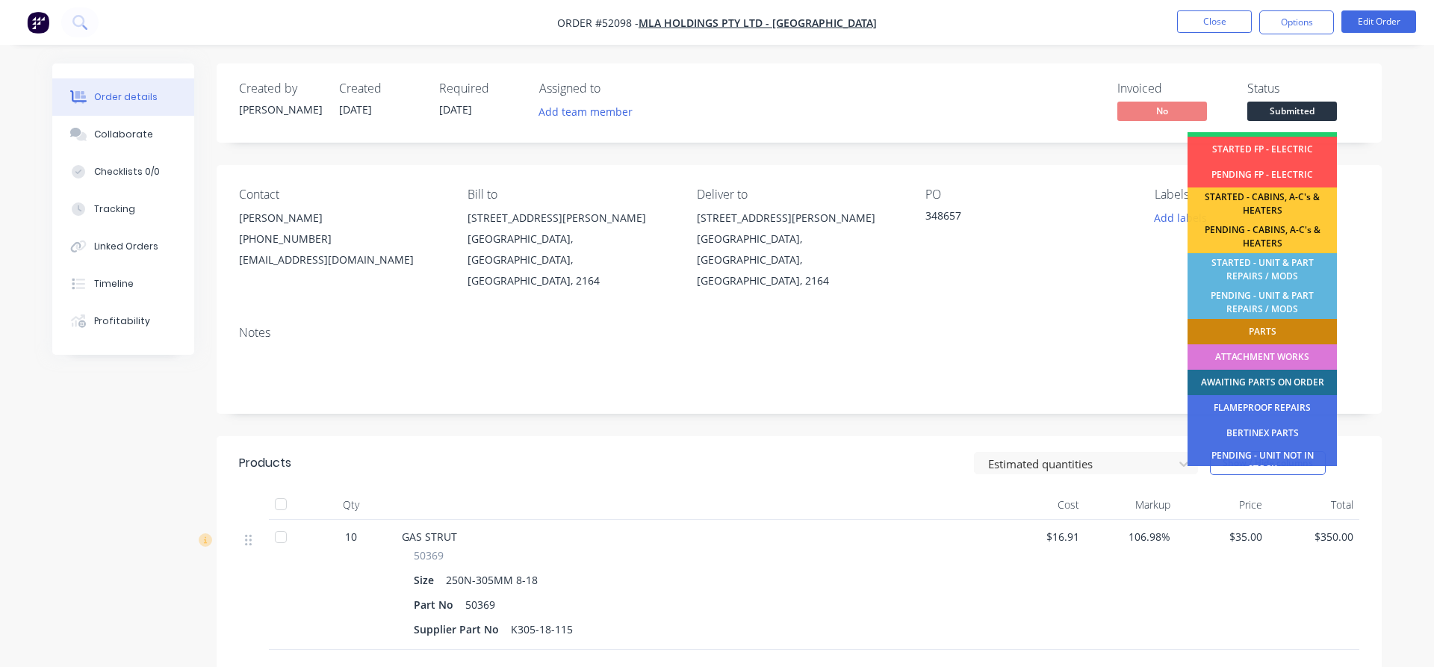
click at [1258, 378] on div "AWAITING PARTS ON ORDER" at bounding box center [1261, 382] width 149 height 25
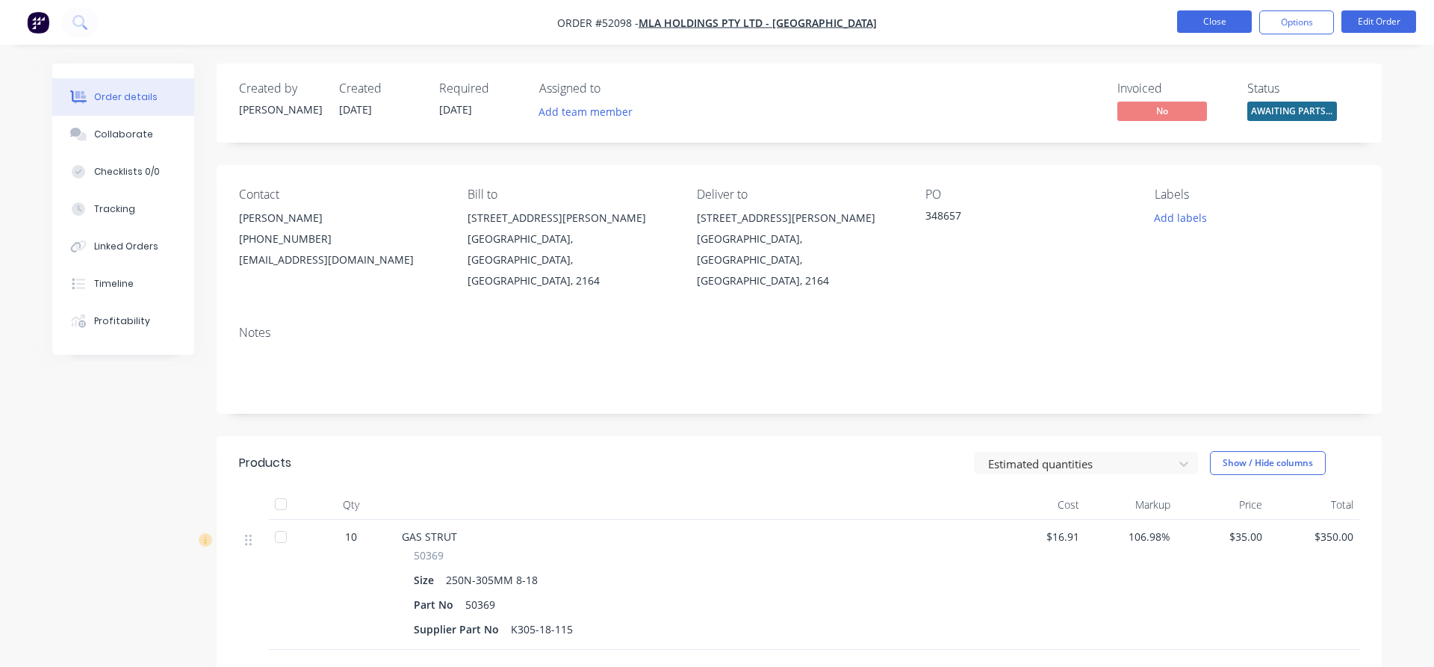
click at [1213, 19] on button "Close" at bounding box center [1214, 21] width 75 height 22
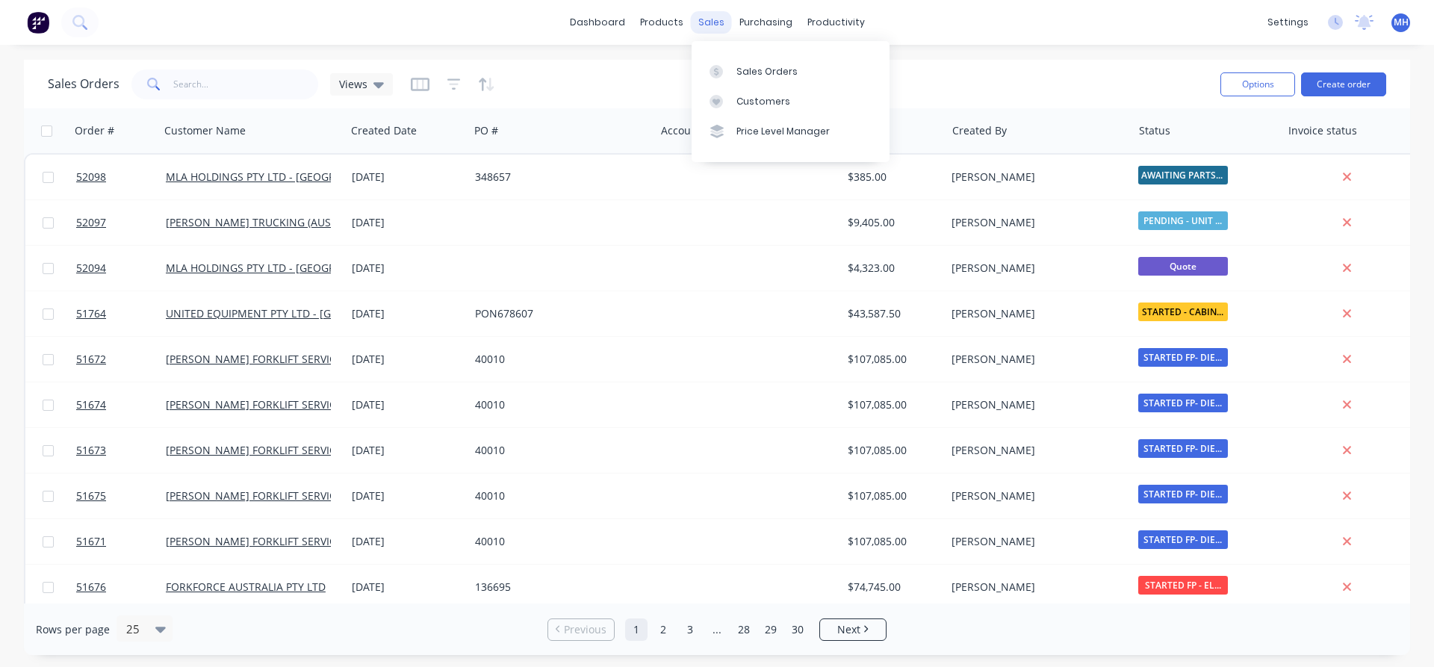
click at [702, 26] on div "sales" at bounding box center [711, 22] width 41 height 22
click at [733, 66] on link "Sales Orders" at bounding box center [791, 71] width 198 height 30
click at [173, 87] on input "text" at bounding box center [246, 84] width 146 height 30
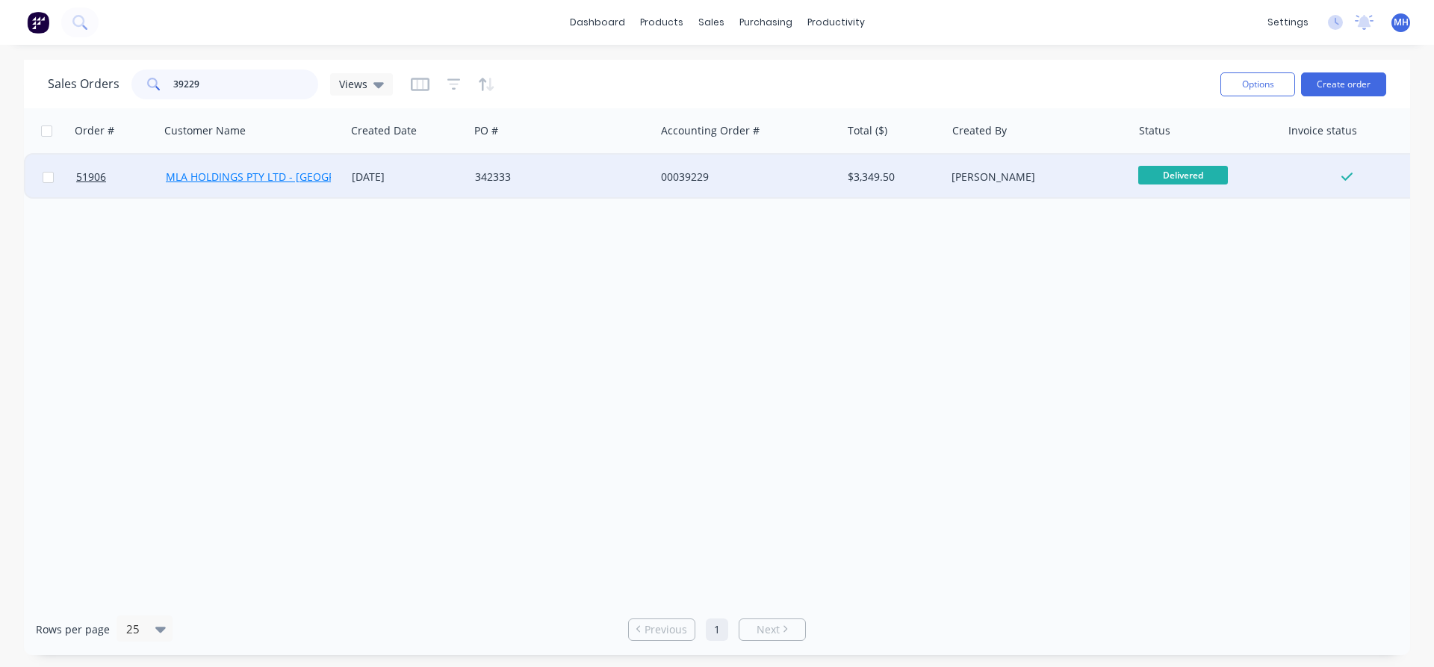
type input "39229"
click at [287, 176] on link "MLA HOLDINGS PTY LTD - [GEOGRAPHIC_DATA]" at bounding box center [282, 177] width 233 height 14
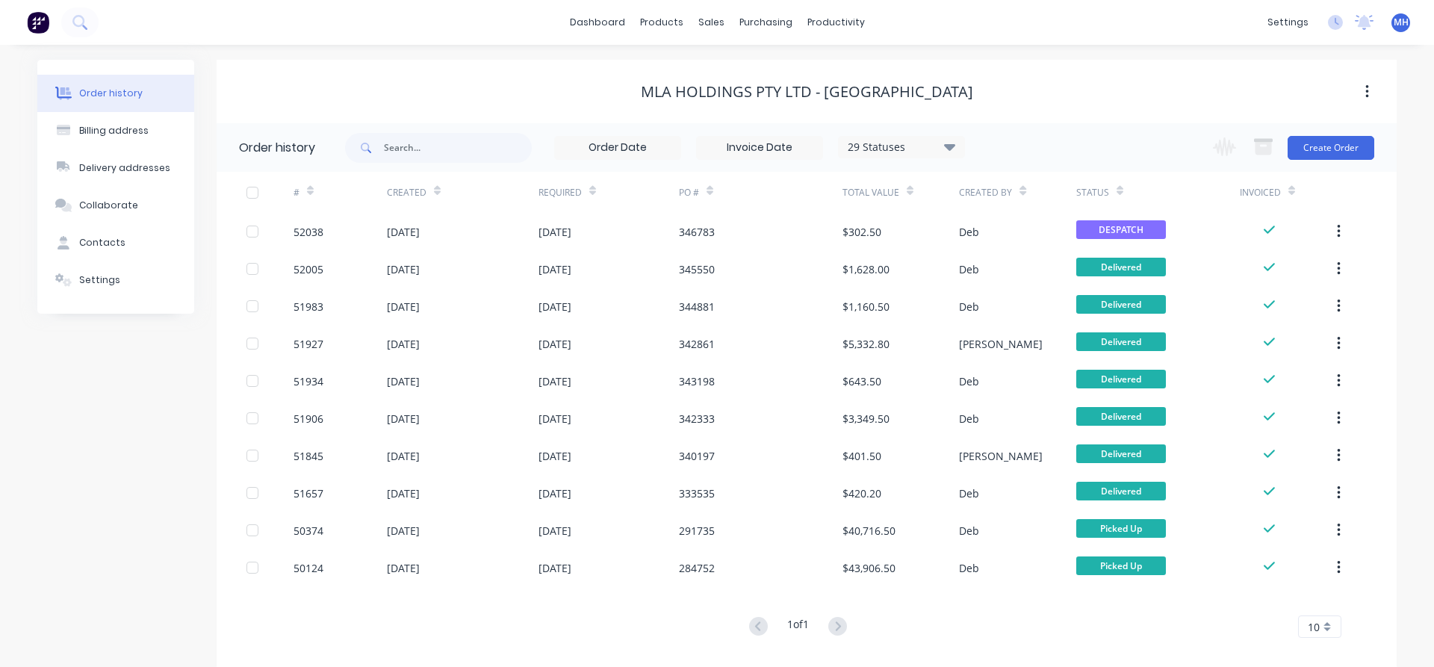
click at [1326, 624] on div "10" at bounding box center [1319, 626] width 43 height 22
click at [1320, 605] on div "35" at bounding box center [1320, 602] width 42 height 26
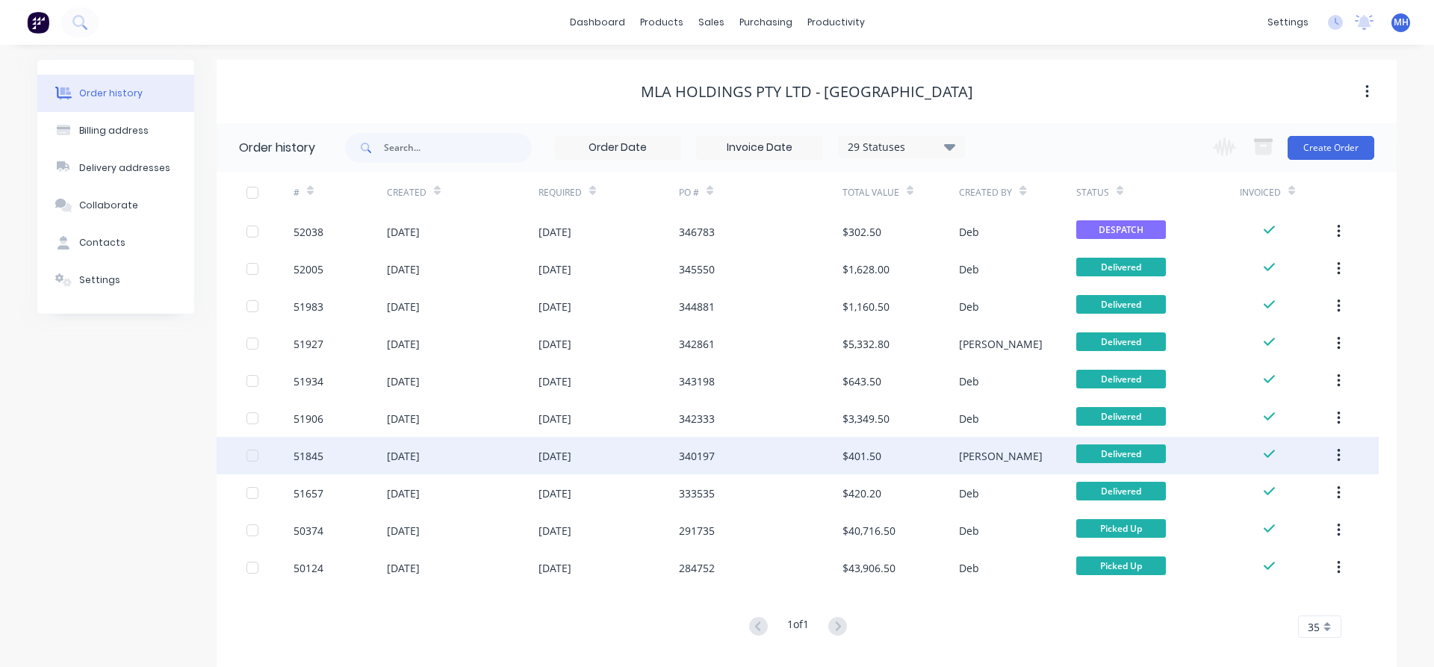
scroll to position [19, 0]
